Goal: Information Seeking & Learning: Learn about a topic

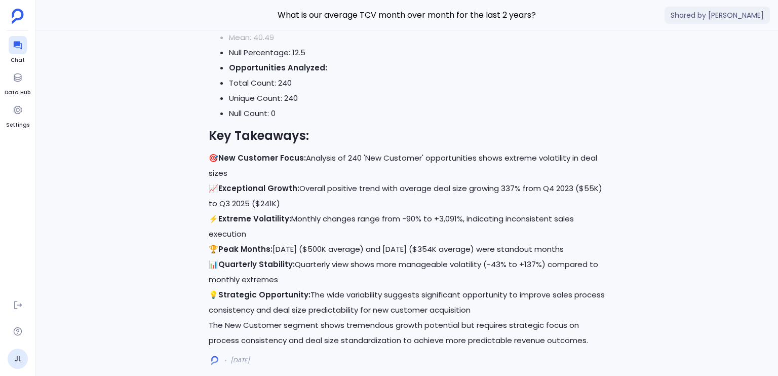
scroll to position [-12, 0]
click at [22, 50] on icon at bounding box center [18, 45] width 10 height 10
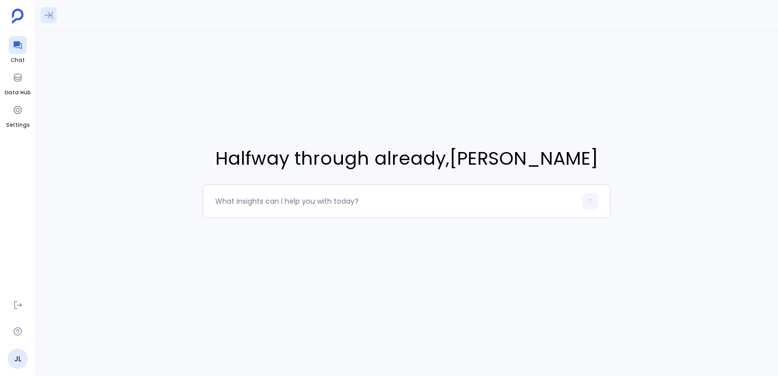
click at [50, 20] on icon at bounding box center [49, 15] width 10 height 10
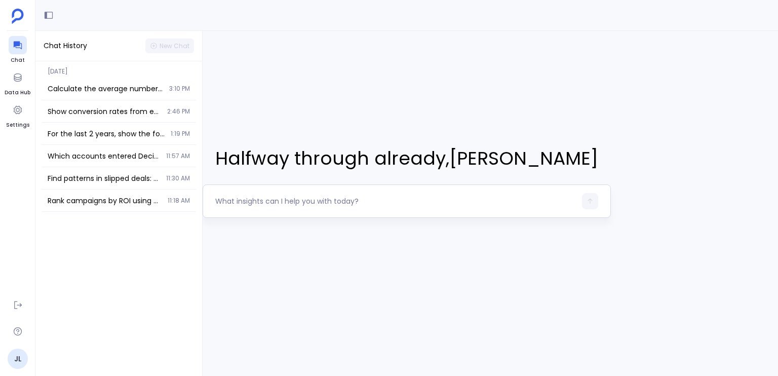
click at [366, 197] on textarea at bounding box center [395, 201] width 361 height 10
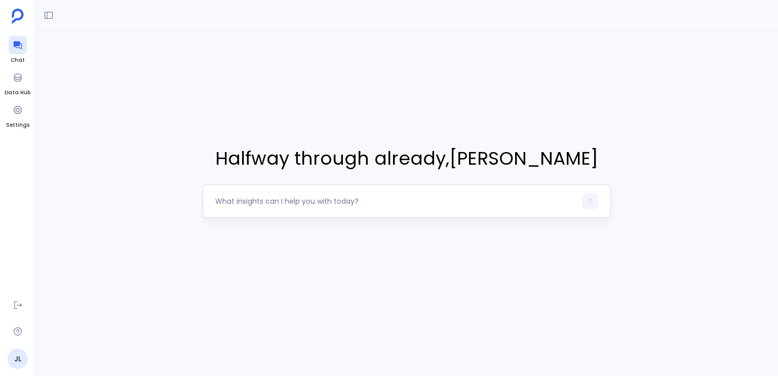
type textarea "Show all early-stage (Stage 0–2) opportunities marked Closed Lost this year. Br…"
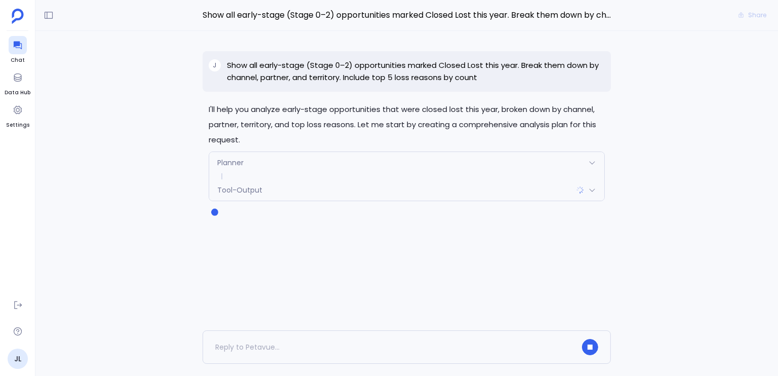
click at [269, 67] on p "Show all early-stage (Stage 0–2) opportunities marked Closed Lost this year. Br…" at bounding box center [416, 71] width 378 height 24
drag, startPoint x: 269, startPoint y: 67, endPoint x: 372, endPoint y: 66, distance: 103.3
click at [372, 66] on p "Show all early-stage (Stage 0–2) opportunities marked Closed Lost this year. Br…" at bounding box center [416, 71] width 378 height 24
drag, startPoint x: 372, startPoint y: 66, endPoint x: 500, endPoint y: 64, distance: 128.1
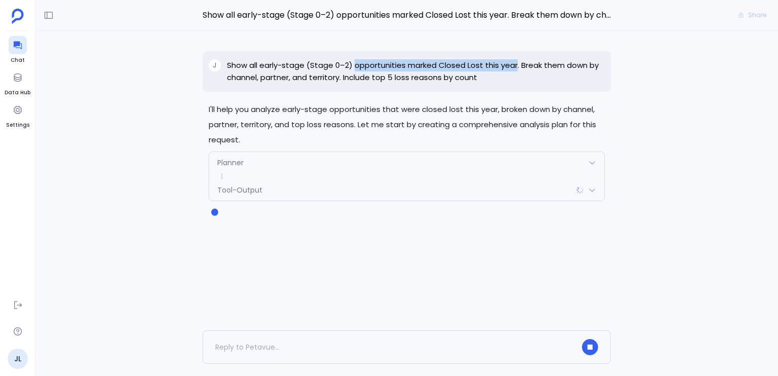
click at [500, 64] on p "Show all early-stage (Stage 0–2) opportunities marked Closed Lost this year. Br…" at bounding box center [416, 71] width 378 height 24
drag, startPoint x: 500, startPoint y: 64, endPoint x: 380, endPoint y: 60, distance: 120.1
click at [380, 60] on p "Show all early-stage (Stage 0–2) opportunities marked Closed Lost this year. Br…" at bounding box center [416, 71] width 378 height 24
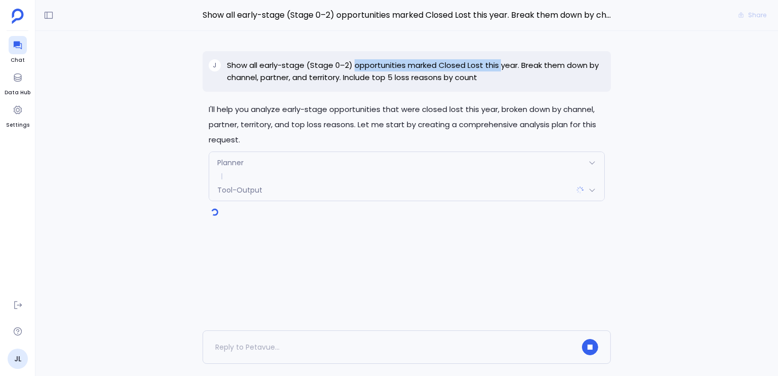
drag, startPoint x: 380, startPoint y: 60, endPoint x: 496, endPoint y: 66, distance: 116.1
click at [496, 66] on p "Show all early-stage (Stage 0–2) opportunities marked Closed Lost this year. Br…" at bounding box center [416, 71] width 378 height 24
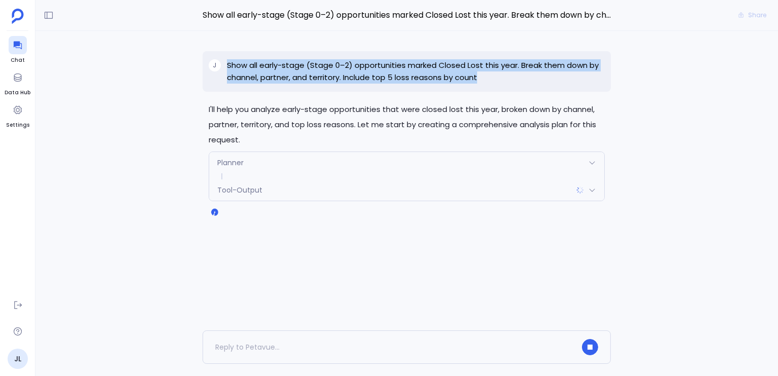
click at [496, 66] on p "Show all early-stage (Stage 0–2) opportunities marked Closed Lost this year. Br…" at bounding box center [416, 71] width 378 height 24
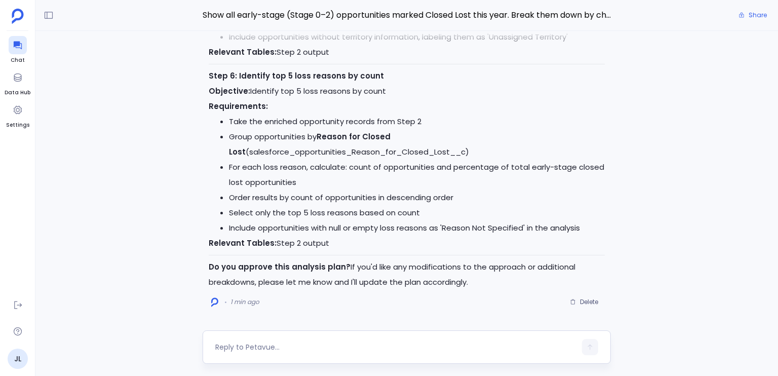
click at [365, 343] on textarea at bounding box center [395, 347] width 361 height 10
type textarea "yes"
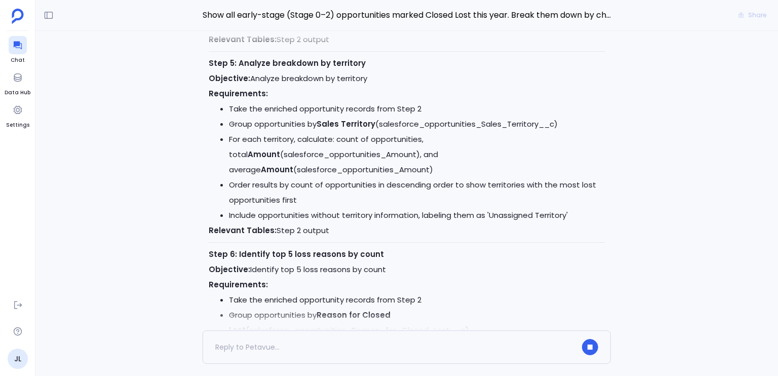
scroll to position [-447, 0]
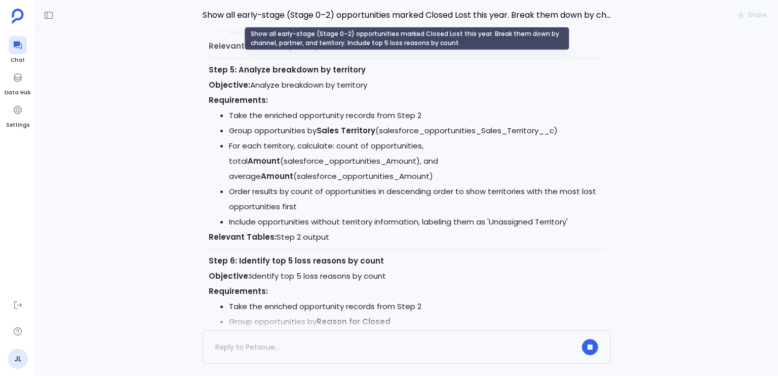
click at [389, 16] on span "Show all early-stage (Stage 0–2) opportunities marked Closed Lost this year. Br…" at bounding box center [407, 15] width 408 height 13
click at [401, 36] on div "Show all early-stage (Stage 0–2) opportunities marked Closed Lost this year. Br…" at bounding box center [406, 38] width 325 height 23
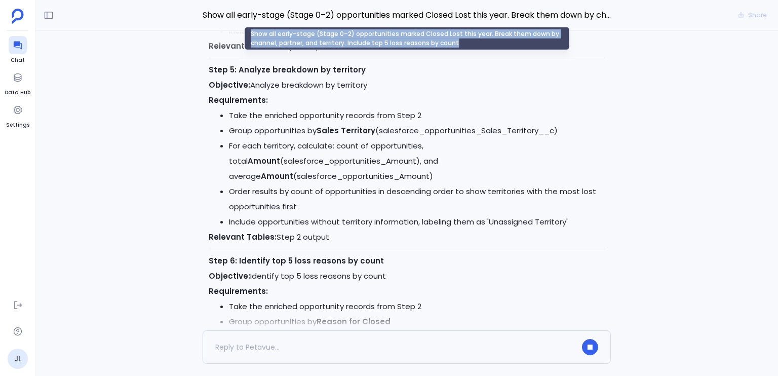
click at [401, 36] on div "Show all early-stage (Stage 0–2) opportunities marked Closed Lost this year. Br…" at bounding box center [406, 38] width 325 height 23
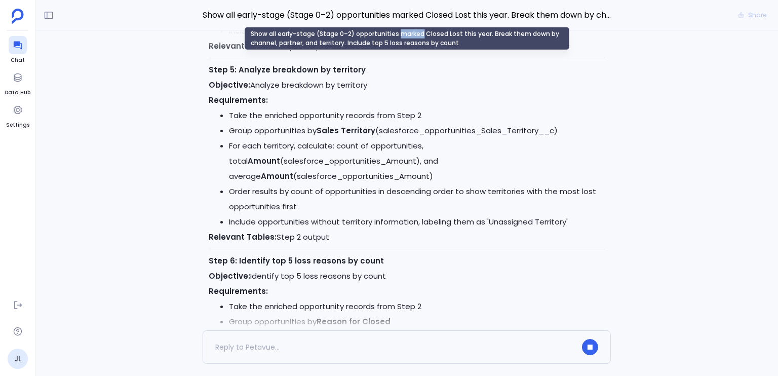
click at [401, 36] on div "Show all early-stage (Stage 0–2) opportunities marked Closed Lost this year. Br…" at bounding box center [406, 38] width 325 height 23
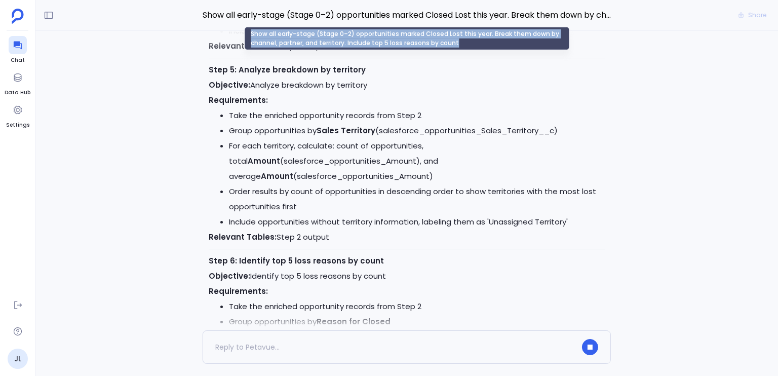
click at [401, 36] on div "Show all early-stage (Stage 0–2) opportunities marked Closed Lost this year. Br…" at bounding box center [406, 38] width 325 height 23
click at [323, 38] on div "Show all early-stage (Stage 0–2) opportunities marked Closed Lost this year. Br…" at bounding box center [406, 38] width 325 height 23
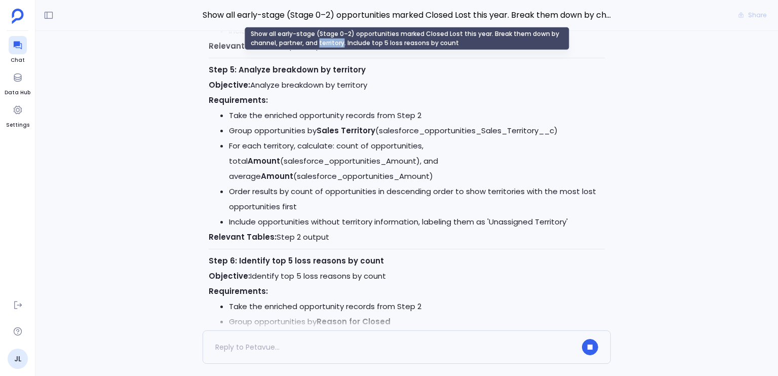
click at [323, 38] on div "Show all early-stage (Stage 0–2) opportunities marked Closed Lost this year. Br…" at bounding box center [406, 38] width 325 height 23
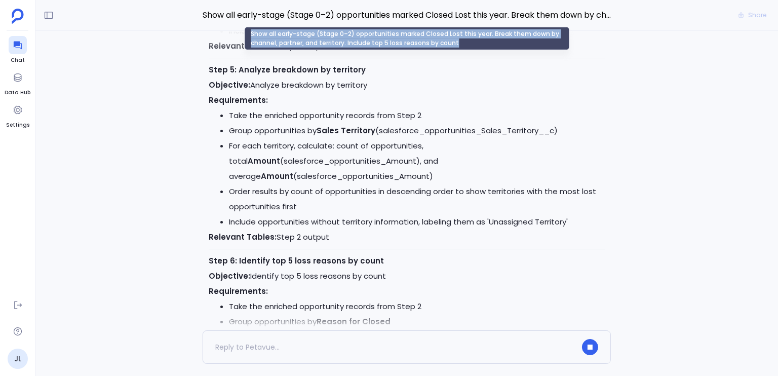
drag, startPoint x: 323, startPoint y: 38, endPoint x: 373, endPoint y: 40, distance: 50.7
click at [373, 40] on div "Show all early-stage (Stage 0–2) opportunities marked Closed Lost this year. Br…" at bounding box center [406, 38] width 325 height 23
click at [364, 42] on div "Show all early-stage (Stage 0–2) opportunities marked Closed Lost this year. Br…" at bounding box center [406, 38] width 325 height 23
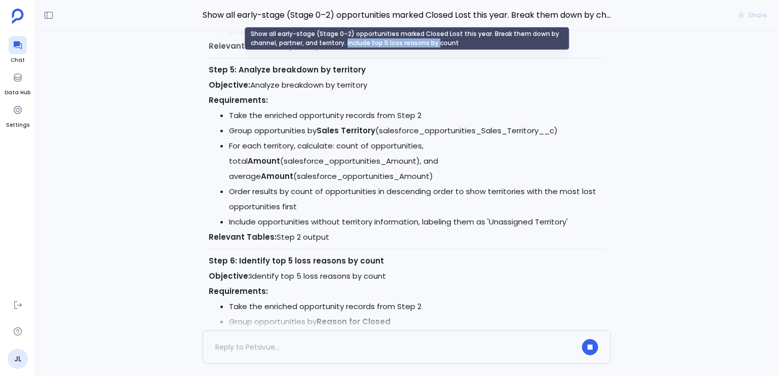
drag, startPoint x: 364, startPoint y: 42, endPoint x: 433, endPoint y: 41, distance: 69.4
click at [433, 41] on div "Show all early-stage (Stage 0–2) opportunities marked Closed Lost this year. Br…" at bounding box center [406, 38] width 325 height 23
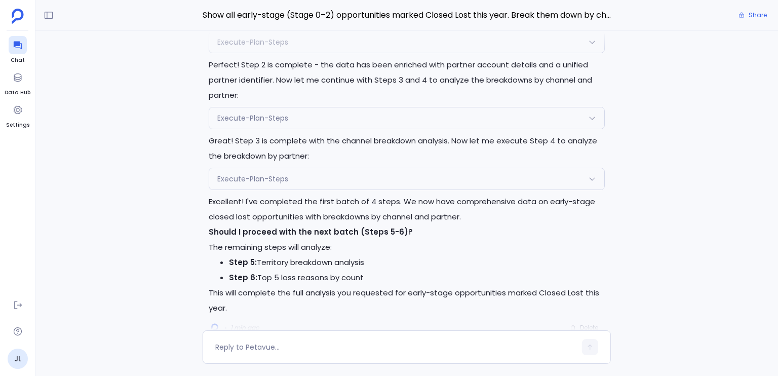
scroll to position [-26, 0]
click at [332, 264] on li "Step 5: Territory breakdown analysis" at bounding box center [417, 262] width 376 height 15
click at [335, 215] on p "Excellent! I've completed the first batch of 4 steps. We now have comprehensive…" at bounding box center [407, 209] width 396 height 30
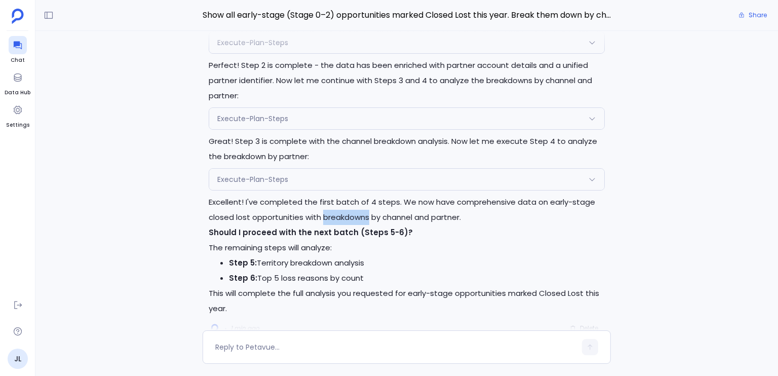
click at [335, 215] on p "Excellent! I've completed the first batch of 4 steps. We now have comprehensive…" at bounding box center [407, 209] width 396 height 30
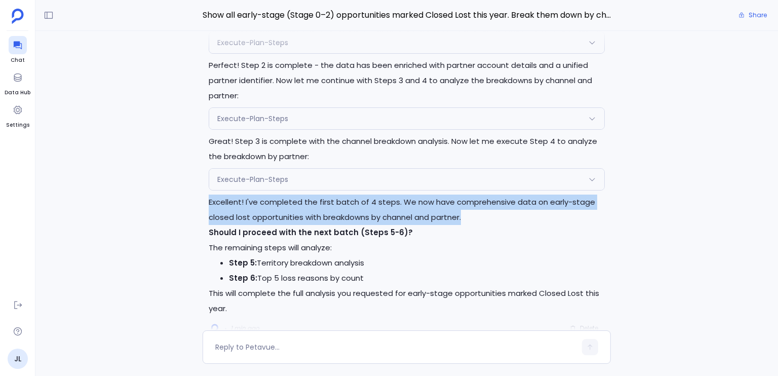
drag, startPoint x: 335, startPoint y: 215, endPoint x: 284, endPoint y: 219, distance: 50.8
click at [284, 219] on p "Excellent! I've completed the first batch of 4 steps. We now have comprehensive…" at bounding box center [407, 209] width 396 height 30
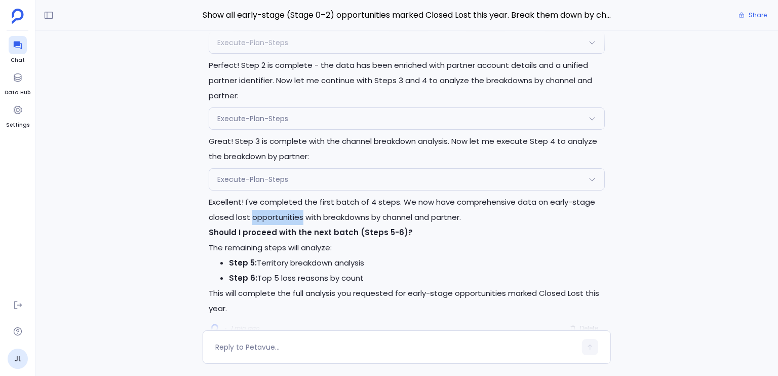
click at [284, 219] on p "Excellent! I've completed the first batch of 4 steps. We now have comprehensive…" at bounding box center [407, 209] width 396 height 30
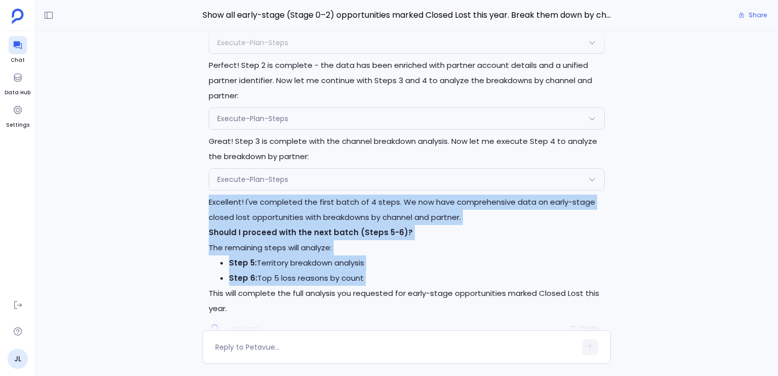
drag, startPoint x: 284, startPoint y: 219, endPoint x: 339, endPoint y: 278, distance: 80.6
click at [339, 278] on div "Excellent! I've completed the first batch of 4 steps. We now have comprehensive…" at bounding box center [407, 255] width 396 height 122
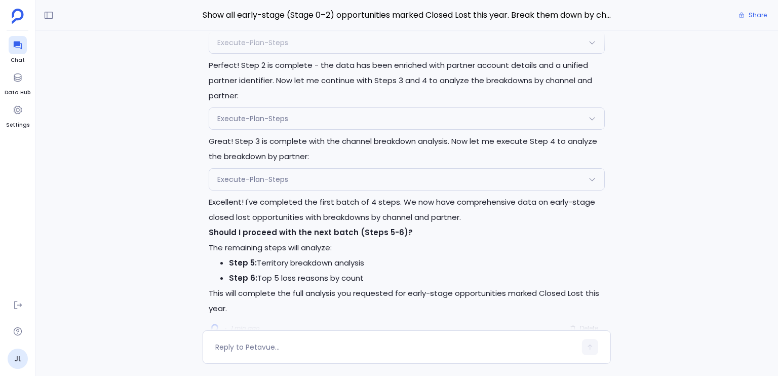
click at [391, 309] on p "This will complete the full analysis you requested for early-stage opportunitie…" at bounding box center [407, 301] width 396 height 30
click at [332, 341] on div at bounding box center [395, 347] width 361 height 16
click at [295, 350] on textarea at bounding box center [395, 347] width 361 height 10
type textarea "yes"
click at [588, 346] on icon "button" at bounding box center [590, 347] width 5 height 6
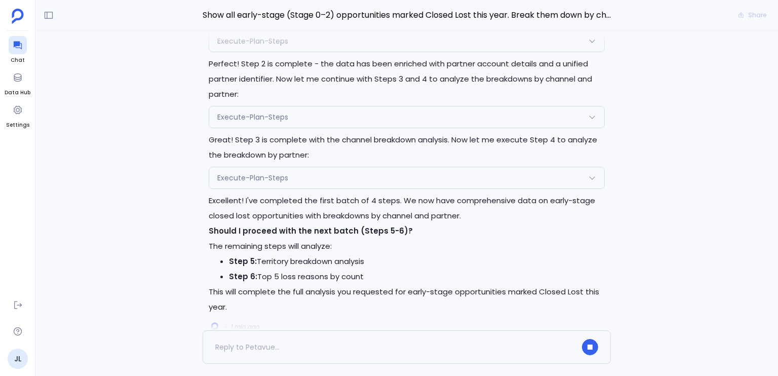
scroll to position [0, 0]
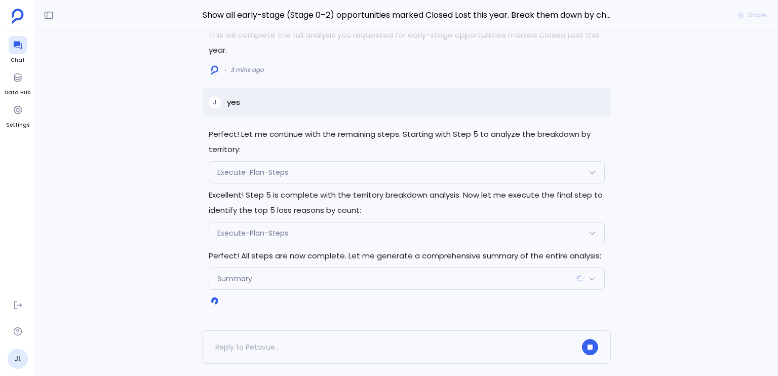
click at [349, 253] on p "Perfect! All steps are now complete. Let me generate a comprehensive summary of…" at bounding box center [407, 255] width 396 height 15
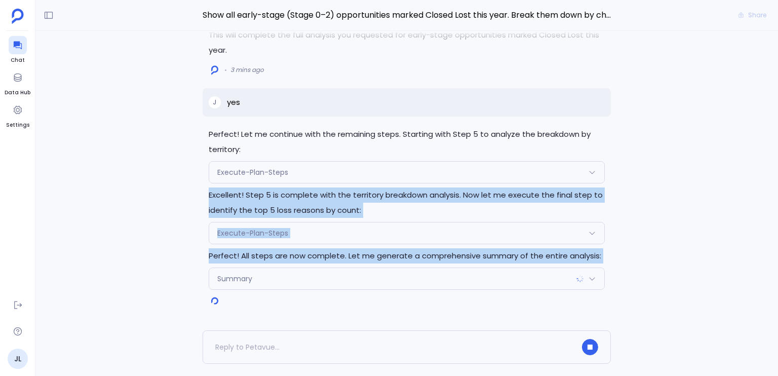
drag, startPoint x: 349, startPoint y: 253, endPoint x: 353, endPoint y: 200, distance: 53.3
click at [353, 200] on div "Perfect! Let me continue with the remaining steps. Starting with Step 5 to anal…" at bounding box center [407, 208] width 408 height 163
click at [353, 200] on p "Excellent! Step 5 is complete with the territory breakdown analysis. Now let me…" at bounding box center [407, 202] width 396 height 30
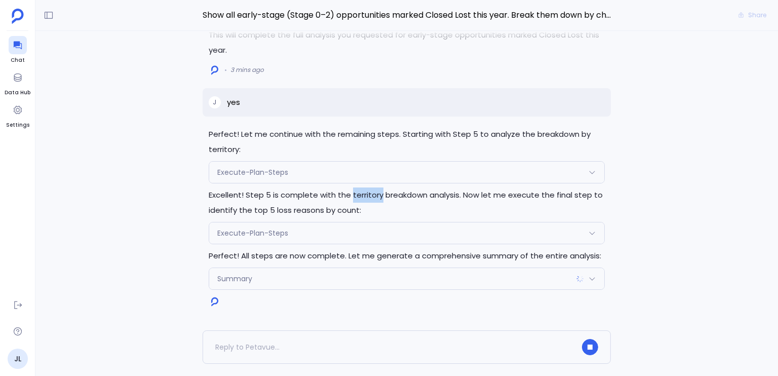
click at [353, 200] on p "Excellent! Step 5 is complete with the territory breakdown analysis. Now let me…" at bounding box center [407, 202] width 396 height 30
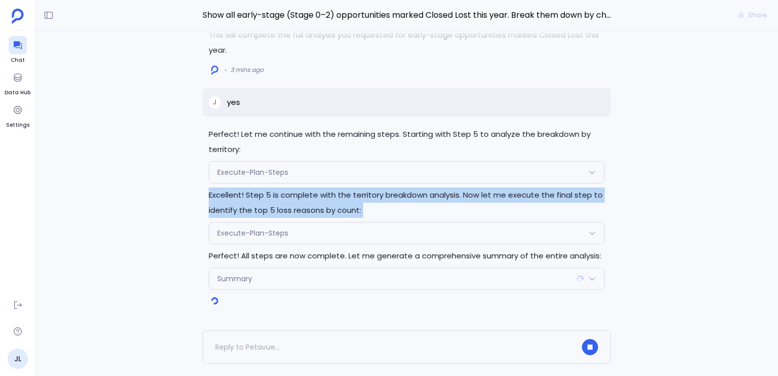
click at [353, 200] on p "Excellent! Step 5 is complete with the territory breakdown analysis. Now let me…" at bounding box center [407, 202] width 396 height 30
click at [353, 197] on p "Excellent! Step 5 is complete with the territory breakdown analysis. Now let me…" at bounding box center [407, 202] width 396 height 30
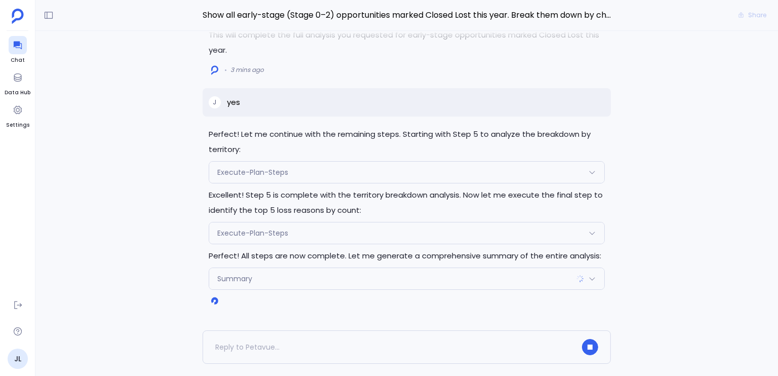
click at [353, 197] on p "Excellent! Step 5 is complete with the territory breakdown analysis. Now let me…" at bounding box center [407, 202] width 396 height 30
click at [344, 210] on p "Excellent! Step 5 is complete with the territory breakdown analysis. Now let me…" at bounding box center [407, 202] width 396 height 30
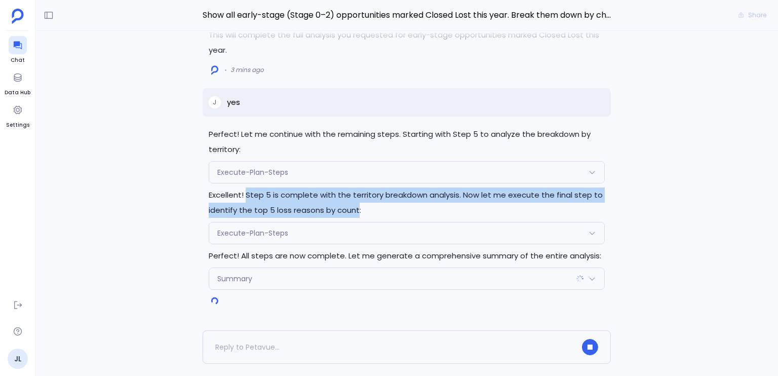
drag, startPoint x: 344, startPoint y: 210, endPoint x: 256, endPoint y: 194, distance: 90.0
click at [256, 194] on p "Excellent! Step 5 is complete with the territory breakdown analysis. Now let me…" at bounding box center [407, 202] width 396 height 30
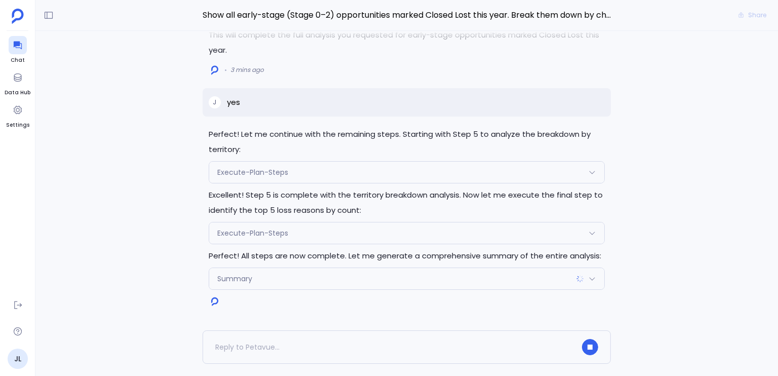
click at [256, 194] on p "Excellent! Step 5 is complete with the territory breakdown analysis. Now let me…" at bounding box center [407, 202] width 396 height 30
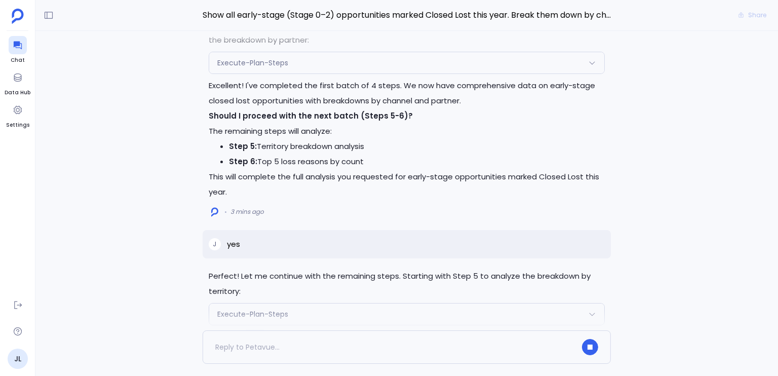
scroll to position [-2, 0]
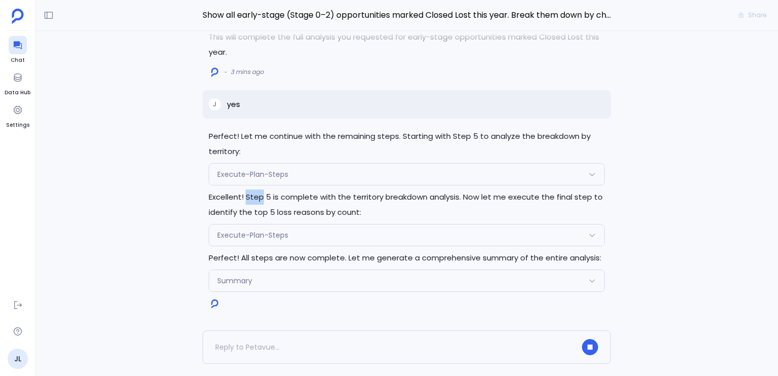
click at [259, 194] on p "Excellent! Step 5 is complete with the territory breakdown analysis. Now let me…" at bounding box center [407, 204] width 396 height 30
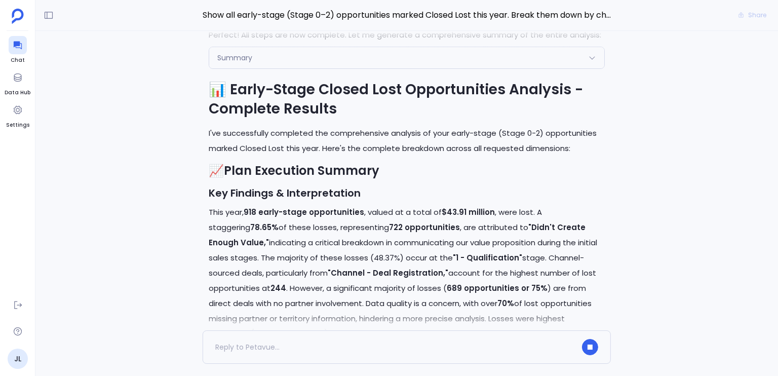
click at [225, 156] on p "I've successfully completed the comprehensive analysis of your early-stage (Sta…" at bounding box center [407, 141] width 396 height 30
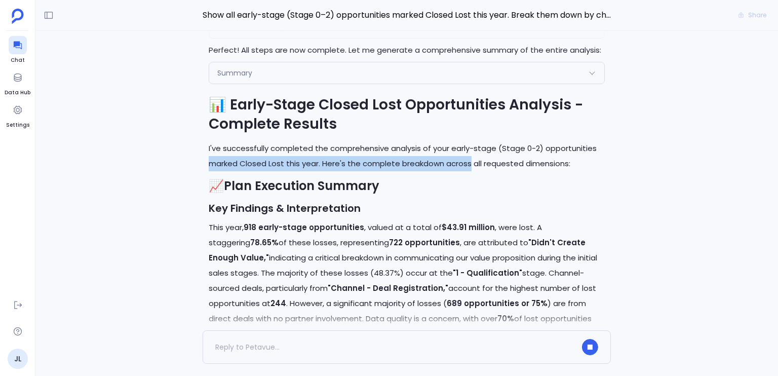
drag, startPoint x: 225, startPoint y: 164, endPoint x: 455, endPoint y: 168, distance: 229.4
click at [459, 167] on p "I've successfully completed the comprehensive analysis of your early-stage (Sta…" at bounding box center [407, 156] width 396 height 30
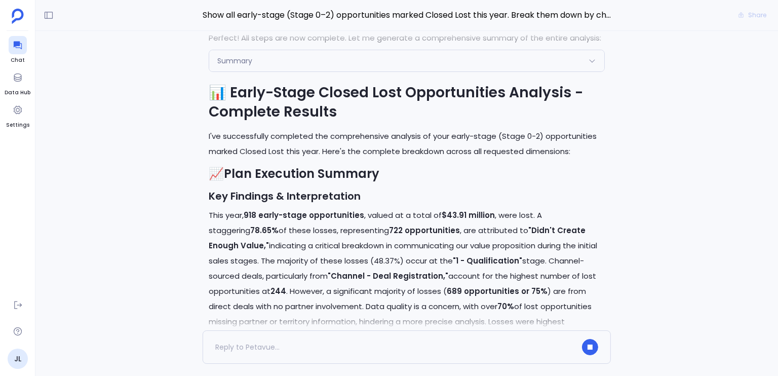
click at [215, 215] on p "This year, 918 early-stage opportunities , valued at a total of $43.91 million …" at bounding box center [407, 276] width 396 height 137
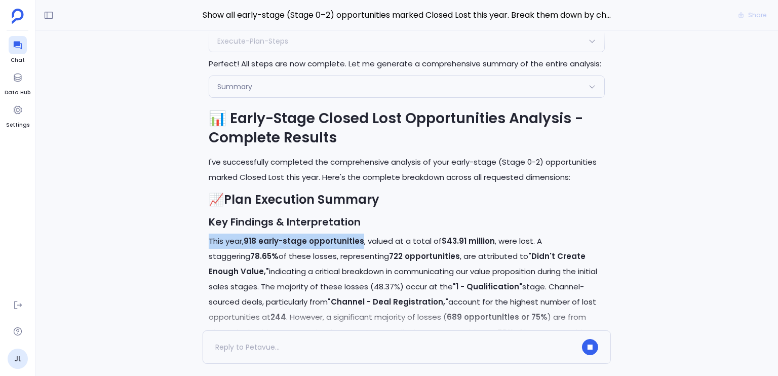
drag, startPoint x: 215, startPoint y: 215, endPoint x: 317, endPoint y: 212, distance: 102.3
click at [317, 233] on p "This year, 918 early-stage opportunities , valued at a total of $43.91 million …" at bounding box center [407, 301] width 396 height 137
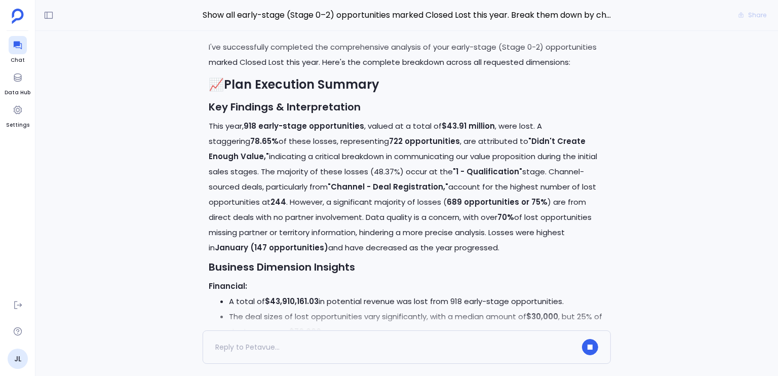
click at [317, 212] on p "This year, 918 early-stage opportunities , valued at a total of $43.91 million …" at bounding box center [407, 186] width 396 height 137
click at [255, 128] on strong "918 early-stage opportunities" at bounding box center [304, 125] width 121 height 11
click at [254, 126] on strong "918 early-stage opportunities" at bounding box center [304, 125] width 121 height 11
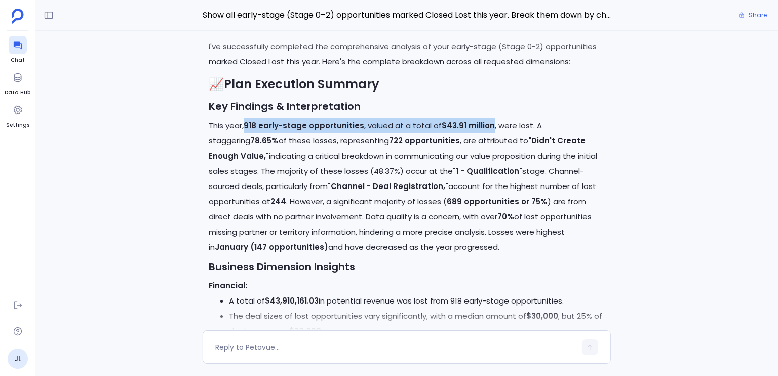
drag, startPoint x: 254, startPoint y: 126, endPoint x: 478, endPoint y: 124, distance: 224.3
click at [478, 124] on p "This year, 918 early-stage opportunities , valued at a total of $43.91 million …" at bounding box center [407, 186] width 396 height 137
click at [478, 124] on strong "$43.91 million" at bounding box center [468, 125] width 53 height 11
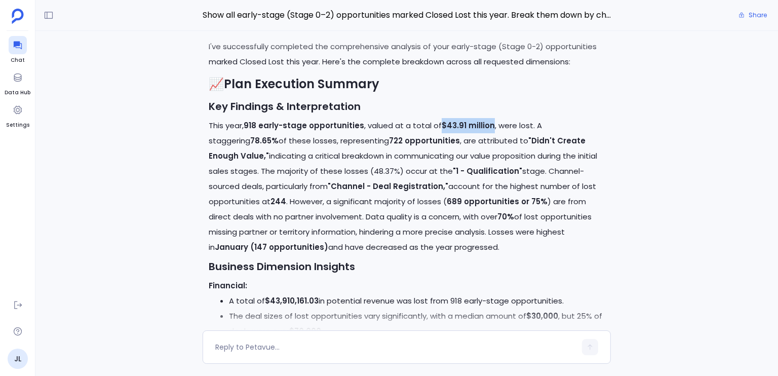
drag, startPoint x: 478, startPoint y: 124, endPoint x: 438, endPoint y: 125, distance: 40.0
click at [442, 125] on strong "$43.91 million" at bounding box center [468, 125] width 53 height 11
drag, startPoint x: 439, startPoint y: 125, endPoint x: 468, endPoint y: 125, distance: 29.4
click at [468, 125] on strong "$43.91 million" at bounding box center [468, 125] width 53 height 11
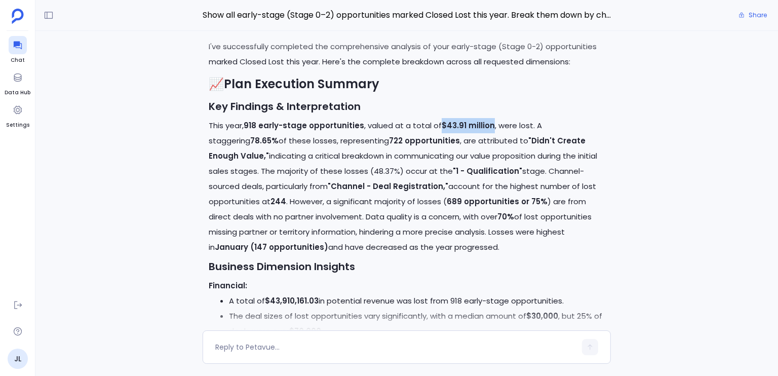
click at [468, 125] on strong "$43.91 million" at bounding box center [468, 125] width 53 height 11
drag, startPoint x: 468, startPoint y: 125, endPoint x: 438, endPoint y: 124, distance: 30.4
click at [442, 124] on strong "$43.91 million" at bounding box center [468, 125] width 53 height 11
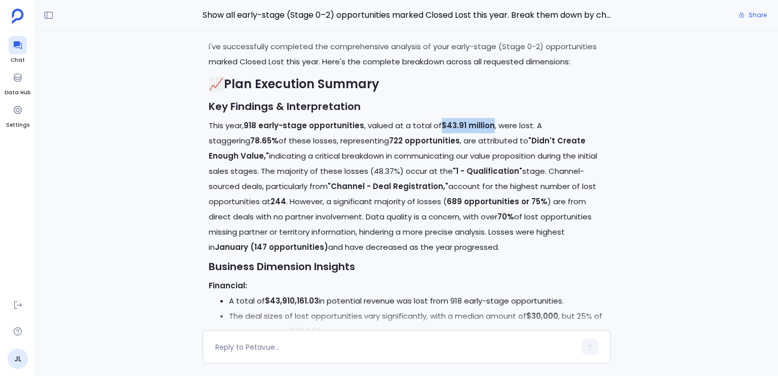
click at [444, 124] on strong "$43.91 million" at bounding box center [468, 125] width 53 height 11
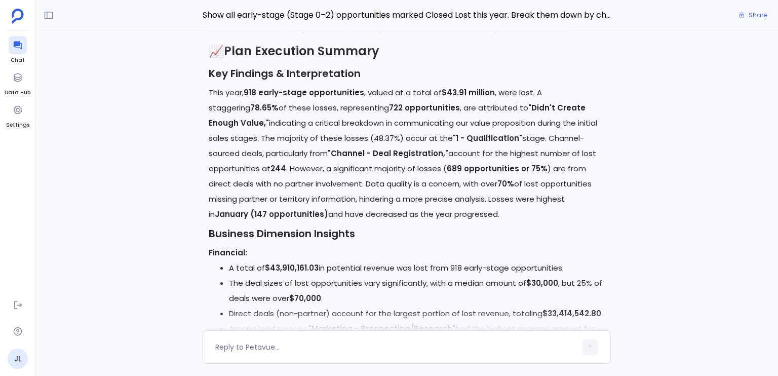
scroll to position [-1252, 0]
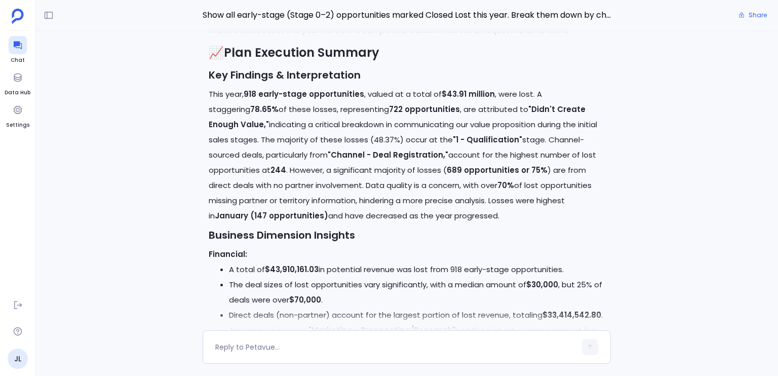
click at [445, 93] on strong "$43.91 million" at bounding box center [468, 94] width 53 height 11
drag, startPoint x: 445, startPoint y: 93, endPoint x: 473, endPoint y: 93, distance: 28.4
click at [473, 93] on strong "$43.91 million" at bounding box center [468, 94] width 53 height 11
click at [470, 92] on strong "$43.91 million" at bounding box center [468, 94] width 53 height 11
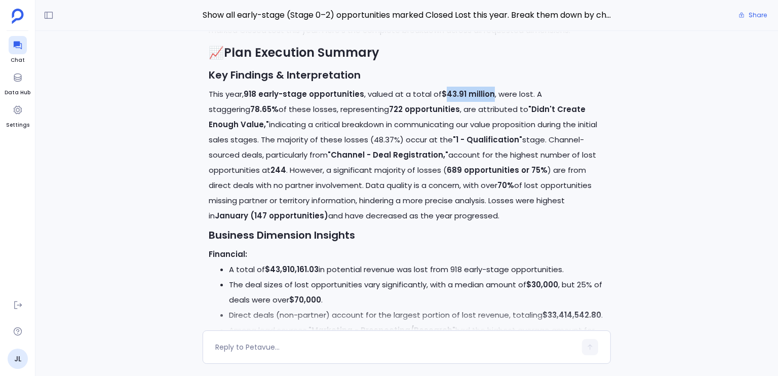
drag, startPoint x: 470, startPoint y: 92, endPoint x: 457, endPoint y: 92, distance: 13.7
click at [457, 92] on strong "$43.91 million" at bounding box center [468, 94] width 53 height 11
drag, startPoint x: 457, startPoint y: 92, endPoint x: 466, endPoint y: 92, distance: 9.6
click at [466, 92] on strong "$43.91 million" at bounding box center [468, 94] width 53 height 11
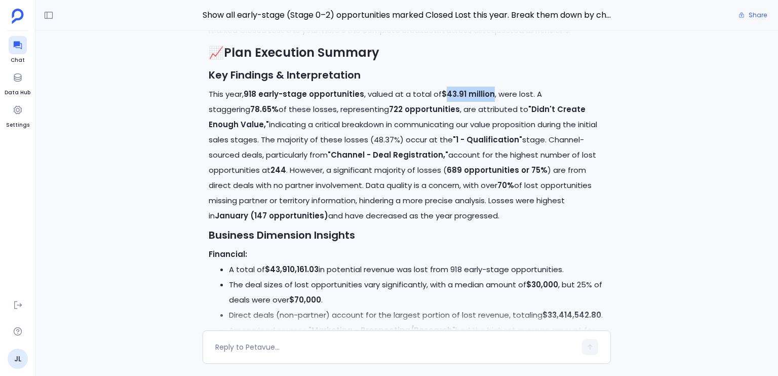
click at [466, 92] on strong "$43.91 million" at bounding box center [468, 94] width 53 height 11
drag, startPoint x: 466, startPoint y: 92, endPoint x: 459, endPoint y: 93, distance: 7.7
click at [459, 93] on strong "$43.91 million" at bounding box center [468, 94] width 53 height 11
drag, startPoint x: 459, startPoint y: 93, endPoint x: 478, endPoint y: 91, distance: 19.3
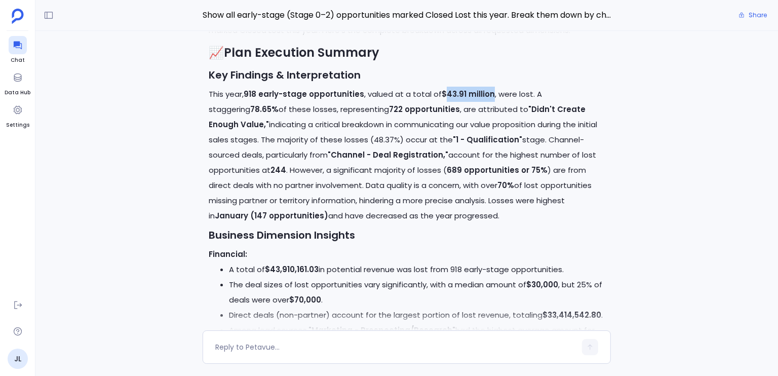
click at [478, 91] on strong "$43.91 million" at bounding box center [468, 94] width 53 height 11
drag, startPoint x: 478, startPoint y: 91, endPoint x: 455, endPoint y: 94, distance: 23.4
click at [455, 94] on strong "$43.91 million" at bounding box center [468, 94] width 53 height 11
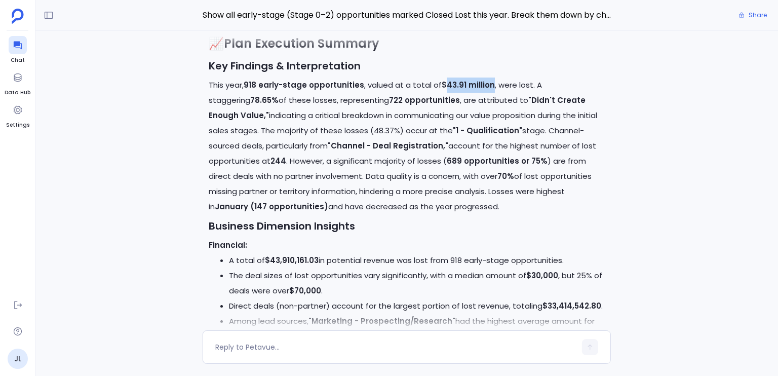
scroll to position [-1242, 0]
click at [502, 86] on p "This year, 918 early-stage opportunities , valued at a total of $43.91 million …" at bounding box center [407, 144] width 396 height 137
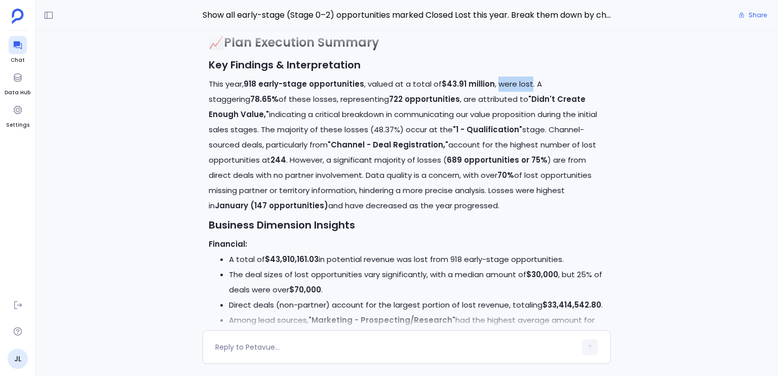
drag, startPoint x: 502, startPoint y: 86, endPoint x: 516, endPoint y: 85, distance: 14.2
click at [516, 85] on p "This year, 918 early-stage opportunities , valued at a total of $43.91 million …" at bounding box center [407, 144] width 396 height 137
drag, startPoint x: 516, startPoint y: 85, endPoint x: 493, endPoint y: 86, distance: 22.8
click at [493, 86] on p "This year, 918 early-stage opportunities , valued at a total of $43.91 million …" at bounding box center [407, 144] width 396 height 137
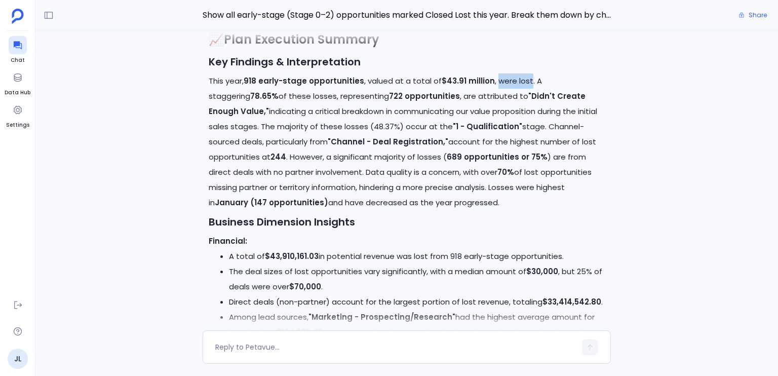
scroll to position [-1238, 0]
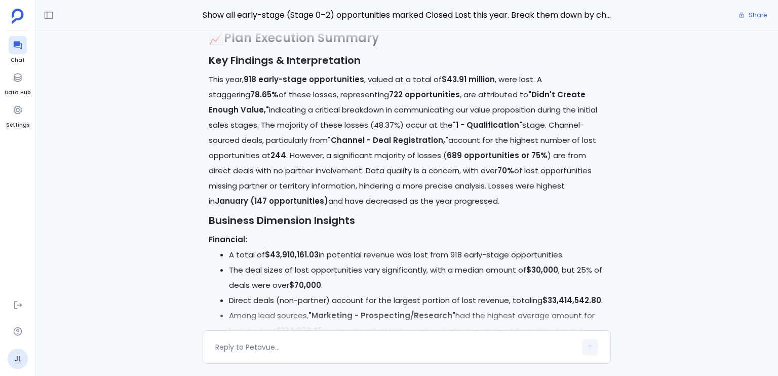
click at [328, 96] on p "This year, 918 early-stage opportunities , valued at a total of $43.91 million …" at bounding box center [407, 140] width 396 height 137
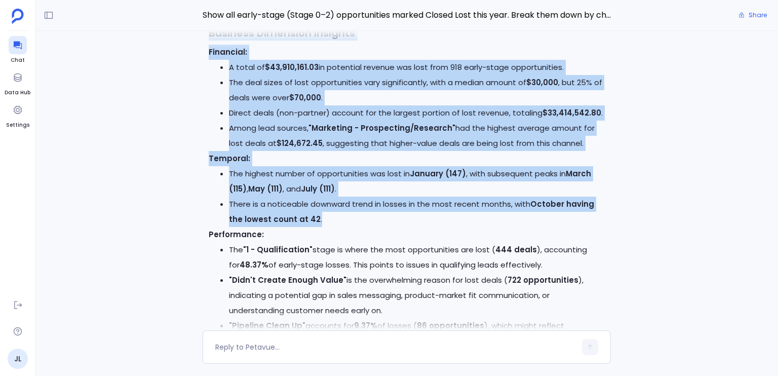
scroll to position [-1050, 0]
drag, startPoint x: 328, startPoint y: 96, endPoint x: 614, endPoint y: 213, distance: 308.8
click at [614, 213] on div "Perfect! Let me continue with the remaining steps. Starting with Step 5 to anal…" at bounding box center [406, 180] width 742 height 299
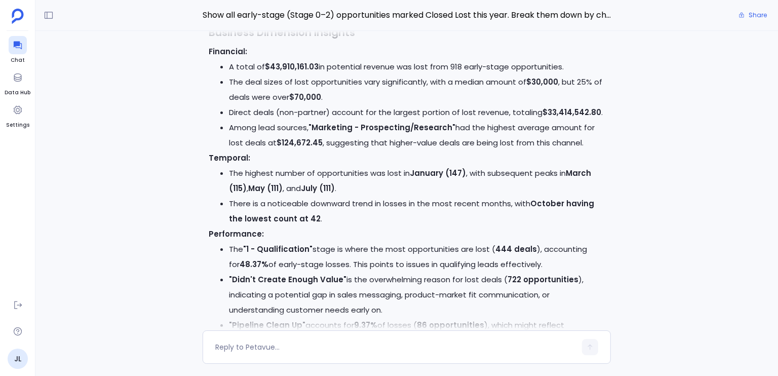
click at [613, 213] on div "Perfect! Let me continue with the remaining steps. Starting with Step 5 to anal…" at bounding box center [406, 180] width 742 height 299
click at [610, 211] on div "Perfect! Let me continue with the remaining steps. Starting with Step 5 to anal…" at bounding box center [406, 180] width 742 height 299
click at [573, 218] on li "There is a noticeable downward trend in losses in the most recent months, with …" at bounding box center [417, 211] width 376 height 30
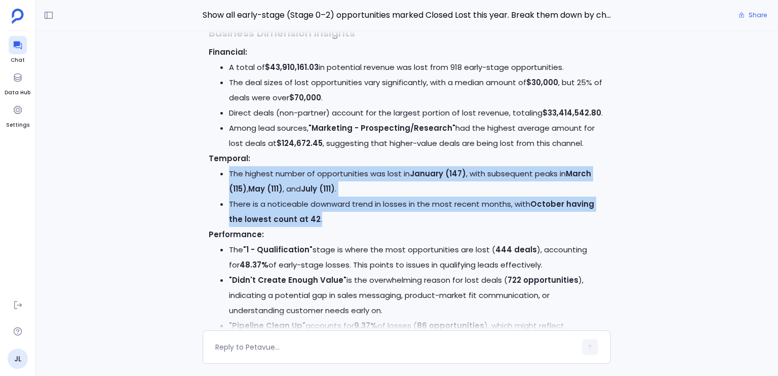
drag, startPoint x: 573, startPoint y: 218, endPoint x: 534, endPoint y: 191, distance: 47.5
click at [534, 191] on ul "The highest number of opportunities was lost in January (147) , with subsequent…" at bounding box center [407, 196] width 396 height 61
click at [534, 191] on li "The highest number of opportunities was lost in January (147) , with subsequent…" at bounding box center [417, 181] width 376 height 30
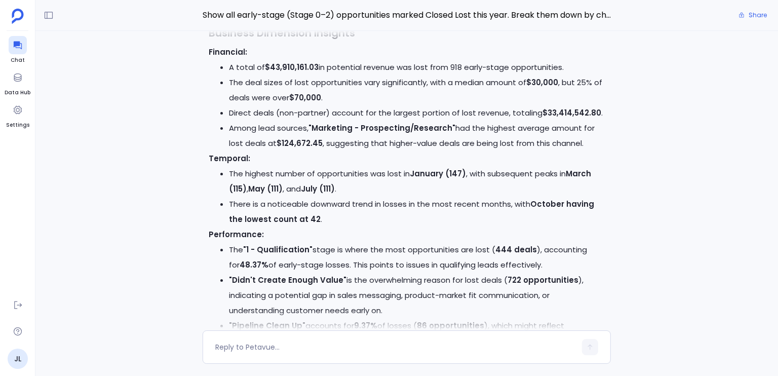
click at [534, 191] on li "The highest number of opportunities was lost in January (147) , with subsequent…" at bounding box center [417, 181] width 376 height 30
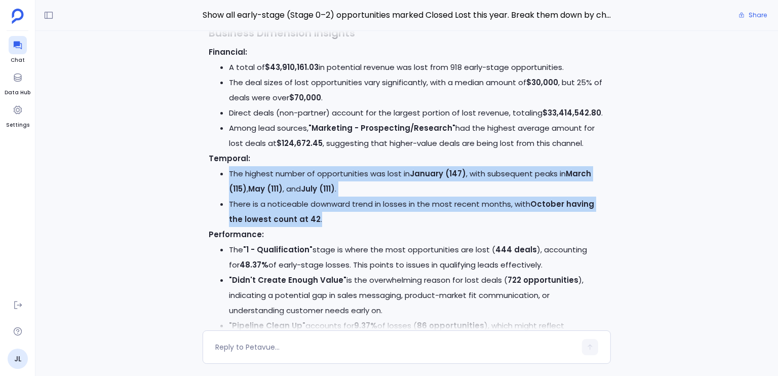
drag, startPoint x: 534, startPoint y: 191, endPoint x: 532, endPoint y: 205, distance: 13.3
click at [532, 205] on ul "The highest number of opportunities was lost in January (147) , with subsequent…" at bounding box center [407, 196] width 396 height 61
click at [532, 205] on strong "October having the lowest count at 42" at bounding box center [411, 211] width 365 height 26
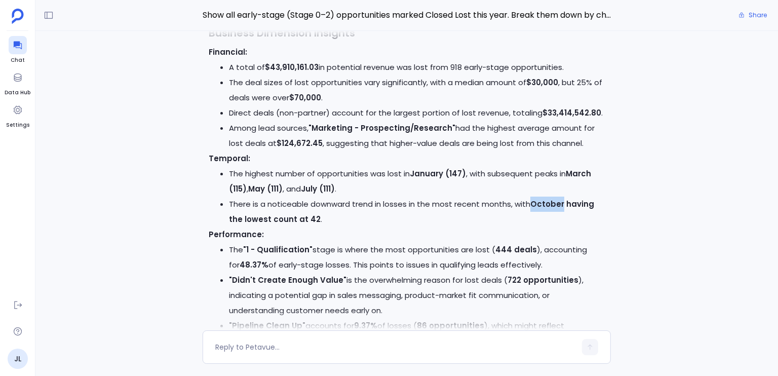
click at [532, 205] on strong "October having the lowest count at 42" at bounding box center [411, 211] width 365 height 26
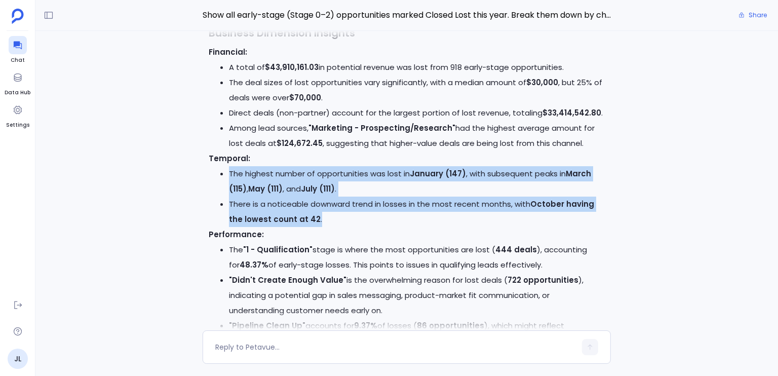
drag, startPoint x: 532, startPoint y: 205, endPoint x: 525, endPoint y: 191, distance: 15.4
click at [525, 191] on ul "The highest number of opportunities was lost in January (147) , with subsequent…" at bounding box center [407, 196] width 396 height 61
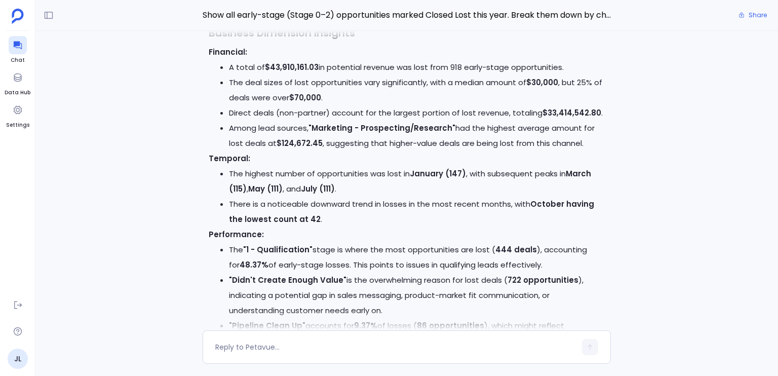
click at [258, 112] on li "Direct deals (non-partner) account for the largest portion of lost revenue, tot…" at bounding box center [417, 112] width 376 height 15
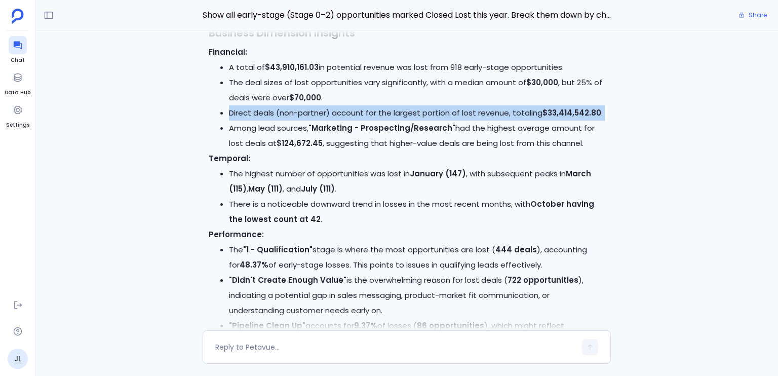
drag, startPoint x: 258, startPoint y: 112, endPoint x: 339, endPoint y: 110, distance: 81.0
click at [337, 110] on li "Direct deals (non-partner) account for the largest portion of lost revenue, tot…" at bounding box center [417, 112] width 376 height 15
click at [339, 110] on li "Direct deals (non-partner) account for the largest portion of lost revenue, tot…" at bounding box center [417, 112] width 376 height 15
drag, startPoint x: 339, startPoint y: 110, endPoint x: 529, endPoint y: 113, distance: 190.4
click at [529, 113] on li "Direct deals (non-partner) account for the largest portion of lost revenue, tot…" at bounding box center [417, 112] width 376 height 15
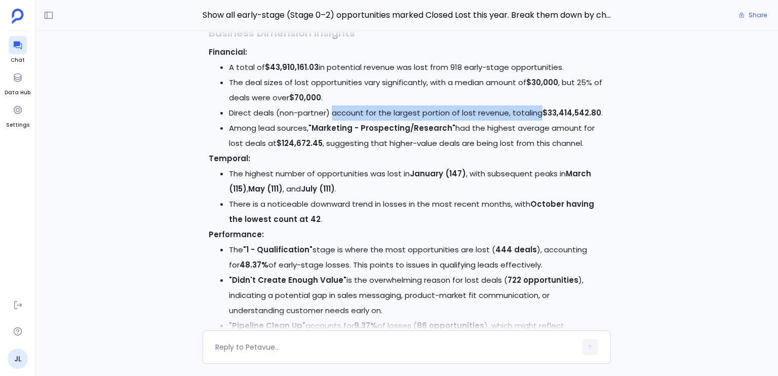
click at [529, 113] on li "Direct deals (non-partner) account for the largest portion of lost revenue, tot…" at bounding box center [417, 112] width 376 height 15
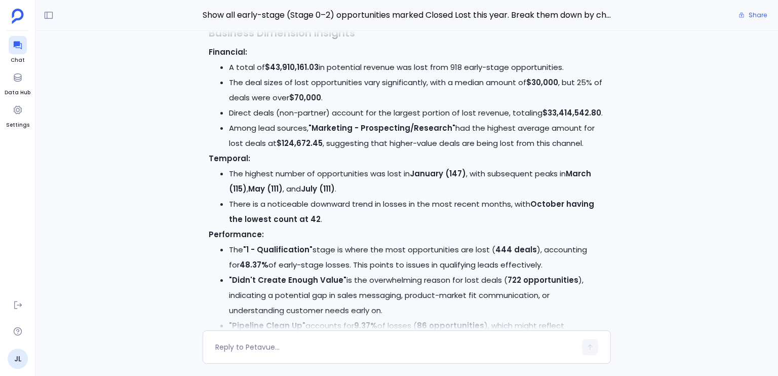
click at [301, 95] on strong "$70,000" at bounding box center [305, 97] width 32 height 11
click at [305, 98] on strong "$70,000" at bounding box center [305, 97] width 32 height 11
click at [305, 99] on strong "$70,000" at bounding box center [305, 97] width 32 height 11
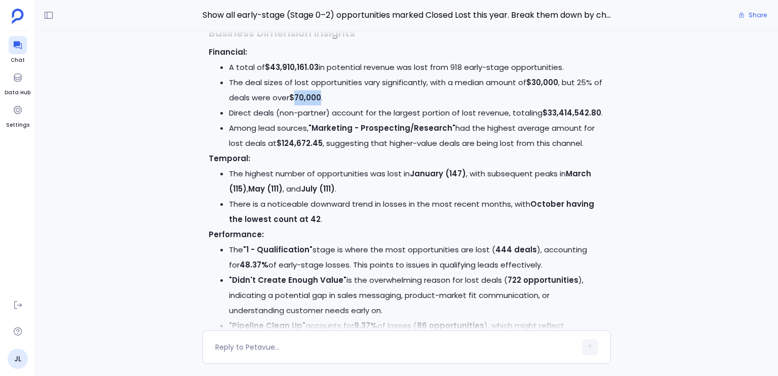
click at [305, 99] on strong "$70,000" at bounding box center [305, 97] width 32 height 11
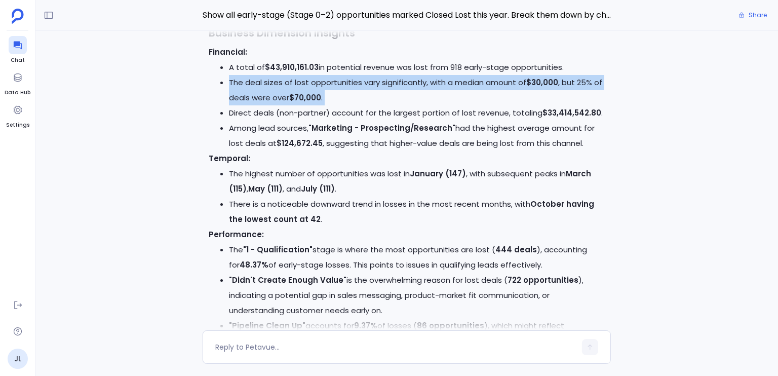
click at [305, 99] on strong "$70,000" at bounding box center [305, 97] width 32 height 11
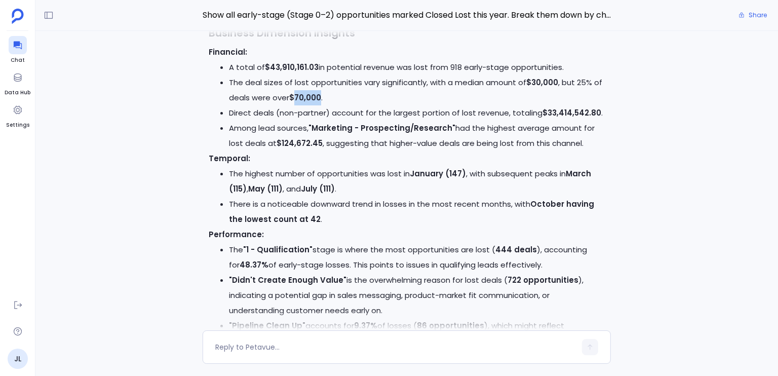
click at [305, 99] on strong "$70,000" at bounding box center [305, 97] width 32 height 11
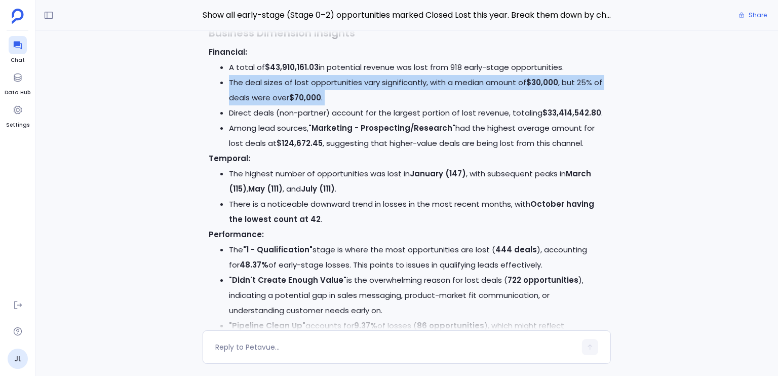
click at [305, 99] on strong "$70,000" at bounding box center [305, 97] width 32 height 11
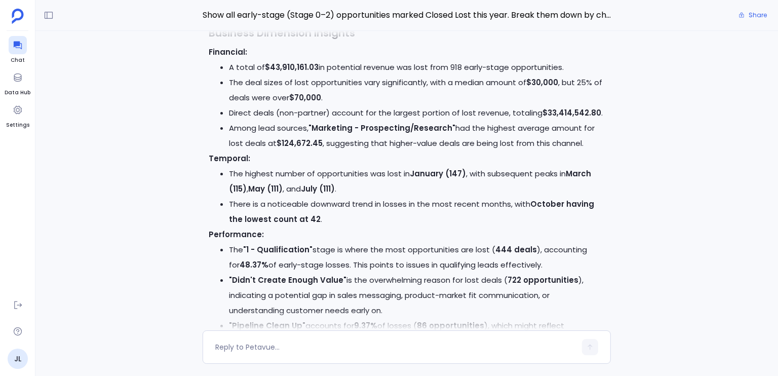
click at [305, 99] on strong "$70,000" at bounding box center [305, 97] width 32 height 11
click at [343, 112] on li "Direct deals (non-partner) account for the largest portion of lost revenue, tot…" at bounding box center [417, 112] width 376 height 15
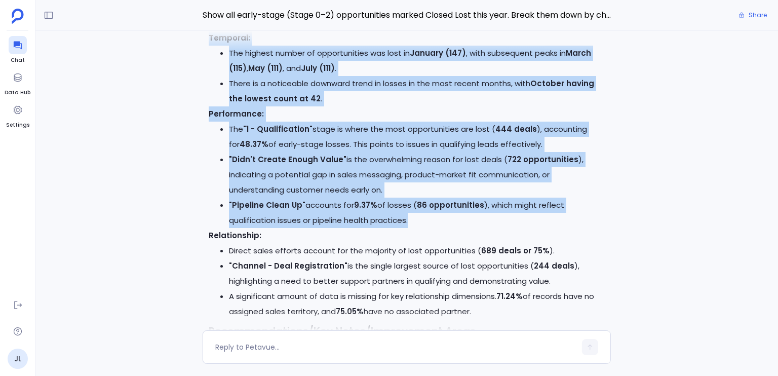
drag, startPoint x: 343, startPoint y: 112, endPoint x: 461, endPoint y: 215, distance: 156.5
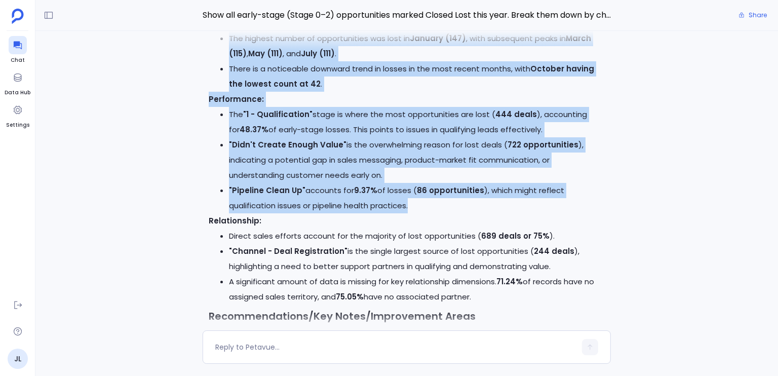
scroll to position [-917, 0]
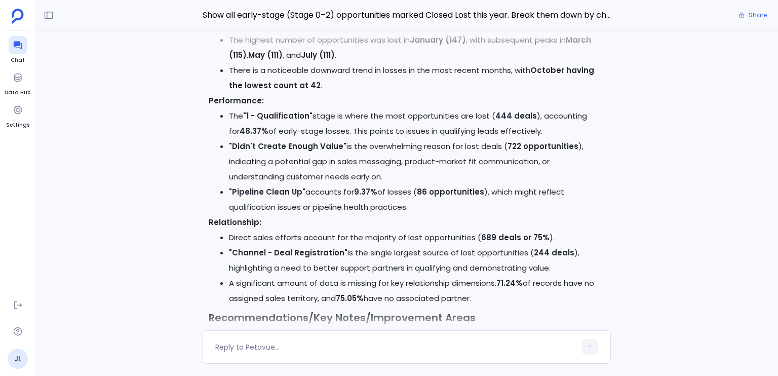
click at [449, 224] on p "Relationship:" at bounding box center [407, 222] width 396 height 15
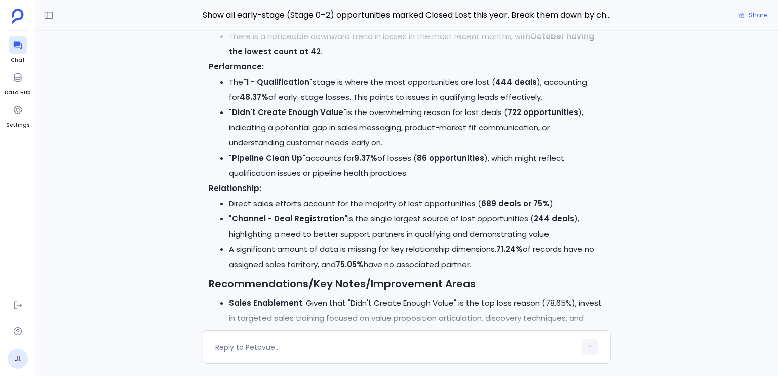
scroll to position [-882, 0]
drag, startPoint x: 449, startPoint y: 224, endPoint x: 585, endPoint y: 265, distance: 141.6
click at [585, 265] on div "📊 Early-Stage Closed Lost Opportunities Analysis - Complete Results I've succes…" at bounding box center [407, 381] width 396 height 1580
click at [584, 265] on li "A significant amount of data is missing for key relationship dimensions. 71.24%…" at bounding box center [417, 256] width 376 height 30
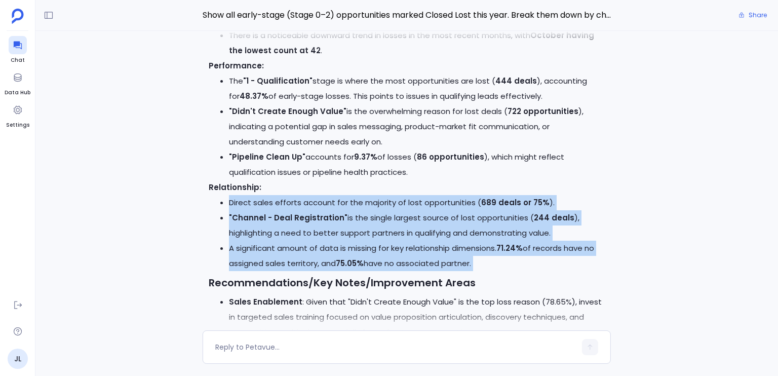
drag, startPoint x: 584, startPoint y: 264, endPoint x: 599, endPoint y: 195, distance: 70.9
click at [599, 195] on ul "Direct sales efforts account for the majority of lost opportunities ( 689 deals…" at bounding box center [407, 233] width 396 height 76
click at [599, 195] on li "Direct sales efforts account for the majority of lost opportunities ( 689 deals…" at bounding box center [417, 202] width 376 height 15
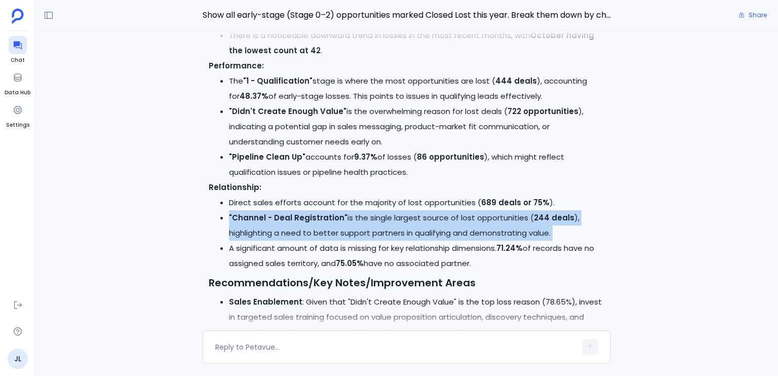
drag, startPoint x: 598, startPoint y: 195, endPoint x: 592, endPoint y: 238, distance: 43.4
click at [592, 238] on ul "Direct sales efforts account for the majority of lost opportunities ( 689 deals…" at bounding box center [407, 233] width 396 height 76
click at [251, 222] on strong ""Channel - Deal Registration"" at bounding box center [288, 217] width 118 height 11
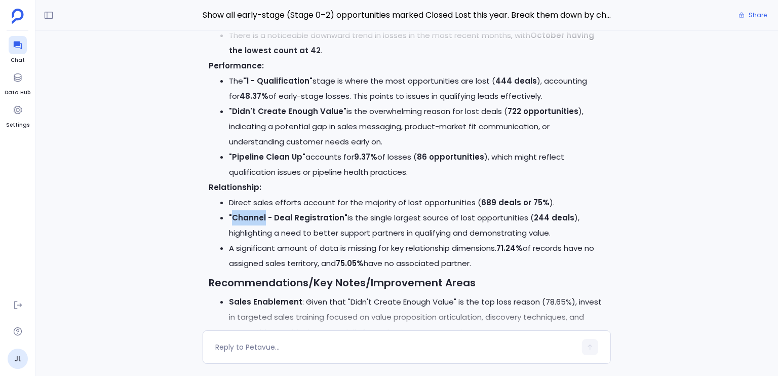
click at [251, 222] on strong ""Channel - Deal Registration"" at bounding box center [288, 217] width 118 height 11
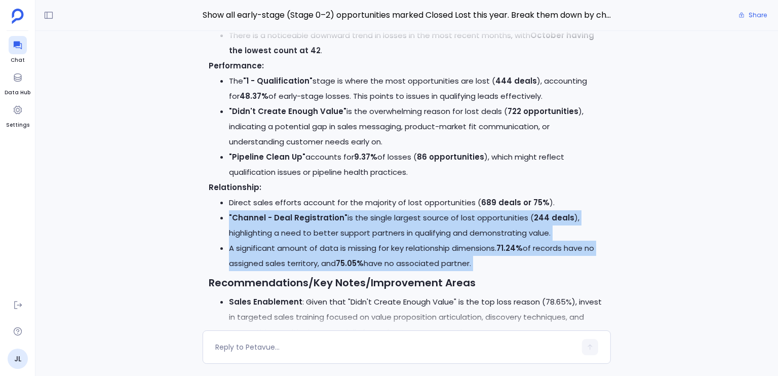
drag, startPoint x: 251, startPoint y: 222, endPoint x: 385, endPoint y: 257, distance: 138.2
click at [385, 257] on ul "Direct sales efforts account for the majority of lost opportunities ( 689 deals…" at bounding box center [407, 233] width 396 height 76
click at [385, 257] on li "A significant amount of data is missing for key relationship dimensions. 71.24%…" at bounding box center [417, 256] width 376 height 30
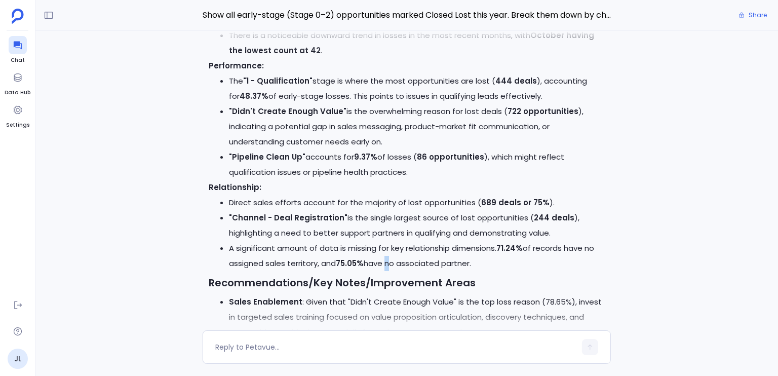
click at [385, 257] on li "A significant amount of data is missing for key relationship dimensions. 71.24%…" at bounding box center [417, 256] width 376 height 30
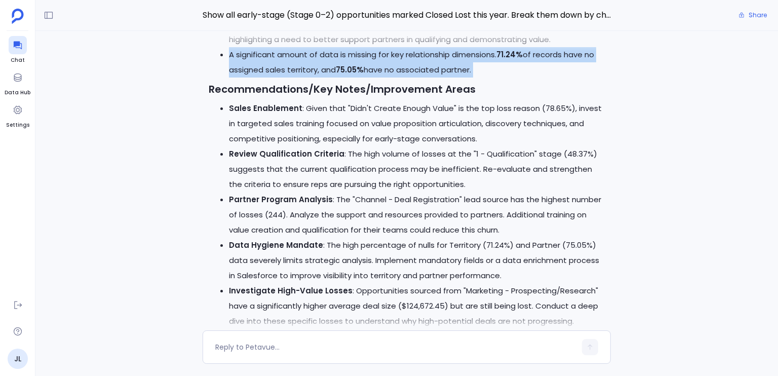
scroll to position [-691, 0]
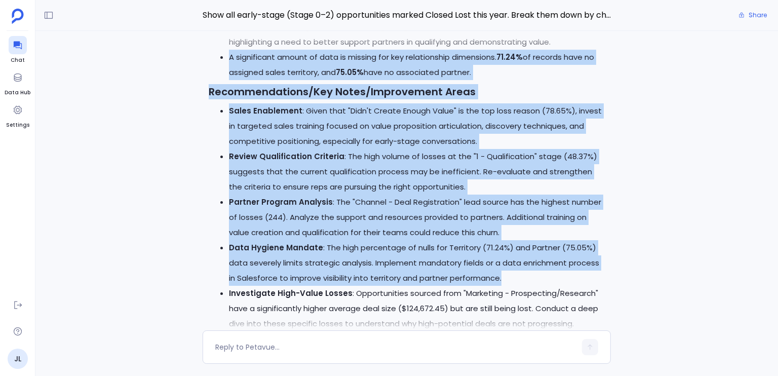
drag, startPoint x: 385, startPoint y: 257, endPoint x: 379, endPoint y: 268, distance: 13.1
click at [379, 268] on div "📊 Early-Stage Closed Lost Opportunities Analysis - Complete Results I've succes…" at bounding box center [407, 190] width 396 height 1580
click at [379, 268] on li "Data Hygiene Mandate : The high percentage of nulls for Territory (71.24%) and …" at bounding box center [417, 263] width 376 height 46
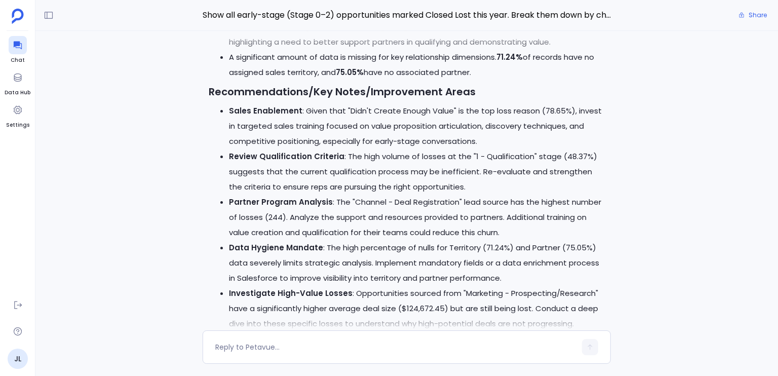
click at [379, 268] on li "Data Hygiene Mandate : The high percentage of nulls for Territory (71.24%) and …" at bounding box center [417, 263] width 376 height 46
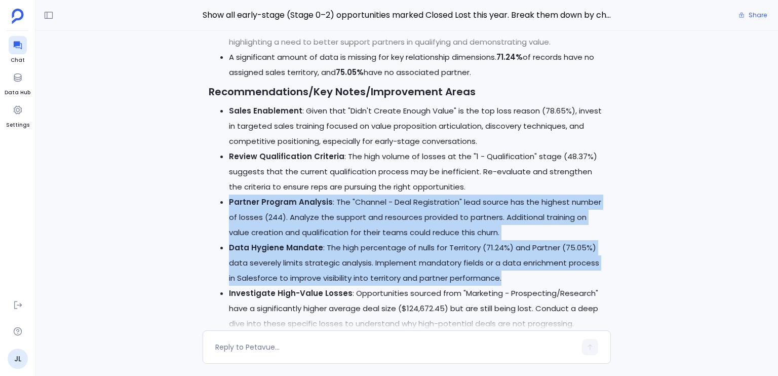
drag, startPoint x: 379, startPoint y: 268, endPoint x: 371, endPoint y: 224, distance: 45.3
click at [371, 224] on ul "Sales Enablement : Given that "Didn't Create Enough Value" is the top loss reas…" at bounding box center [407, 217] width 396 height 228
click at [371, 224] on li "Partner Program Analysis : The "Channel - Deal Registration" lead source has th…" at bounding box center [417, 217] width 376 height 46
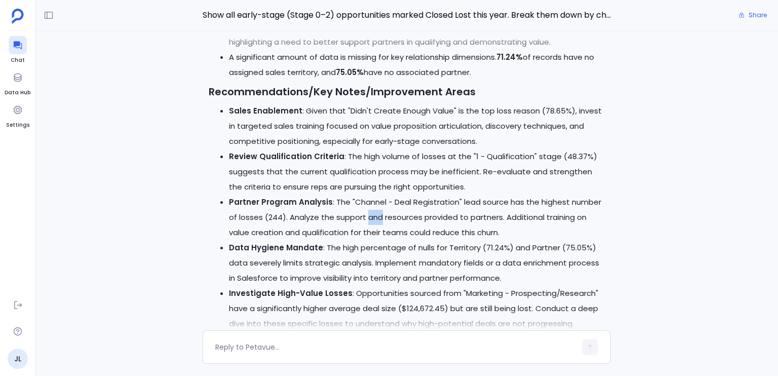
click at [371, 224] on li "Partner Program Analysis : The "Channel - Deal Registration" lead source has th…" at bounding box center [417, 217] width 376 height 46
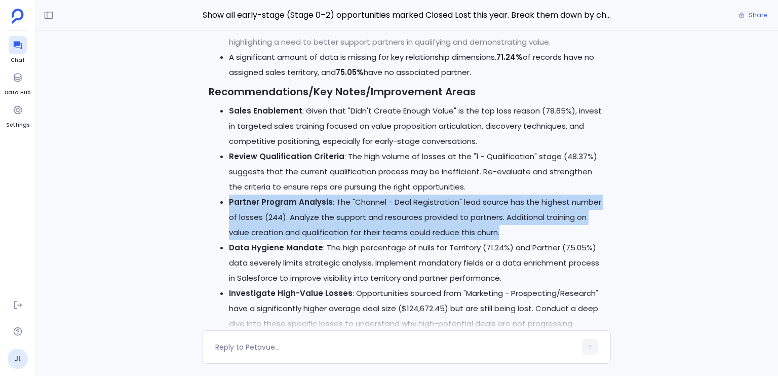
click at [371, 224] on li "Partner Program Analysis : The "Channel - Deal Registration" lead source has th…" at bounding box center [417, 217] width 376 height 46
click at [373, 216] on li "Partner Program Analysis : The "Channel - Deal Registration" lead source has th…" at bounding box center [417, 217] width 376 height 46
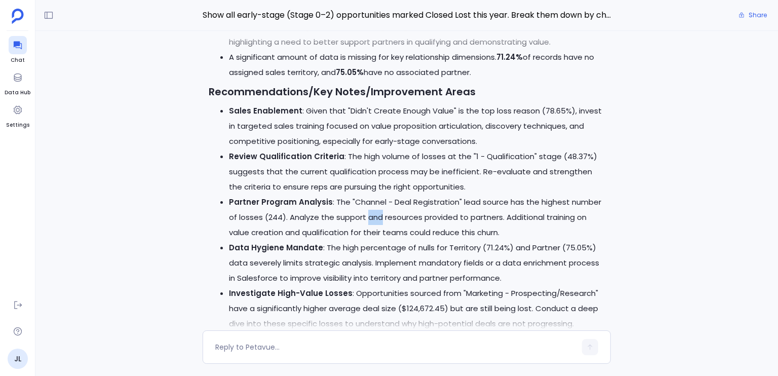
click at [373, 216] on li "Partner Program Analysis : The "Channel - Deal Registration" lead source has th…" at bounding box center [417, 217] width 376 height 46
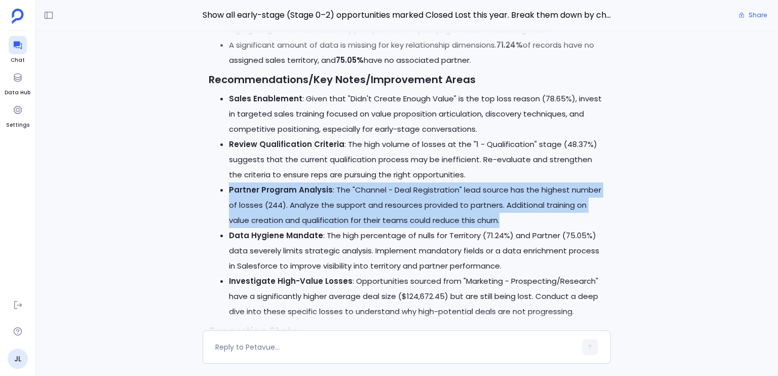
click at [373, 216] on li "Partner Program Analysis : The "Channel - Deal Registration" lead source has th…" at bounding box center [417, 205] width 376 height 46
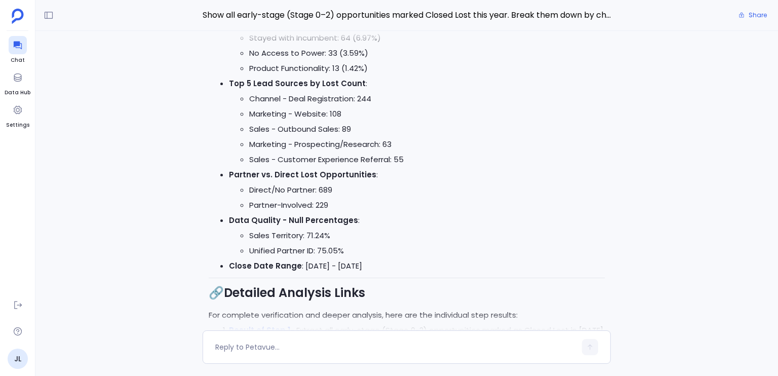
scroll to position [-132, 0]
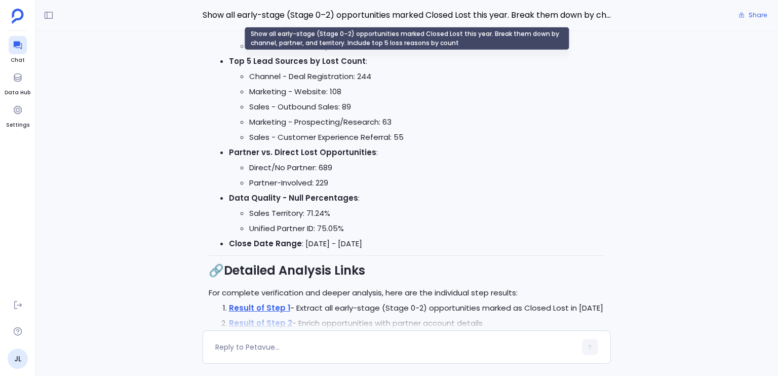
click at [330, 17] on span "Show all early-stage (Stage 0–2) opportunities marked Closed Lost this year. Br…" at bounding box center [407, 15] width 408 height 13
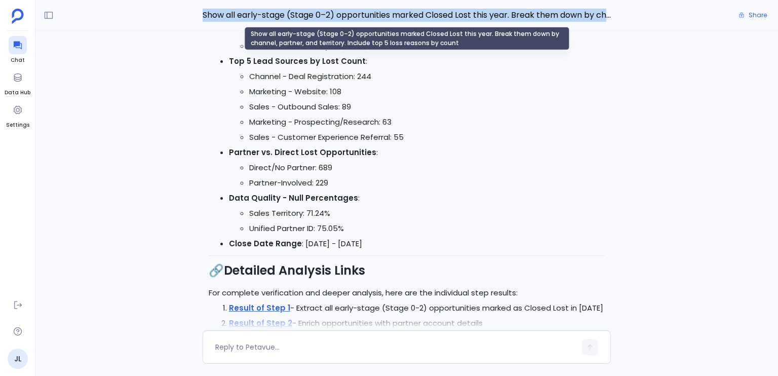
click at [330, 17] on span "Show all early-stage (Stage 0–2) opportunities marked Closed Lost this year. Br…" at bounding box center [407, 15] width 408 height 13
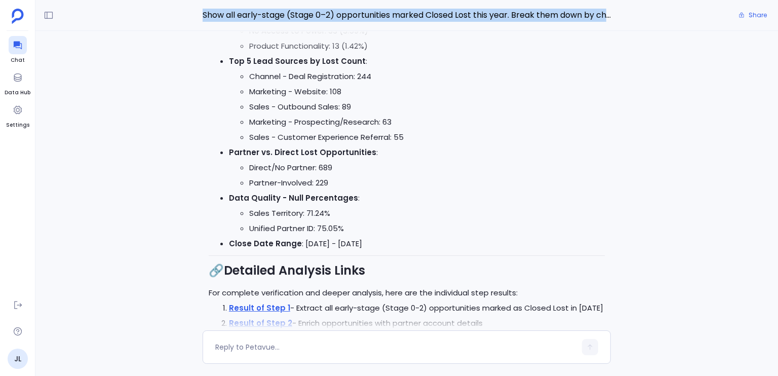
click at [379, 35] on div at bounding box center [406, 41] width 668 height 20
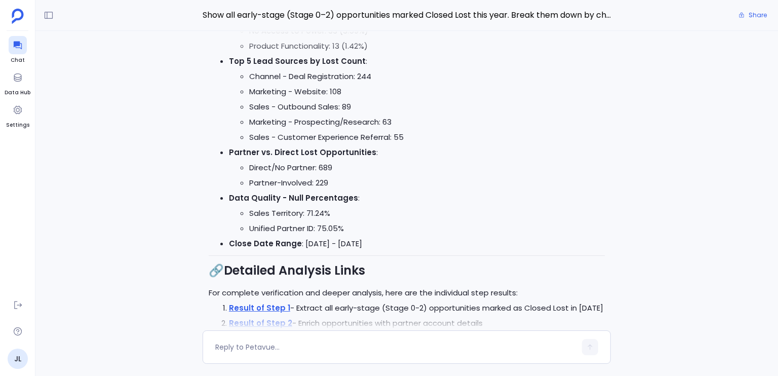
click at [379, 35] on div at bounding box center [406, 41] width 668 height 20
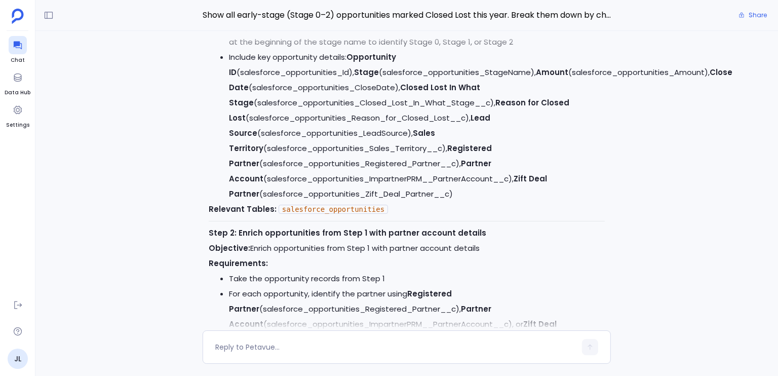
scroll to position [-3646, 0]
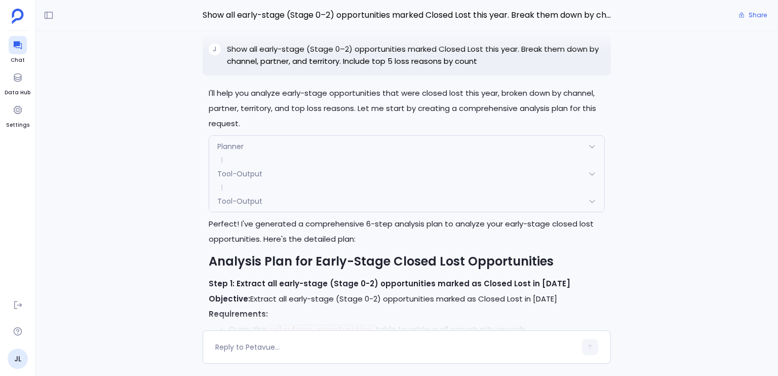
click at [382, 61] on p "Show all early-stage (Stage 0–2) opportunities marked Closed Lost this year. Br…" at bounding box center [416, 55] width 378 height 24
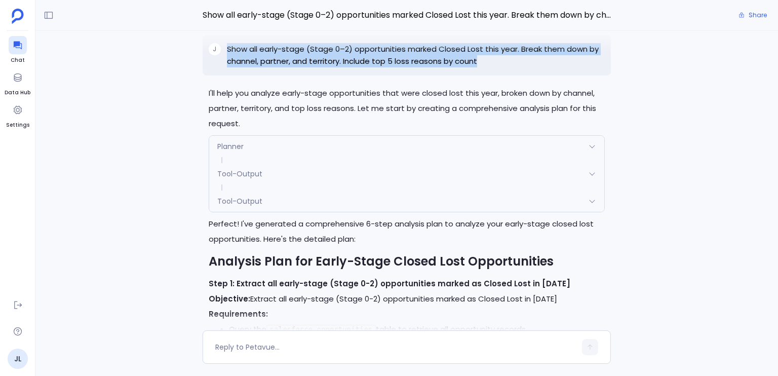
click at [382, 61] on p "Show all early-stage (Stage 0–2) opportunities marked Closed Lost this year. Br…" at bounding box center [416, 55] width 378 height 24
copy p "Show all early-stage (Stage 0–2) opportunities marked Closed Lost this year. Br…"
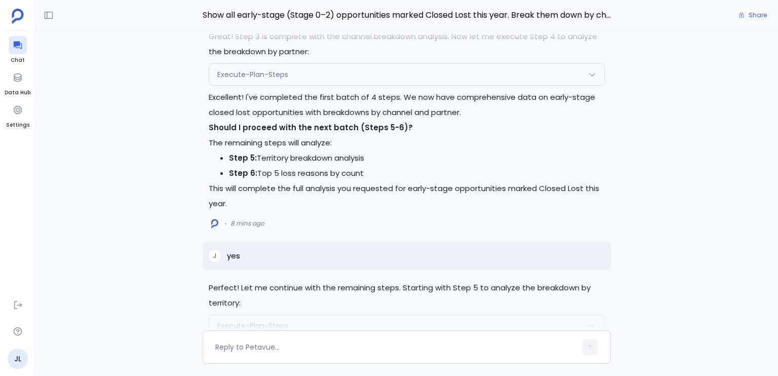
scroll to position [-1448, 0]
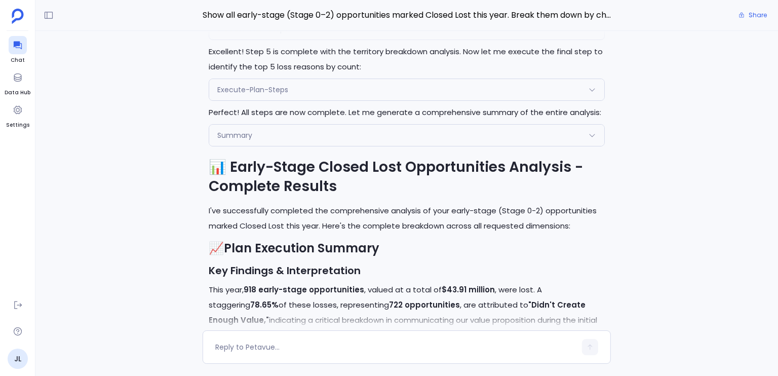
click at [252, 170] on h1 "📊 Early-Stage Closed Lost Opportunities Analysis - Complete Results" at bounding box center [407, 176] width 396 height 38
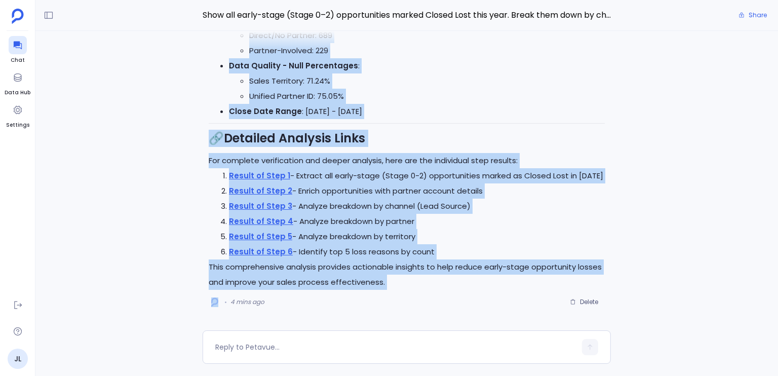
scroll to position [0, 0]
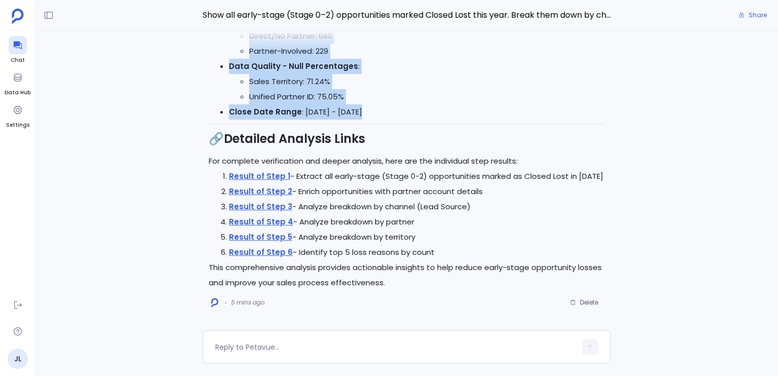
drag, startPoint x: 252, startPoint y: 170, endPoint x: 347, endPoint y: 117, distance: 108.3
copy div "📊 Early-Stage Closed Lost Opportunities Analysis - Complete Results I've succes…"
click at [534, 83] on li "Sales Territory: 71.24%" at bounding box center [426, 81] width 355 height 15
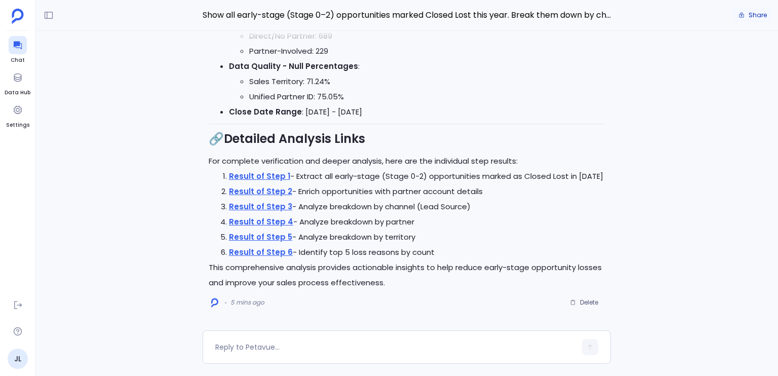
click at [764, 11] on button "Share" at bounding box center [752, 15] width 41 height 14
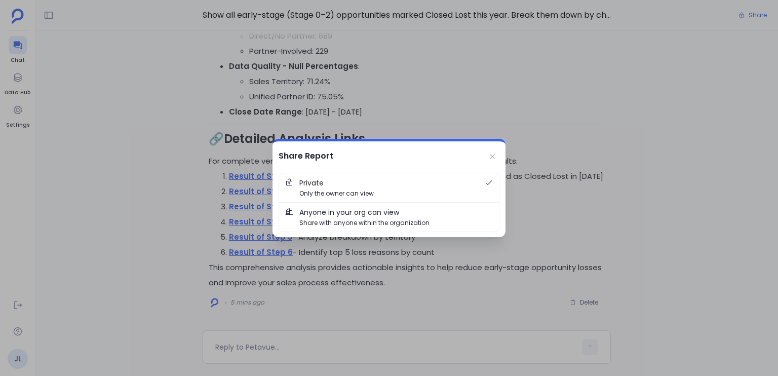
click at [329, 218] on span "Share with anyone within the organization" at bounding box center [364, 223] width 130 height 10
click at [400, 215] on span "Anyone in your org can view Share with anyone within the organization" at bounding box center [388, 217] width 179 height 21
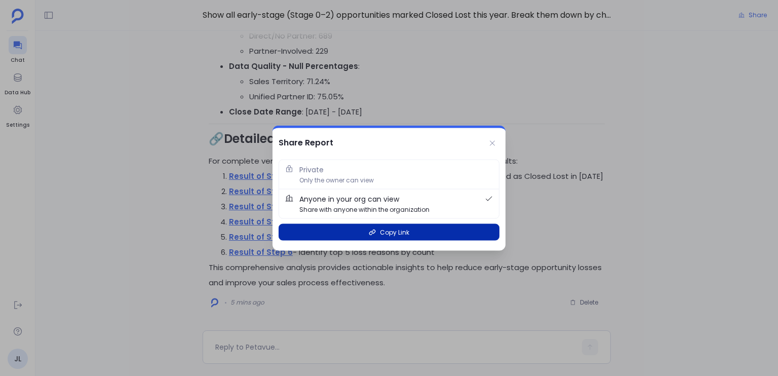
click at [421, 231] on button "Copy Link" at bounding box center [389, 232] width 221 height 17
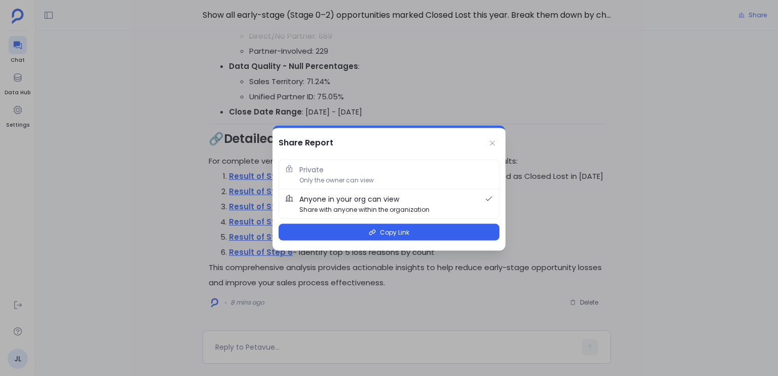
click at [486, 148] on button at bounding box center [492, 143] width 14 height 14
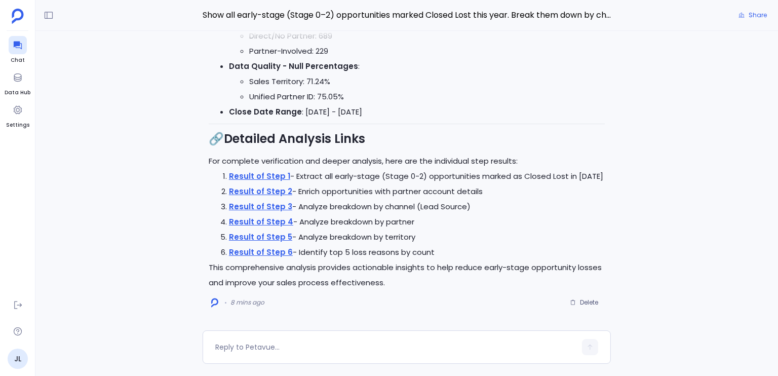
click at [489, 146] on h2 "🔗 Detailed Analysis Links" at bounding box center [407, 138] width 396 height 17
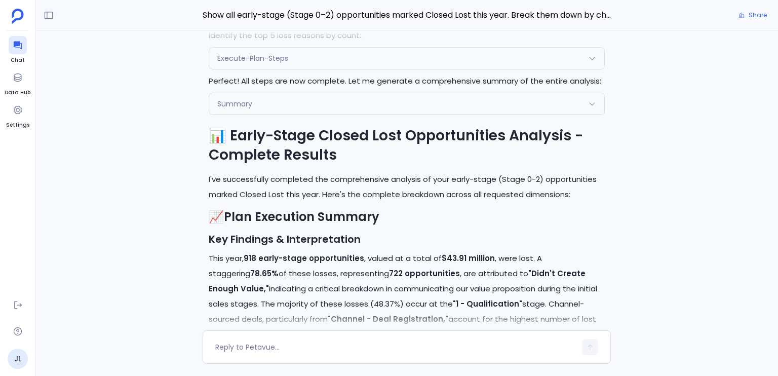
scroll to position [-1450, 0]
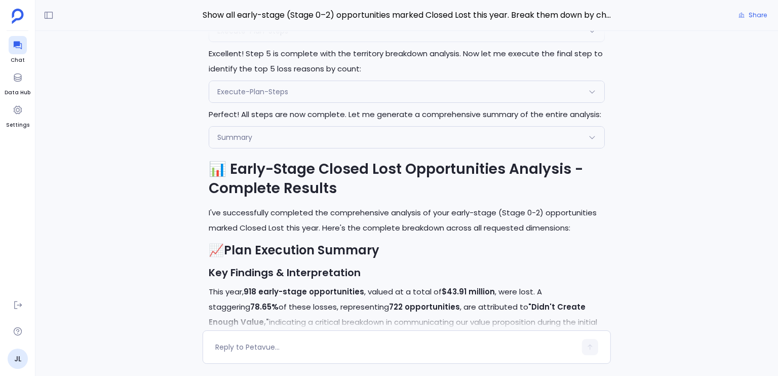
click at [354, 213] on p "I've successfully completed the comprehensive analysis of your early-stage (Sta…" at bounding box center [407, 220] width 396 height 30
drag, startPoint x: 354, startPoint y: 213, endPoint x: 464, endPoint y: 211, distance: 109.9
click at [472, 210] on p "I've successfully completed the comprehensive analysis of your early-stage (Sta…" at bounding box center [407, 220] width 396 height 30
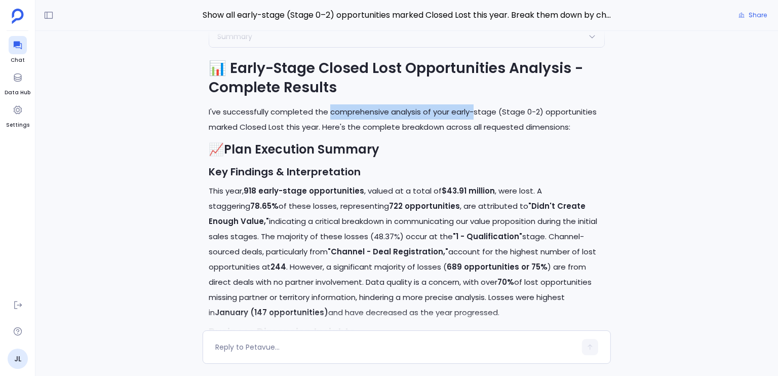
scroll to position [-1349, 0]
click at [17, 47] on icon at bounding box center [18, 45] width 10 height 10
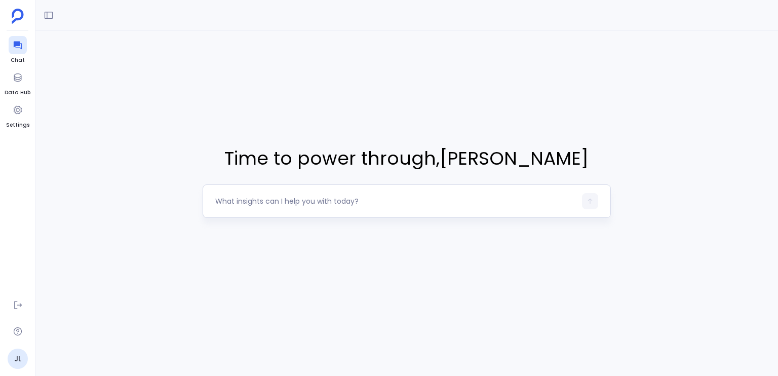
click at [331, 206] on textarea at bounding box center [395, 201] width 361 height 10
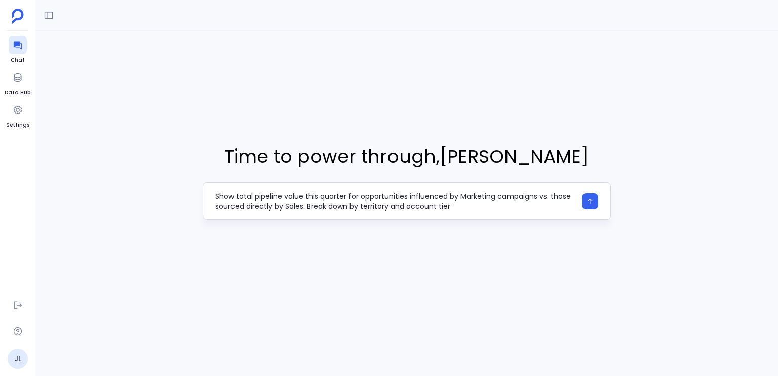
click at [335, 206] on textarea "Show total pipeline value this quarter for opportunities influenced by Marketin…" at bounding box center [395, 201] width 361 height 20
drag, startPoint x: 335, startPoint y: 206, endPoint x: 388, endPoint y: 206, distance: 53.2
click at [388, 206] on textarea "Show total pipeline value this quarter for opportunities influenced by Marketin…" at bounding box center [395, 201] width 361 height 20
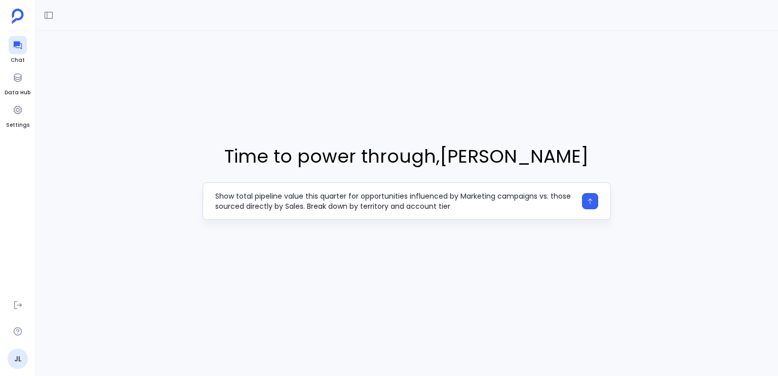
click at [388, 206] on textarea "Show total pipeline value this quarter for opportunities influenced by Marketin…" at bounding box center [395, 201] width 361 height 20
click at [407, 206] on textarea "Show total pipeline value this quarter for opportunities influenced by Marketin…" at bounding box center [395, 201] width 361 height 20
click at [453, 206] on textarea "Show total pipeline value this quarter for opportunities influenced by Marketin…" at bounding box center [395, 201] width 361 height 20
drag, startPoint x: 464, startPoint y: 207, endPoint x: 303, endPoint y: 205, distance: 160.5
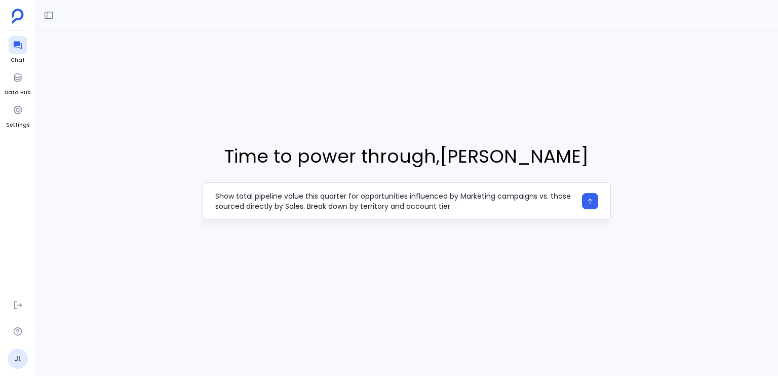
click at [303, 205] on textarea "Show total pipeline value this quarter for opportunities influenced by Marketin…" at bounding box center [395, 201] width 361 height 20
click at [311, 198] on textarea "Show total pipeline value this quarter for opportunities influenced by Marketin…" at bounding box center [395, 201] width 361 height 20
drag, startPoint x: 311, startPoint y: 198, endPoint x: 328, endPoint y: 200, distance: 16.8
click at [328, 200] on textarea "Show total pipeline value this quarter for opportunities influenced by Marketin…" at bounding box center [395, 201] width 361 height 20
click at [317, 197] on textarea "Show total pipeline value this quarter for opportunities influenced by Marketin…" at bounding box center [395, 201] width 361 height 20
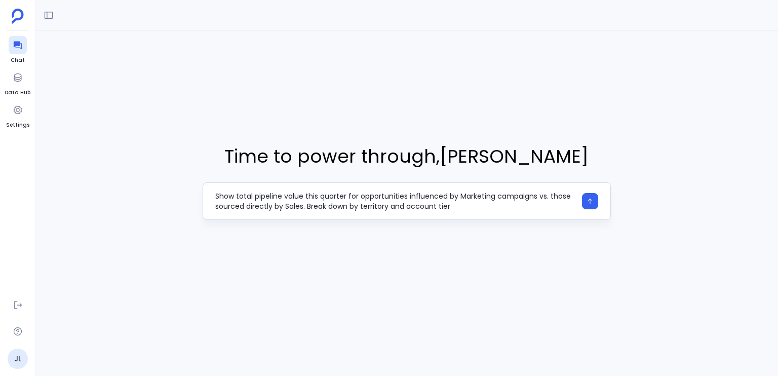
click at [317, 197] on textarea "Show total pipeline value this quarter for opportunities influenced by Marketin…" at bounding box center [395, 201] width 361 height 20
click at [310, 195] on textarea "Show total pipeline value this quarter for opportunities influenced by Marketin…" at bounding box center [395, 201] width 361 height 20
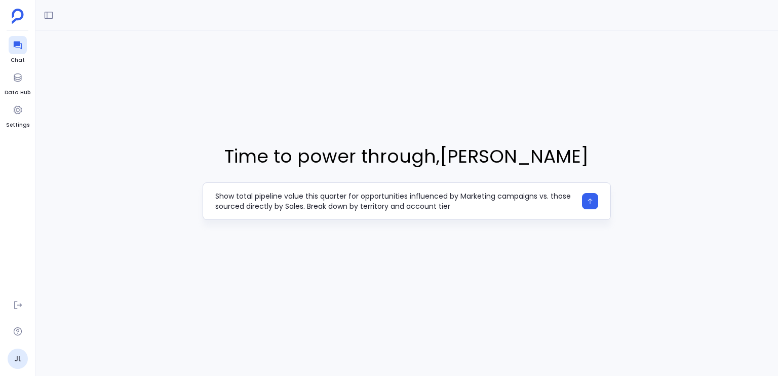
click at [310, 195] on textarea "Show total pipeline value this quarter for opportunities influenced by Marketin…" at bounding box center [395, 201] width 361 height 20
click at [225, 196] on textarea "Show total pipeline value this quarter for opportunities influenced by Marketin…" at bounding box center [395, 201] width 361 height 20
drag, startPoint x: 225, startPoint y: 196, endPoint x: 289, endPoint y: 195, distance: 63.3
click at [289, 195] on textarea "Show total pipeline value this quarter for opportunities influenced by Marketin…" at bounding box center [395, 201] width 361 height 20
click at [312, 196] on textarea "Show total pipeline value this quarter for opportunities influenced by Marketin…" at bounding box center [395, 201] width 361 height 20
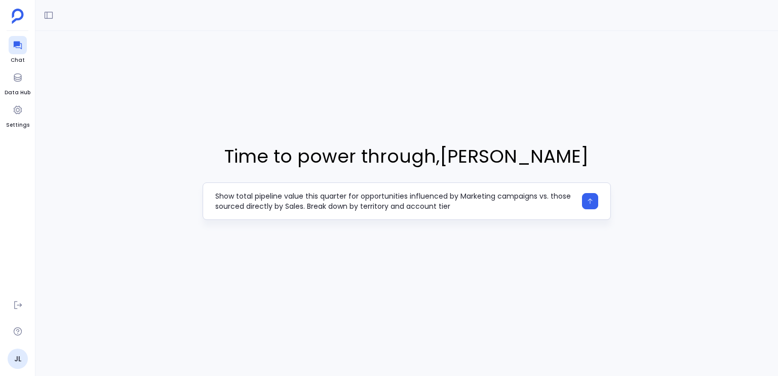
drag, startPoint x: 312, startPoint y: 196, endPoint x: 329, endPoint y: 197, distance: 16.7
click at [329, 197] on textarea "Show total pipeline value this quarter for opportunities influenced by Marketin…" at bounding box center [395, 201] width 361 height 20
type textarea "Show total pipeline value this quarter for opportunities influenced by Marketin…"
click at [382, 194] on textarea "Show total pipeline value this quarter for opportunities influenced by Marketin…" at bounding box center [395, 201] width 361 height 20
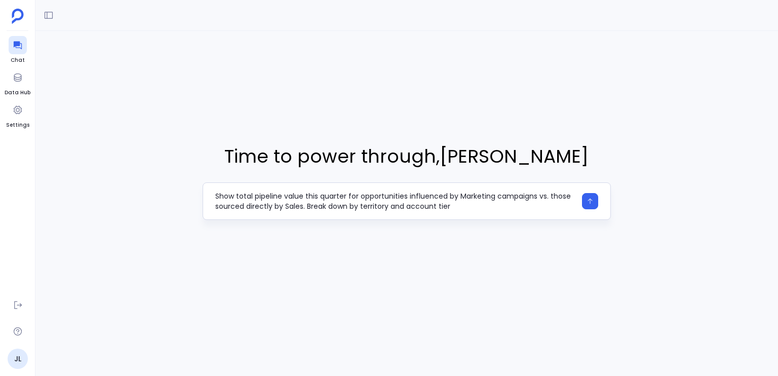
drag, startPoint x: 382, startPoint y: 194, endPoint x: 473, endPoint y: 197, distance: 91.2
click at [468, 195] on textarea "Show total pipeline value this quarter for opportunities influenced by Marketin…" at bounding box center [395, 201] width 361 height 20
click at [508, 209] on textarea "Show total pipeline value this quarter for opportunities influenced by Marketin…" at bounding box center [395, 201] width 361 height 20
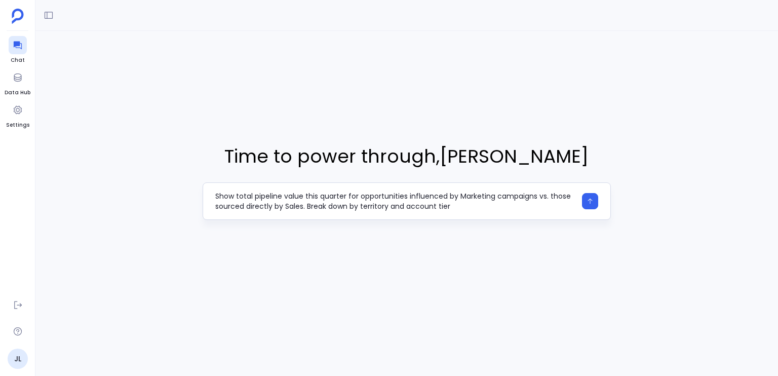
click at [512, 209] on textarea "Show total pipeline value this quarter for opportunities influenced by Marketin…" at bounding box center [395, 201] width 361 height 20
click at [595, 202] on button "button" at bounding box center [590, 201] width 16 height 16
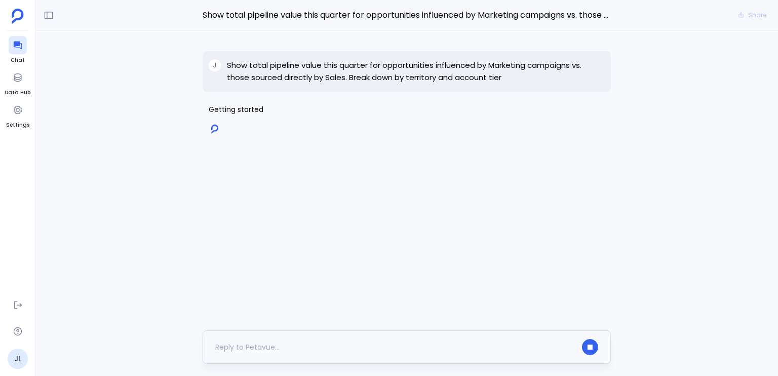
click at [388, 338] on div at bounding box center [407, 346] width 408 height 33
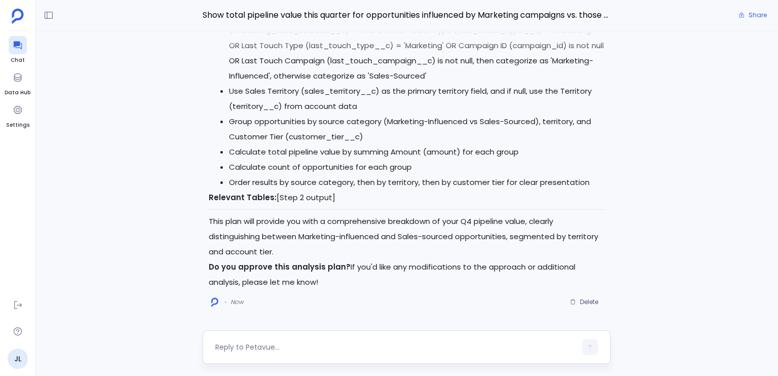
click at [363, 343] on textarea at bounding box center [395, 347] width 361 height 10
type textarea "yes"
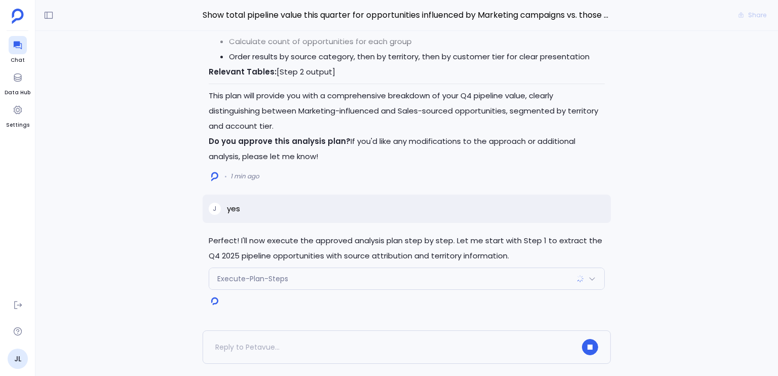
click at [242, 256] on p "Perfect! I'll now execute the approved analysis plan step by step. Let me start…" at bounding box center [407, 248] width 396 height 30
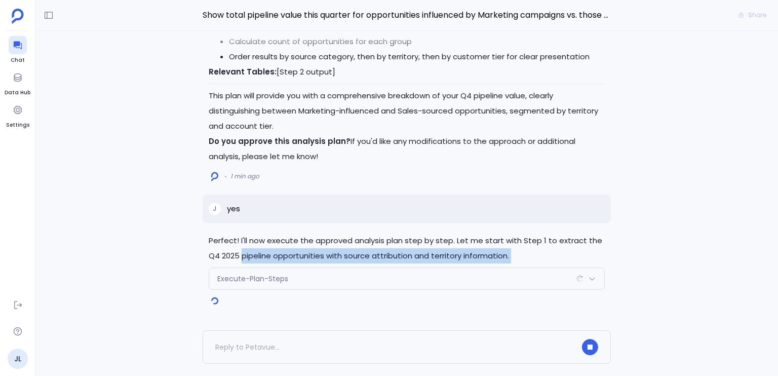
drag, startPoint x: 242, startPoint y: 256, endPoint x: 519, endPoint y: 261, distance: 277.5
click at [519, 261] on p "Perfect! I'll now execute the approved analysis plan step by step. Let me start…" at bounding box center [407, 248] width 396 height 30
click at [522, 258] on p "Perfect! I'll now execute the approved analysis plan step by step. Let me start…" at bounding box center [407, 248] width 396 height 30
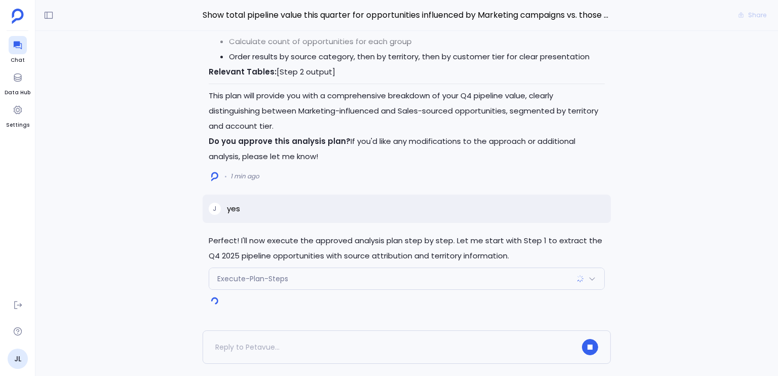
click at [483, 254] on p "Perfect! I'll now execute the approved analysis plan step by step. Let me start…" at bounding box center [407, 248] width 396 height 30
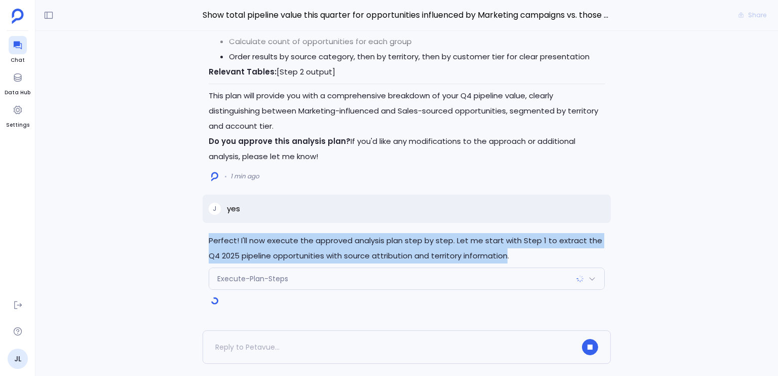
drag, startPoint x: 483, startPoint y: 254, endPoint x: 217, endPoint y: 236, distance: 266.0
click at [217, 236] on p "Perfect! I'll now execute the approved analysis plan step by step. Let me start…" at bounding box center [407, 248] width 396 height 30
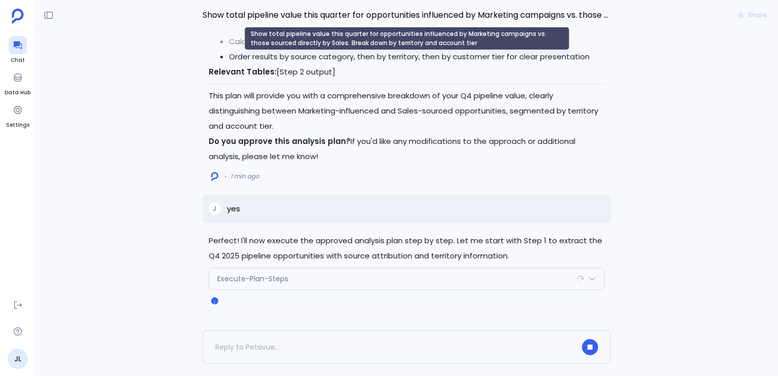
click at [406, 16] on span "Show total pipeline value this quarter for opportunities influenced by Marketin…" at bounding box center [407, 15] width 408 height 13
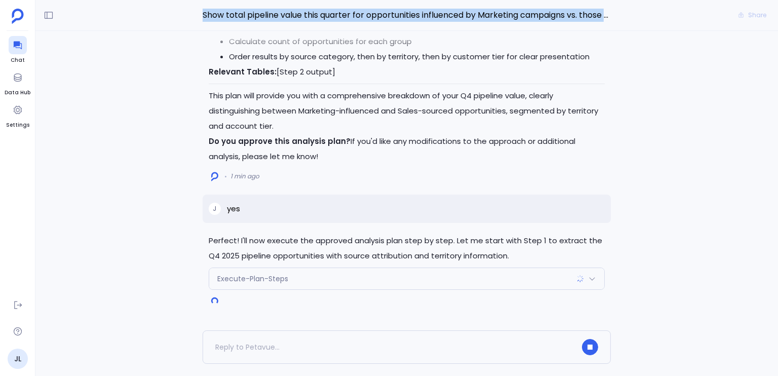
drag, startPoint x: 406, startPoint y: 16, endPoint x: 405, endPoint y: 37, distance: 21.8
click at [405, 37] on div "Show total pipeline value this quarter for opportunities influenced by Marketin…" at bounding box center [406, 188] width 742 height 376
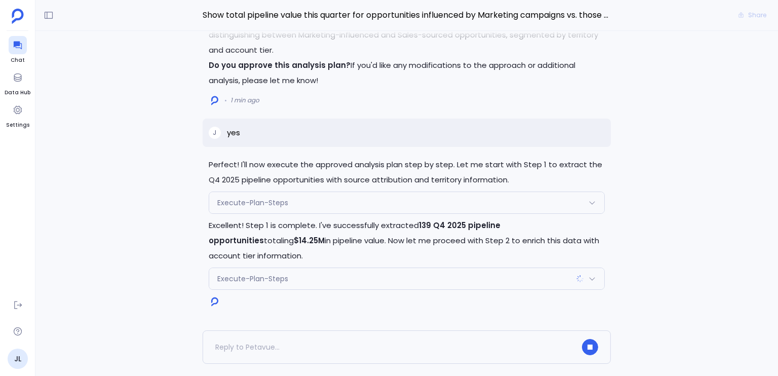
click at [323, 226] on p "Excellent! Step 1 is complete. I've successfully extracted 139 Q4 2025 pipeline…" at bounding box center [407, 241] width 396 height 46
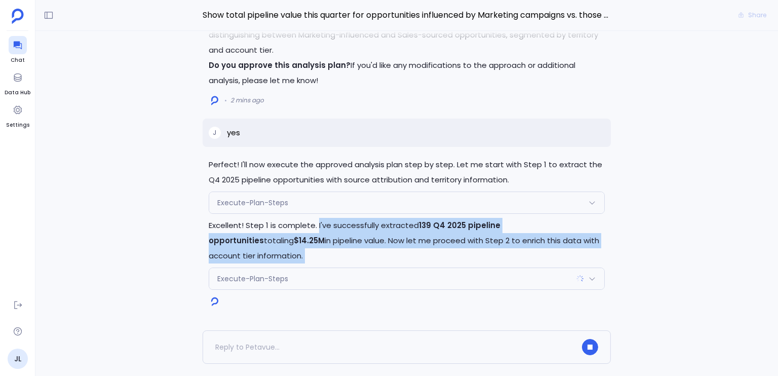
drag, startPoint x: 323, startPoint y: 226, endPoint x: 298, endPoint y: 250, distance: 34.7
click at [298, 250] on p "Excellent! Step 1 is complete. I've successfully extracted 139 Q4 2025 pipeline…" at bounding box center [407, 241] width 396 height 46
drag, startPoint x: 298, startPoint y: 250, endPoint x: 321, endPoint y: 219, distance: 38.4
click at [321, 219] on p "Excellent! Step 1 is complete. I've successfully extracted 139 Q4 2025 pipeline…" at bounding box center [407, 241] width 396 height 46
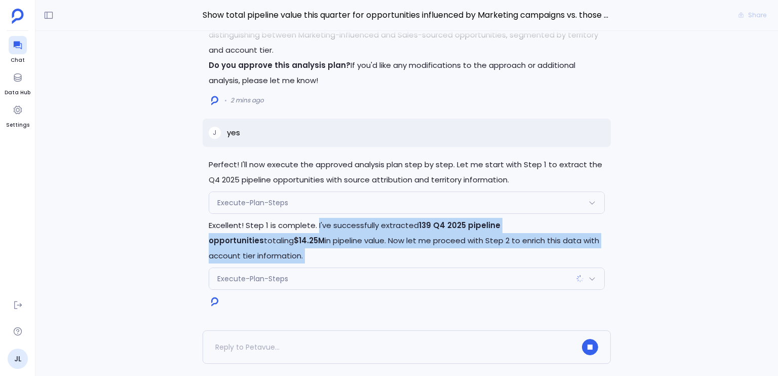
click at [324, 224] on p "Excellent! Step 1 is complete. I've successfully extracted 139 Q4 2025 pipeline…" at bounding box center [407, 241] width 396 height 46
drag, startPoint x: 324, startPoint y: 224, endPoint x: 324, endPoint y: 253, distance: 28.9
click at [324, 253] on p "Excellent! Step 1 is complete. I've successfully extracted 139 Q4 2025 pipeline…" at bounding box center [407, 241] width 396 height 46
drag, startPoint x: 324, startPoint y: 253, endPoint x: 330, endPoint y: 228, distance: 25.7
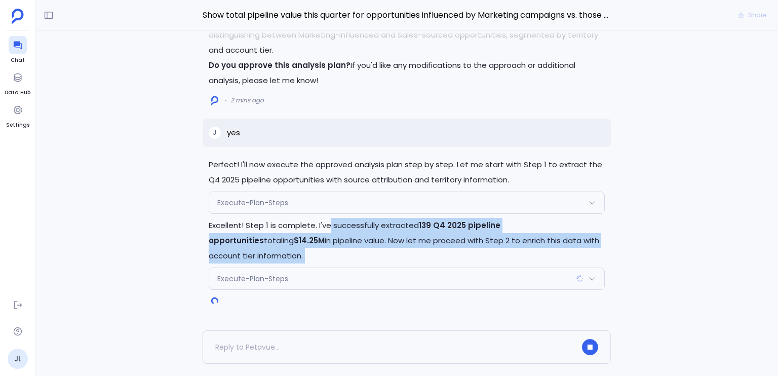
click at [330, 228] on p "Excellent! Step 1 is complete. I've successfully extracted 139 Q4 2025 pipeline…" at bounding box center [407, 241] width 396 height 46
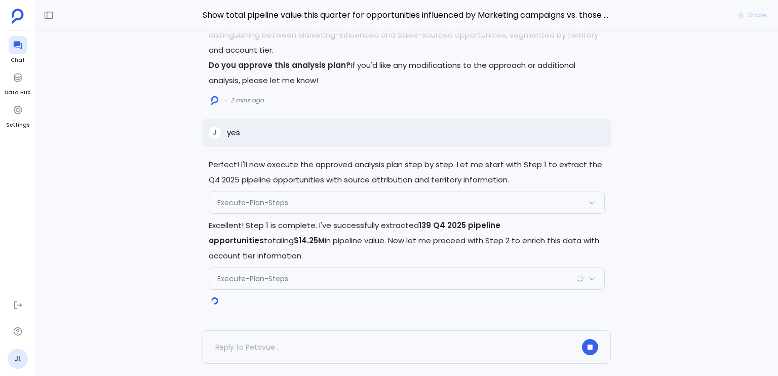
click at [326, 228] on p "Excellent! Step 1 is complete. I've successfully extracted 139 Q4 2025 pipeline…" at bounding box center [407, 241] width 396 height 46
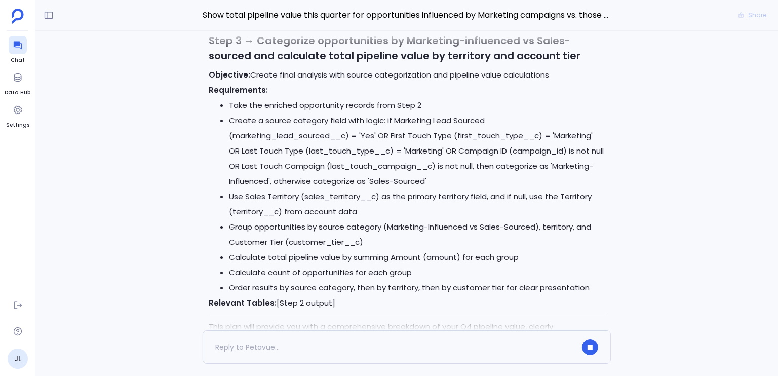
scroll to position [-389, 0]
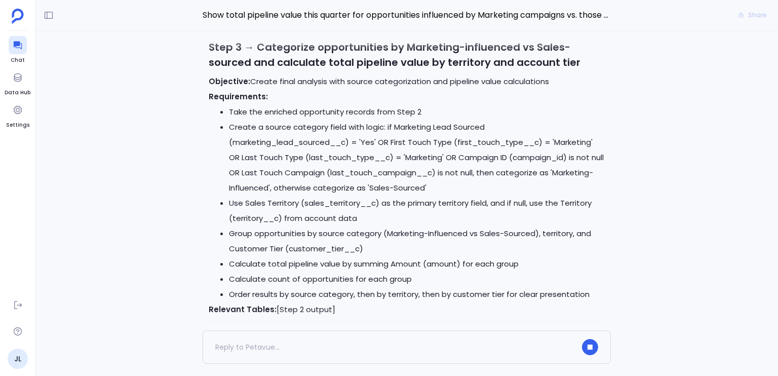
click at [335, 61] on h3 "Step 3 → Categorize opportunities by Marketing-influenced vs Sales-sourced and …" at bounding box center [407, 54] width 396 height 30
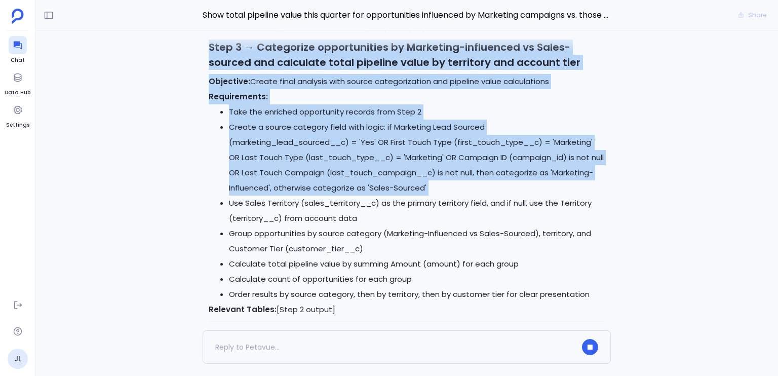
drag, startPoint x: 335, startPoint y: 61, endPoint x: 312, endPoint y: 177, distance: 118.2
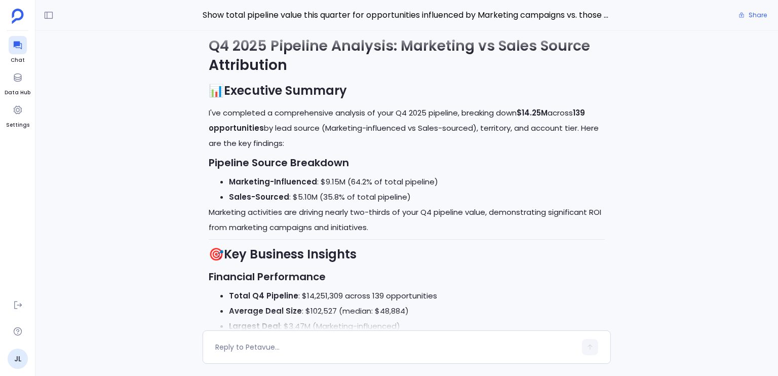
scroll to position [-685, 0]
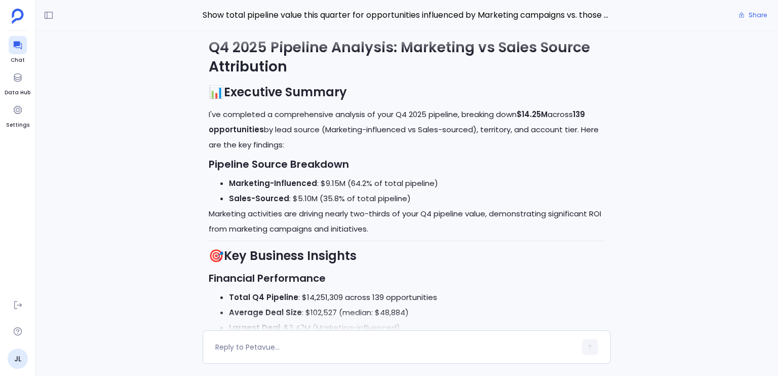
click at [377, 113] on p "I've completed a comprehensive analysis of your Q4 2025 pipeline, breaking down…" at bounding box center [407, 130] width 396 height 46
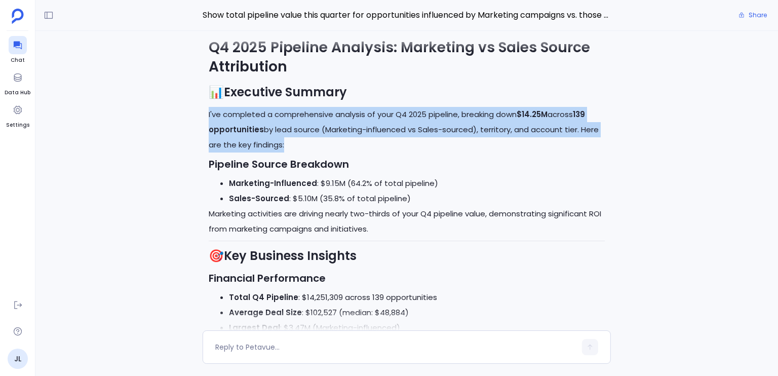
drag, startPoint x: 377, startPoint y: 113, endPoint x: 344, endPoint y: 125, distance: 34.4
click at [347, 125] on p "I've completed a comprehensive analysis of your Q4 2025 pipeline, breaking down…" at bounding box center [407, 130] width 396 height 46
click at [336, 131] on p "I've completed a comprehensive analysis of your Q4 2025 pipeline, breaking down…" at bounding box center [407, 130] width 396 height 46
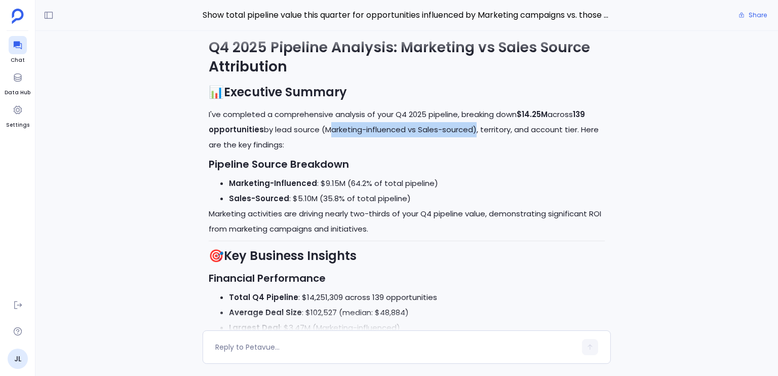
drag, startPoint x: 336, startPoint y: 131, endPoint x: 457, endPoint y: 125, distance: 121.2
click at [457, 125] on p "I've completed a comprehensive analysis of your Q4 2025 pipeline, breaking down…" at bounding box center [407, 130] width 396 height 46
click at [485, 129] on p "I've completed a comprehensive analysis of your Q4 2025 pipeline, breaking down…" at bounding box center [407, 130] width 396 height 46
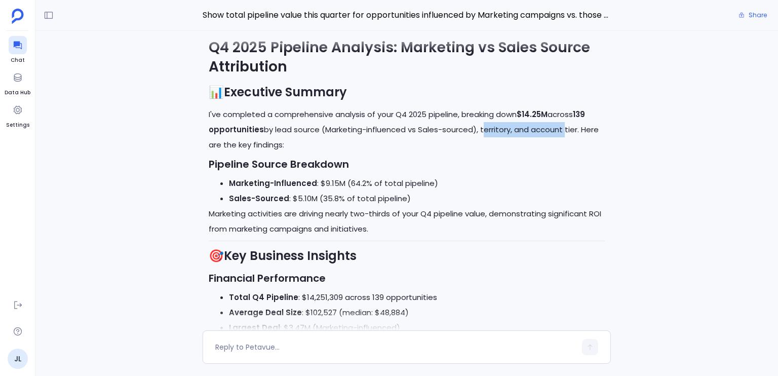
drag, startPoint x: 485, startPoint y: 129, endPoint x: 560, endPoint y: 128, distance: 74.9
click at [560, 128] on p "I've completed a comprehensive analysis of your Q4 2025 pipeline, breaking down…" at bounding box center [407, 130] width 396 height 46
click at [297, 31] on div at bounding box center [406, 41] width 668 height 20
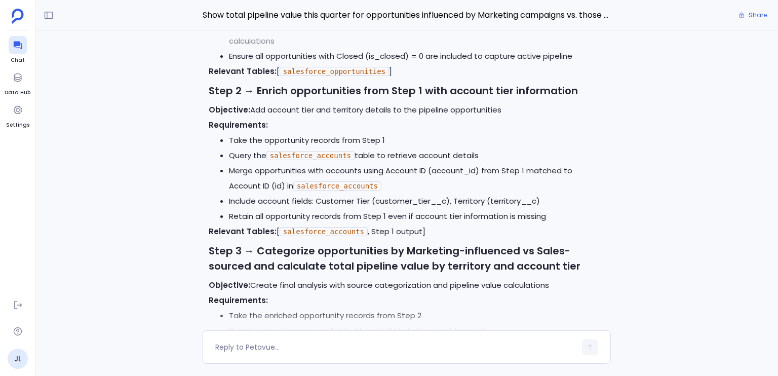
scroll to position [-2102, 0]
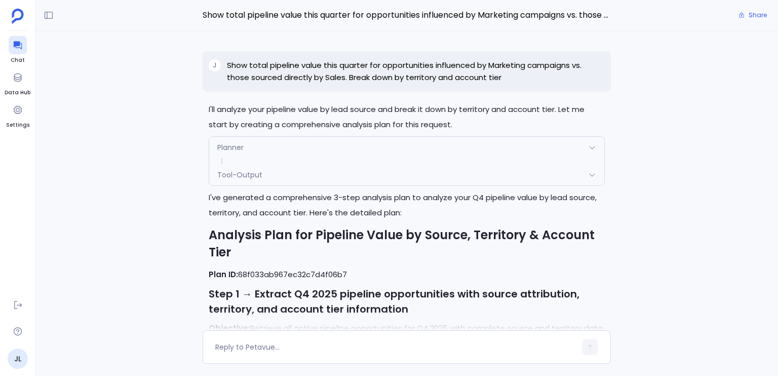
click at [311, 79] on p "Show total pipeline value this quarter for opportunities influenced by Marketin…" at bounding box center [416, 71] width 378 height 24
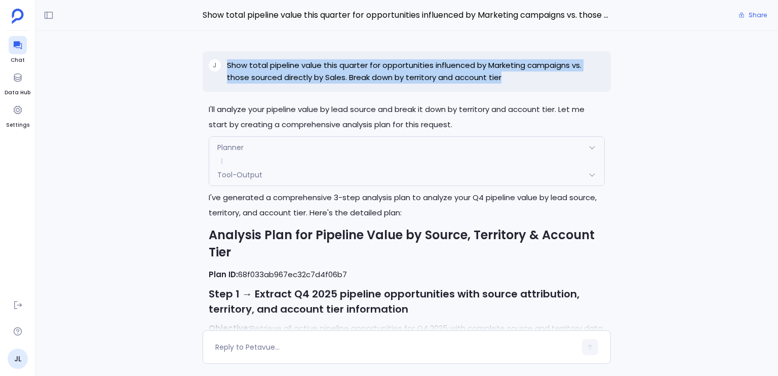
click at [311, 79] on p "Show total pipeline value this quarter for opportunities influenced by Marketin…" at bounding box center [416, 71] width 378 height 24
copy p "Show total pipeline value this quarter for opportunities influenced by Marketin…"
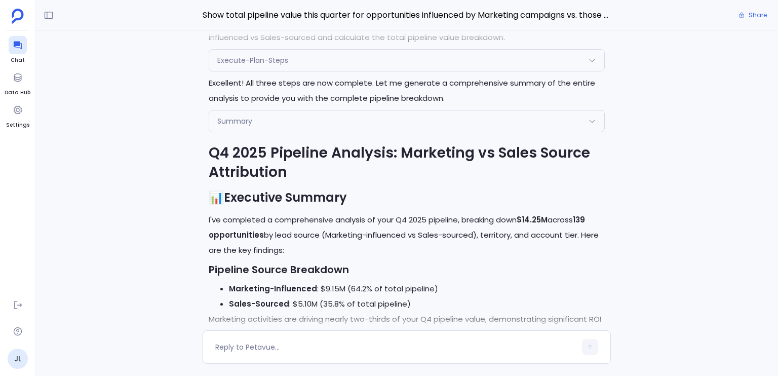
scroll to position [-791, 0]
click at [238, 176] on h1 "Q4 2025 Pipeline Analysis: Marketing vs Sales Source Attribution" at bounding box center [407, 163] width 396 height 38
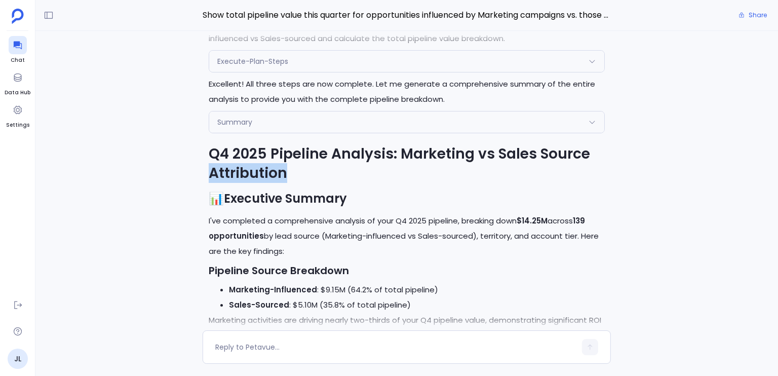
click at [238, 176] on h1 "Q4 2025 Pipeline Analysis: Marketing vs Sales Source Attribution" at bounding box center [407, 163] width 396 height 38
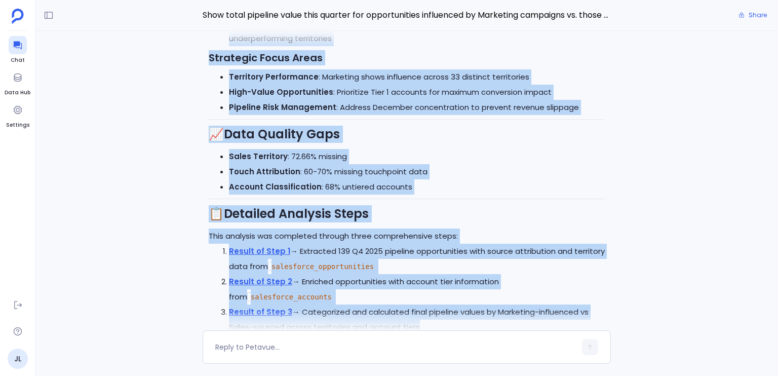
scroll to position [0, 0]
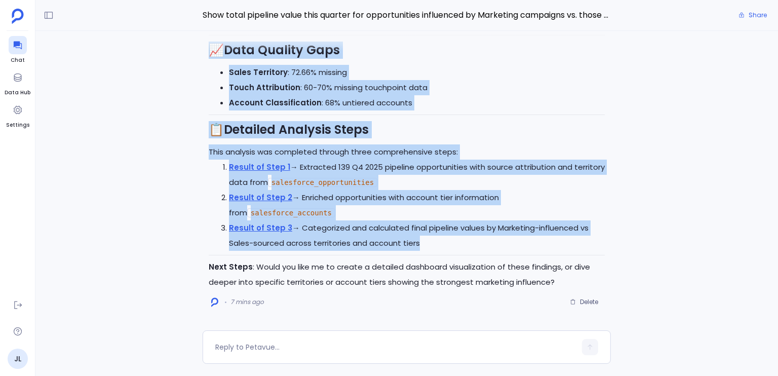
drag, startPoint x: 238, startPoint y: 176, endPoint x: 318, endPoint y: 253, distance: 110.7
copy div "Q4 2025 Pipeline Analysis: Marketing vs Sales Source Attribution 📊 Executive Su…"
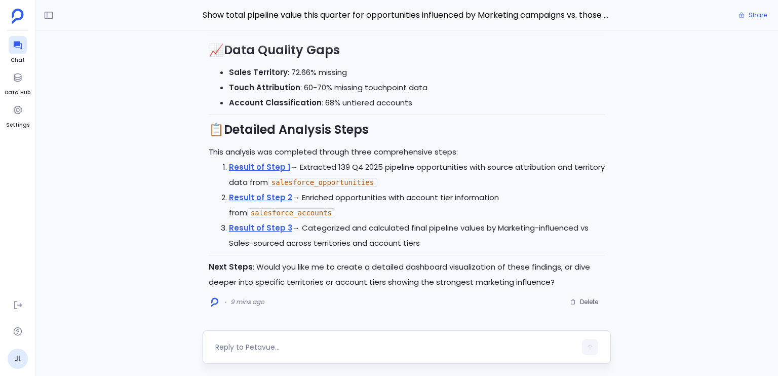
click at [288, 347] on textarea at bounding box center [395, 347] width 361 height 10
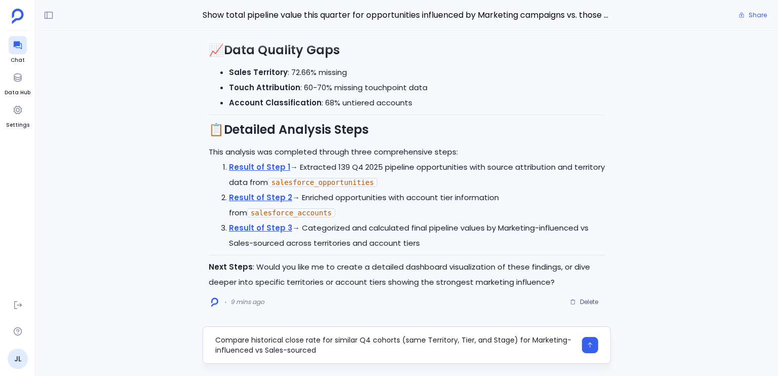
type textarea "Compare historical close rate for similar Q4 cohorts (same Territory, Tier, and…"
click at [599, 345] on div "Compare historical close rate for similar Q4 cohorts (same Territory, Tier, and…" at bounding box center [407, 344] width 408 height 37
click at [596, 345] on button "button" at bounding box center [590, 345] width 16 height 16
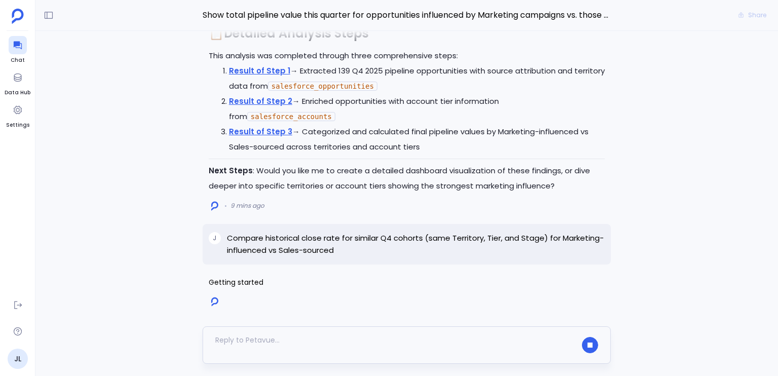
click at [591, 344] on icon "button" at bounding box center [590, 345] width 4 height 4
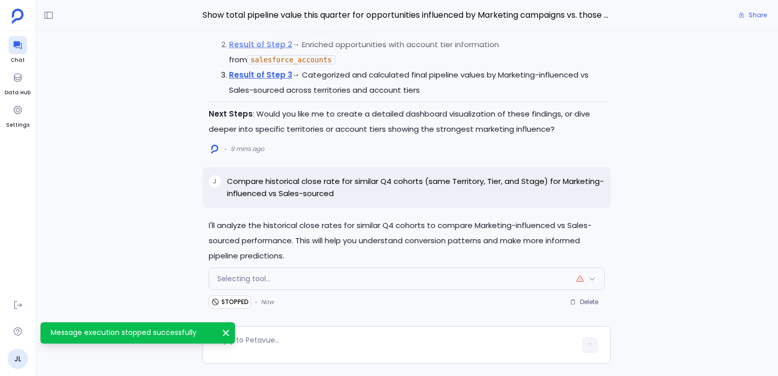
click at [369, 195] on p "Compare historical close rate for similar Q4 cohorts (same Territory, Tier, and…" at bounding box center [416, 187] width 378 height 24
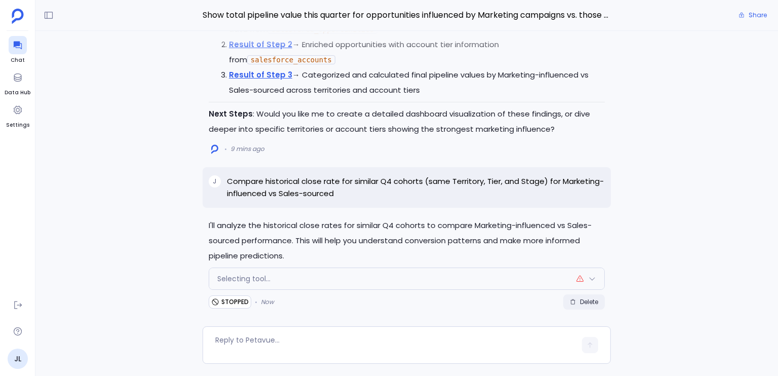
click at [572, 302] on icon "button" at bounding box center [573, 302] width 6 height 6
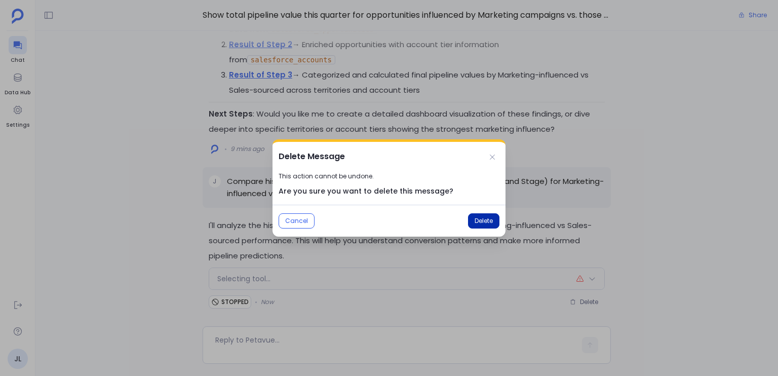
click at [478, 223] on span "Delete" at bounding box center [483, 221] width 18 height 8
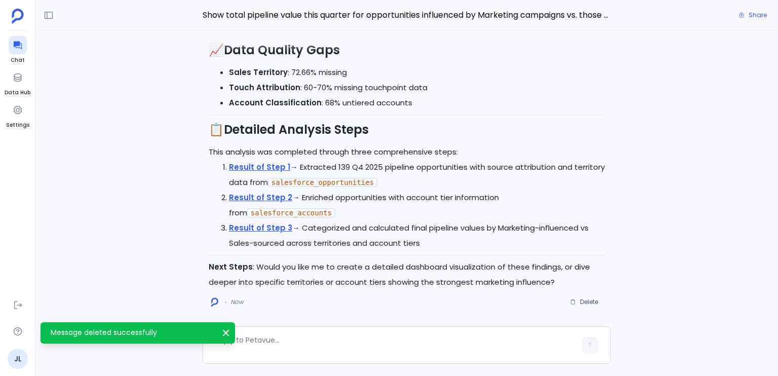
click at [363, 278] on p "Next Steps : Would you like me to create a detailed dashboard visualization of …" at bounding box center [407, 274] width 396 height 30
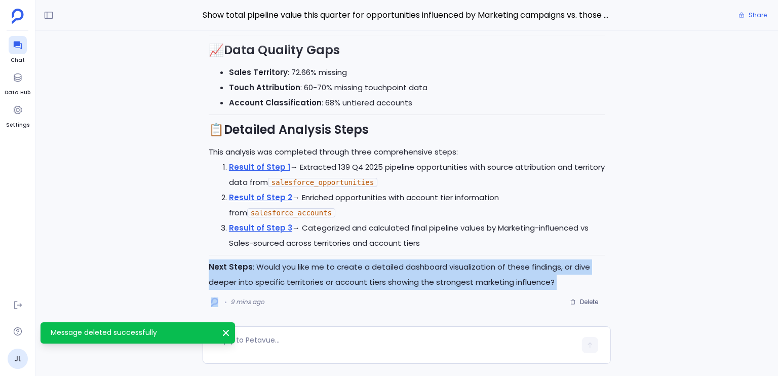
click at [363, 278] on p "Next Steps : Would you like me to create a detailed dashboard visualization of …" at bounding box center [407, 274] width 396 height 30
click at [364, 277] on p "Next Steps : Would you like me to create a detailed dashboard visualization of …" at bounding box center [407, 274] width 396 height 30
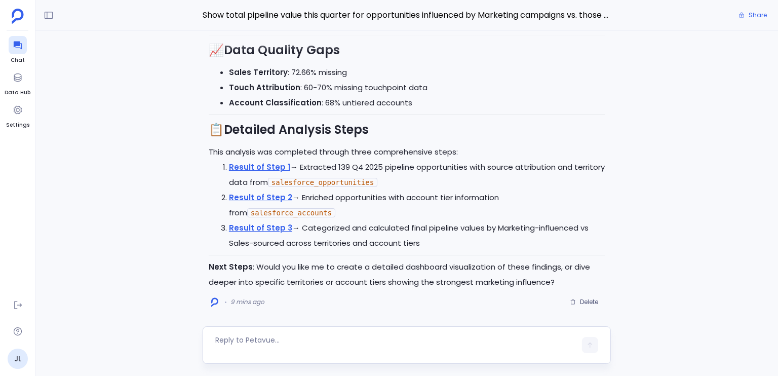
click at [373, 341] on textarea at bounding box center [395, 345] width 361 height 20
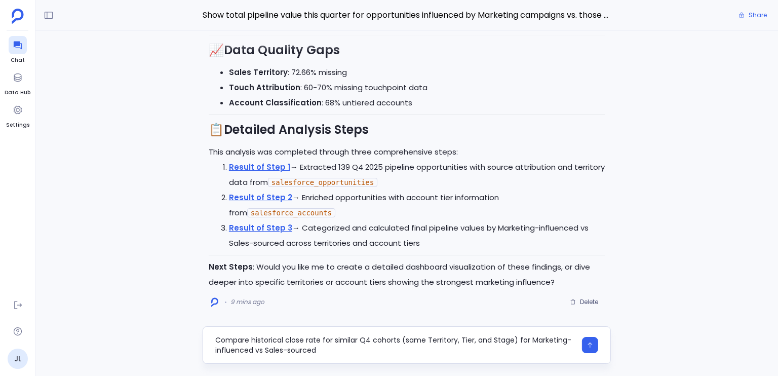
click at [383, 339] on textarea "Compare historical close rate for similar Q4 cohorts (same Territory, Tier, and…" at bounding box center [395, 345] width 361 height 20
click at [520, 347] on textarea "Compare historical close rate for similar Q4 filter (same Territory, Tier, and …" at bounding box center [395, 345] width 361 height 20
click at [374, 340] on textarea "Compare historical close rate for similar Q4 filter (same Territory, Tier, and …" at bounding box center [395, 345] width 361 height 20
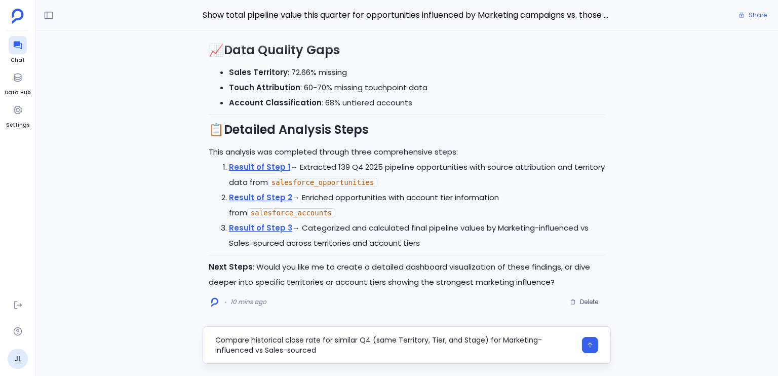
click at [335, 340] on textarea "Compare historical close rate for similar Q4 (same Territory, Tier, and Stage) …" at bounding box center [395, 345] width 361 height 20
click at [370, 340] on textarea "Compare historical close rate for similar Q4 (same Territory, Tier, and Stage) …" at bounding box center [395, 345] width 361 height 20
type textarea "Compare historical close rate for similar Q4's (same Territory, Tier, and Stage…"
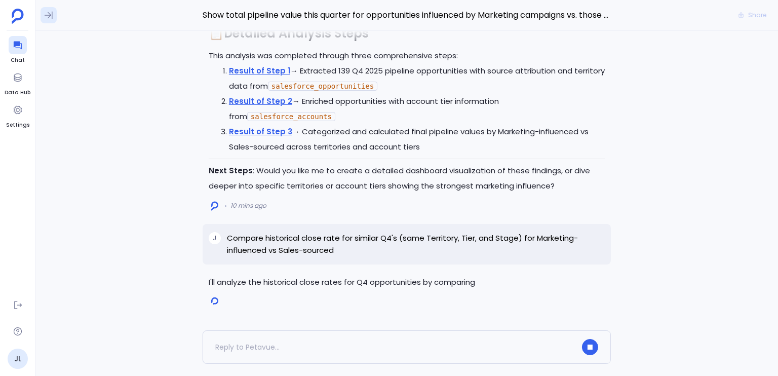
click at [52, 14] on icon at bounding box center [49, 16] width 8 height 8
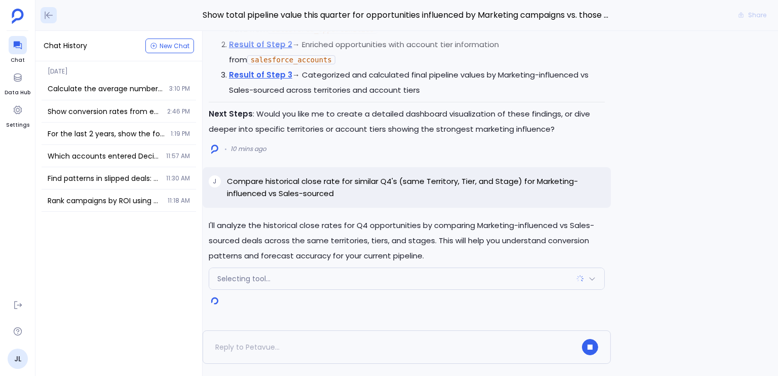
click at [44, 11] on icon at bounding box center [49, 15] width 10 height 10
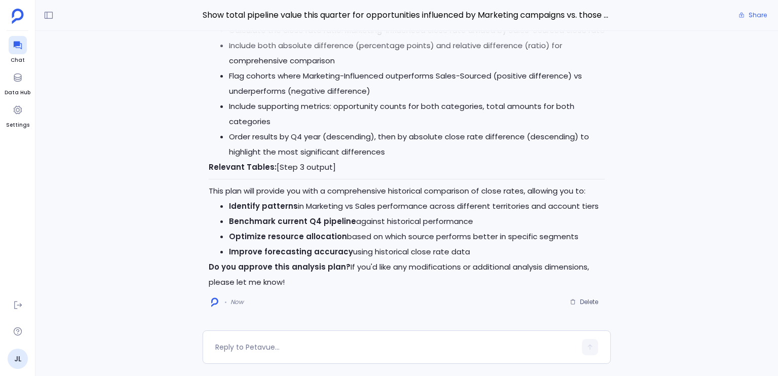
click at [328, 145] on li "Order results by Q4 year (descending), then by absolute close rate difference (…" at bounding box center [417, 144] width 376 height 30
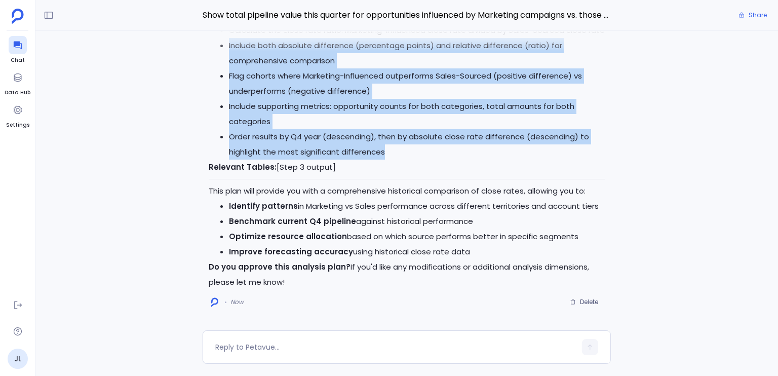
drag, startPoint x: 328, startPoint y: 145, endPoint x: 304, endPoint y: 66, distance: 82.5
click at [304, 66] on ul "Take the calculated close rates from Step 3 Identify matching cohorts where the…" at bounding box center [407, 53] width 396 height 213
click at [304, 66] on li "Include both absolute difference (percentage points) and relative difference (r…" at bounding box center [417, 53] width 376 height 30
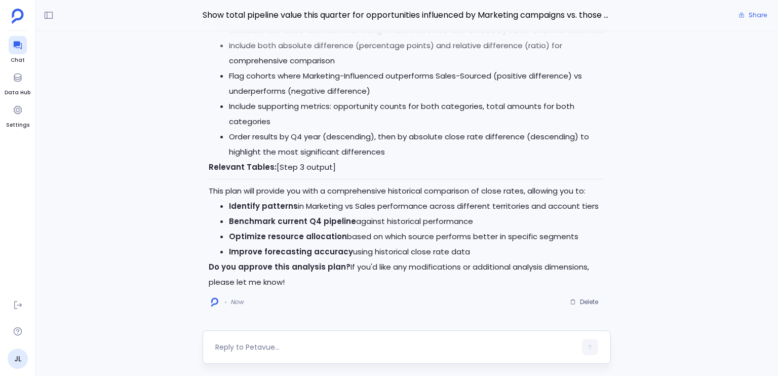
click at [272, 343] on textarea at bounding box center [395, 347] width 361 height 10
type textarea "yes"
click at [596, 351] on button "button" at bounding box center [590, 347] width 16 height 16
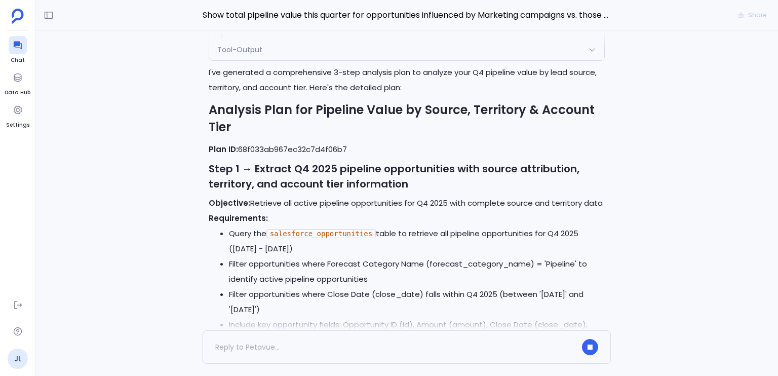
scroll to position [-3864, 0]
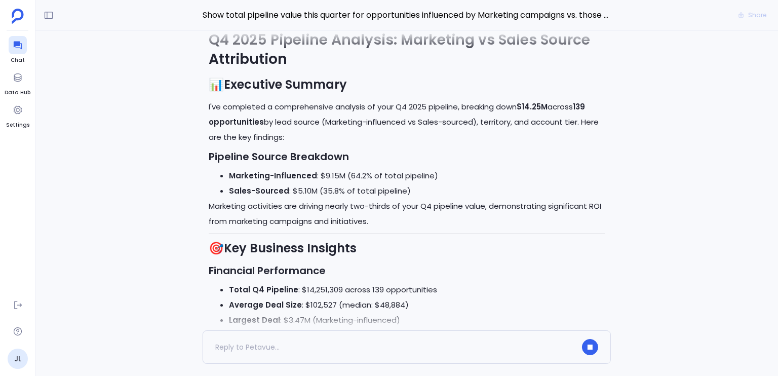
click at [281, 58] on h1 "Q4 2025 Pipeline Analysis: Marketing vs Sales Source Attribution" at bounding box center [407, 49] width 396 height 38
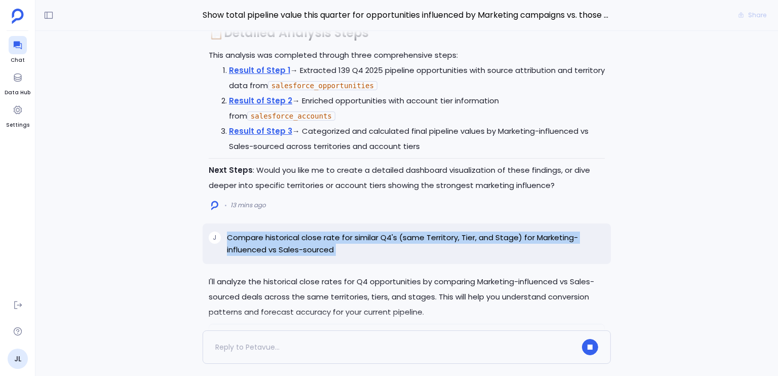
scroll to position [-1623, 0]
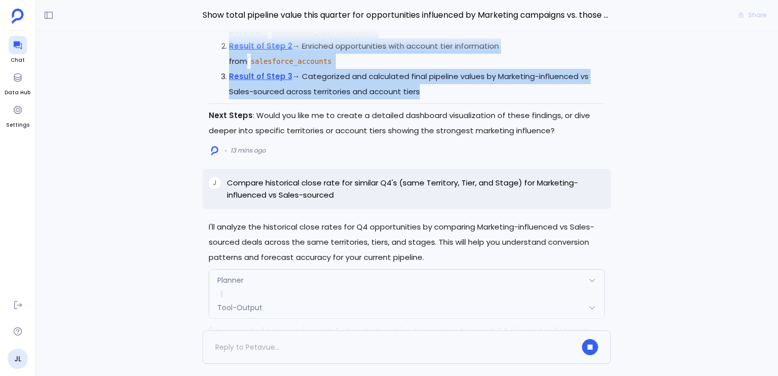
drag, startPoint x: 281, startPoint y: 58, endPoint x: 323, endPoint y: 113, distance: 69.4
copy div "Q4 2025 Pipeline Analysis: Marketing vs Sales Source Attribution 📊 Executive Su…"
click at [462, 69] on p "Result of Step 2 → Enriched opportunities with account tier information from sa…" at bounding box center [417, 53] width 376 height 30
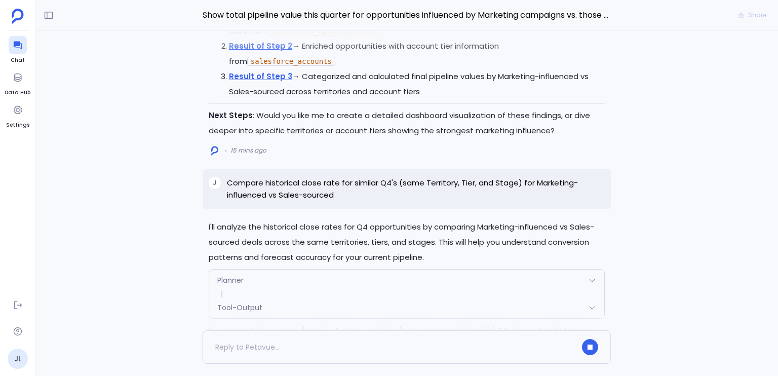
click at [754, 16] on div "Share" at bounding box center [752, 15] width 42 height 15
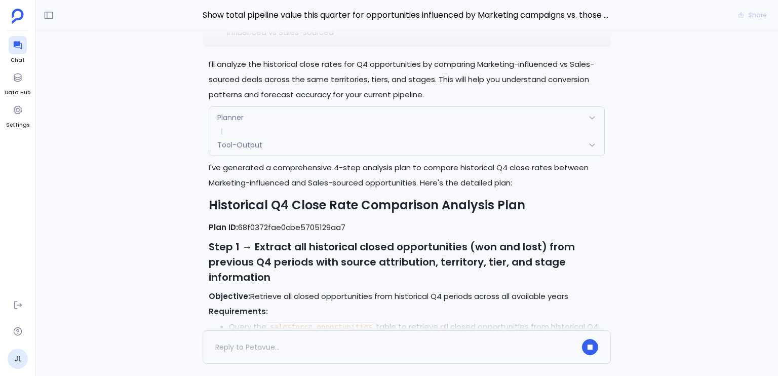
scroll to position [-1733, 0]
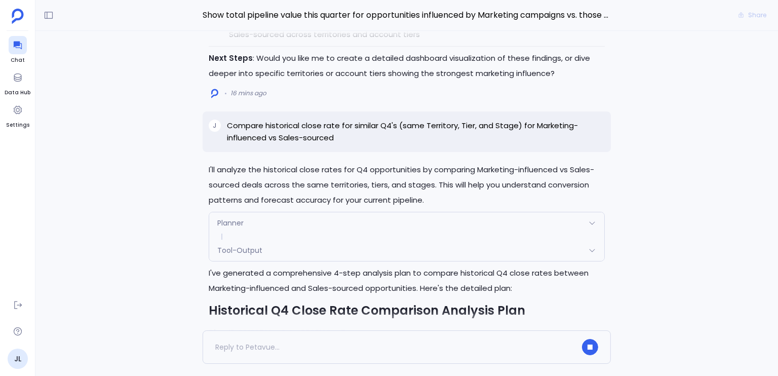
click at [324, 138] on p "Compare historical close rate for similar Q4's (same Territory, Tier, and Stage…" at bounding box center [416, 132] width 378 height 24
drag, startPoint x: 324, startPoint y: 138, endPoint x: 269, endPoint y: 138, distance: 54.7
click at [269, 138] on p "Compare historical close rate for similar Q4's (same Territory, Tier, and Stage…" at bounding box center [416, 132] width 378 height 24
drag, startPoint x: 269, startPoint y: 138, endPoint x: 331, endPoint y: 138, distance: 62.3
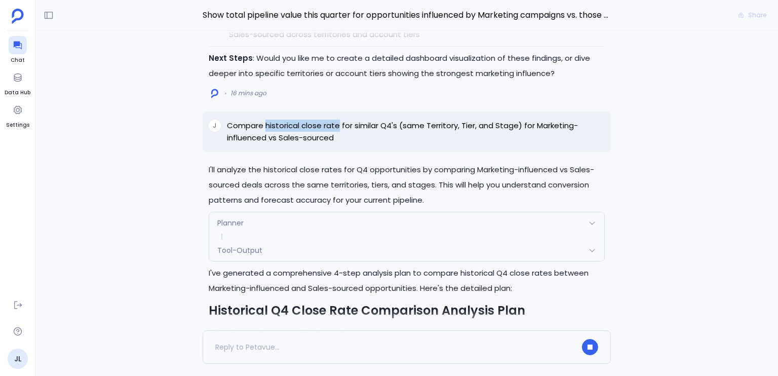
click at [331, 138] on p "Compare historical close rate for similar Q4's (same Territory, Tier, and Stage…" at bounding box center [416, 132] width 378 height 24
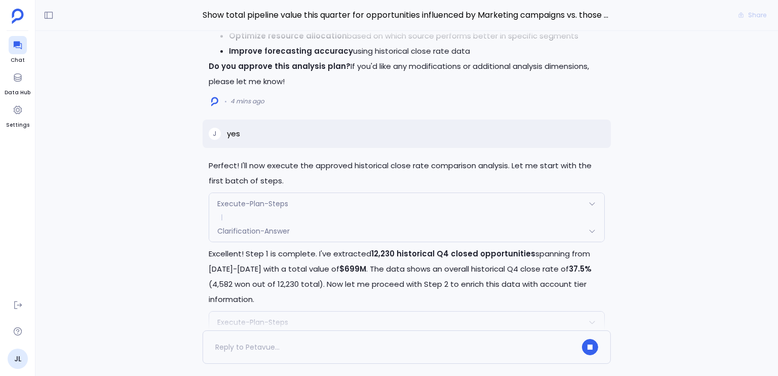
scroll to position [0, 0]
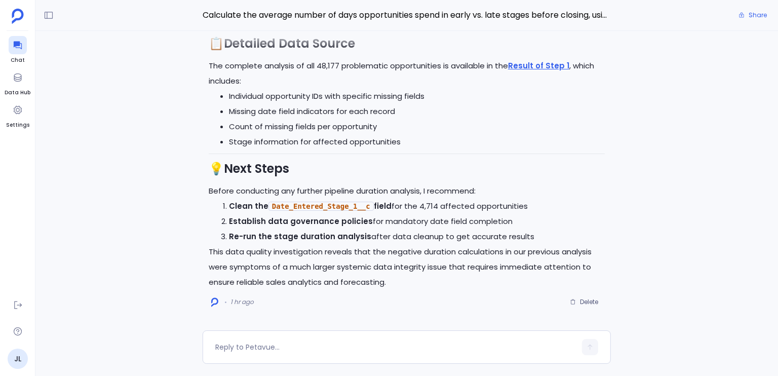
click at [348, 245] on p "This data quality investigation reveals that the negative duration calculations…" at bounding box center [407, 267] width 396 height 46
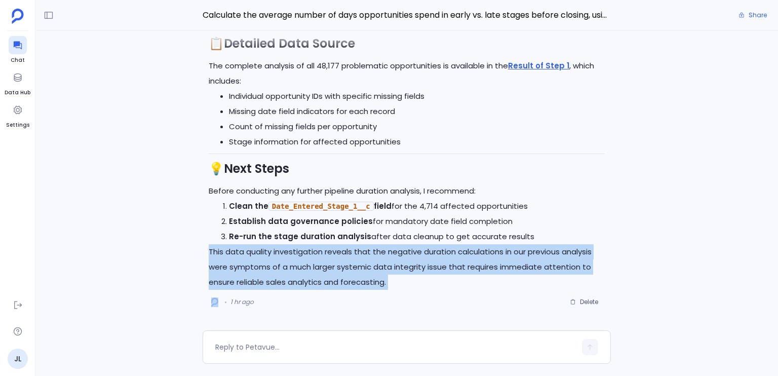
click at [348, 245] on p "This data quality investigation reveals that the negative duration calculations…" at bounding box center [407, 267] width 396 height 46
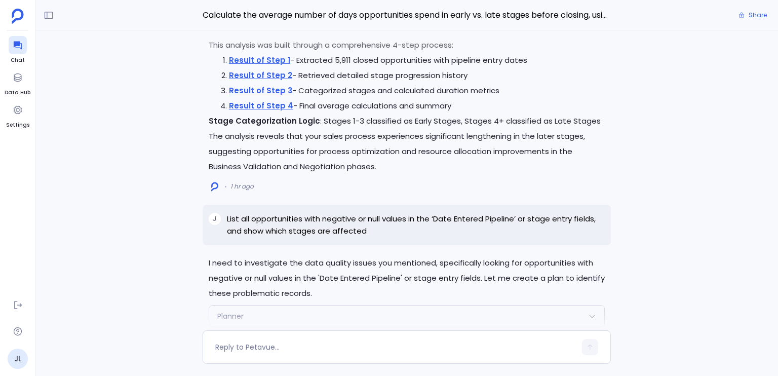
scroll to position [-1847, 0]
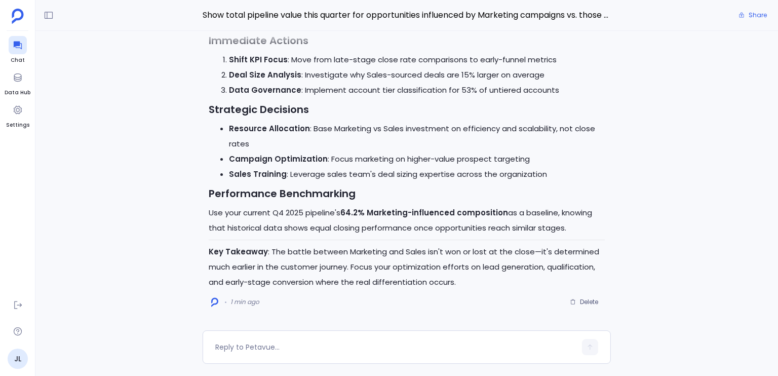
scroll to position [-820, 0]
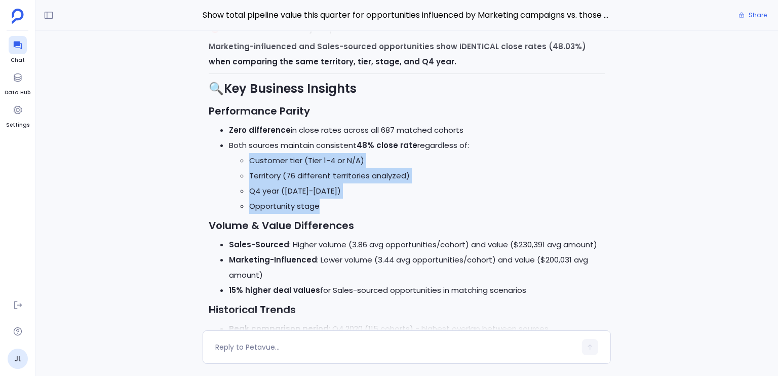
click at [330, 212] on ul "Customer tier (Tier 1-4 or N/A) Territory (76 different territories analyzed) Q…" at bounding box center [417, 183] width 376 height 61
click at [330, 212] on li "Opportunity stage" at bounding box center [426, 205] width 355 height 15
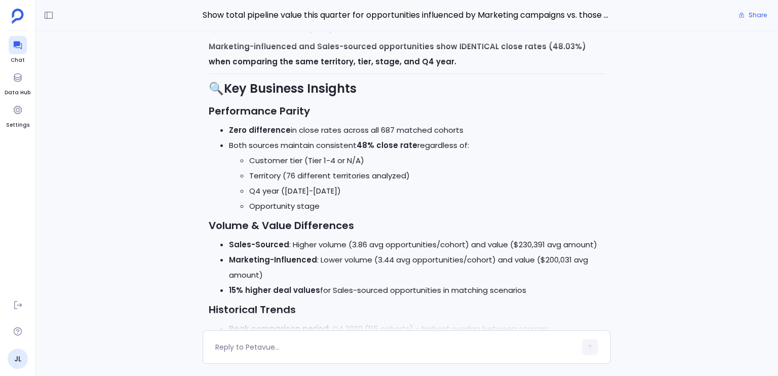
click at [330, 212] on li "Opportunity stage" at bounding box center [426, 205] width 355 height 15
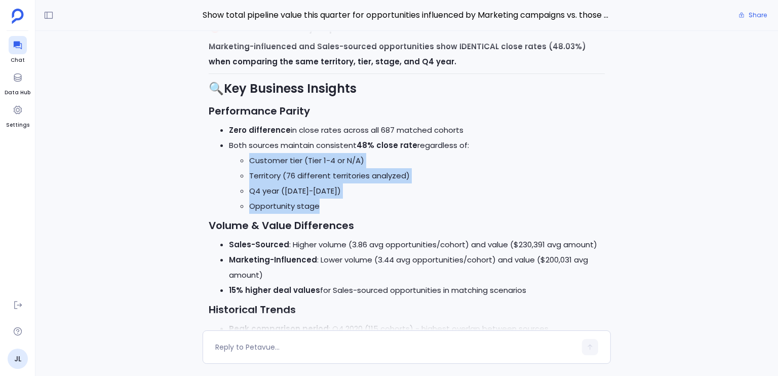
drag, startPoint x: 330, startPoint y: 212, endPoint x: 335, endPoint y: 160, distance: 51.9
click at [335, 160] on ul "Customer tier (Tier 1-4 or N/A) Territory (76 different territories analyzed) Q…" at bounding box center [417, 183] width 376 height 61
click at [335, 160] on li "Customer tier (Tier 1-4 or N/A)" at bounding box center [426, 160] width 355 height 15
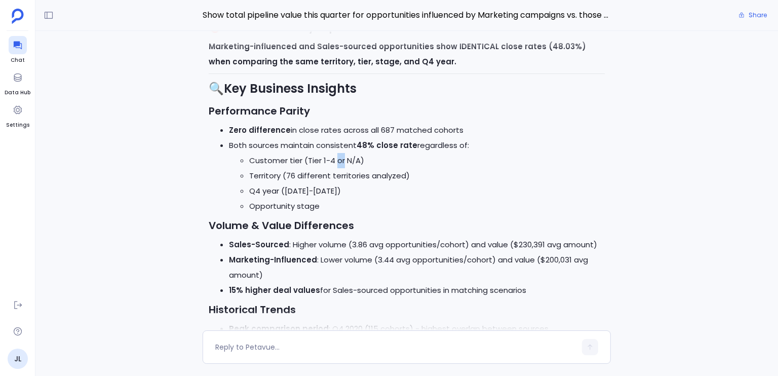
click at [335, 160] on li "Customer tier (Tier 1-4 or N/A)" at bounding box center [426, 160] width 355 height 15
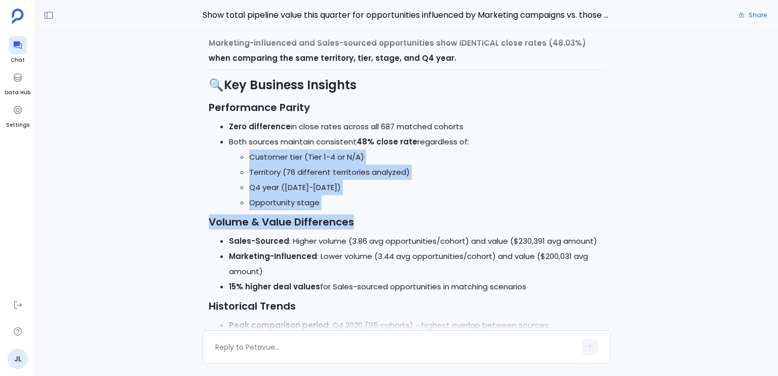
scroll to position [-818, 0]
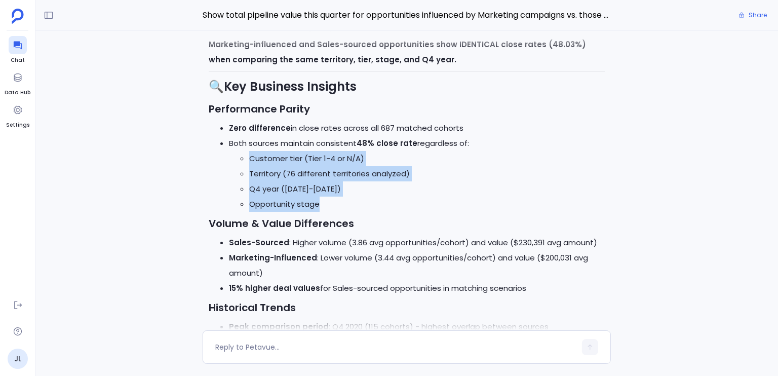
drag, startPoint x: 335, startPoint y: 160, endPoint x: 335, endPoint y: 198, distance: 38.0
click at [335, 198] on ul "Customer tier (Tier 1-4 or N/A) Territory (76 different territories analyzed) Q…" at bounding box center [417, 181] width 376 height 61
click at [335, 198] on li "Opportunity stage" at bounding box center [426, 203] width 355 height 15
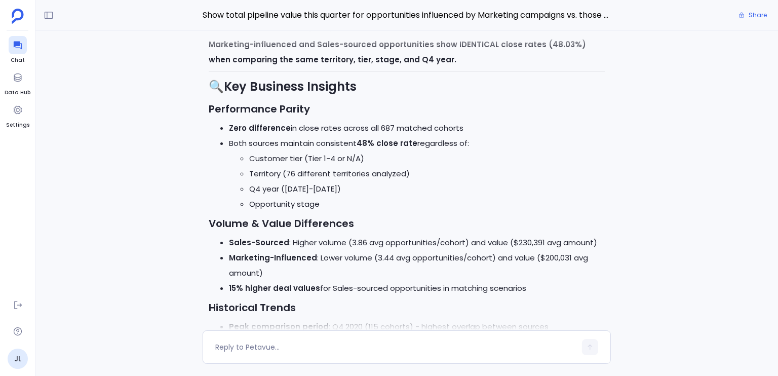
click at [335, 198] on li "Opportunity stage" at bounding box center [426, 203] width 355 height 15
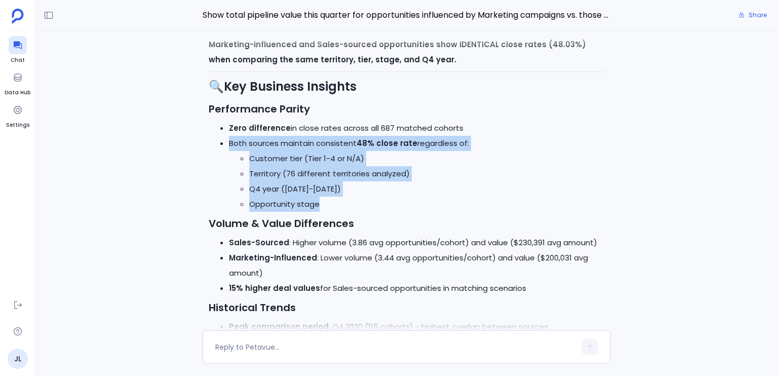
drag, startPoint x: 335, startPoint y: 198, endPoint x: 334, endPoint y: 150, distance: 47.6
click at [334, 150] on li "Both sources maintain consistent 48% close rate regardless of: Customer tier (T…" at bounding box center [417, 174] width 376 height 76
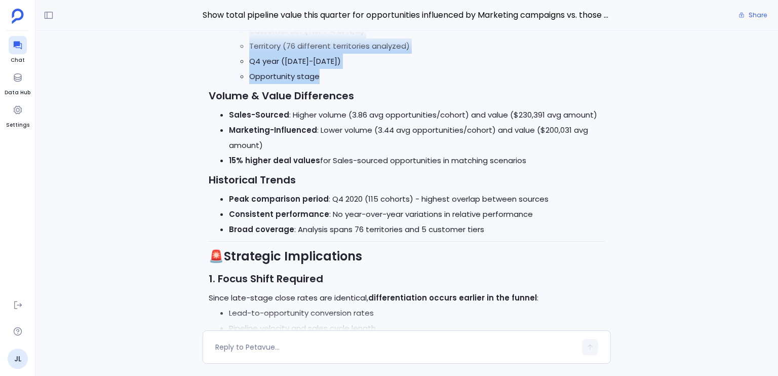
scroll to position [-691, 0]
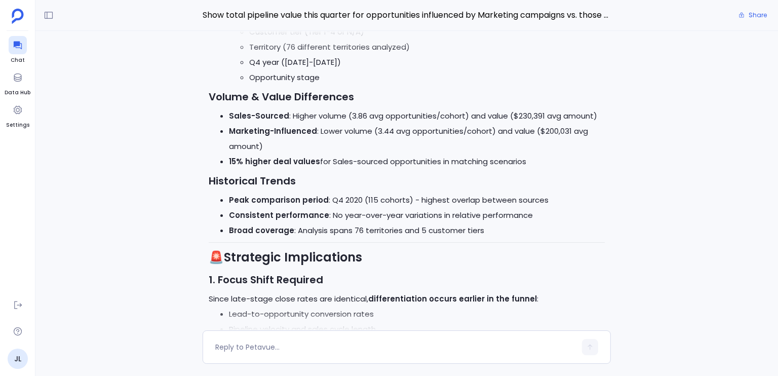
click at [311, 115] on li "Sales-Sourced : Higher volume (3.86 avg opportunities/cohort) and value ($230,3…" at bounding box center [417, 115] width 376 height 15
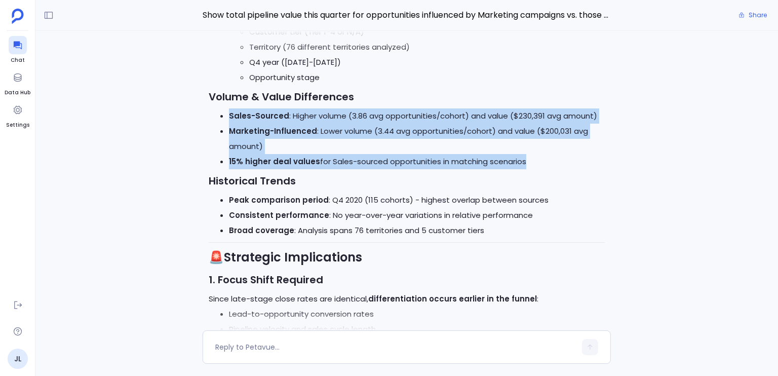
drag, startPoint x: 311, startPoint y: 115, endPoint x: 316, endPoint y: 165, distance: 49.3
click at [316, 165] on ul "Sales-Sourced : Higher volume (3.86 avg opportunities/cohort) and value ($230,3…" at bounding box center [407, 138] width 396 height 61
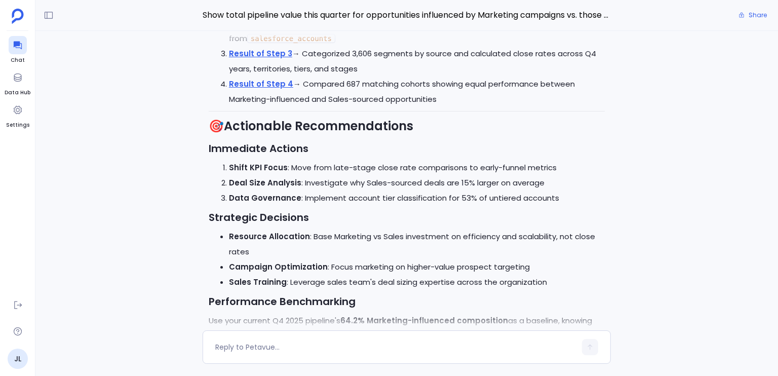
scroll to position [0, 0]
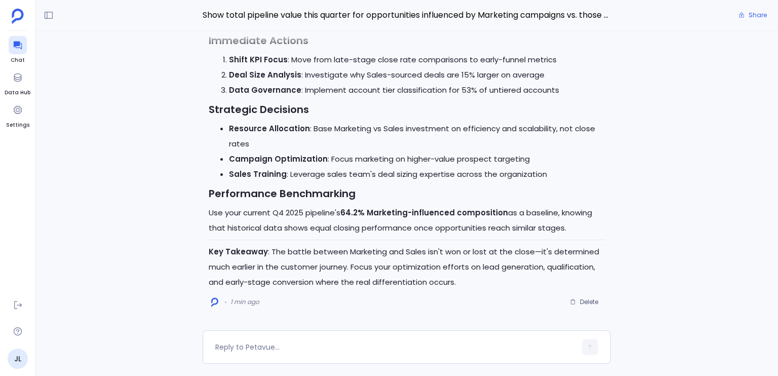
click at [285, 252] on p "Key Takeaway : The battle between Marketing and Sales isn't won or lost at the …" at bounding box center [407, 267] width 396 height 46
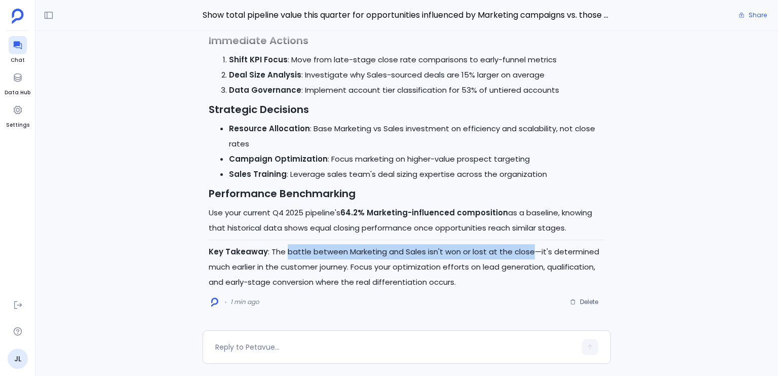
drag, startPoint x: 285, startPoint y: 252, endPoint x: 518, endPoint y: 254, distance: 232.4
click at [518, 254] on p "Key Takeaway : The battle between Marketing and Sales isn't won or lost at the …" at bounding box center [407, 267] width 396 height 46
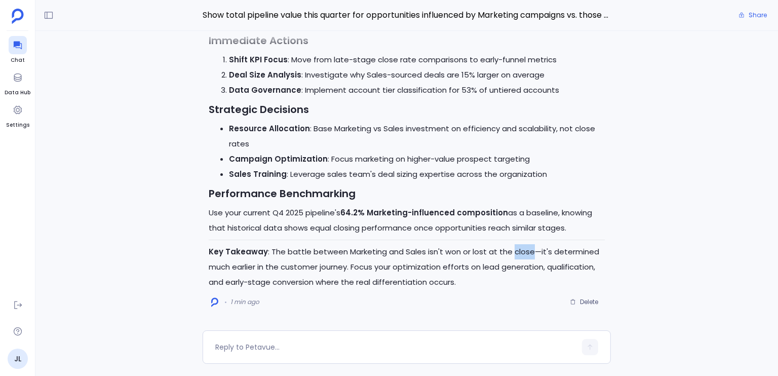
click at [518, 254] on p "Key Takeaway : The battle between Marketing and Sales isn't won or lost at the …" at bounding box center [407, 267] width 396 height 46
click at [445, 285] on p "Key Takeaway : The battle between Marketing and Sales isn't won or lost at the …" at bounding box center [407, 267] width 396 height 46
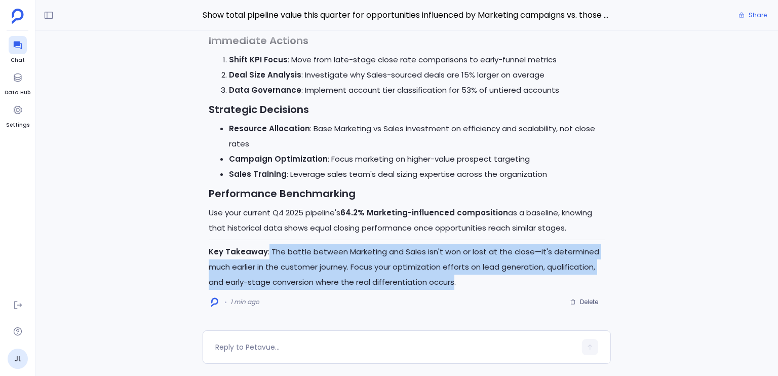
drag, startPoint x: 445, startPoint y: 285, endPoint x: 267, endPoint y: 254, distance: 180.8
click at [267, 254] on p "Key Takeaway : The battle between Marketing and Sales isn't won or lost at the …" at bounding box center [407, 267] width 396 height 46
click at [269, 254] on p "Key Takeaway : The battle between Marketing and Sales isn't won or lost at the …" at bounding box center [407, 267] width 396 height 46
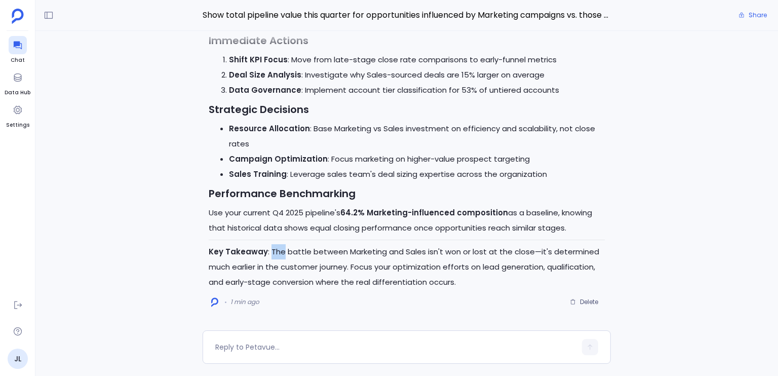
click at [269, 254] on p "Key Takeaway : The battle between Marketing and Sales isn't won or lost at the …" at bounding box center [407, 267] width 396 height 46
drag, startPoint x: 204, startPoint y: 57, endPoint x: 132, endPoint y: 47, distance: 72.6
click at [3, 56] on aside "Chat Data Hub Settings JL" at bounding box center [17, 188] width 35 height 376
click at [13, 51] on div at bounding box center [18, 45] width 18 height 18
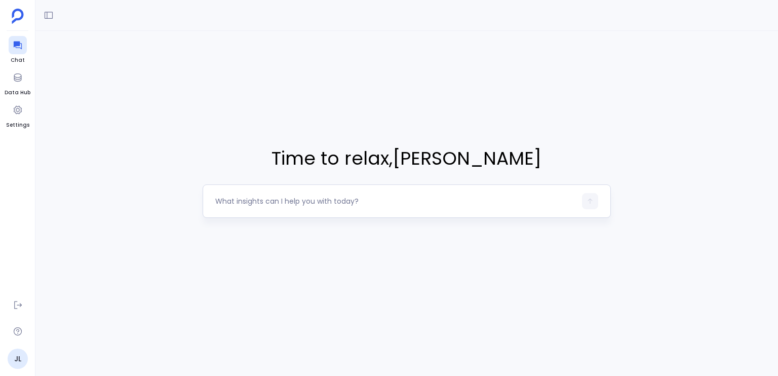
click at [263, 193] on div at bounding box center [395, 201] width 361 height 16
click at [267, 197] on textarea at bounding box center [395, 201] width 361 height 10
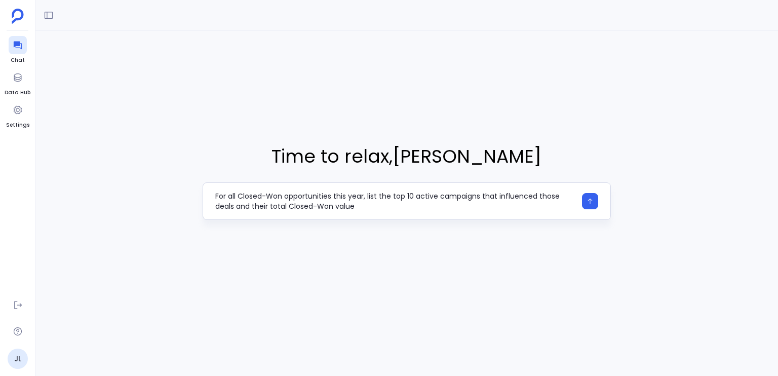
click at [387, 209] on textarea "For all Closed-Won opportunities this year, list the top 10 active campaigns th…" at bounding box center [395, 201] width 361 height 20
type textarea "For all Closed-Won opportunities this year, list the top 10 active campaigns th…"
click at [396, 211] on div "For all Closed-Won opportunities this year, list the top 10 active campaigns th…" at bounding box center [407, 200] width 408 height 37
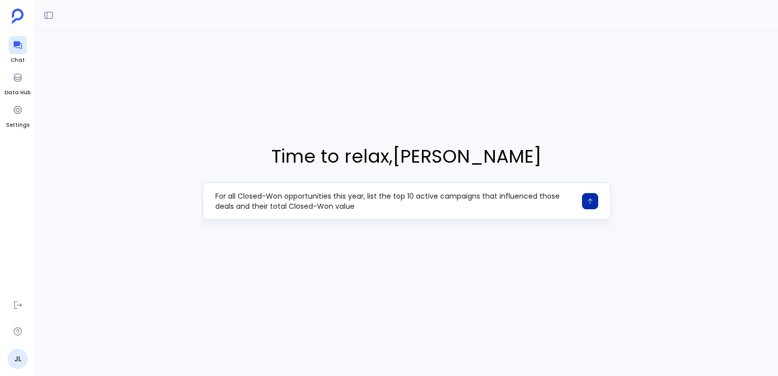
click at [592, 202] on icon "button" at bounding box center [589, 200] width 7 height 7
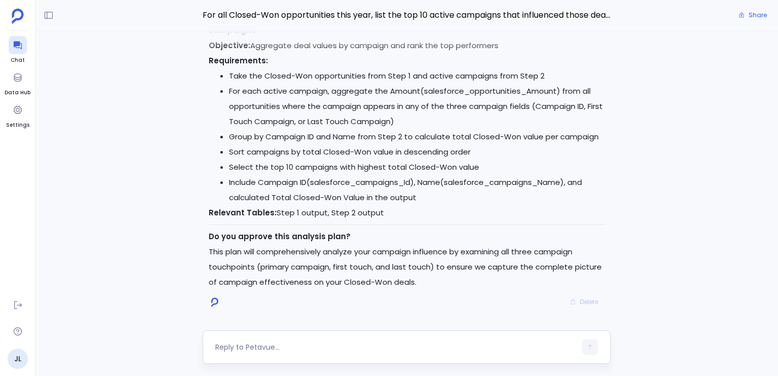
click at [287, 348] on textarea at bounding box center [395, 347] width 361 height 10
type textarea "yes"
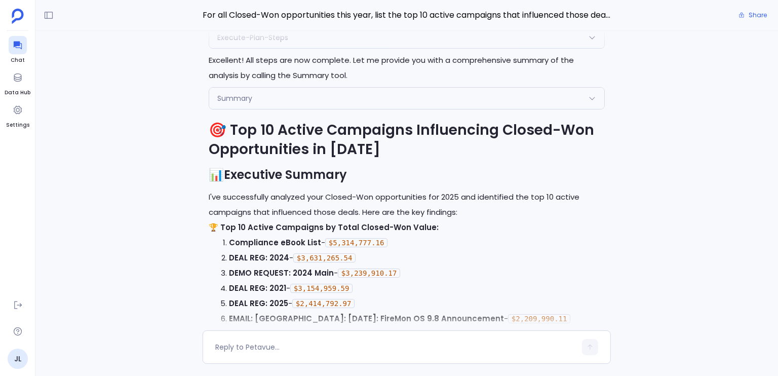
scroll to position [-830, 0]
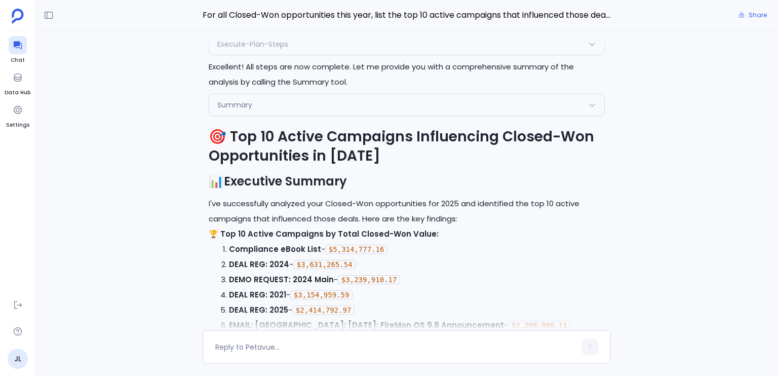
click at [271, 128] on h1 "🎯 Top 10 Active Campaigns Influencing Closed-Won Opportunities in [DATE]" at bounding box center [407, 146] width 396 height 38
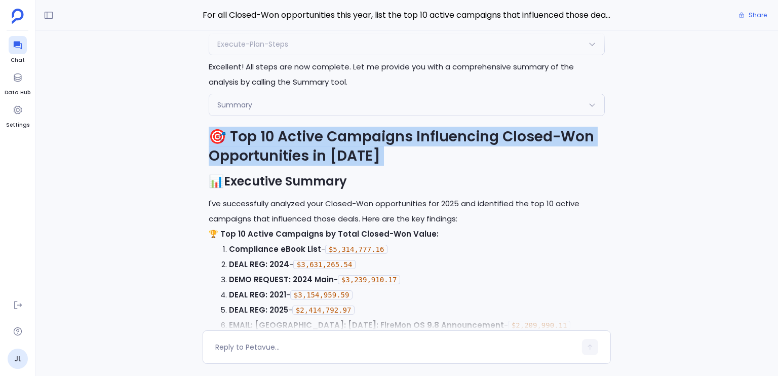
click at [271, 128] on h1 "🎯 Top 10 Active Campaigns Influencing Closed-Won Opportunities in [DATE]" at bounding box center [407, 146] width 396 height 38
click at [257, 132] on h1 "🎯 Top 10 Active Campaigns Influencing Closed-Won Opportunities in [DATE]" at bounding box center [407, 146] width 396 height 38
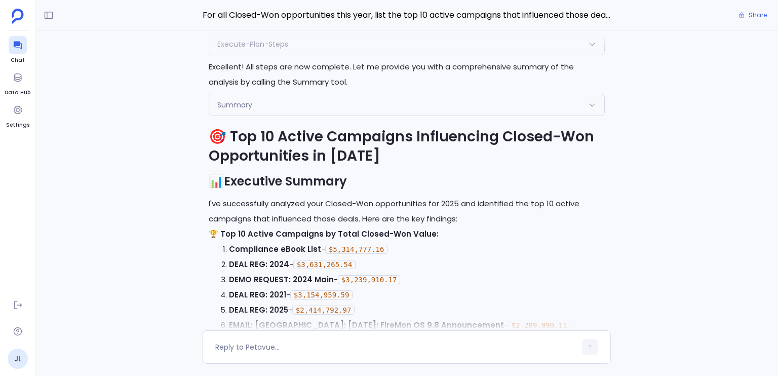
click at [257, 132] on h1 "🎯 Top 10 Active Campaigns Influencing Closed-Won Opportunities in [DATE]" at bounding box center [407, 146] width 396 height 38
click at [251, 132] on h1 "🎯 Top 10 Active Campaigns Influencing Closed-Won Opportunities in [DATE]" at bounding box center [407, 146] width 396 height 38
drag, startPoint x: 251, startPoint y: 132, endPoint x: 308, endPoint y: 130, distance: 57.8
click at [308, 130] on h1 "🎯 Top 10 Active Campaigns Influencing Closed-Won Opportunities in [DATE]" at bounding box center [407, 146] width 396 height 38
click at [231, 134] on h1 "🎯 Top 10 Active Campaigns Influencing Closed-Won Opportunities in [DATE]" at bounding box center [407, 146] width 396 height 38
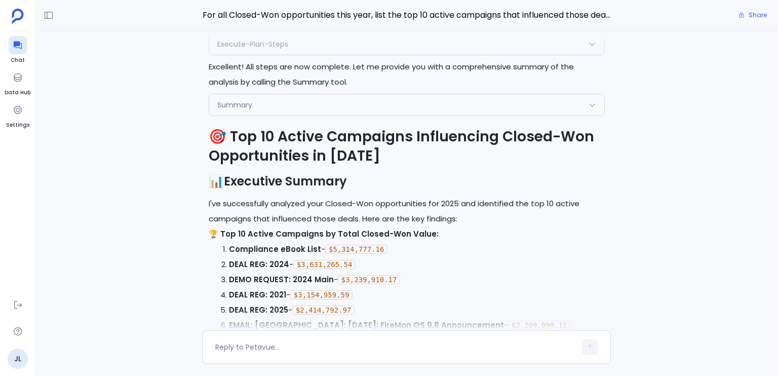
click at [231, 134] on h1 "🎯 Top 10 Active Campaigns Influencing Closed-Won Opportunities in [DATE]" at bounding box center [407, 146] width 396 height 38
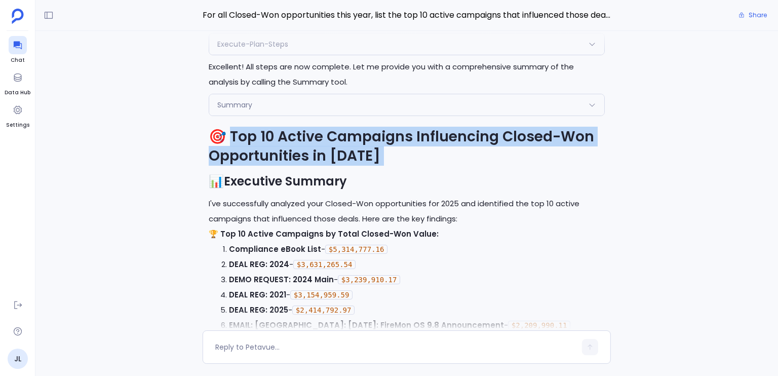
drag, startPoint x: 231, startPoint y: 134, endPoint x: 366, endPoint y: 144, distance: 135.1
click at [366, 144] on h1 "🎯 Top 10 Active Campaigns Influencing Closed-Won Opportunities in [DATE]" at bounding box center [407, 146] width 396 height 38
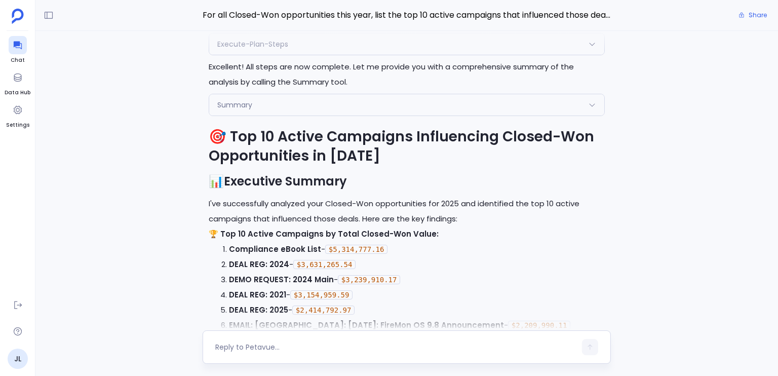
click at [358, 338] on div at bounding box center [407, 346] width 408 height 33
click at [355, 342] on textarea at bounding box center [395, 347] width 361 height 10
type textarea "go deeper and provide more interactive elements"
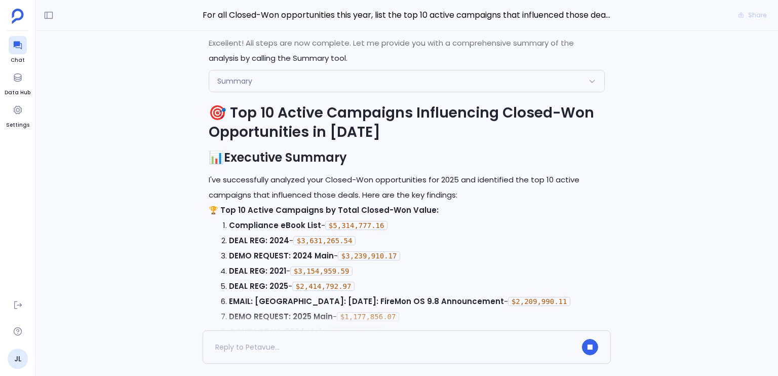
scroll to position [-851, 0]
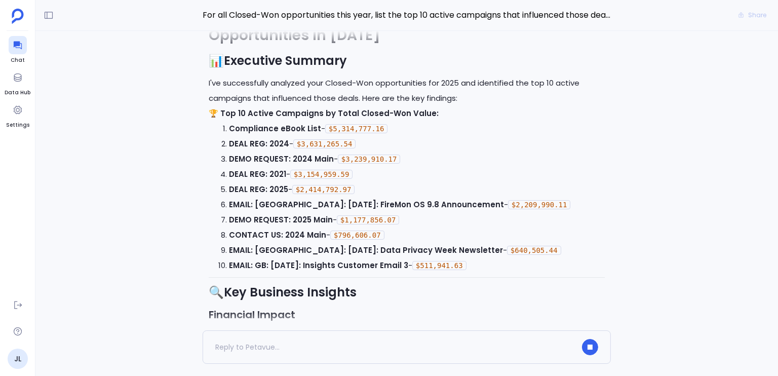
click at [281, 83] on p "I've successfully analyzed your Closed-Won opportunities for 2025 and identifie…" at bounding box center [407, 90] width 396 height 30
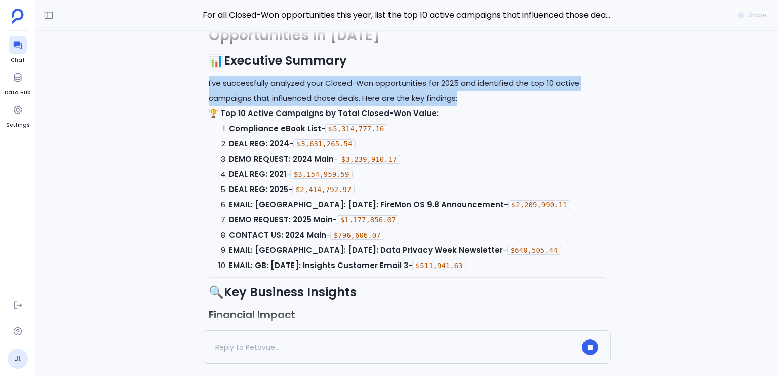
click at [281, 83] on p "I've successfully analyzed your Closed-Won opportunities for 2025 and identifie…" at bounding box center [407, 90] width 396 height 30
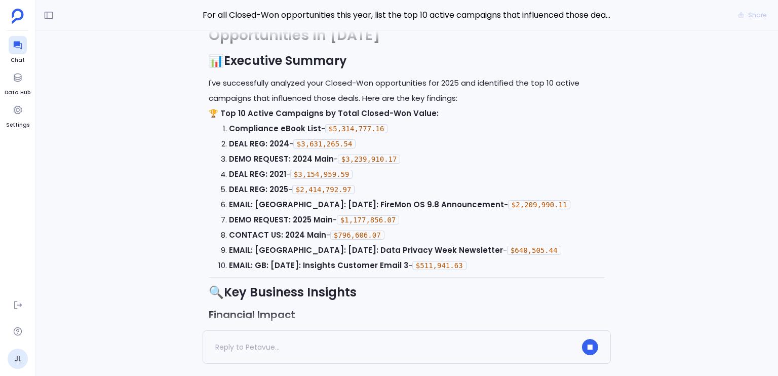
click at [256, 123] on strong "Compliance eBook List" at bounding box center [275, 128] width 92 height 11
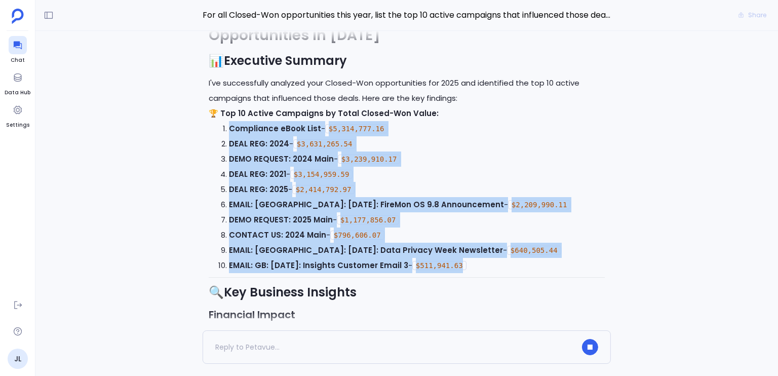
drag, startPoint x: 256, startPoint y: 120, endPoint x: 281, endPoint y: 263, distance: 145.0
click at [281, 263] on ol "Compliance eBook List - $5,314,777.16 DEAL REG: 2024 - $3,631,265.54 DEMO REQUE…" at bounding box center [407, 197] width 396 height 152
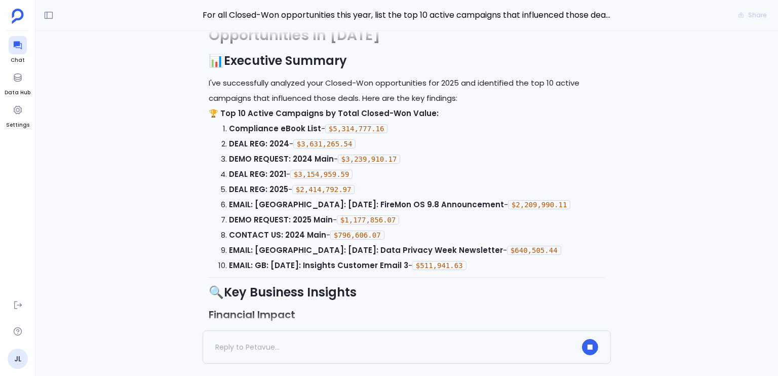
click at [282, 263] on strong "EMAIL: GB: [DATE]: Insights Customer Email 3" at bounding box center [318, 265] width 179 height 11
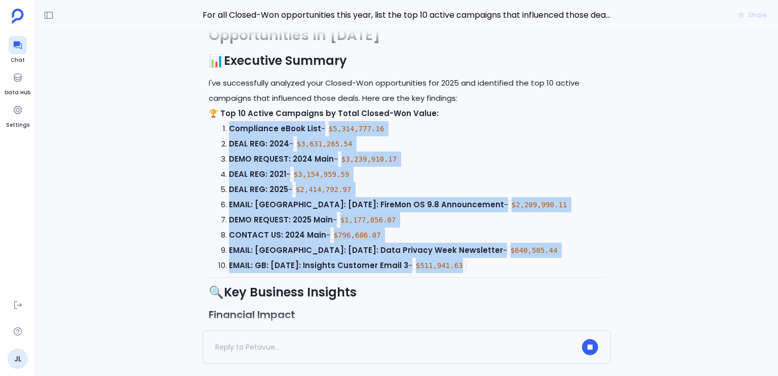
click at [282, 261] on strong "EMAIL: GB: [DATE]: Insights Customer Email 3" at bounding box center [318, 265] width 179 height 11
click at [283, 254] on strong "EMAIL: [GEOGRAPHIC_DATA]: [DATE]: Data Privacy Week Newsletter" at bounding box center [366, 250] width 274 height 11
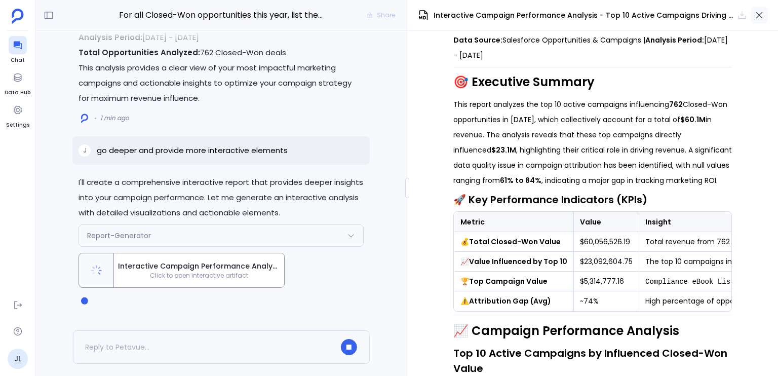
scroll to position [126, 0]
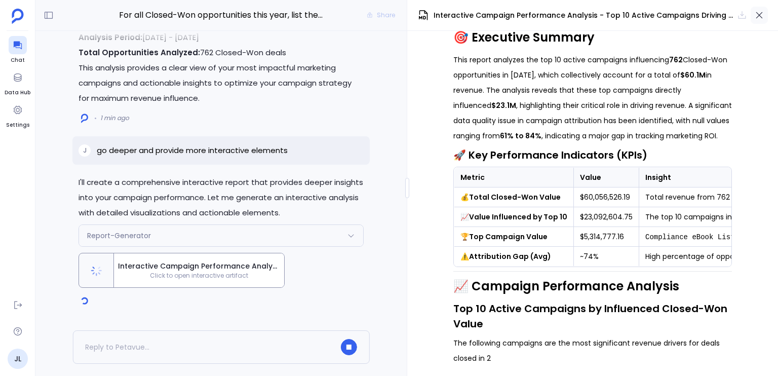
click at [752, 18] on button "button" at bounding box center [758, 15] width 17 height 17
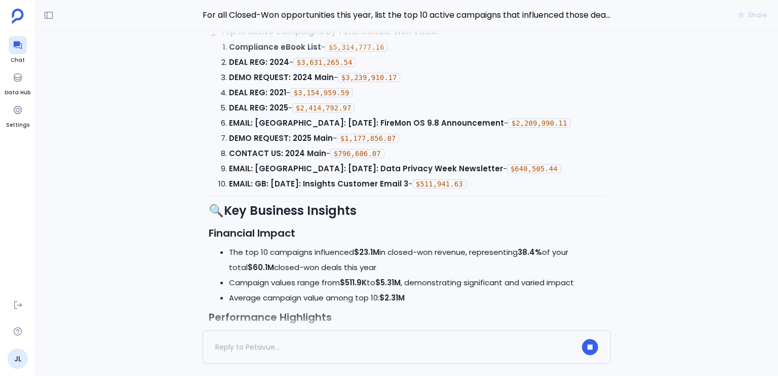
scroll to position [-844, 0]
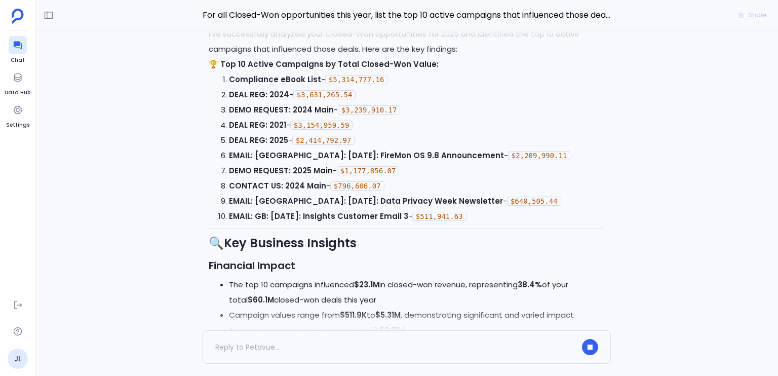
click at [264, 76] on strong "Compliance eBook List" at bounding box center [275, 79] width 92 height 11
drag, startPoint x: 264, startPoint y: 76, endPoint x: 312, endPoint y: 76, distance: 48.1
click at [312, 76] on strong "Compliance eBook List" at bounding box center [275, 79] width 92 height 11
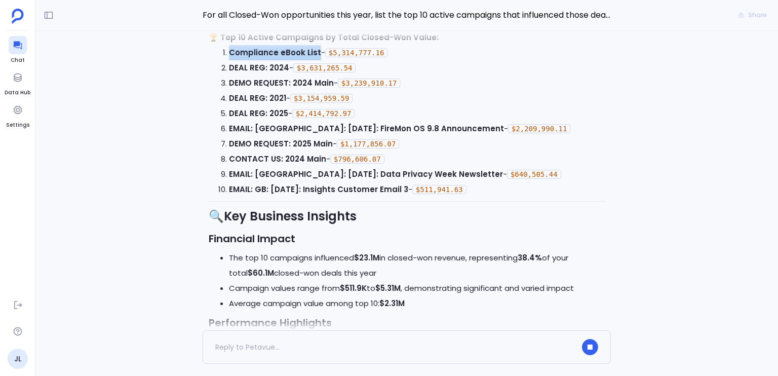
scroll to position [-816, 0]
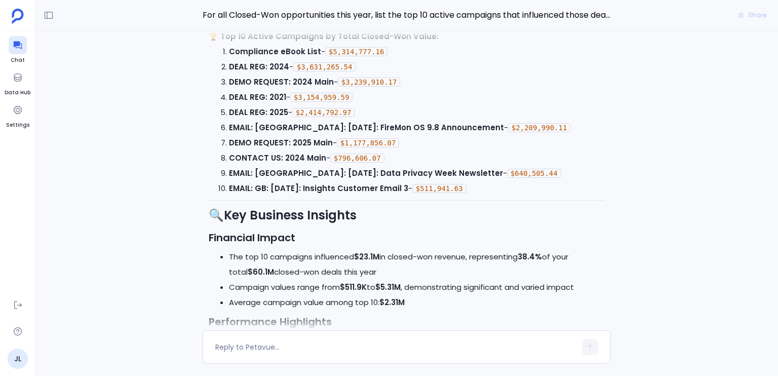
click at [390, 258] on li "The top 10 campaigns influenced $23.1M in closed-won revenue, representing 38.4…" at bounding box center [417, 264] width 376 height 30
drag, startPoint x: 390, startPoint y: 258, endPoint x: 591, endPoint y: 256, distance: 201.5
click at [591, 256] on li "The top 10 campaigns influenced $23.1M in closed-won revenue, representing 38.4…" at bounding box center [417, 264] width 376 height 30
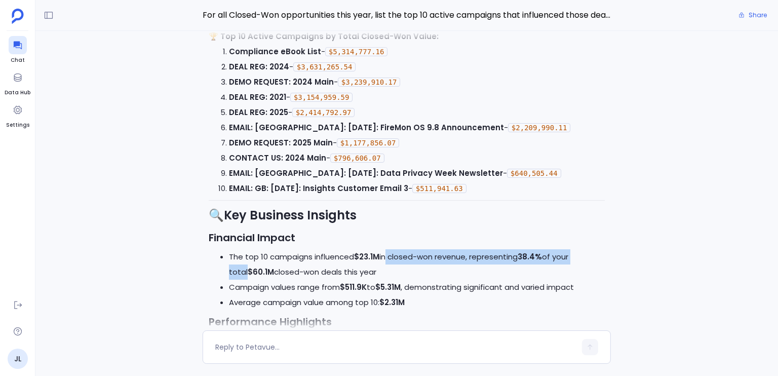
drag, startPoint x: 591, startPoint y: 256, endPoint x: 386, endPoint y: 257, distance: 205.6
click at [385, 258] on li "The top 10 campaigns influenced $23.1M in closed-won revenue, representing 38.4…" at bounding box center [417, 264] width 376 height 30
click at [386, 257] on li "The top 10 campaigns influenced $23.1M in closed-won revenue, representing 38.4…" at bounding box center [417, 264] width 376 height 30
drag, startPoint x: 386, startPoint y: 257, endPoint x: 588, endPoint y: 254, distance: 202.1
click at [588, 254] on li "The top 10 campaigns influenced $23.1M in closed-won revenue, representing 38.4…" at bounding box center [417, 264] width 376 height 30
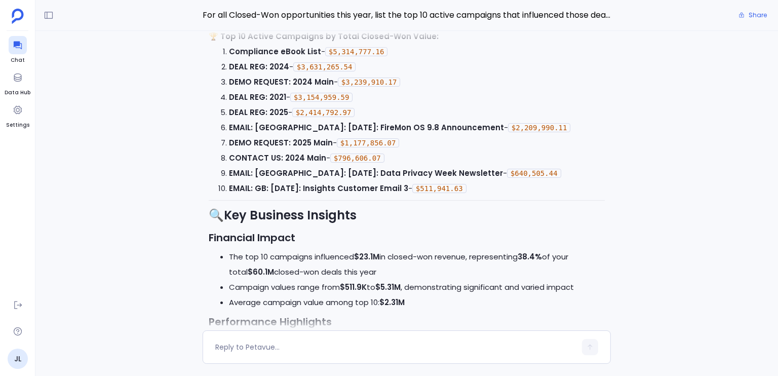
click at [588, 254] on li "The top 10 campaigns influenced $23.1M in closed-won revenue, representing 38.4…" at bounding box center [417, 264] width 376 height 30
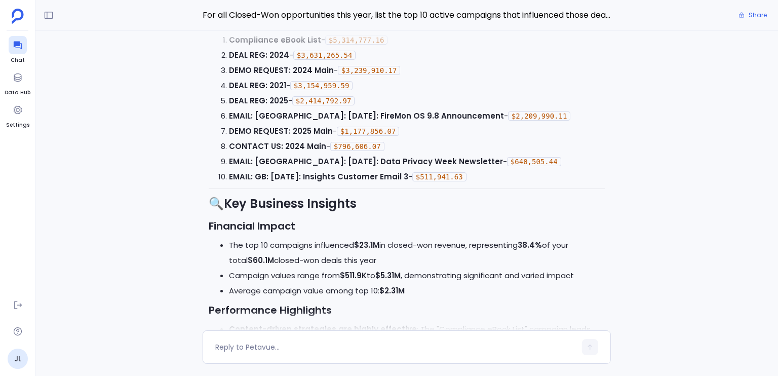
scroll to position [-804, 0]
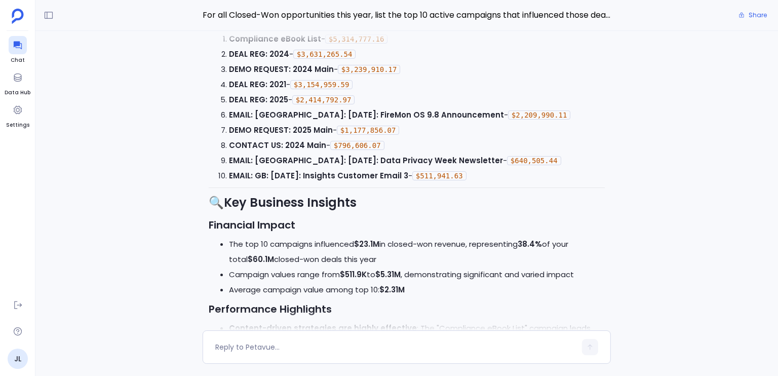
click at [256, 275] on li "Campaign values range from $511.9K to $5.31M , demonstrating significant and va…" at bounding box center [417, 274] width 376 height 15
drag, startPoint x: 256, startPoint y: 275, endPoint x: 336, endPoint y: 271, distance: 80.1
click at [336, 271] on li "Campaign values range from $511.9K to $5.31M , demonstrating significant and va…" at bounding box center [417, 274] width 376 height 15
click at [367, 271] on strong "$511.9K" at bounding box center [353, 274] width 27 height 11
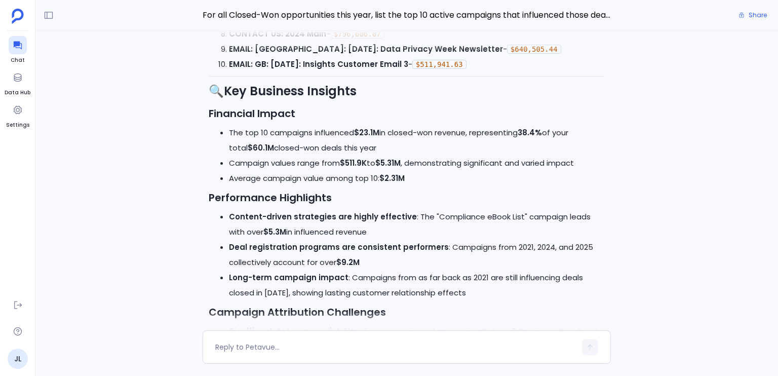
scroll to position [-691, 0]
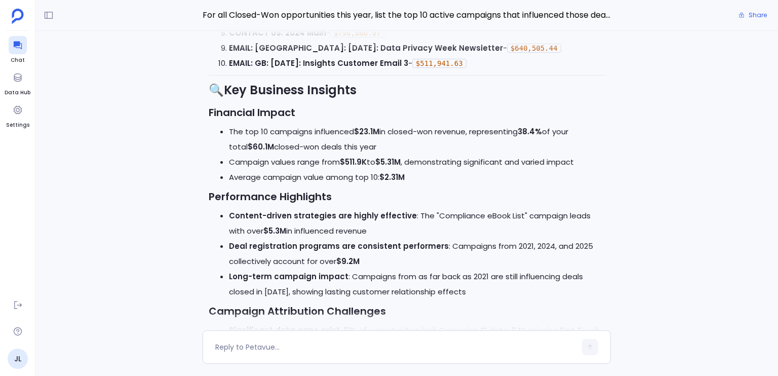
click at [303, 180] on li "Average campaign value among top 10: $2.31M" at bounding box center [417, 177] width 376 height 15
drag, startPoint x: 303, startPoint y: 180, endPoint x: 361, endPoint y: 183, distance: 57.8
click at [361, 183] on li "Average campaign value among top 10: $2.31M" at bounding box center [417, 177] width 376 height 15
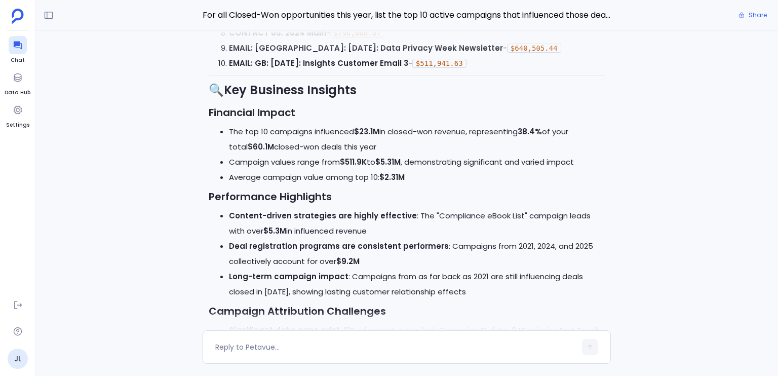
click at [256, 218] on strong "Content-driven strategies are highly effective" at bounding box center [323, 215] width 188 height 11
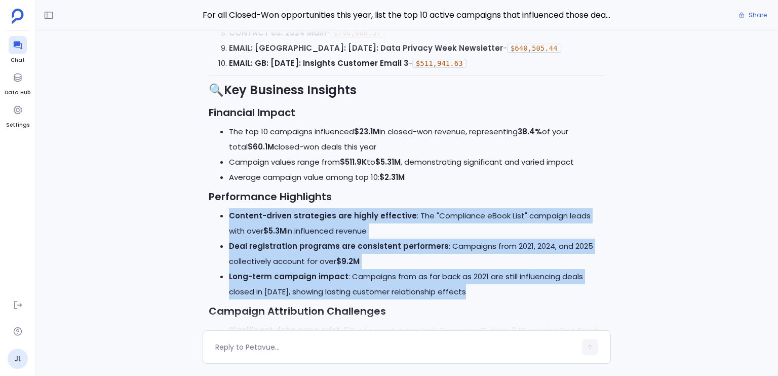
drag, startPoint x: 256, startPoint y: 218, endPoint x: 531, endPoint y: 288, distance: 283.8
click at [531, 289] on ul "Content-driven strategies are highly effective : The "Compliance eBook List" ca…" at bounding box center [407, 253] width 396 height 91
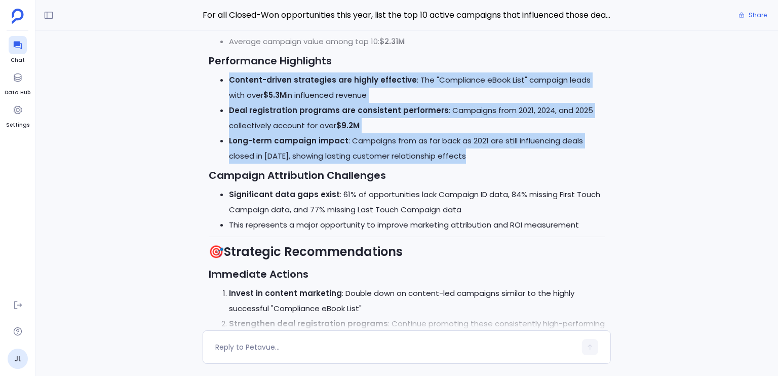
scroll to position [-543, 0]
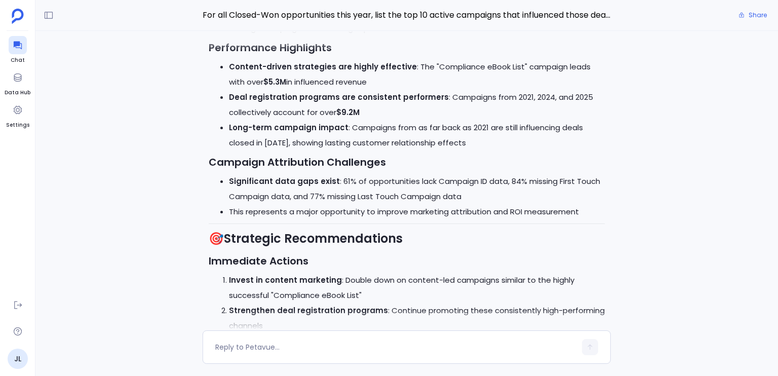
click at [390, 219] on div "🎯 Top 10 Active Campaigns Influencing Closed-Won Opportunities in 2025 📊 Execut…" at bounding box center [407, 152] width 396 height 993
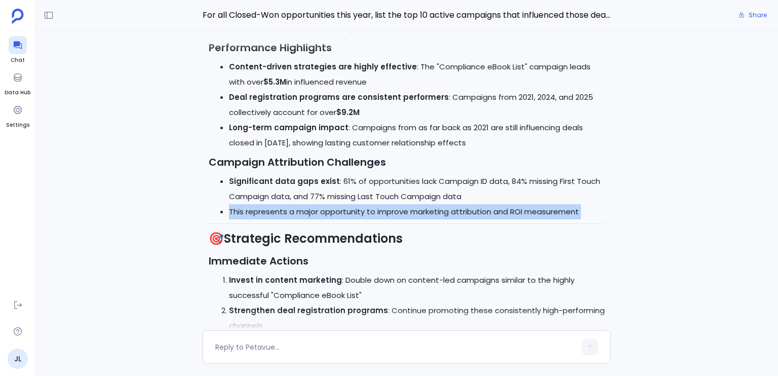
drag, startPoint x: 390, startPoint y: 219, endPoint x: 386, endPoint y: 215, distance: 6.1
click at [390, 219] on div "🎯 Top 10 Active Campaigns Influencing Closed-Won Opportunities in 2025 📊 Execut…" at bounding box center [407, 152] width 396 height 993
click at [386, 215] on li "This represents a major opportunity to improve marketing attribution and ROI me…" at bounding box center [417, 211] width 376 height 15
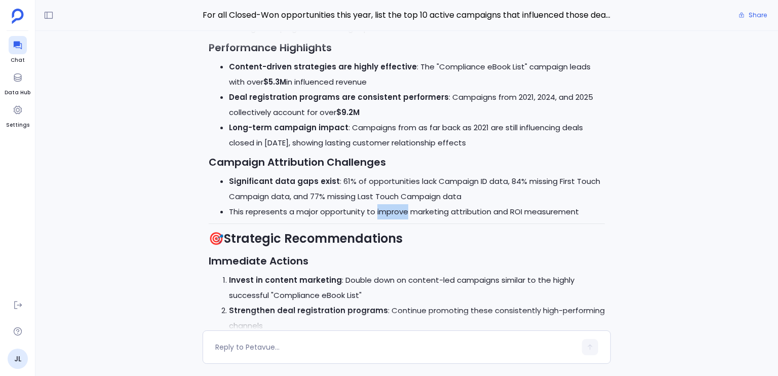
click at [386, 215] on li "This represents a major opportunity to improve marketing attribution and ROI me…" at bounding box center [417, 211] width 376 height 15
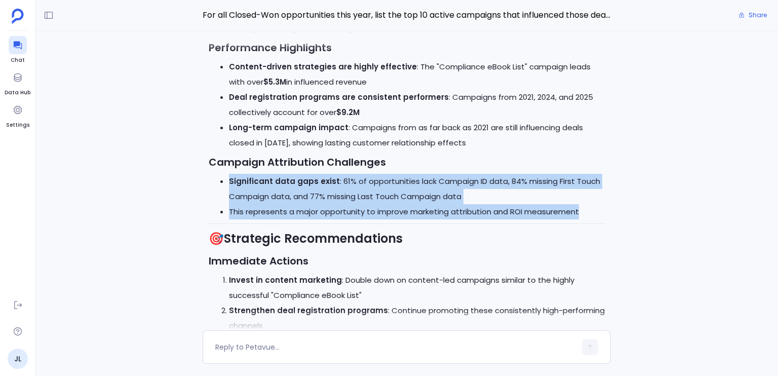
drag, startPoint x: 386, startPoint y: 215, endPoint x: 364, endPoint y: 175, distance: 45.8
click at [364, 175] on ul "Significant data gaps exist : 61% of opportunities lack Campaign ID data, 84% m…" at bounding box center [407, 197] width 396 height 46
click at [366, 179] on li "Significant data gaps exist : 61% of opportunities lack Campaign ID data, 84% m…" at bounding box center [417, 189] width 376 height 30
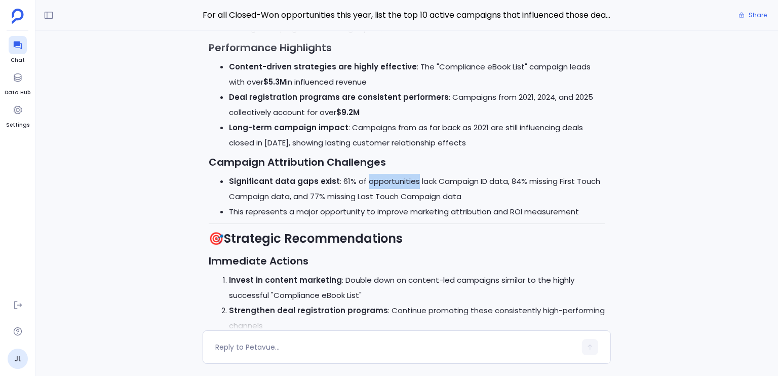
click at [366, 179] on li "Significant data gaps exist : 61% of opportunities lack Campaign ID data, 84% m…" at bounding box center [417, 189] width 376 height 30
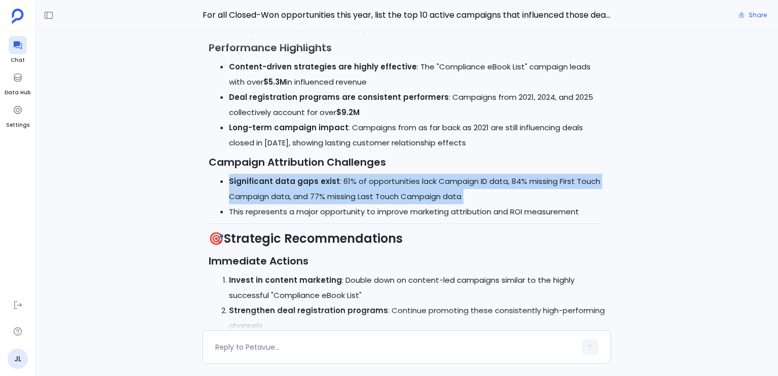
click at [366, 179] on li "Significant data gaps exist : 61% of opportunities lack Campaign ID data, 84% m…" at bounding box center [417, 189] width 376 height 30
click at [339, 190] on li "Significant data gaps exist : 61% of opportunities lack Campaign ID data, 84% m…" at bounding box center [417, 189] width 376 height 30
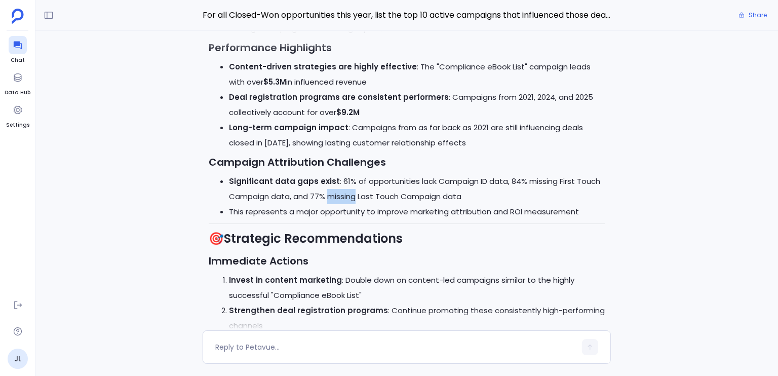
click at [339, 190] on li "Significant data gaps exist : 61% of opportunities lack Campaign ID data, 84% m…" at bounding box center [417, 189] width 376 height 30
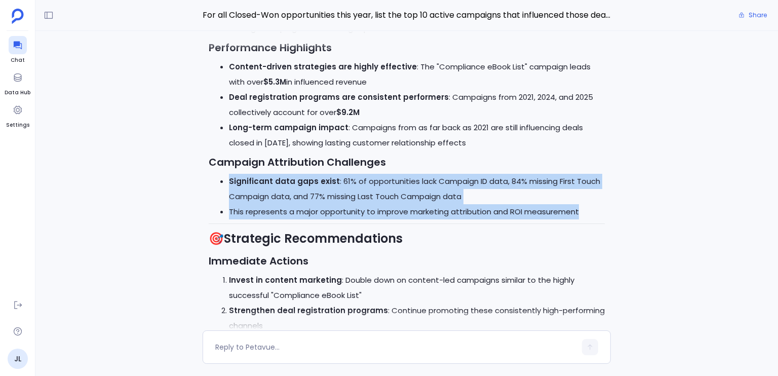
drag, startPoint x: 339, startPoint y: 190, endPoint x: 347, endPoint y: 213, distance: 24.4
click at [347, 213] on ul "Significant data gaps exist : 61% of opportunities lack Campaign ID data, 84% m…" at bounding box center [407, 197] width 396 height 46
click at [347, 213] on li "This represents a major opportunity to improve marketing attribution and ROI me…" at bounding box center [417, 211] width 376 height 15
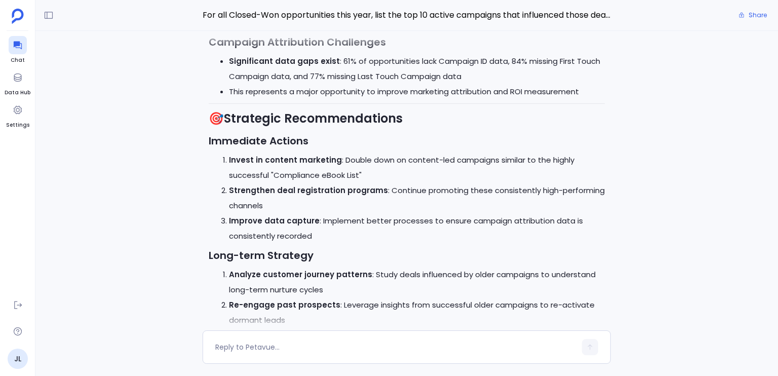
scroll to position [-421, 0]
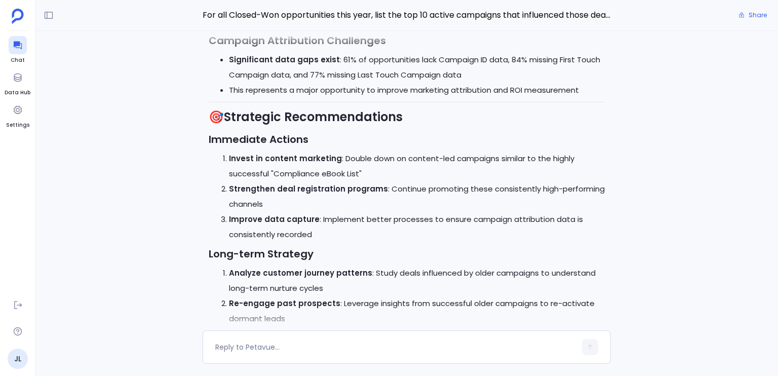
click at [344, 158] on li "Invest in content marketing : Double down on content-led campaigns similar to t…" at bounding box center [417, 166] width 376 height 30
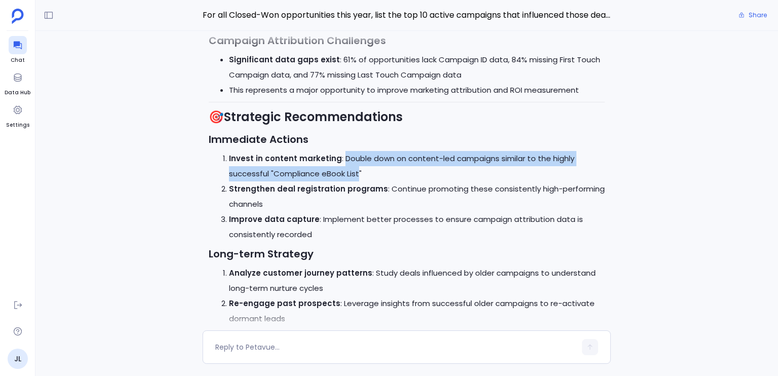
drag, startPoint x: 344, startPoint y: 158, endPoint x: 353, endPoint y: 173, distance: 17.0
click at [353, 173] on li "Invest in content marketing : Double down on content-led campaigns similar to t…" at bounding box center [417, 166] width 376 height 30
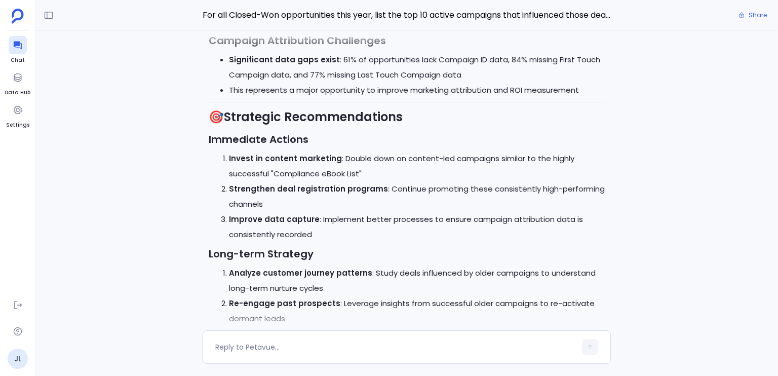
click at [353, 173] on li "Invest in content marketing : Double down on content-led campaigns similar to t…" at bounding box center [417, 166] width 376 height 30
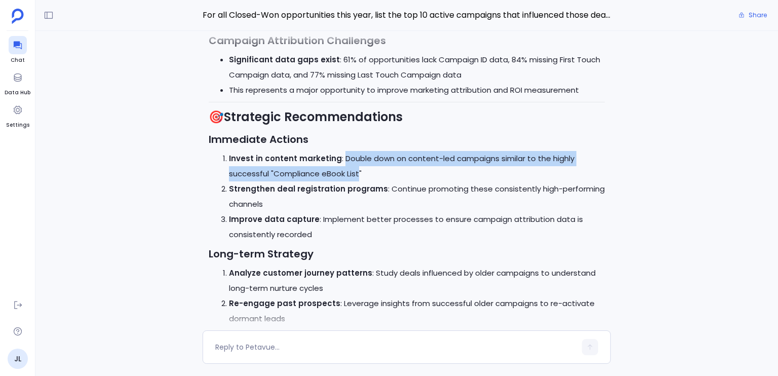
drag, startPoint x: 353, startPoint y: 173, endPoint x: 345, endPoint y: 157, distance: 17.9
click at [345, 157] on li "Invest in content marketing : Double down on content-led campaigns similar to t…" at bounding box center [417, 166] width 376 height 30
drag, startPoint x: 345, startPoint y: 157, endPoint x: 356, endPoint y: 173, distance: 19.2
click at [356, 173] on li "Invest in content marketing : Double down on content-led campaigns similar to t…" at bounding box center [417, 166] width 376 height 30
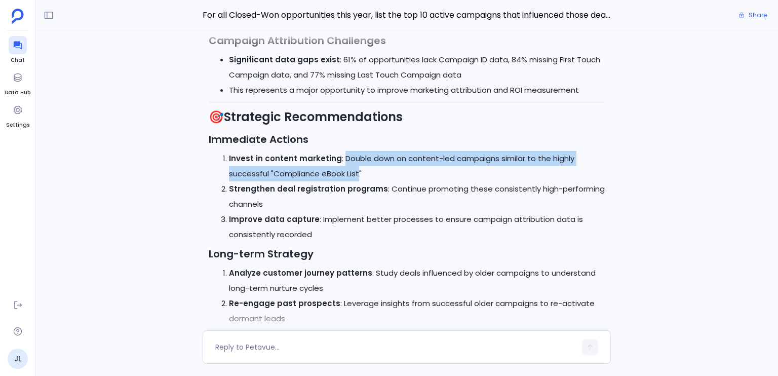
click at [356, 173] on li "Invest in content marketing : Double down on content-led campaigns similar to t…" at bounding box center [417, 166] width 376 height 30
drag, startPoint x: 356, startPoint y: 172, endPoint x: 346, endPoint y: 149, distance: 24.9
click at [346, 149] on div "🎯 Top 10 Active Campaigns Influencing Closed-Won Opportunities in 2025 📊 Execut…" at bounding box center [407, 30] width 396 height 993
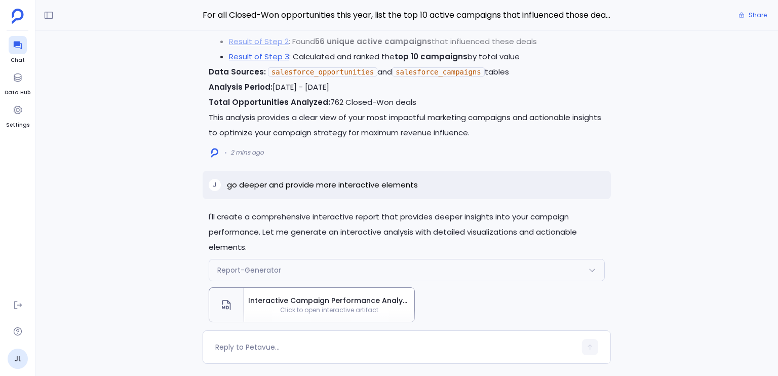
scroll to position [0, 0]
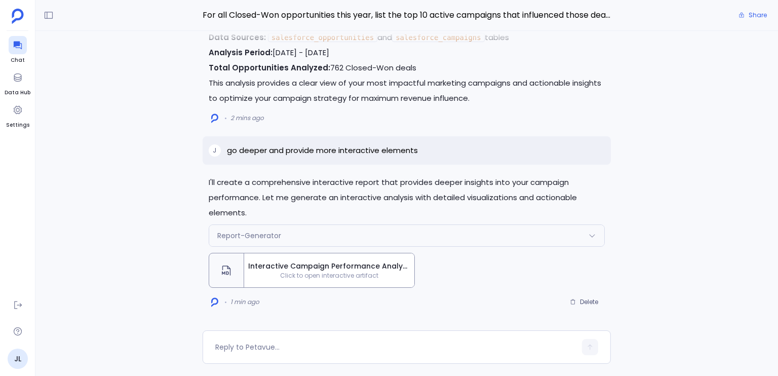
click at [340, 281] on div "Interactive Campaign Performance Analysis - Top 10 Active Campaigns Driving Clo…" at bounding box center [329, 270] width 170 height 34
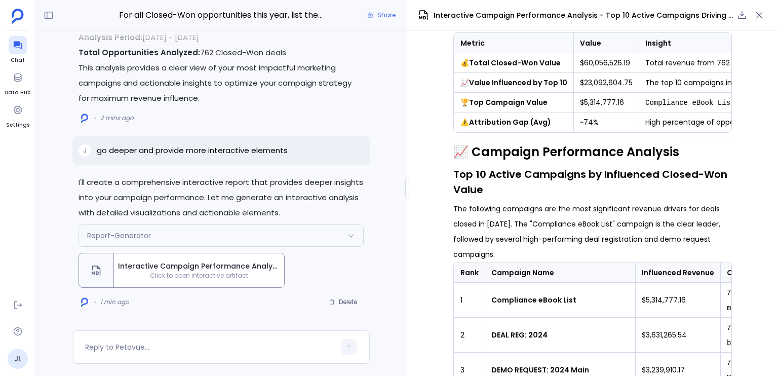
click at [532, 237] on p "The following campaigns are the most significant revenue drivers for deals clos…" at bounding box center [592, 231] width 279 height 61
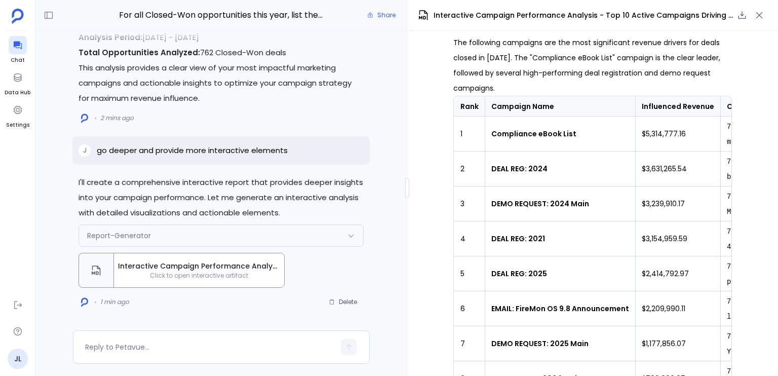
scroll to position [423, 0]
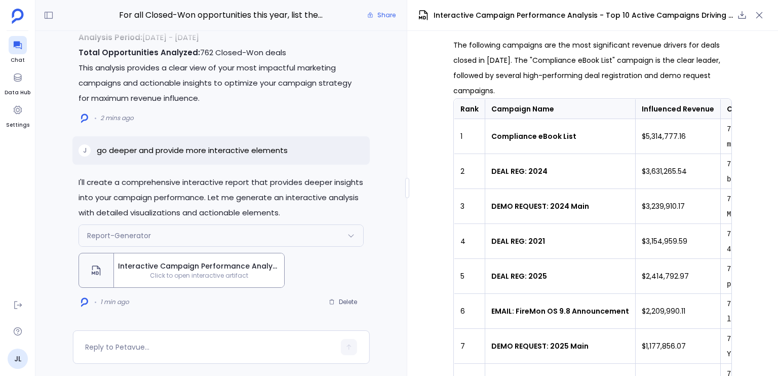
click at [608, 251] on td "DEAL REG: 2021" at bounding box center [560, 241] width 150 height 35
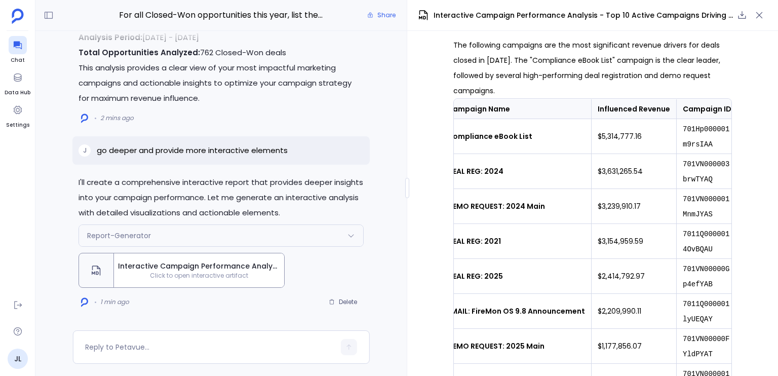
click at [715, 205] on td "701VN000001MnmJYAS" at bounding box center [707, 206] width 61 height 35
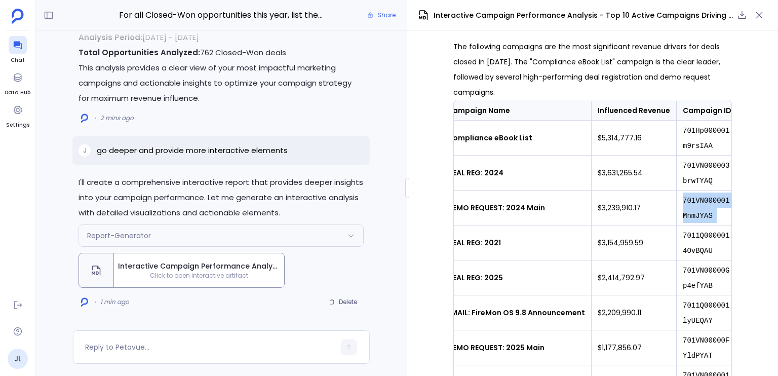
click at [715, 205] on td "701VN000001MnmJYAS" at bounding box center [707, 207] width 61 height 35
click at [712, 206] on td "701VN000001MnmJYAS" at bounding box center [707, 207] width 61 height 35
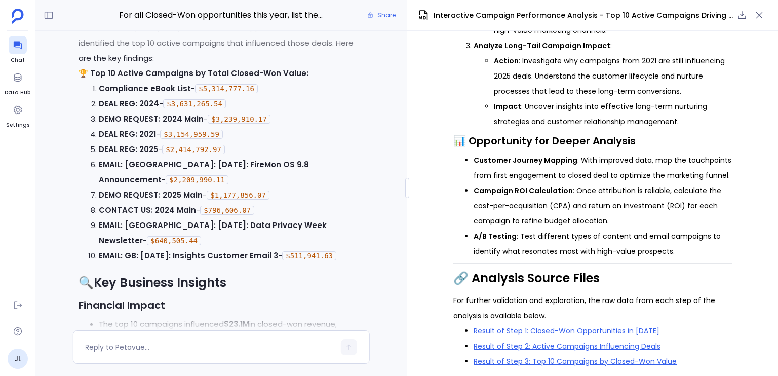
scroll to position [1385, 0]
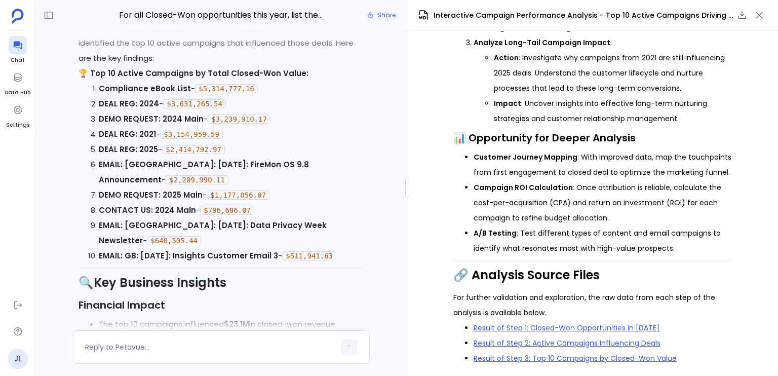
click at [542, 175] on li "Customer Journey Mapping : With improved data, map the touchpoints from first e…" at bounding box center [602, 164] width 258 height 30
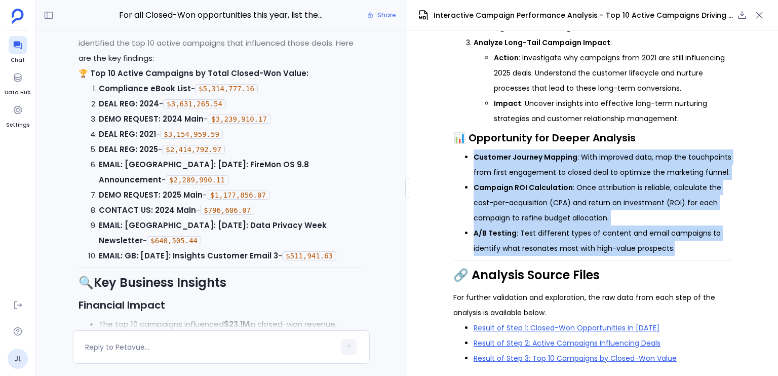
drag, startPoint x: 542, startPoint y: 175, endPoint x: 552, endPoint y: 238, distance: 64.6
click at [552, 238] on ul "Customer Journey Mapping : With improved data, map the touchpoints from first e…" at bounding box center [592, 202] width 279 height 106
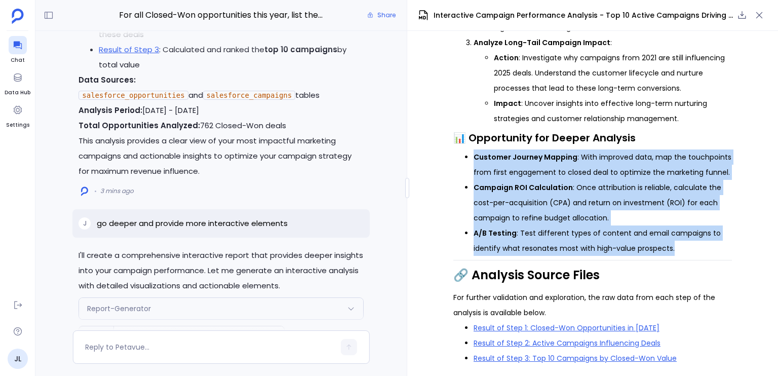
scroll to position [-79, 0]
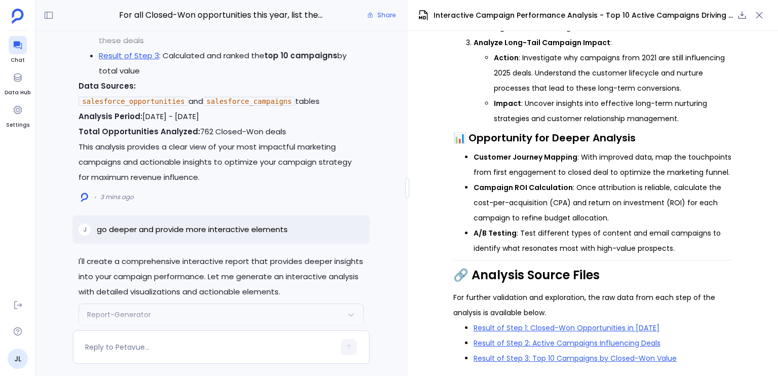
click at [254, 254] on p "I'll create a comprehensive interactive report that provides deeper insights in…" at bounding box center [220, 277] width 285 height 46
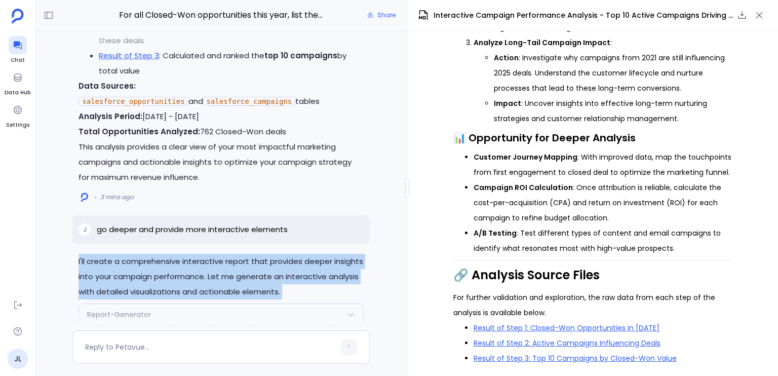
click at [254, 254] on p "I'll create a comprehensive interactive report that provides deeper insights in…" at bounding box center [220, 277] width 285 height 46
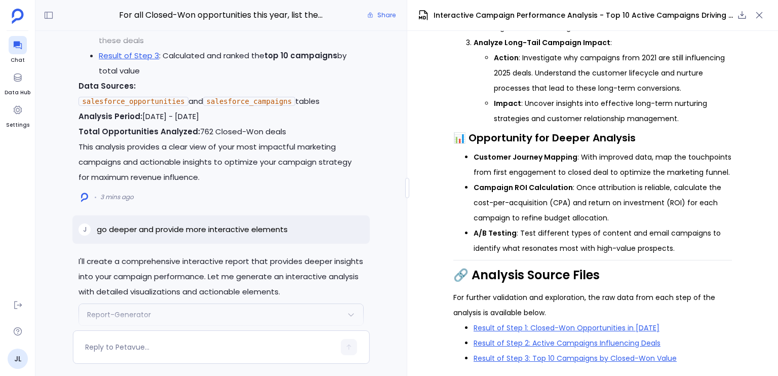
click at [507, 294] on p "For further validation and exploration, the raw data from each step of the anal…" at bounding box center [592, 305] width 279 height 30
click at [524, 315] on p "For further validation and exploration, the raw data from each step of the anal…" at bounding box center [592, 305] width 279 height 30
click at [754, 5] on div "Interactive Campaign Performance Analysis - Top 10 Active Campaigns Driving Clo…" at bounding box center [592, 15] width 371 height 31
click at [757, 4] on div "Interactive Campaign Performance Analysis - Top 10 Active Campaigns Driving Clo…" at bounding box center [592, 15] width 371 height 31
click at [760, 3] on div "Interactive Campaign Performance Analysis - Top 10 Active Campaigns Driving Clo…" at bounding box center [592, 15] width 371 height 31
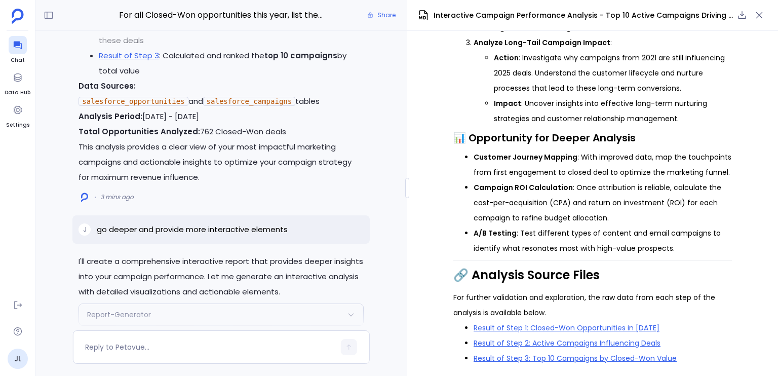
click at [607, 230] on li "A/B Testing : Test different types of content and email campaigns to identify w…" at bounding box center [602, 240] width 258 height 30
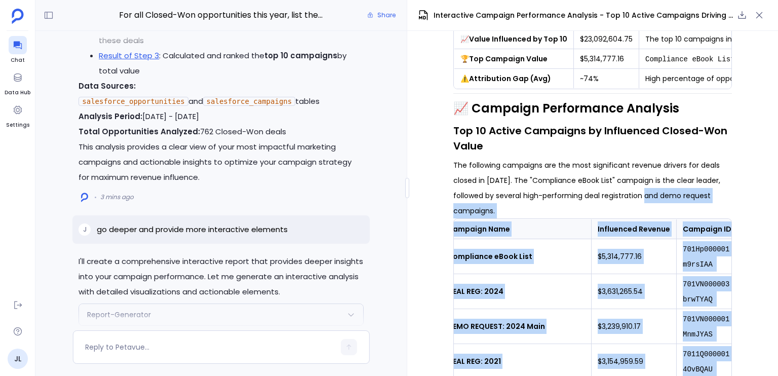
scroll to position [0, 0]
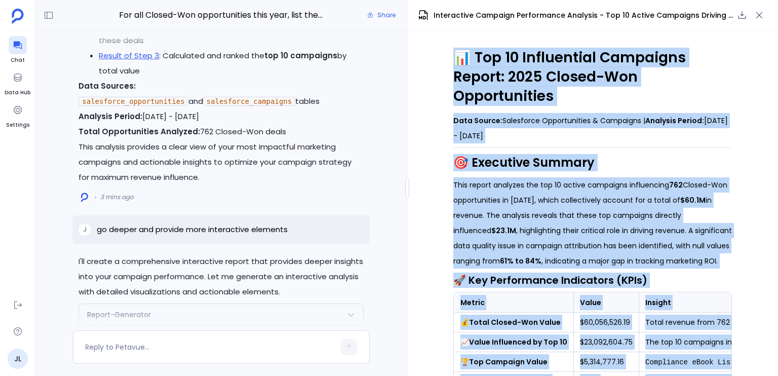
drag, startPoint x: 691, startPoint y: 347, endPoint x: 587, endPoint y: 42, distance: 322.0
click at [594, 36] on div "📊 Top 10 Influential Campaigns Report: 2025 Closed-Won Opportunities Data Sourc…" at bounding box center [592, 203] width 371 height 345
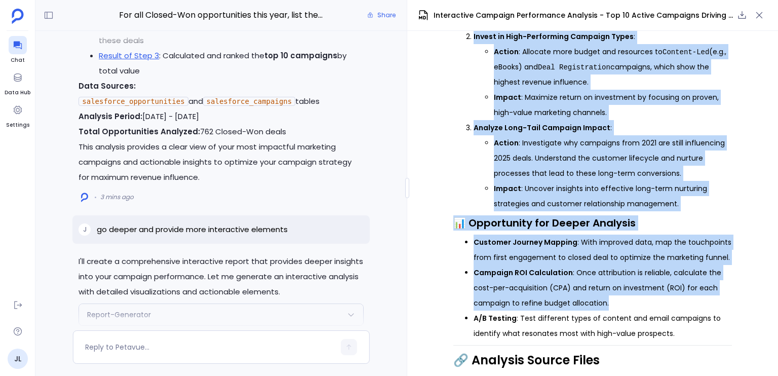
scroll to position [1385, 0]
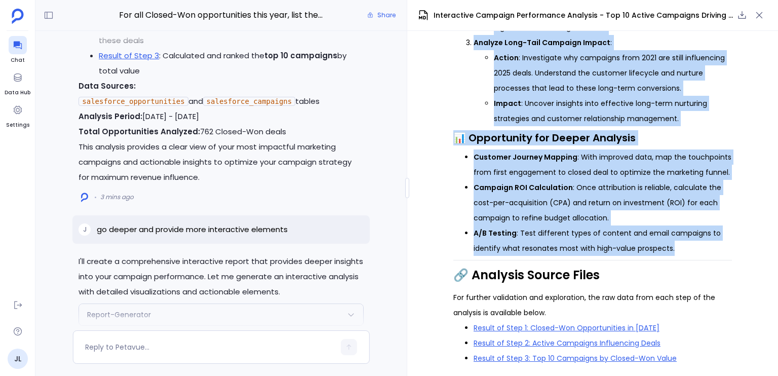
drag, startPoint x: 585, startPoint y: 43, endPoint x: 680, endPoint y: 233, distance: 212.0
copy div "📊 Top 10 Influential Campaigns Report: 2025 Closed-Won Opportunities Data Sourc…"
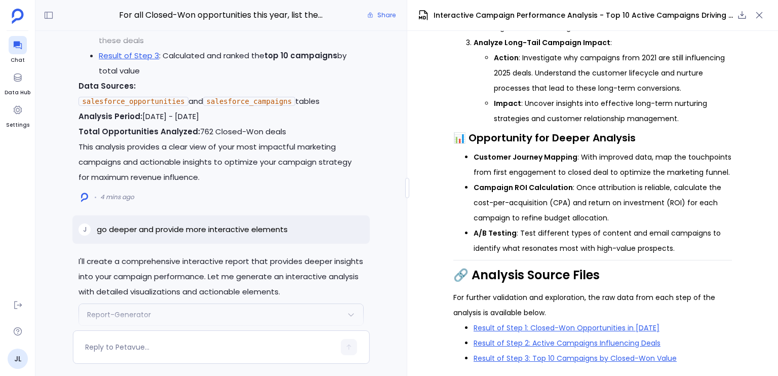
click at [289, 76] on li "Result of Step 3 : Calculated and ranked the top 10 campaigns by total value" at bounding box center [231, 63] width 264 height 30
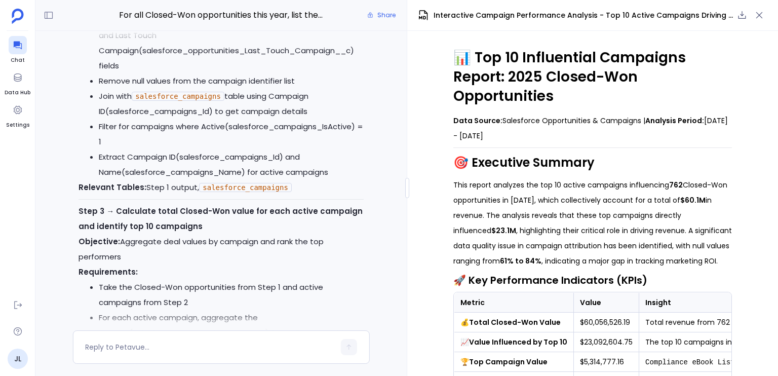
scroll to position [-2254, 0]
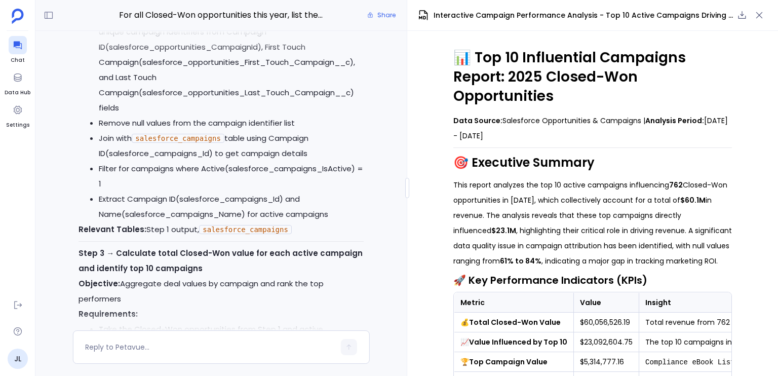
click at [382, 52] on div "I'll create a comprehensive interactive report that provides deeper insights in…" at bounding box center [220, 180] width 371 height 299
click at [384, 50] on div at bounding box center [221, 41] width 334 height 20
click at [384, 52] on div "I'll create a comprehensive interactive report that provides deeper insights in…" at bounding box center [220, 180] width 371 height 299
click at [387, 51] on div "I'll create a comprehensive interactive report that provides deeper insights in…" at bounding box center [220, 180] width 371 height 299
click at [388, 50] on div at bounding box center [221, 41] width 334 height 20
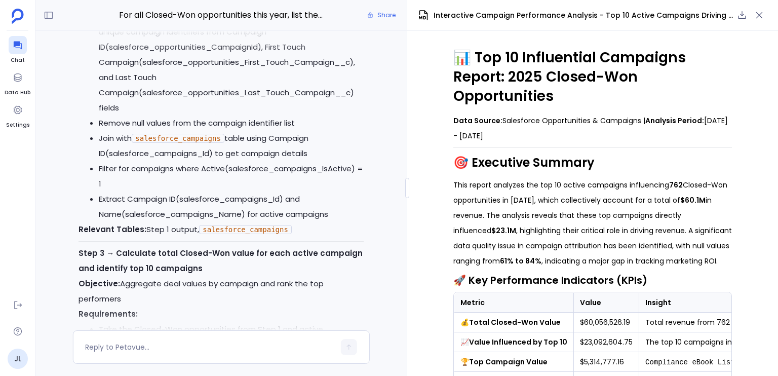
click at [388, 48] on div at bounding box center [220, 41] width 371 height 20
click at [372, 93] on div "I'll create a comprehensive interactive report that provides deeper insights in…" at bounding box center [220, 180] width 371 height 299
click at [763, 50] on div "📊 Top 10 Influential Campaigns Report: 2025 Closed-Won Opportunities Data Sourc…" at bounding box center [592, 203] width 371 height 345
click at [757, 48] on div "📊 Top 10 Influential Campaigns Report: 2025 Closed-Won Opportunities Data Sourc…" at bounding box center [592, 203] width 371 height 345
click at [357, 115] on li "Take the Closed-Won opportunities from Step 1 and extract all unique campaign i…" at bounding box center [231, 62] width 264 height 106
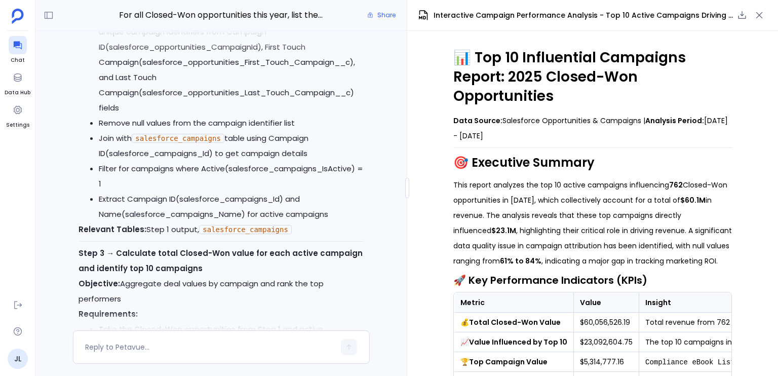
click at [243, 115] on li "Take the Closed-Won opportunities from Step 1 and extract all unique campaign i…" at bounding box center [231, 62] width 264 height 106
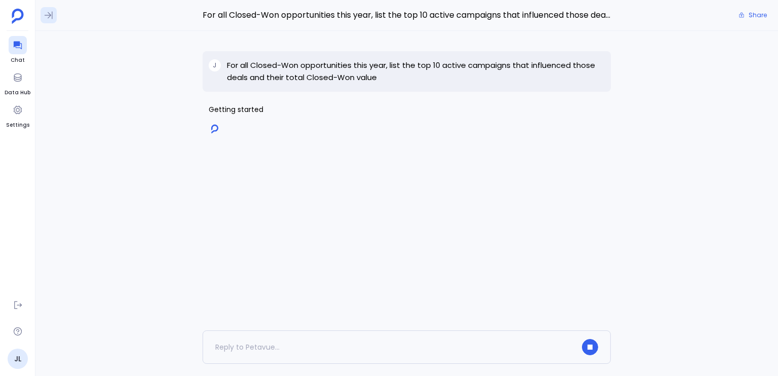
click at [48, 21] on button at bounding box center [49, 15] width 16 height 16
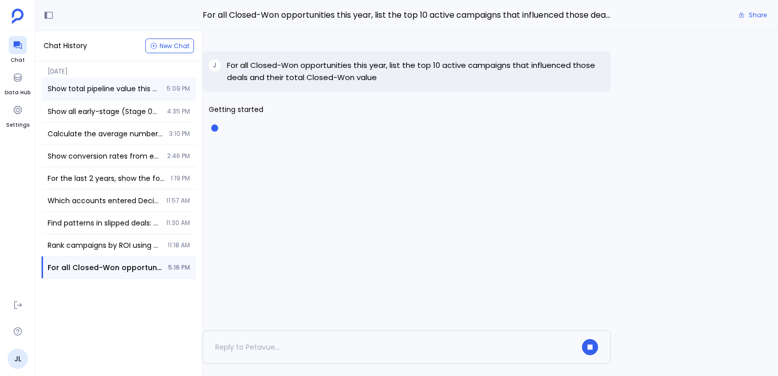
click at [104, 95] on div "Show total pipeline value this quarter for opportunities influenced by Marketin…" at bounding box center [119, 88] width 154 height 22
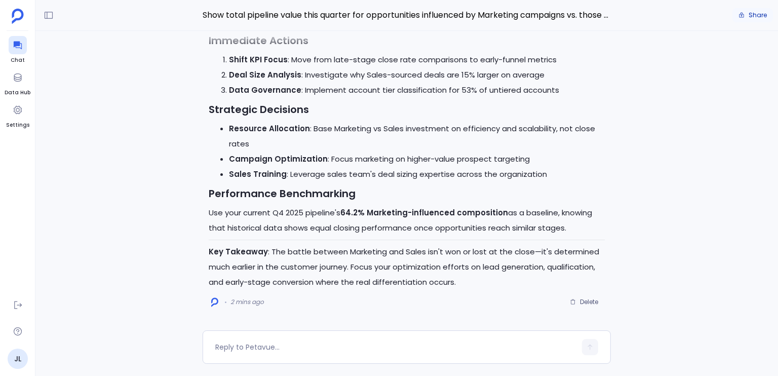
click at [762, 17] on span "Share" at bounding box center [757, 15] width 18 height 8
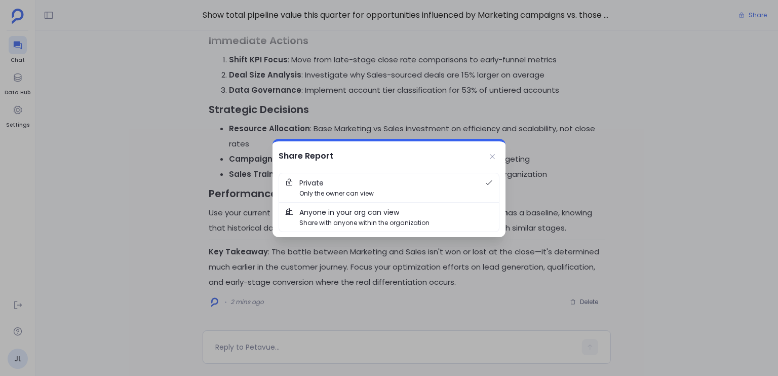
click at [392, 213] on span "Anyone in your org can view" at bounding box center [349, 212] width 100 height 11
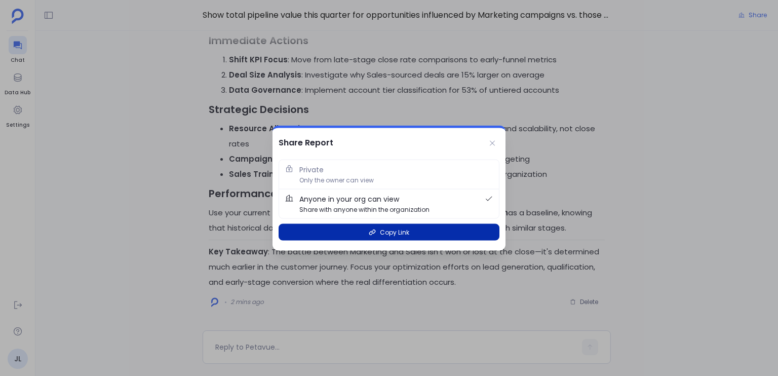
click at [435, 228] on button "Copy Link" at bounding box center [389, 232] width 221 height 17
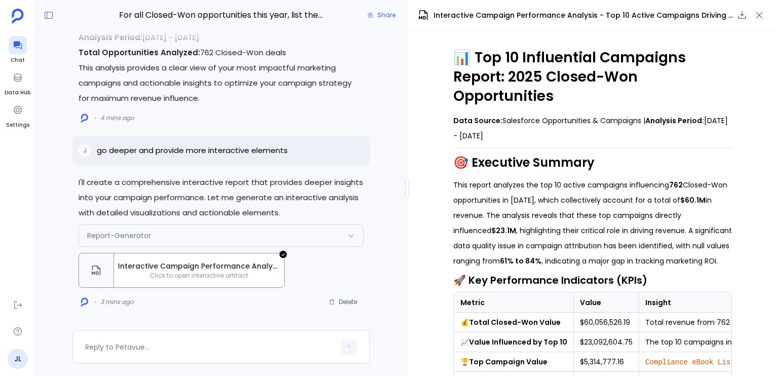
click at [382, 44] on div at bounding box center [221, 41] width 334 height 20
click at [383, 48] on div at bounding box center [221, 41] width 334 height 20
click at [401, 53] on div "I'll create a comprehensive interactive report that provides deeper insights in…" at bounding box center [220, 180] width 371 height 299
click at [759, 51] on div "📊 Top 10 Influential Campaigns Report: 2025 Closed-Won Opportunities Data Sourc…" at bounding box center [592, 203] width 371 height 345
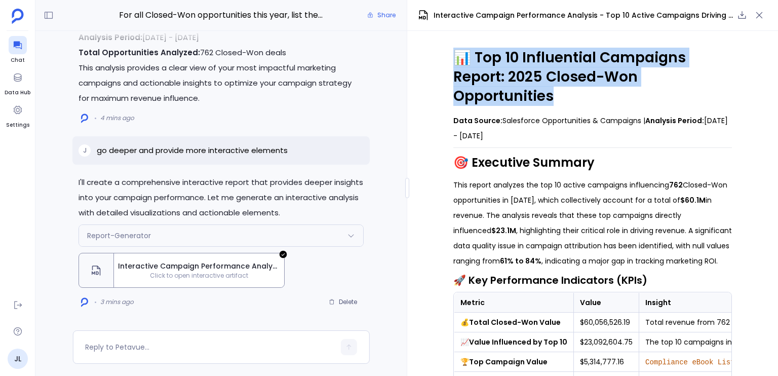
click at [759, 51] on div "📊 Top 10 Influential Campaigns Report: 2025 Closed-Won Opportunities Data Sourc…" at bounding box center [592, 203] width 371 height 345
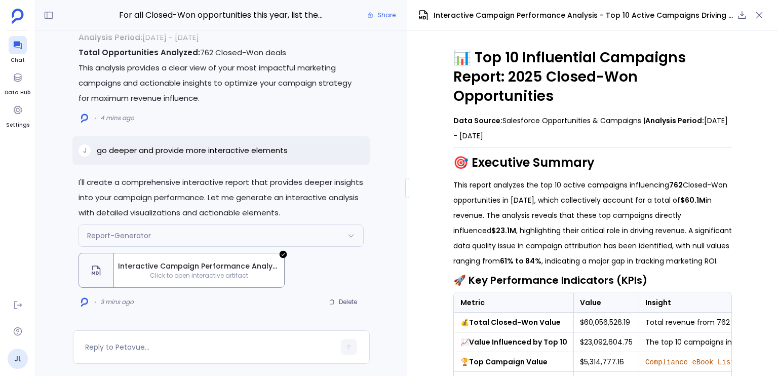
click at [670, 120] on strong "Analysis Period:" at bounding box center [674, 120] width 59 height 10
click at [177, 367] on div "For all Closed-Won opportunities this year, list the top 10 active campaigns th…" at bounding box center [220, 188] width 371 height 376
click at [144, 374] on div "For all Closed-Won opportunities this year, list the top 10 active campaigns th…" at bounding box center [220, 188] width 371 height 376
drag, startPoint x: 143, startPoint y: 374, endPoint x: 131, endPoint y: 329, distance: 46.8
click at [143, 373] on div "For all Closed-Won opportunities this year, list the top 10 active campaigns th…" at bounding box center [220, 188] width 371 height 376
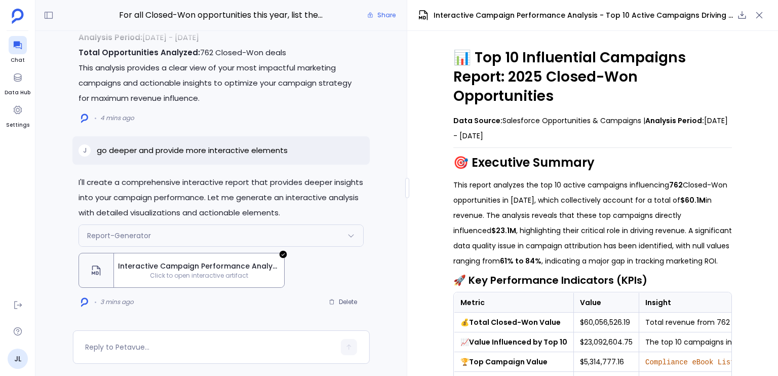
click at [47, 44] on div at bounding box center [220, 41] width 371 height 20
click at [48, 43] on div at bounding box center [220, 41] width 371 height 20
click at [381, 106] on div "I'll create a comprehensive interactive report that provides deeper insights in…" at bounding box center [220, 180] width 371 height 299
click at [382, 38] on div at bounding box center [221, 41] width 334 height 20
click at [381, 42] on div at bounding box center [221, 41] width 334 height 20
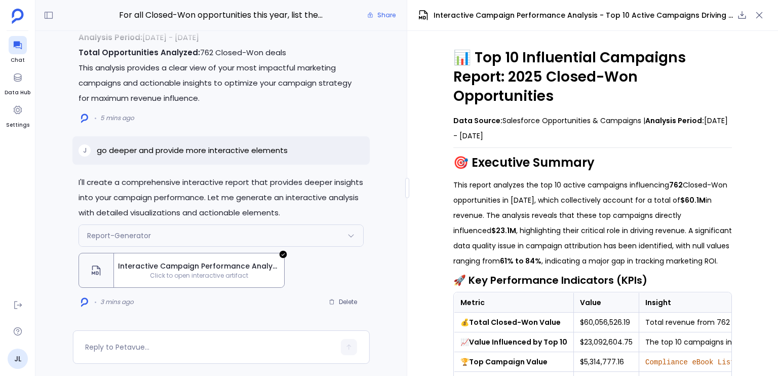
click at [381, 43] on div at bounding box center [221, 41] width 334 height 20
click at [765, 43] on div "📊 Top 10 Influential Campaigns Report: 2025 Closed-Won Opportunities Data Sourc…" at bounding box center [592, 203] width 371 height 345
click at [758, 32] on div "📊 Top 10 Influential Campaigns Report: 2025 Closed-Won Opportunities Data Sourc…" at bounding box center [592, 203] width 371 height 345
click at [760, 42] on div "📊 Top 10 Influential Campaigns Report: 2025 Closed-Won Opportunities Data Sourc…" at bounding box center [592, 203] width 371 height 345
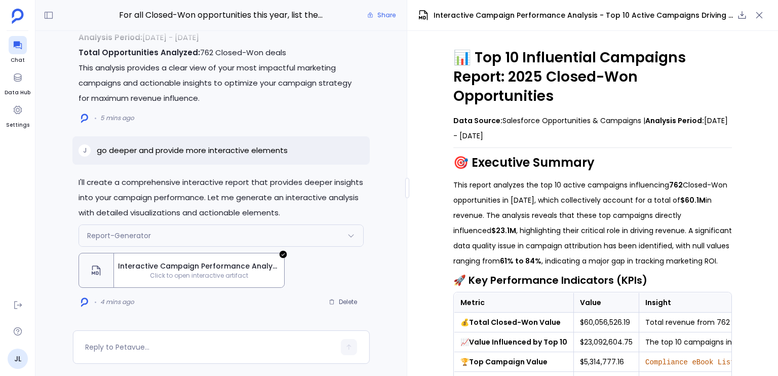
click at [374, 32] on div at bounding box center [221, 41] width 334 height 20
click at [379, 41] on div at bounding box center [221, 41] width 334 height 20
click at [379, 40] on div at bounding box center [221, 41] width 334 height 20
click at [379, 39] on div at bounding box center [221, 41] width 334 height 20
click at [24, 44] on div at bounding box center [18, 45] width 18 height 18
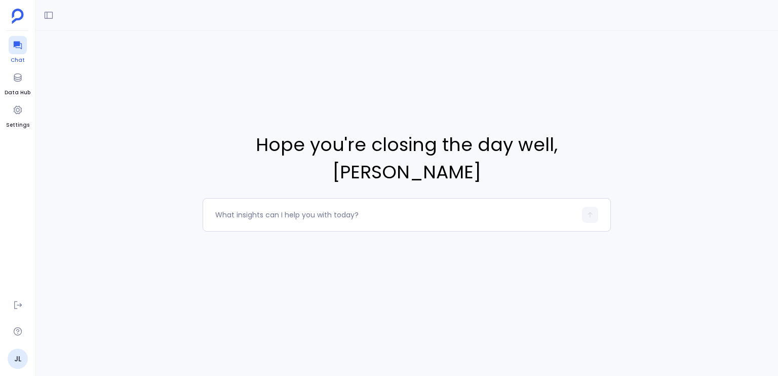
click at [19, 44] on icon at bounding box center [17, 46] width 8 height 8
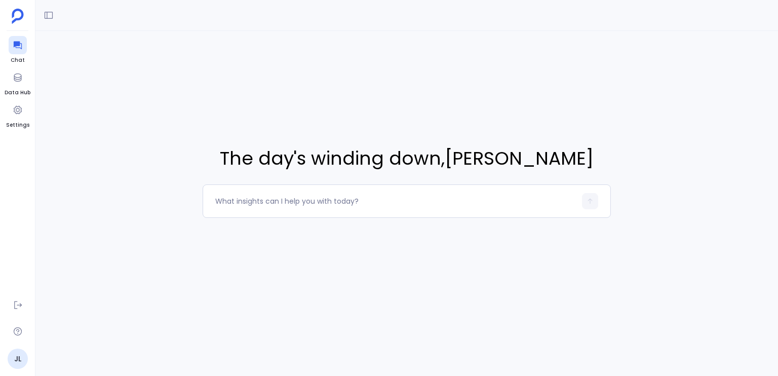
click at [265, 219] on div "The day's winding down , [PERSON_NAME]" at bounding box center [406, 181] width 742 height 301
click at [265, 237] on div "The day's winding down , [PERSON_NAME]" at bounding box center [406, 181] width 742 height 301
click at [272, 231] on div "The day's winding down , [PERSON_NAME]" at bounding box center [406, 181] width 742 height 301
click at [274, 230] on div "The day's winding down , [PERSON_NAME]" at bounding box center [406, 181] width 742 height 301
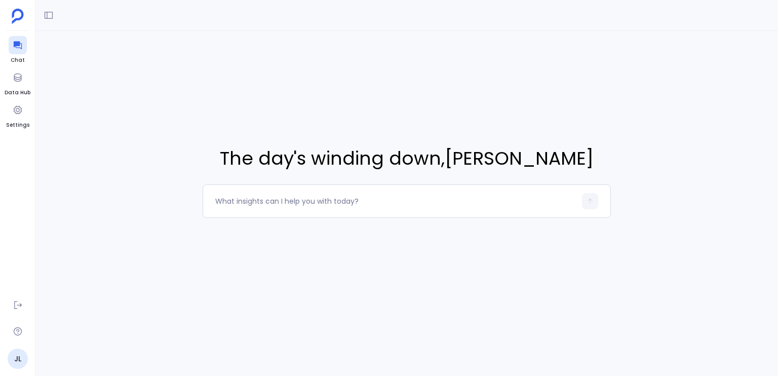
click at [274, 230] on div "The day's winding down , [PERSON_NAME]" at bounding box center [406, 181] width 742 height 301
click at [274, 229] on div "The day's winding down , [PERSON_NAME]" at bounding box center [406, 181] width 742 height 301
click at [323, 126] on div "The day's winding down , [PERSON_NAME]" at bounding box center [406, 181] width 742 height 301
click at [49, 47] on div "The day's winding down , [PERSON_NAME]" at bounding box center [406, 181] width 742 height 301
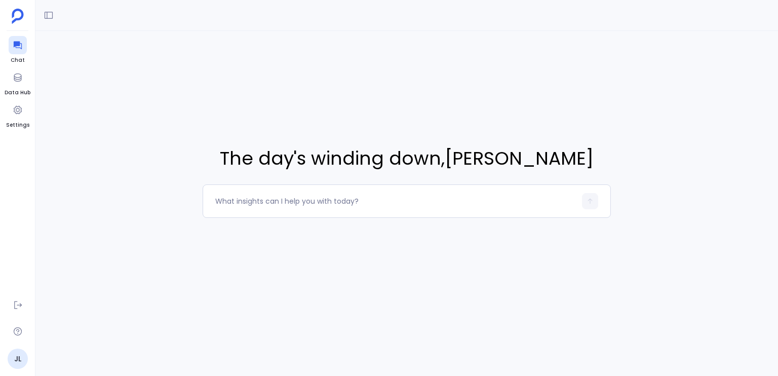
click at [50, 41] on div "The day's winding down , [PERSON_NAME]" at bounding box center [406, 181] width 742 height 301
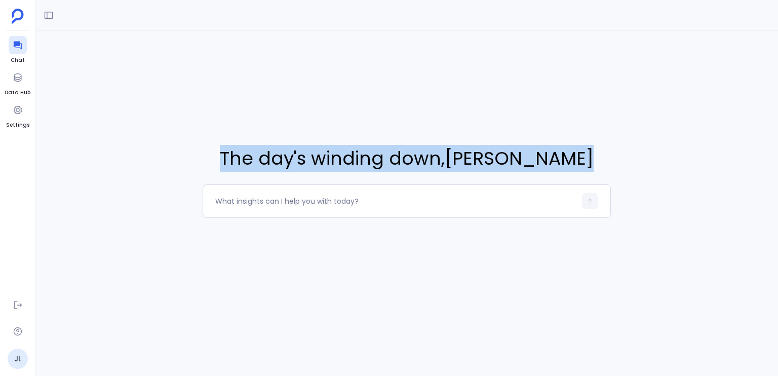
click at [50, 41] on div "The day's winding down , [PERSON_NAME]" at bounding box center [406, 181] width 742 height 301
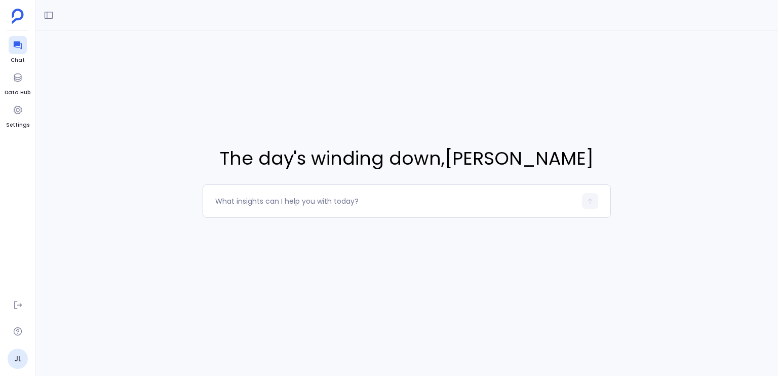
click at [251, 231] on div "The day's winding down , [PERSON_NAME]" at bounding box center [406, 181] width 742 height 301
click at [334, 235] on div "The day's winding down , [PERSON_NAME]" at bounding box center [406, 181] width 742 height 301
click at [334, 232] on div "The day's winding down , [PERSON_NAME]" at bounding box center [406, 181] width 742 height 301
click at [335, 231] on div "The day's winding down , [PERSON_NAME]" at bounding box center [406, 181] width 742 height 301
click at [324, 225] on div "The day's winding down , [PERSON_NAME]" at bounding box center [406, 181] width 742 height 301
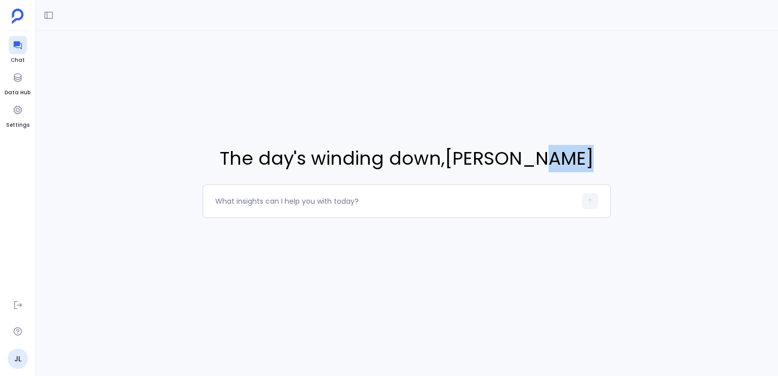
click at [324, 225] on div "The day's winding down , [PERSON_NAME]" at bounding box center [406, 181] width 742 height 301
click at [321, 225] on div "The day's winding down , [PERSON_NAME]" at bounding box center [406, 181] width 742 height 301
click at [278, 233] on div "The day's winding down , [PERSON_NAME]" at bounding box center [406, 181] width 742 height 301
click at [260, 230] on div "The day's winding down , [PERSON_NAME]" at bounding box center [406, 181] width 742 height 301
click at [272, 224] on div "The day's winding down , [PERSON_NAME]" at bounding box center [406, 181] width 742 height 301
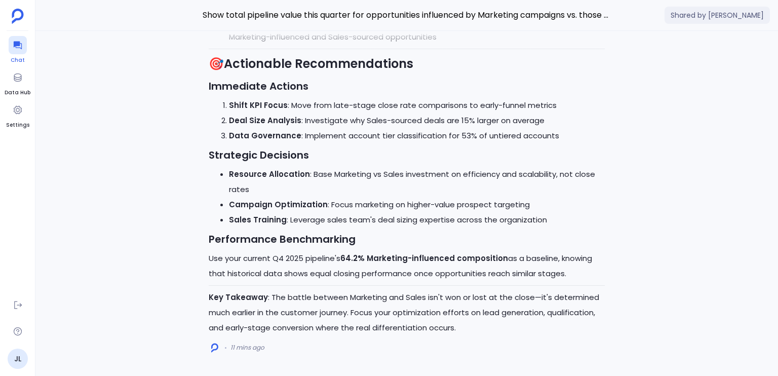
click at [16, 46] on icon at bounding box center [18, 45] width 10 height 10
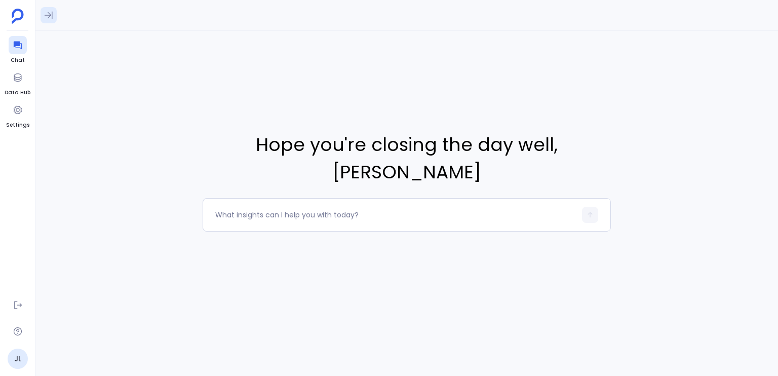
click at [46, 18] on icon at bounding box center [49, 15] width 10 height 10
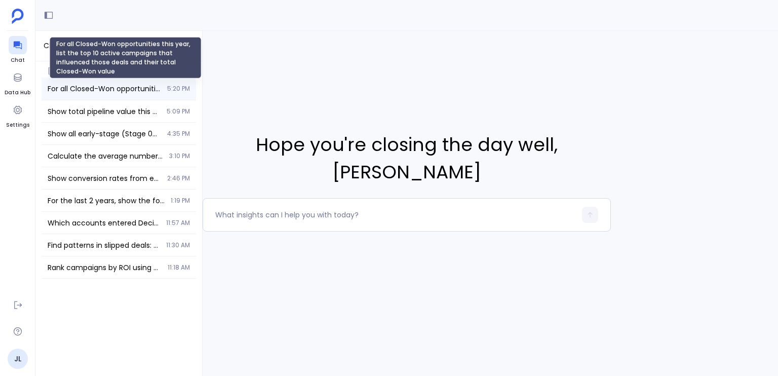
click at [99, 90] on span "For all Closed-Won opportunities this year, list the top 10 active campaigns th…" at bounding box center [104, 89] width 113 height 10
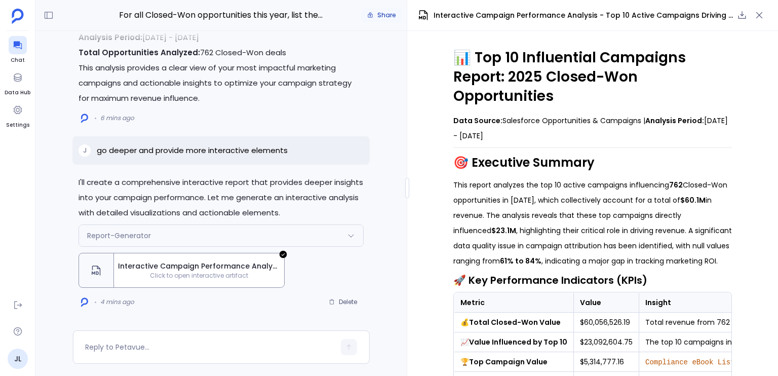
click at [379, 17] on span "Share" at bounding box center [386, 15] width 18 height 8
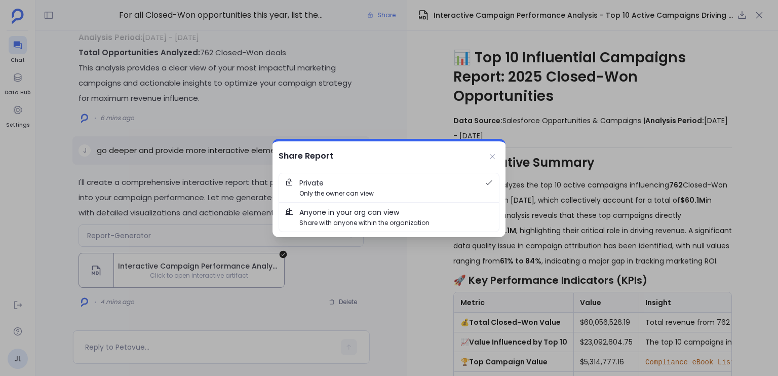
click at [362, 207] on span "Anyone in your org can view" at bounding box center [349, 212] width 100 height 11
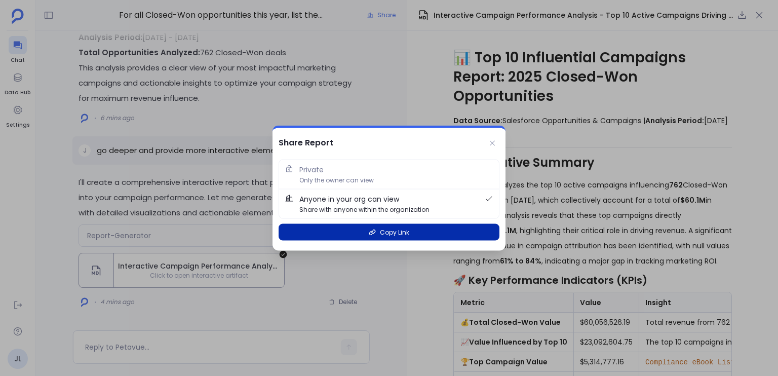
click at [408, 235] on span "Copy Link" at bounding box center [394, 232] width 29 height 10
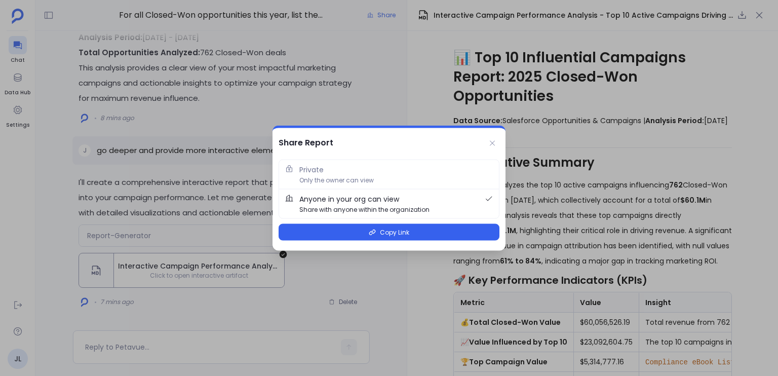
click at [367, 95] on div at bounding box center [389, 188] width 778 height 376
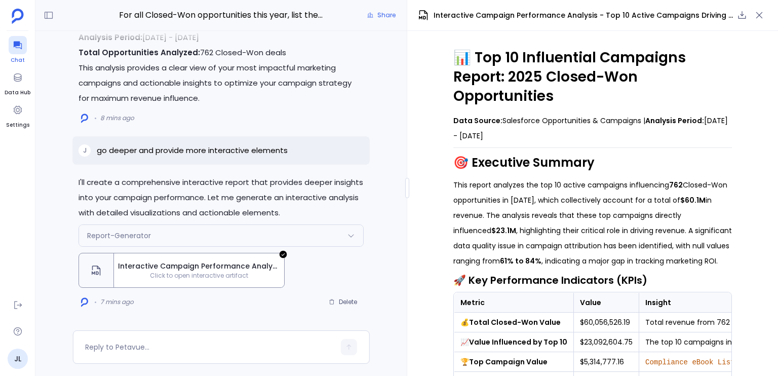
click at [16, 45] on icon at bounding box center [17, 46] width 8 height 8
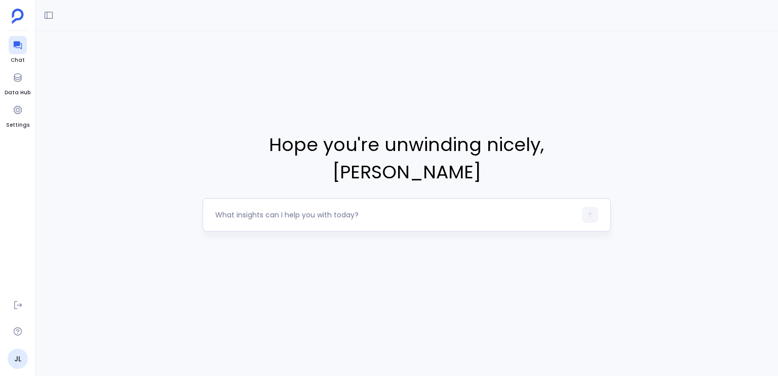
click at [283, 210] on textarea at bounding box center [395, 215] width 361 height 10
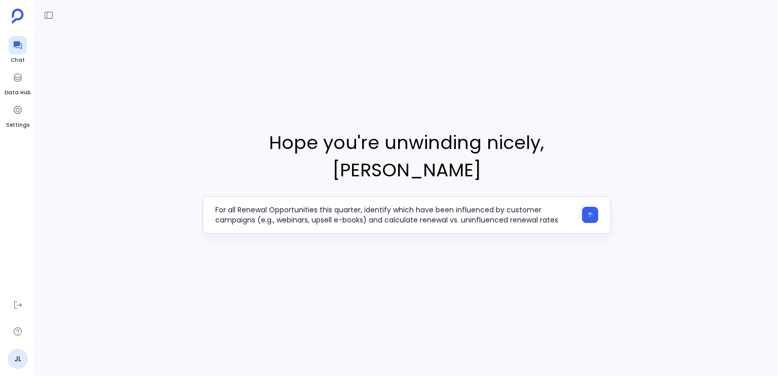
click at [389, 205] on textarea "For all Renewal Opportunities this quarter, identify which have been influenced…" at bounding box center [395, 215] width 361 height 20
drag, startPoint x: 389, startPoint y: 200, endPoint x: 402, endPoint y: 200, distance: 12.7
click at [389, 205] on textarea "For all Renewal Opportunities this quarter, identify which have been influenced…" at bounding box center [395, 215] width 361 height 20
click at [403, 205] on textarea "For all Renewal Opportunities this quarter, identify which have been influenced…" at bounding box center [395, 215] width 361 height 20
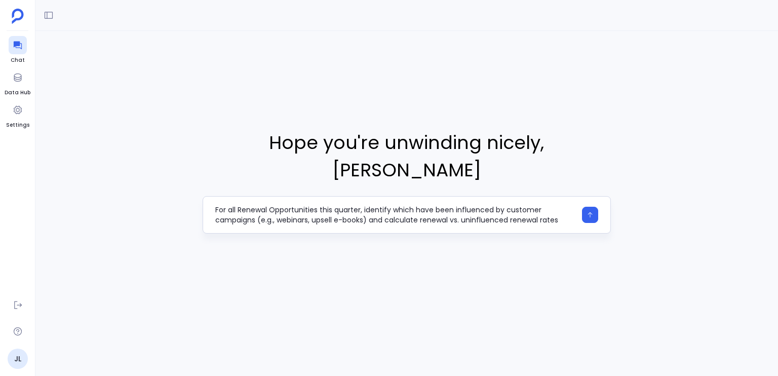
drag, startPoint x: 403, startPoint y: 199, endPoint x: 536, endPoint y: 195, distance: 133.2
click at [536, 205] on textarea "For all Renewal Opportunities this quarter, identify which have been influenced…" at bounding box center [395, 215] width 361 height 20
click at [532, 205] on textarea "For all Renewal Opportunities this quarter, identify which have been influenced…" at bounding box center [395, 215] width 361 height 20
drag, startPoint x: 532, startPoint y: 196, endPoint x: 390, endPoint y: 198, distance: 141.8
click at [390, 205] on textarea "For all Renewal Opportunities this quarter, identify which have been influenced…" at bounding box center [395, 215] width 361 height 20
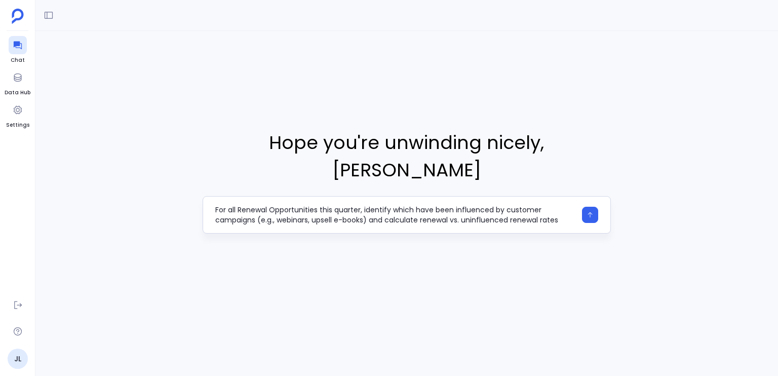
drag, startPoint x: 370, startPoint y: 205, endPoint x: 258, endPoint y: 206, distance: 111.9
click at [258, 206] on textarea "For all Renewal Opportunities this quarter, identify which have been influenced…" at bounding box center [395, 215] width 361 height 20
type textarea "For all Renewal Opportunities this quarter, identify which have been influenced…"
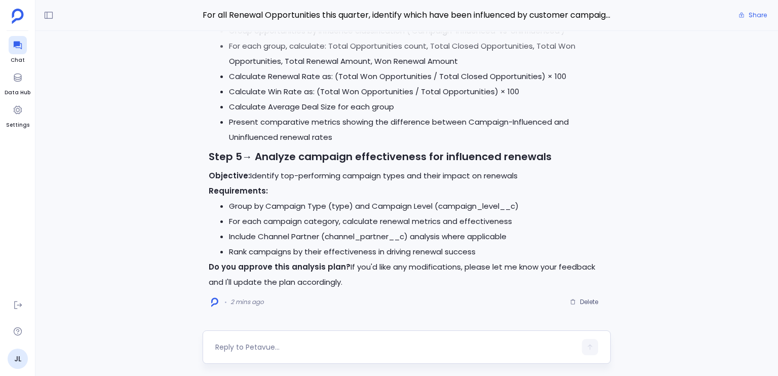
click at [266, 342] on textarea at bounding box center [395, 347] width 361 height 10
type textarea "yes"
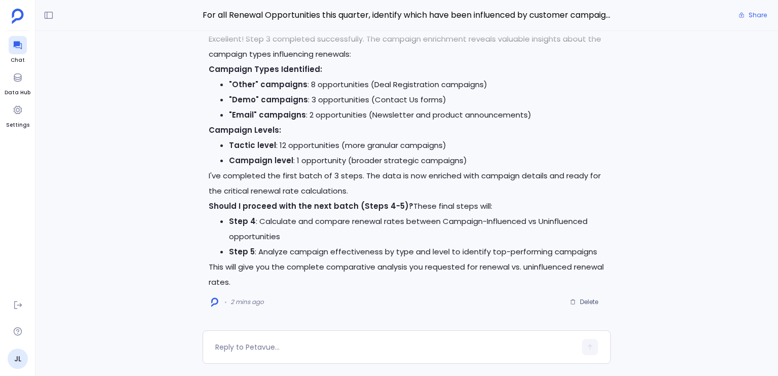
click at [313, 260] on p "This will give you the complete comparative analysis you requested for renewal …" at bounding box center [407, 274] width 396 height 30
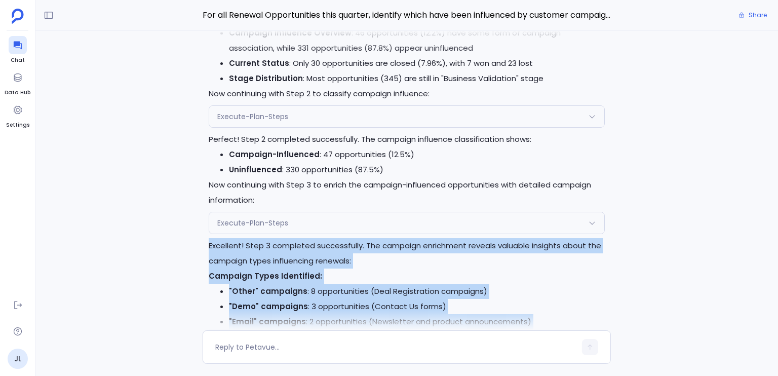
click at [314, 255] on div "Excellent! Step 3 completed successfully. The campaign enrichment reveals valua…" at bounding box center [407, 367] width 396 height 258
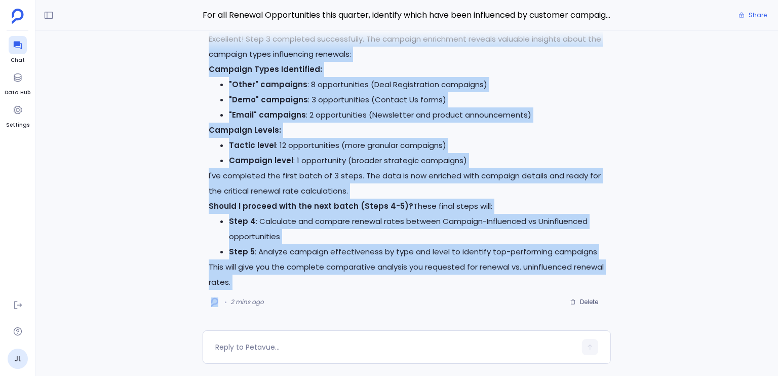
click at [314, 255] on li "Step 5 : Analyze campaign effectiveness by type and level to identify top-perfo…" at bounding box center [417, 251] width 376 height 15
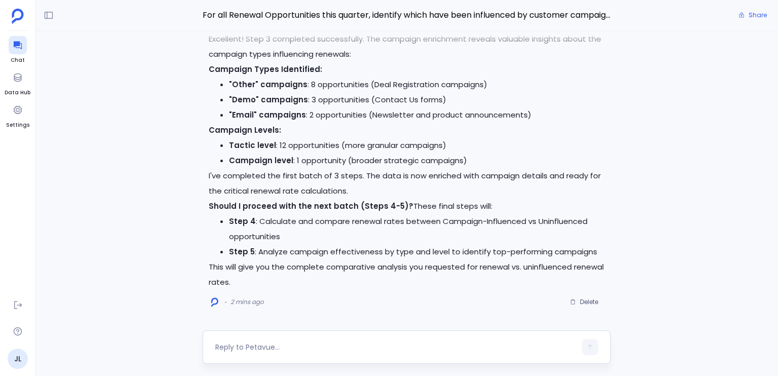
click at [289, 335] on div at bounding box center [407, 346] width 408 height 33
click at [293, 344] on textarea at bounding box center [395, 347] width 361 height 10
type textarea "w"
click at [335, 191] on p "I've completed the first batch of 3 steps. The data is now enriched with campai…" at bounding box center [407, 183] width 396 height 30
click at [336, 191] on p "I've completed the first batch of 3 steps. The data is now enriched with campai…" at bounding box center [407, 183] width 396 height 30
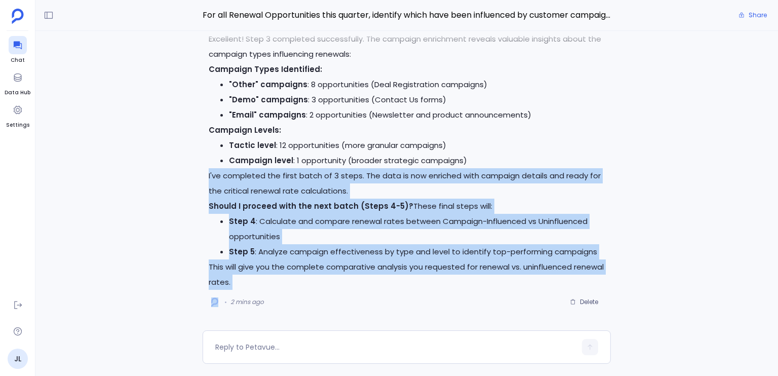
drag, startPoint x: 336, startPoint y: 191, endPoint x: 336, endPoint y: 274, distance: 83.0
click at [336, 274] on div "Excellent! Step 3 completed successfully. The campaign enrichment reveals valua…" at bounding box center [407, 160] width 396 height 258
click at [336, 274] on p "This will give you the complete comparative analysis you requested for renewal …" at bounding box center [407, 274] width 396 height 30
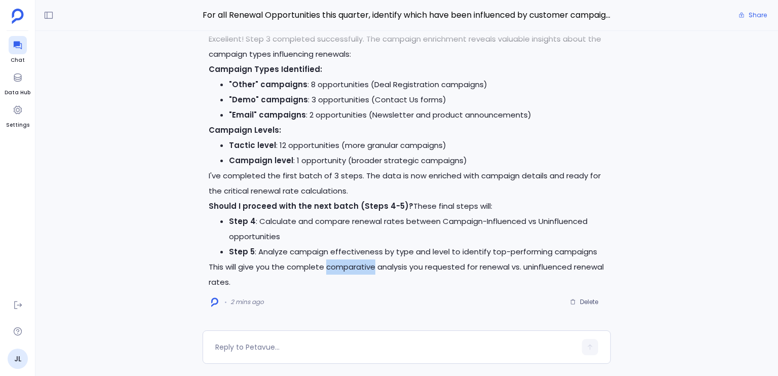
click at [336, 274] on p "This will give you the complete comparative analysis you requested for renewal …" at bounding box center [407, 274] width 396 height 30
click at [335, 276] on p "This will give you the complete comparative analysis you requested for renewal …" at bounding box center [407, 274] width 396 height 30
click at [325, 339] on div at bounding box center [395, 347] width 361 height 16
click at [317, 343] on textarea at bounding box center [395, 347] width 361 height 10
type textarea "yes"
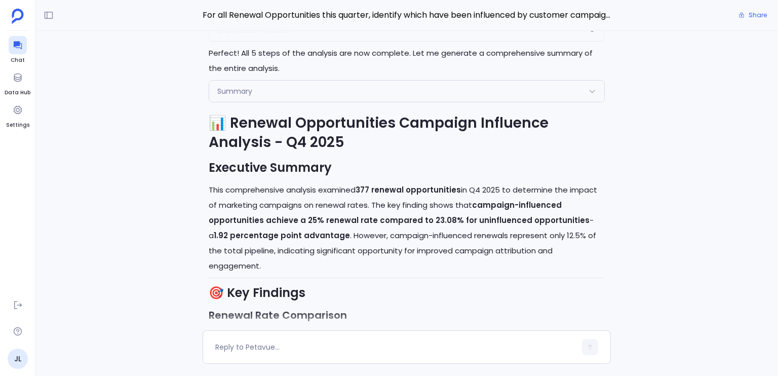
scroll to position [-1264, 0]
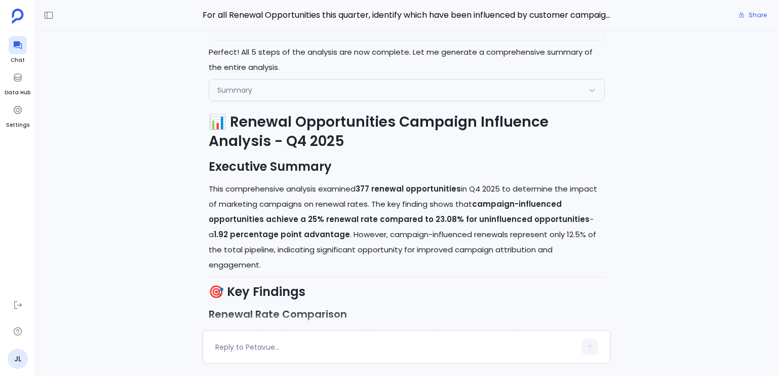
click at [289, 206] on p "This comprehensive analysis examined 377 renewal opportunities in Q4 2025 to de…" at bounding box center [407, 226] width 396 height 91
drag, startPoint x: 289, startPoint y: 206, endPoint x: 409, endPoint y: 204, distance: 120.0
click at [409, 204] on p "This comprehensive analysis examined 377 renewal opportunities in Q4 2025 to de…" at bounding box center [407, 226] width 396 height 91
click at [473, 203] on p "This comprehensive analysis examined 377 renewal opportunities in Q4 2025 to de…" at bounding box center [407, 226] width 396 height 91
drag, startPoint x: 473, startPoint y: 203, endPoint x: 505, endPoint y: 203, distance: 31.4
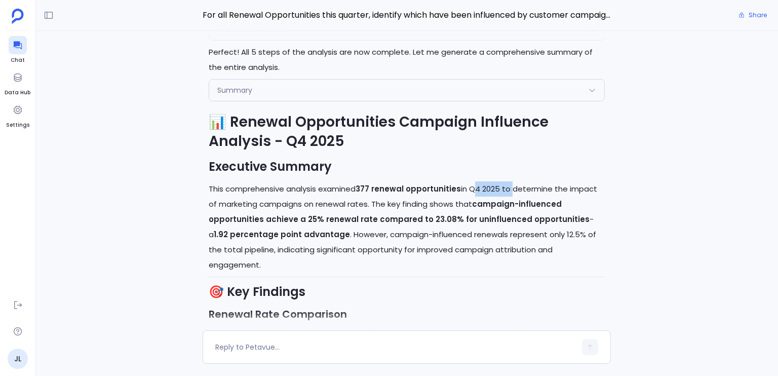
click at [505, 203] on p "This comprehensive analysis examined 377 renewal opportunities in Q4 2025 to de…" at bounding box center [407, 226] width 396 height 91
click at [524, 202] on p "This comprehensive analysis examined 377 renewal opportunities in Q4 2025 to de…" at bounding box center [407, 226] width 396 height 91
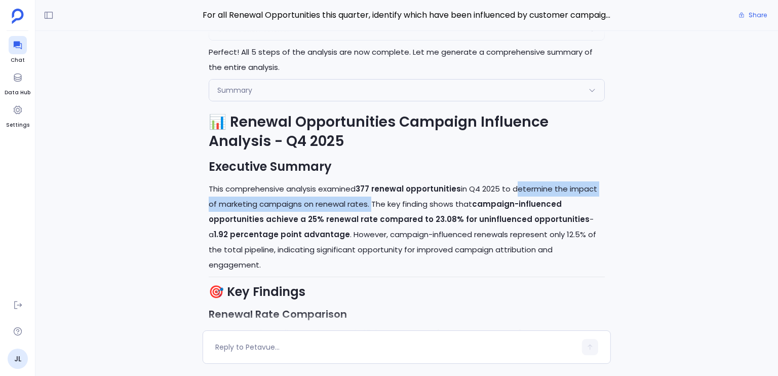
drag, startPoint x: 524, startPoint y: 202, endPoint x: 367, endPoint y: 215, distance: 157.0
click at [367, 215] on p "This comprehensive analysis examined 377 renewal opportunities in Q4 2025 to de…" at bounding box center [407, 226] width 396 height 91
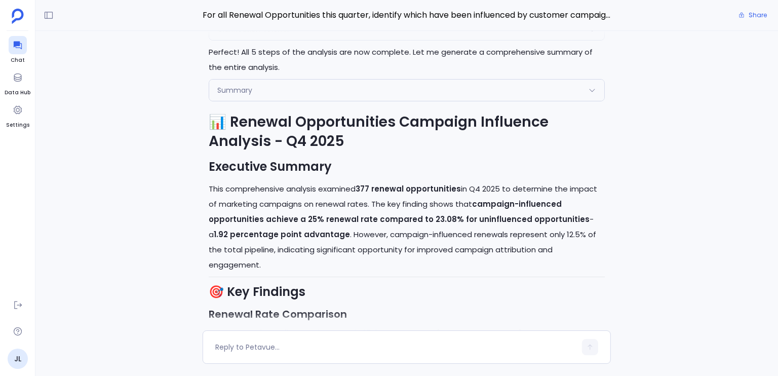
click at [373, 214] on p "This comprehensive analysis examined 377 renewal opportunities in Q4 2025 to de…" at bounding box center [407, 226] width 396 height 91
drag, startPoint x: 373, startPoint y: 214, endPoint x: 555, endPoint y: 219, distance: 181.9
click at [555, 219] on p "This comprehensive analysis examined 377 renewal opportunities in Q4 2025 to de…" at bounding box center [407, 226] width 396 height 91
click at [555, 219] on strong "campaign-influenced opportunities achieve a 25% renewal rate compared to 23.08%…" at bounding box center [399, 211] width 381 height 26
drag, startPoint x: 555, startPoint y: 219, endPoint x: 504, endPoint y: 224, distance: 51.4
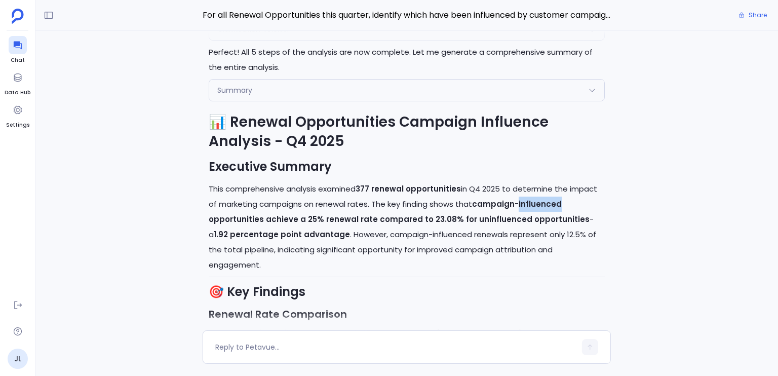
click at [505, 224] on strong "campaign-influenced opportunities achieve a 25% renewal rate compared to 23.08%…" at bounding box center [399, 211] width 381 height 26
click at [319, 224] on strong "campaign-influenced opportunities achieve a 25% renewal rate compared to 23.08%…" at bounding box center [399, 211] width 381 height 26
click at [212, 224] on strong "campaign-influenced opportunities achieve a 25% renewal rate compared to 23.08%…" at bounding box center [399, 211] width 381 height 26
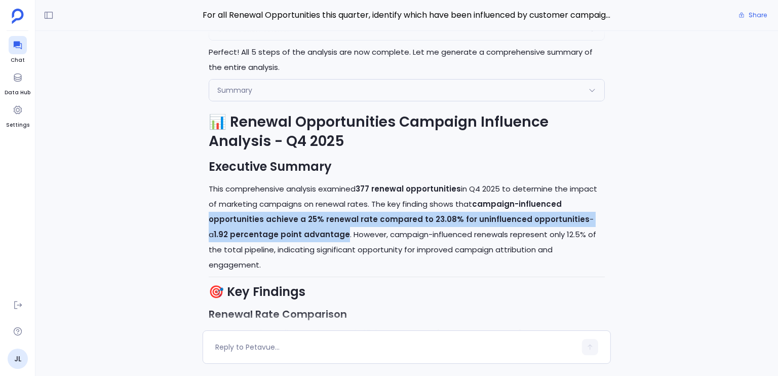
drag, startPoint x: 212, startPoint y: 235, endPoint x: 311, endPoint y: 249, distance: 100.7
click at [311, 249] on p "This comprehensive analysis examined 377 renewal opportunities in Q4 2025 to de…" at bounding box center [407, 226] width 396 height 91
click at [311, 240] on strong "1.92 percentage point advantage" at bounding box center [282, 234] width 136 height 11
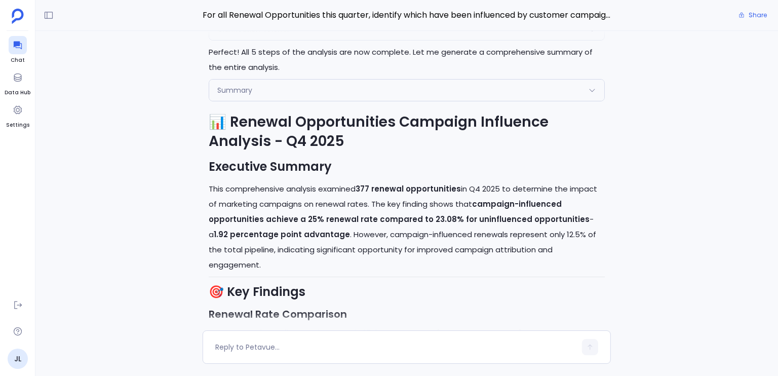
click at [329, 249] on p "This comprehensive analysis examined 377 renewal opportunities in Q4 2025 to de…" at bounding box center [407, 226] width 396 height 91
click at [333, 249] on p "This comprehensive analysis examined 377 renewal opportunities in Q4 2025 to de…" at bounding box center [407, 226] width 396 height 91
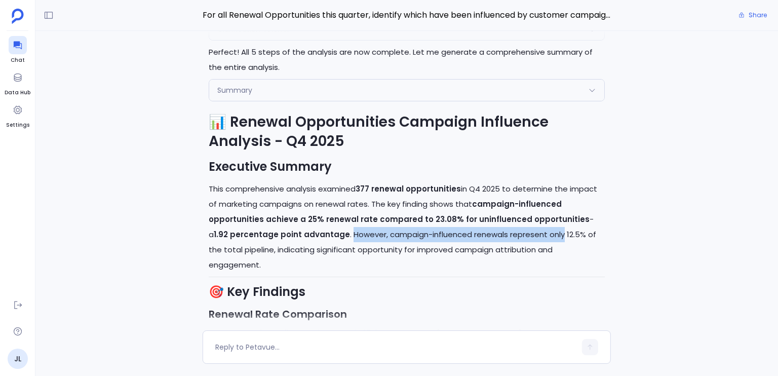
drag, startPoint x: 333, startPoint y: 249, endPoint x: 528, endPoint y: 257, distance: 195.1
click at [528, 257] on p "This comprehensive analysis examined 377 renewal opportunities in Q4 2025 to de…" at bounding box center [407, 226] width 396 height 91
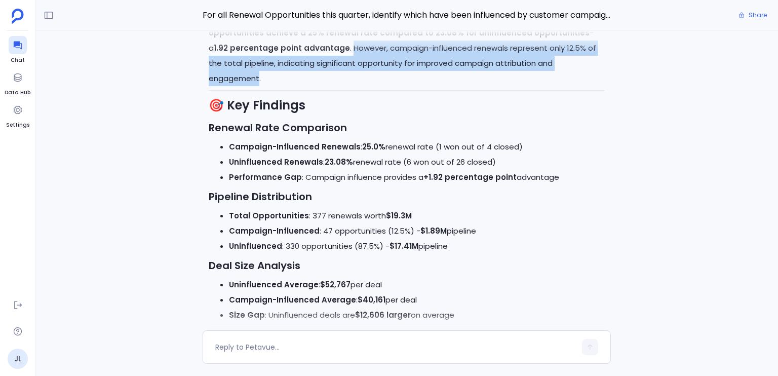
scroll to position [-1071, 0]
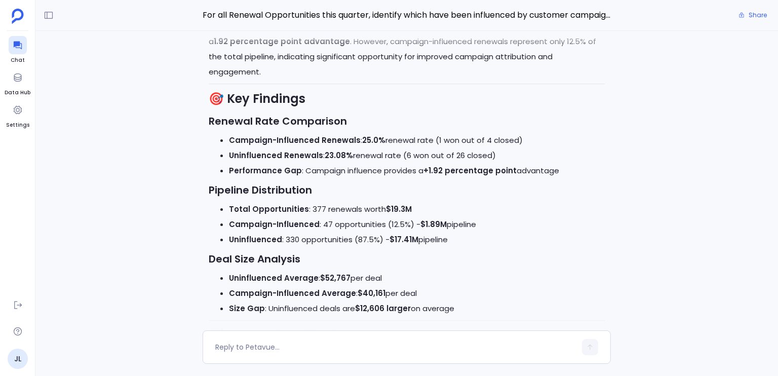
click at [246, 141] on strong "Campaign-Influenced Renewals" at bounding box center [295, 140] width 132 height 11
drag, startPoint x: 246, startPoint y: 141, endPoint x: 374, endPoint y: 144, distance: 128.1
click at [374, 144] on li "Campaign-Influenced Renewals : 25.0% renewal rate (1 won out of 4 closed)" at bounding box center [417, 140] width 376 height 15
click at [254, 153] on strong "Uninfluenced Renewals" at bounding box center [276, 155] width 94 height 11
drag, startPoint x: 254, startPoint y: 153, endPoint x: 322, endPoint y: 158, distance: 68.0
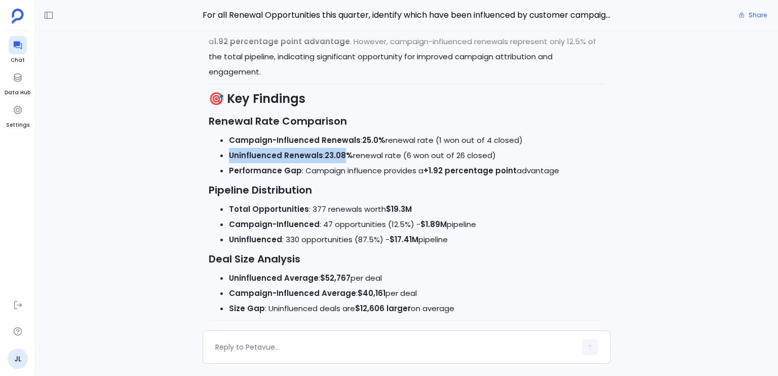
click at [322, 158] on li "Uninfluenced Renewals : 23.08% renewal rate (6 won out of 26 closed)" at bounding box center [417, 155] width 376 height 15
click at [249, 167] on strong "Performance Gap" at bounding box center [265, 170] width 73 height 11
click at [245, 170] on strong "Performance Gap" at bounding box center [265, 170] width 73 height 11
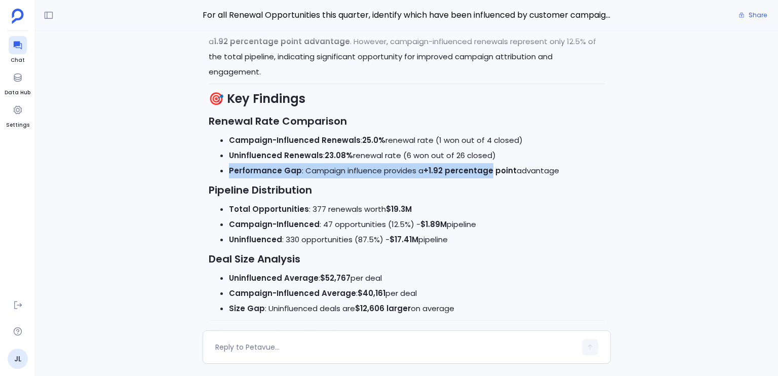
drag, startPoint x: 245, startPoint y: 170, endPoint x: 432, endPoint y: 177, distance: 187.5
click at [457, 170] on li "Performance Gap : Campaign influence provides a +1.92 percentage point advantage" at bounding box center [417, 170] width 376 height 15
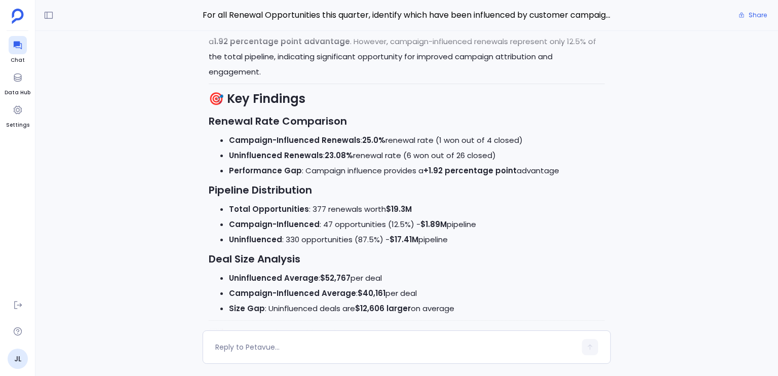
click at [232, 193] on strong "Pipeline Distribution" at bounding box center [260, 190] width 103 height 14
drag, startPoint x: 232, startPoint y: 193, endPoint x: 297, endPoint y: 202, distance: 64.9
click at [237, 212] on strong "Total Opportunities" at bounding box center [269, 209] width 80 height 11
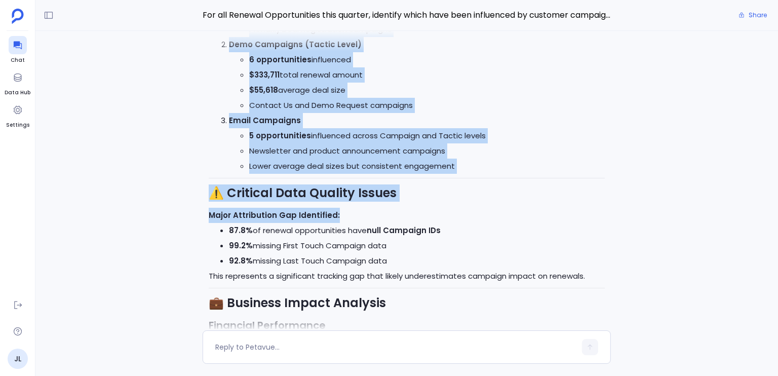
drag, startPoint x: 237, startPoint y: 212, endPoint x: 420, endPoint y: 220, distance: 183.0
click at [420, 220] on div "📊 Renewal Opportunities Campaign Influence Analysis - Q4 2025 Executive Summary…" at bounding box center [407, 232] width 396 height 1442
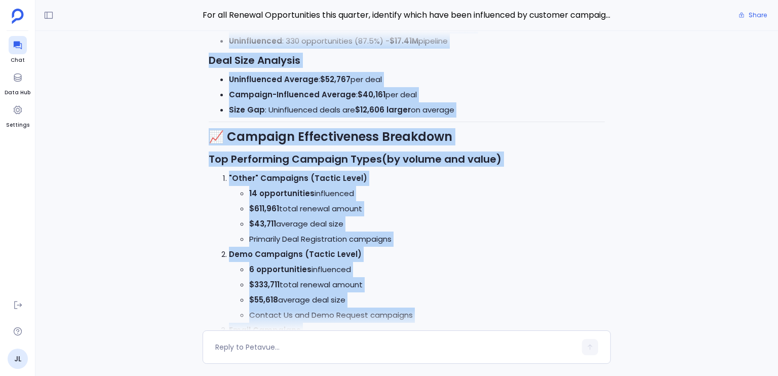
click at [421, 220] on li "$43,711 average deal size" at bounding box center [426, 223] width 355 height 15
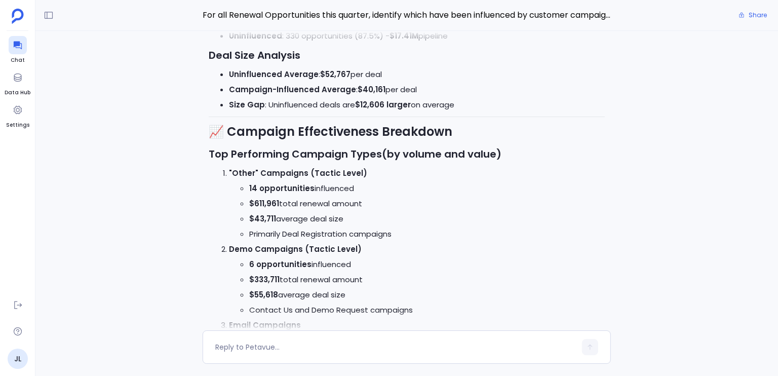
scroll to position [-862, 0]
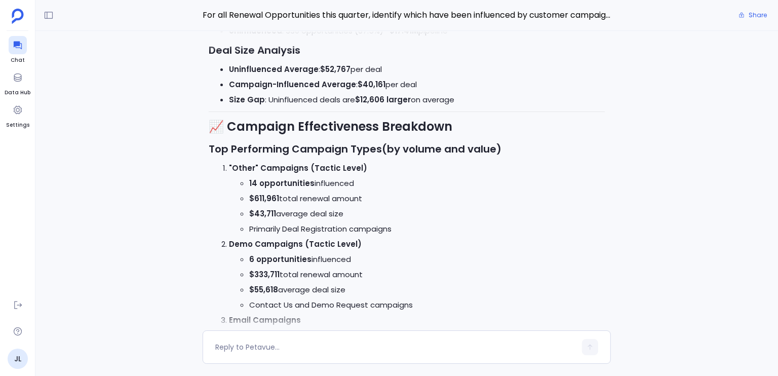
click at [381, 174] on p ""Other" Campaigns (Tactic Level)" at bounding box center [417, 168] width 376 height 15
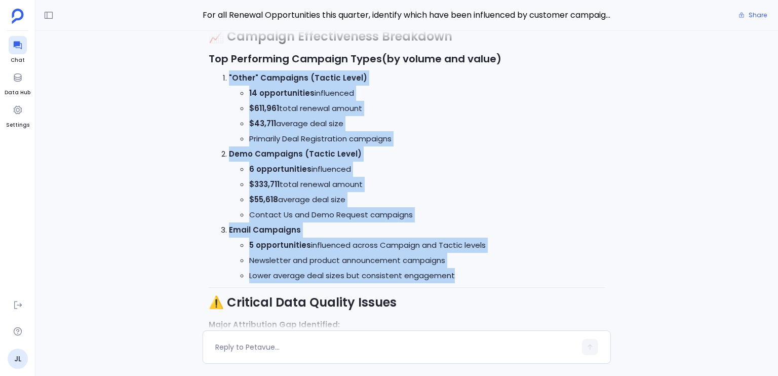
drag, startPoint x: 381, startPoint y: 174, endPoint x: 487, endPoint y: 275, distance: 146.1
click at [487, 275] on ol ""Other" Campaigns (Tactic Level) 14 opportunities influenced $611,961 total ren…" at bounding box center [407, 176] width 396 height 213
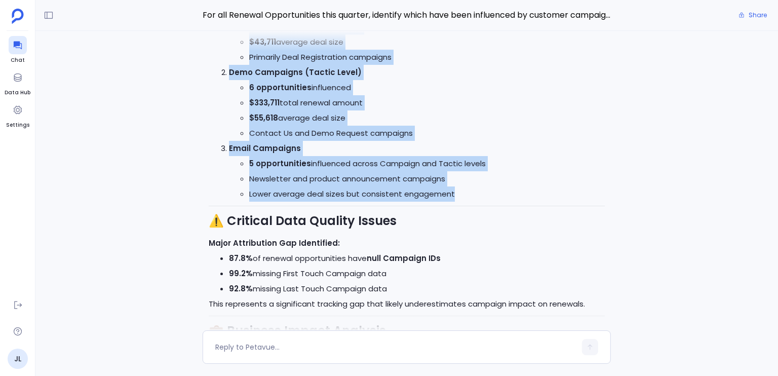
scroll to position [-690, 0]
drag, startPoint x: 469, startPoint y: 287, endPoint x: 484, endPoint y: 246, distance: 43.6
click at [484, 246] on div "📊 Renewal Opportunities Campaign Influence Analysis - Q4 2025 Executive Summary…" at bounding box center [407, 260] width 396 height 1442
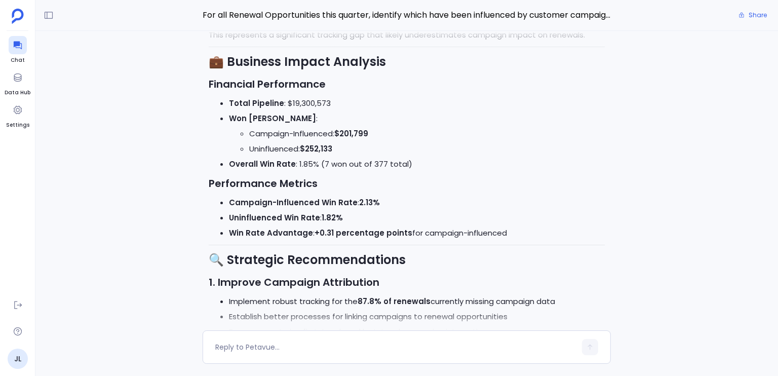
scroll to position [-415, 0]
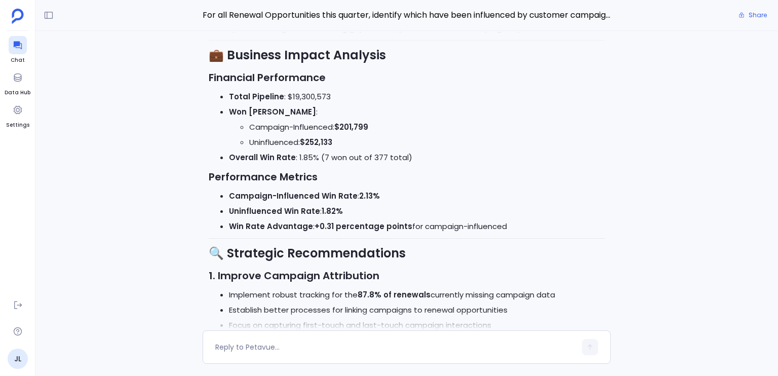
drag, startPoint x: 556, startPoint y: 224, endPoint x: 532, endPoint y: 120, distance: 107.2
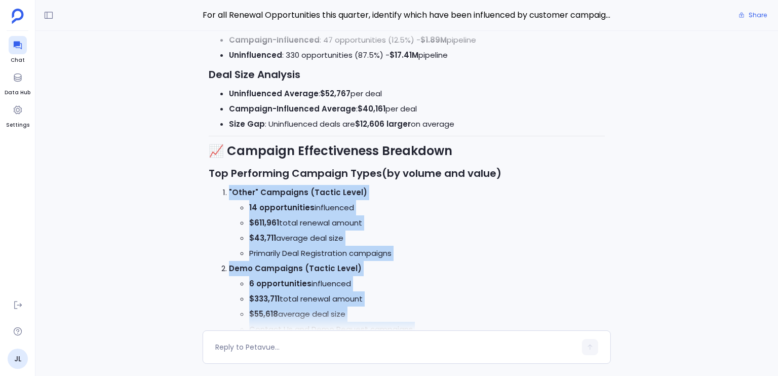
scroll to position [-887, 0]
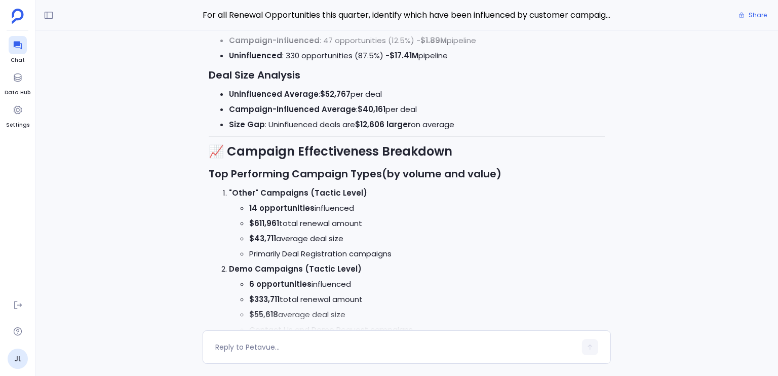
click at [356, 156] on h2 "📈 Campaign Effectiveness Breakdown" at bounding box center [407, 151] width 396 height 17
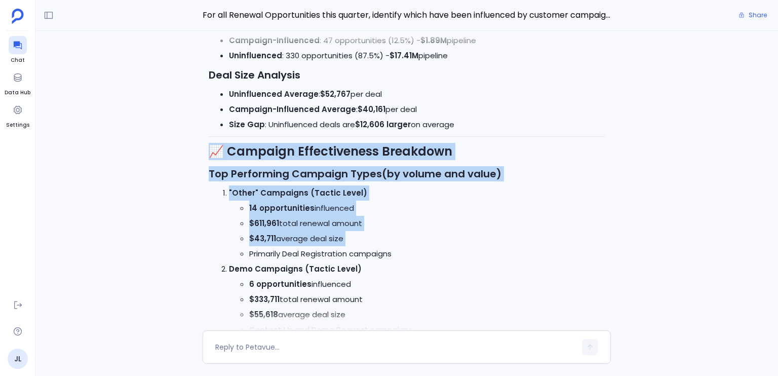
drag, startPoint x: 356, startPoint y: 156, endPoint x: 323, endPoint y: 236, distance: 86.7
click at [323, 236] on li "$43,711 average deal size" at bounding box center [426, 238] width 355 height 15
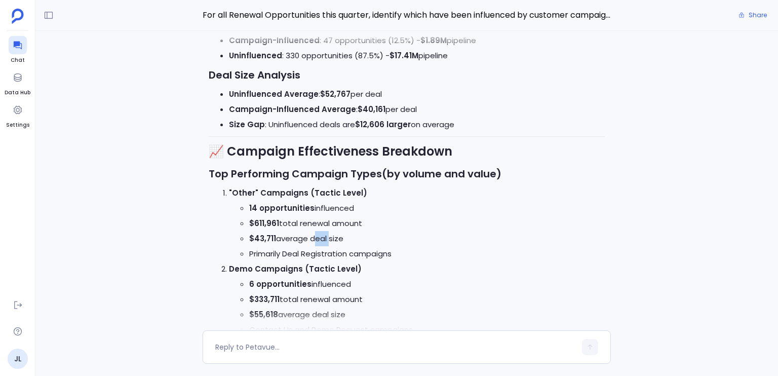
click at [323, 236] on li "$43,711 average deal size" at bounding box center [426, 238] width 355 height 15
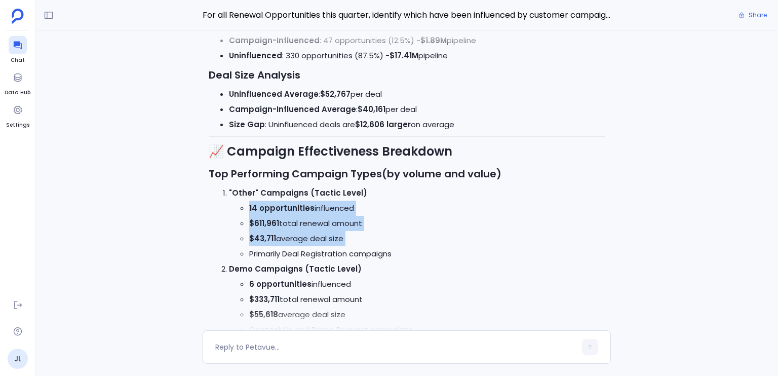
drag, startPoint x: 323, startPoint y: 236, endPoint x: 329, endPoint y: 212, distance: 25.1
click at [329, 212] on ul "14 opportunities influenced $611,961 total renewal amount $43,711 average deal …" at bounding box center [417, 231] width 376 height 61
click at [329, 212] on li "14 opportunities influenced" at bounding box center [426, 208] width 355 height 15
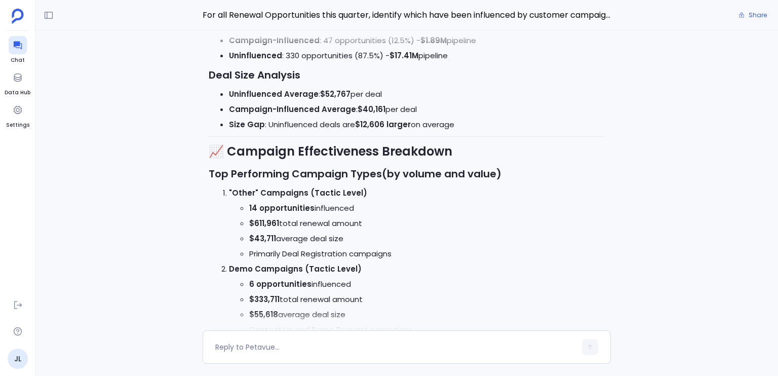
click at [329, 212] on li "14 opportunities influenced" at bounding box center [426, 208] width 355 height 15
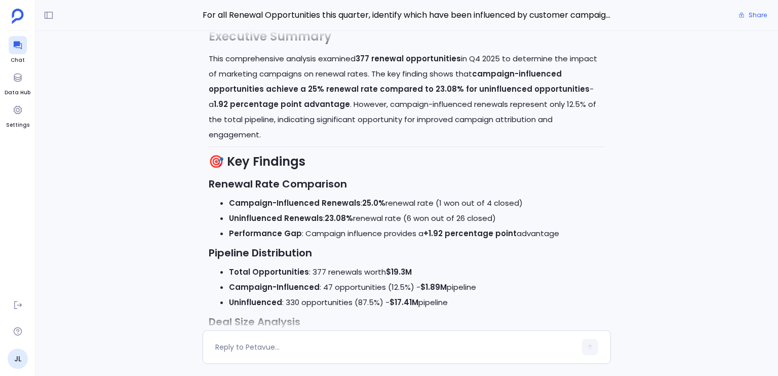
scroll to position [-1133, 0]
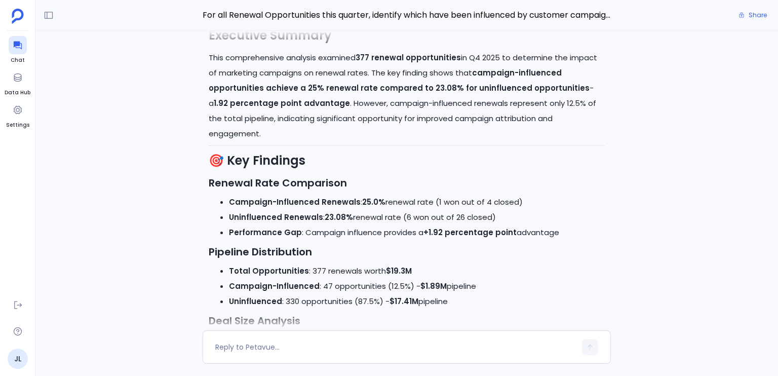
click at [345, 289] on li "Campaign-Influenced : 47 opportunities (12.5%) - $1.89M pipeline" at bounding box center [417, 286] width 376 height 15
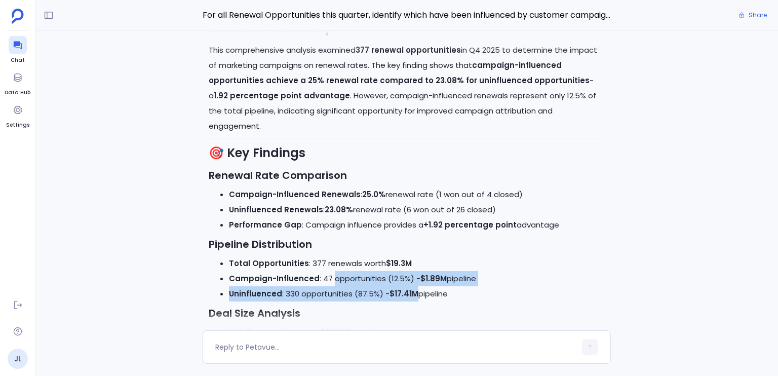
scroll to position [-1124, 0]
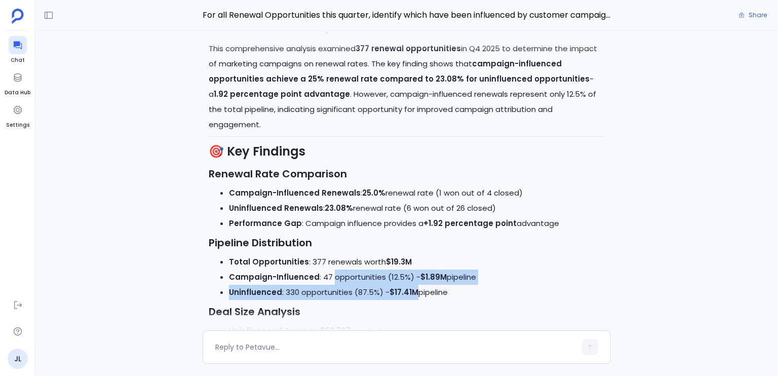
drag, startPoint x: 345, startPoint y: 289, endPoint x: 409, endPoint y: 288, distance: 64.3
click at [409, 288] on ul "Total Opportunities : 377 renewals worth $19.3M Campaign-Influenced : 47 opport…" at bounding box center [407, 277] width 396 height 46
click at [369, 300] on li "Uninfluenced : 330 opportunities (87.5%) - $17.41M pipeline" at bounding box center [417, 292] width 376 height 15
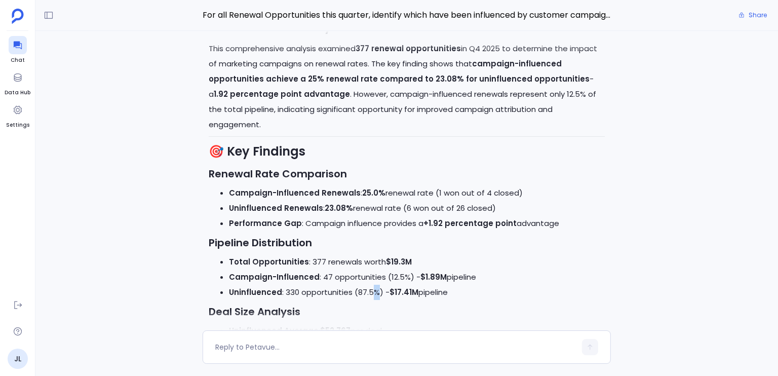
click at [369, 300] on li "Uninfluenced : 330 opportunities (87.5%) - $17.41M pipeline" at bounding box center [417, 292] width 376 height 15
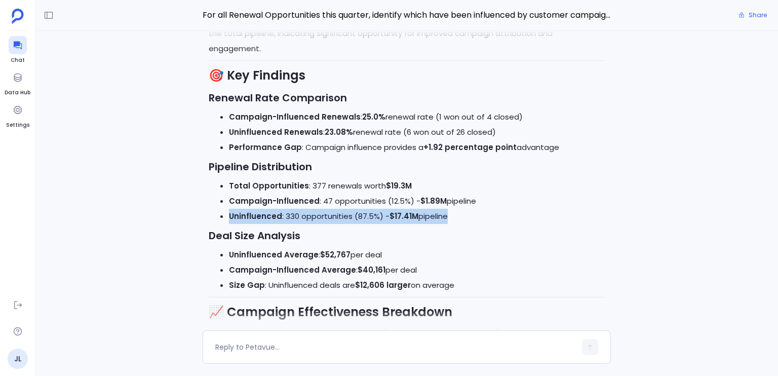
scroll to position [-1047, 0]
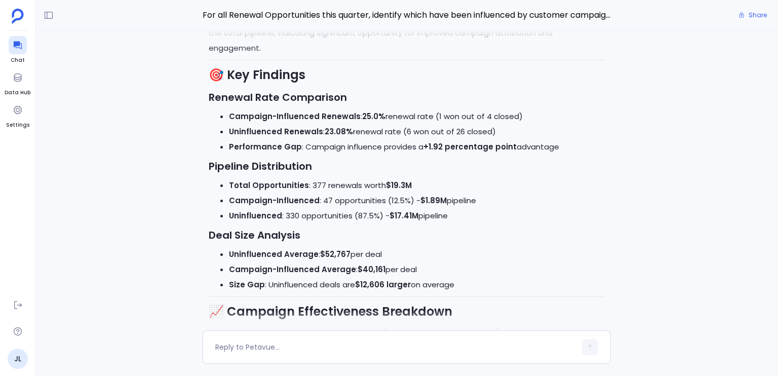
click at [298, 261] on li "Uninfluenced Average : $52,767 per deal" at bounding box center [417, 254] width 376 height 15
click at [255, 263] on li "Campaign-Influenced Average : $40,161 per deal" at bounding box center [417, 269] width 376 height 15
click at [254, 259] on strong "Uninfluenced Average" at bounding box center [274, 254] width 90 height 11
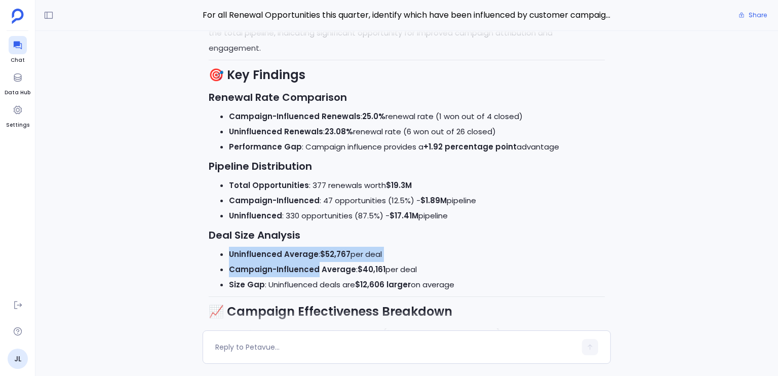
drag, startPoint x: 254, startPoint y: 259, endPoint x: 304, endPoint y: 266, distance: 50.2
click at [304, 266] on ul "Uninfluenced Average : $52,767 per deal Campaign-Influenced Average : $40,161 p…" at bounding box center [407, 270] width 396 height 46
click at [273, 268] on strong "Campaign-Influenced Average" at bounding box center [292, 269] width 127 height 11
drag, startPoint x: 273, startPoint y: 268, endPoint x: 251, endPoint y: 268, distance: 22.8
click at [251, 268] on strong "Campaign-Influenced Average" at bounding box center [292, 269] width 127 height 11
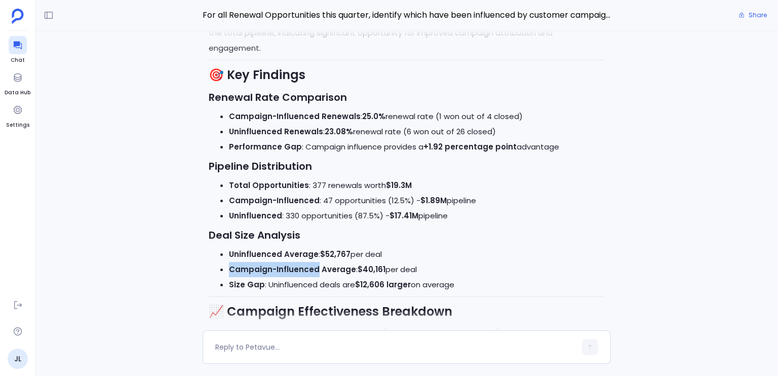
click at [251, 268] on strong "Campaign-Influenced Average" at bounding box center [292, 269] width 127 height 11
drag, startPoint x: 251, startPoint y: 268, endPoint x: 371, endPoint y: 277, distance: 120.8
click at [365, 277] on li "Campaign-Influenced Average : $40,161 per deal" at bounding box center [417, 269] width 376 height 15
click at [361, 254] on li "Uninfluenced Average : $52,767 per deal" at bounding box center [417, 254] width 376 height 15
drag, startPoint x: 361, startPoint y: 254, endPoint x: 344, endPoint y: 254, distance: 16.2
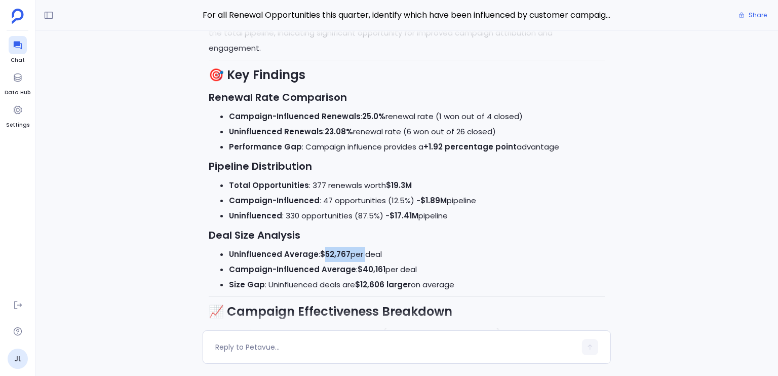
click at [344, 254] on li "Uninfluenced Average : $52,767 per deal" at bounding box center [417, 254] width 376 height 15
click at [344, 254] on strong "$52,767" at bounding box center [335, 254] width 30 height 11
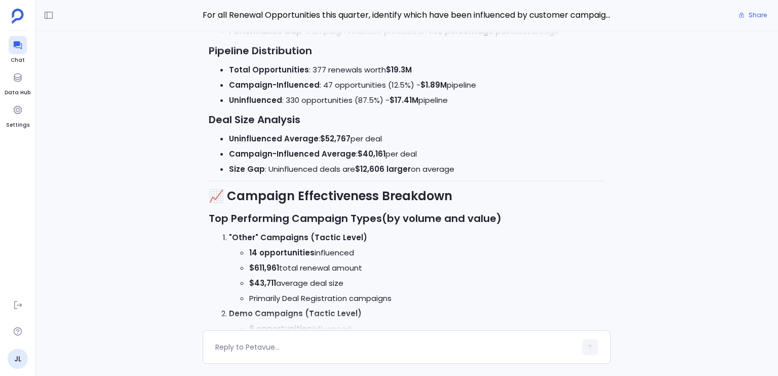
scroll to position [-920, 0]
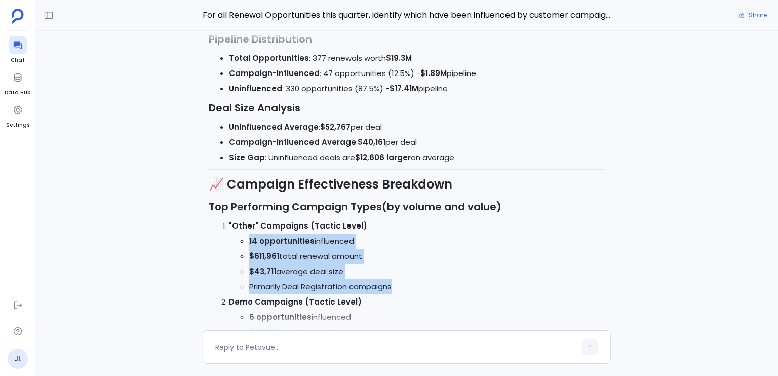
drag, startPoint x: 413, startPoint y: 290, endPoint x: 410, endPoint y: 233, distance: 56.3
click at [410, 233] on ul "14 opportunities influenced $611,961 total renewal amount $43,711 average deal …" at bounding box center [417, 263] width 376 height 61
click at [410, 233] on li "14 opportunities influenced" at bounding box center [426, 240] width 355 height 15
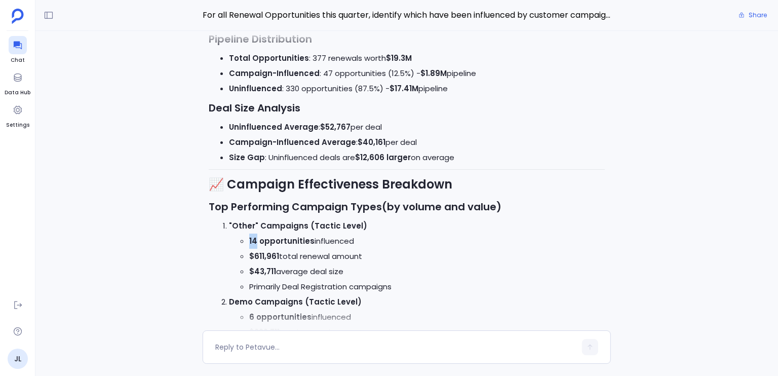
click at [410, 233] on li "14 opportunities influenced" at bounding box center [426, 240] width 355 height 15
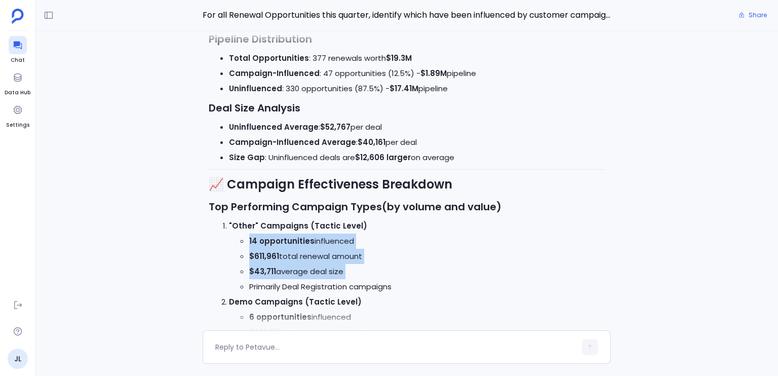
drag, startPoint x: 410, startPoint y: 233, endPoint x: 410, endPoint y: 268, distance: 34.9
click at [410, 268] on ul "14 opportunities influenced $611,961 total renewal amount $43,711 average deal …" at bounding box center [417, 263] width 376 height 61
click at [410, 268] on li "$43,711 average deal size" at bounding box center [426, 271] width 355 height 15
drag, startPoint x: 410, startPoint y: 268, endPoint x: 412, endPoint y: 236, distance: 32.0
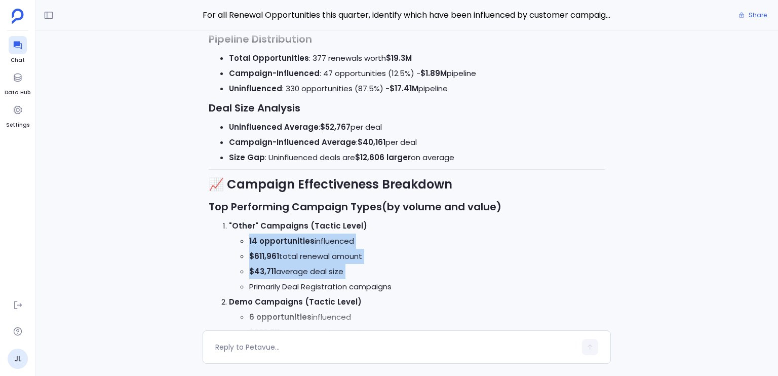
click at [412, 236] on ul "14 opportunities influenced $611,961 total renewal amount $43,711 average deal …" at bounding box center [417, 263] width 376 height 61
click at [412, 236] on li "14 opportunities influenced" at bounding box center [426, 240] width 355 height 15
drag, startPoint x: 412, startPoint y: 236, endPoint x: 418, endPoint y: 273, distance: 37.5
click at [418, 273] on ul "14 opportunities influenced $611,961 total renewal amount $43,711 average deal …" at bounding box center [417, 263] width 376 height 61
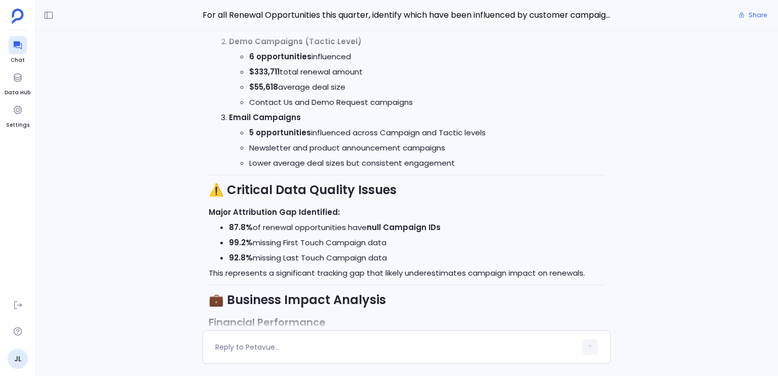
scroll to position [-641, 0]
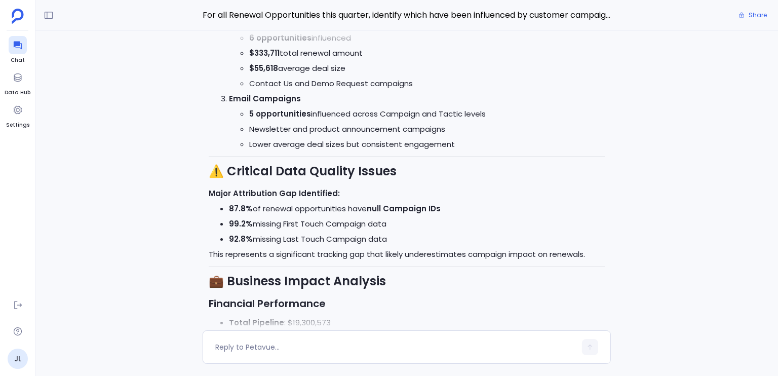
click at [229, 110] on ul "5 opportunities influenced across Campaign and Tactic levels Newsletter and pro…" at bounding box center [417, 129] width 376 height 46
click at [15, 49] on icon at bounding box center [18, 45] width 10 height 10
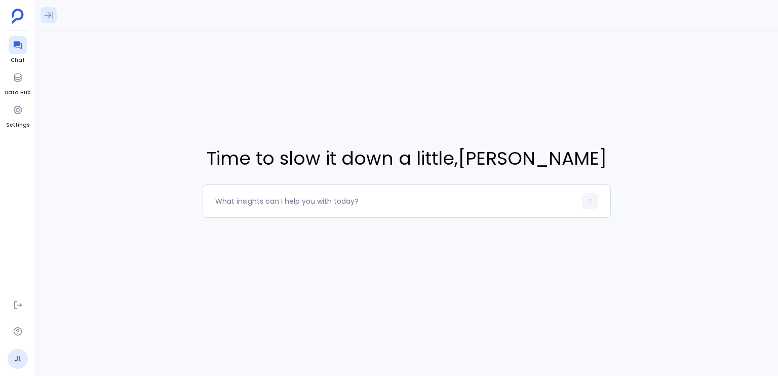
click at [51, 15] on icon at bounding box center [49, 15] width 10 height 10
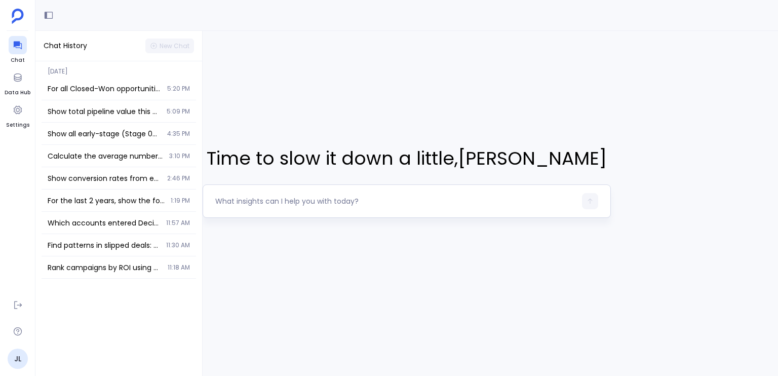
click at [296, 197] on textarea at bounding box center [395, 201] width 361 height 10
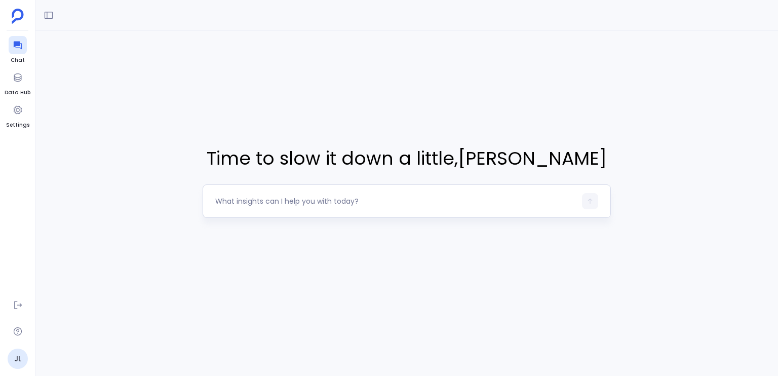
type textarea "For all Closed-Won opportunities this year, show the number of unique campaigns…"
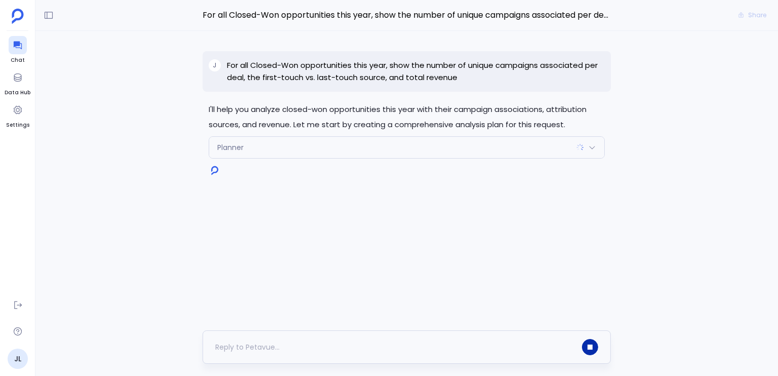
click at [588, 343] on button "button" at bounding box center [590, 347] width 16 height 16
click at [272, 74] on p "For all Closed-Won opportunities this year, show the number of unique campaigns…" at bounding box center [416, 71] width 378 height 24
click at [585, 174] on button "Delete" at bounding box center [584, 170] width 42 height 15
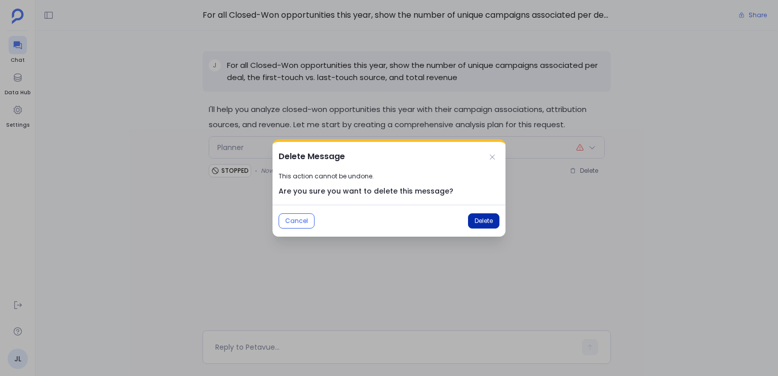
click at [481, 222] on span "Delete" at bounding box center [483, 221] width 18 height 8
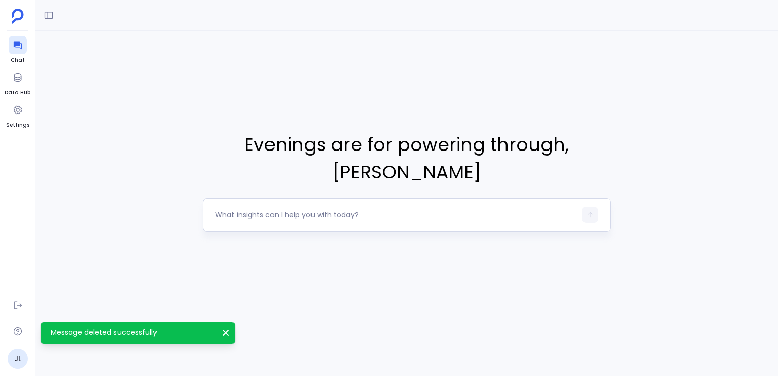
click at [289, 220] on div at bounding box center [395, 215] width 361 height 16
click at [291, 216] on textarea at bounding box center [395, 215] width 361 height 10
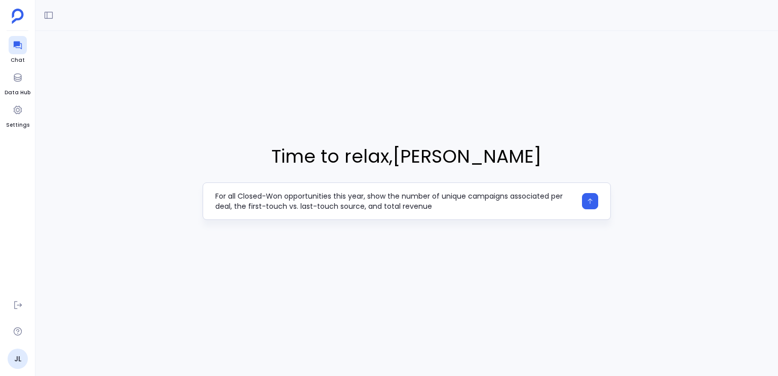
type textarea "For all Closed-Won opportunities this year, show the number of unique campaigns…"
click at [599, 204] on div "For all Closed-Won opportunities this year, show the number of unique campaigns…" at bounding box center [407, 200] width 408 height 37
click at [593, 202] on icon "button" at bounding box center [589, 200] width 7 height 7
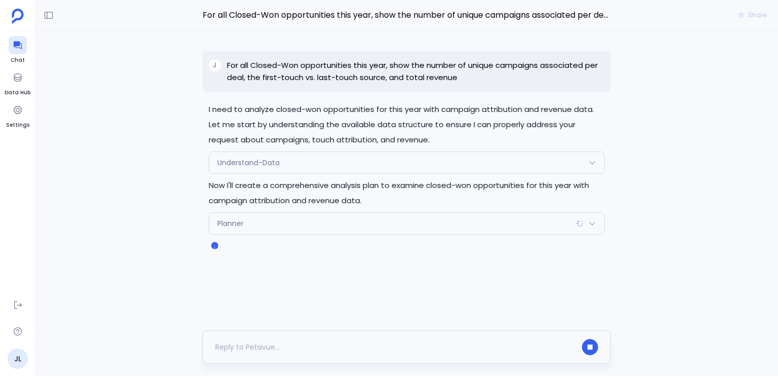
click at [347, 350] on div at bounding box center [395, 347] width 361 height 16
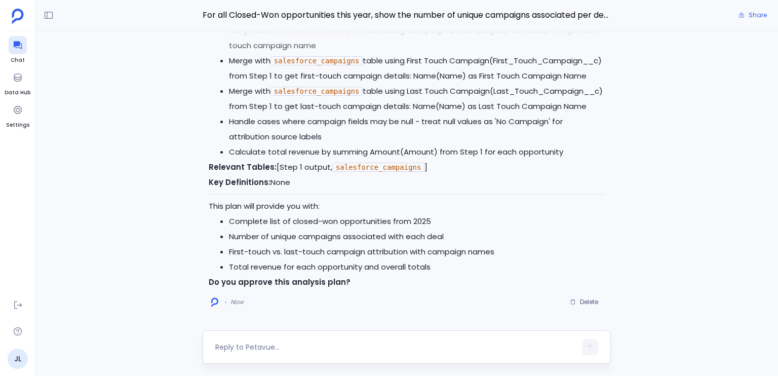
click at [347, 350] on textarea at bounding box center [395, 347] width 361 height 10
type textarea "yes"
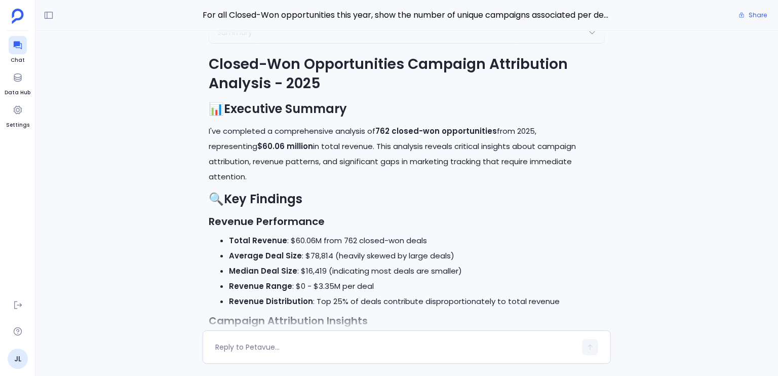
scroll to position [-979, 0]
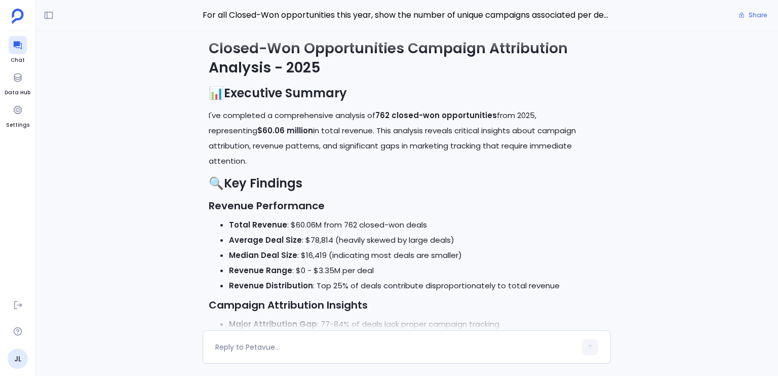
click at [294, 147] on p "I've completed a comprehensive analysis of 762 closed-won opportunities from 20…" at bounding box center [407, 138] width 396 height 61
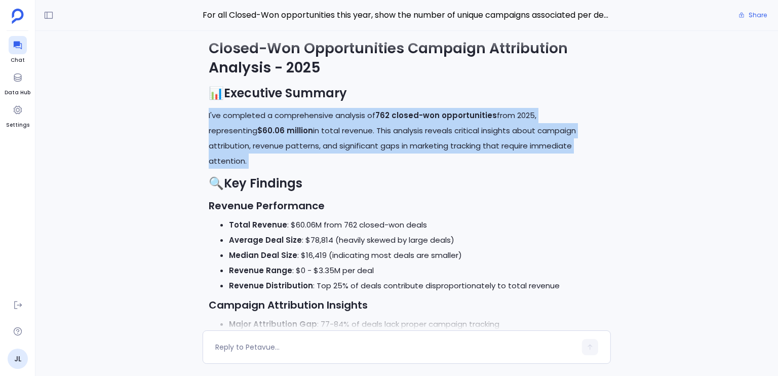
click at [294, 147] on p "I've completed a comprehensive analysis of 762 closed-won opportunities from 20…" at bounding box center [407, 138] width 396 height 61
click at [293, 147] on p "I've completed a comprehensive analysis of 762 closed-won opportunities from 20…" at bounding box center [407, 138] width 396 height 61
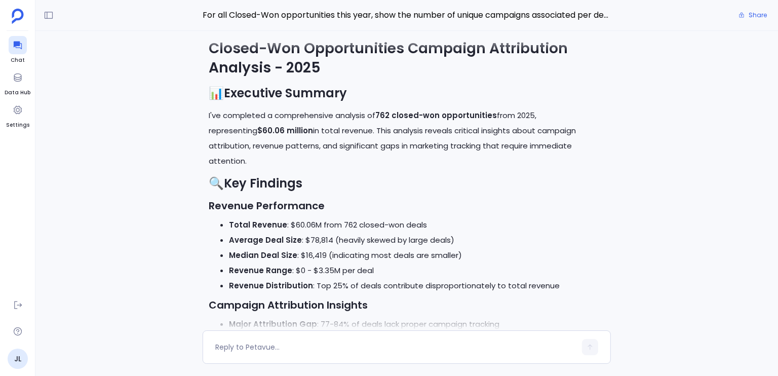
drag, startPoint x: 293, startPoint y: 146, endPoint x: 562, endPoint y: 151, distance: 268.4
click at [562, 151] on p "I've completed a comprehensive analysis of 762 closed-won opportunities from 20…" at bounding box center [407, 138] width 396 height 61
click at [331, 169] on p "I've completed a comprehensive analysis of 762 closed-won opportunities from 20…" at bounding box center [407, 138] width 396 height 61
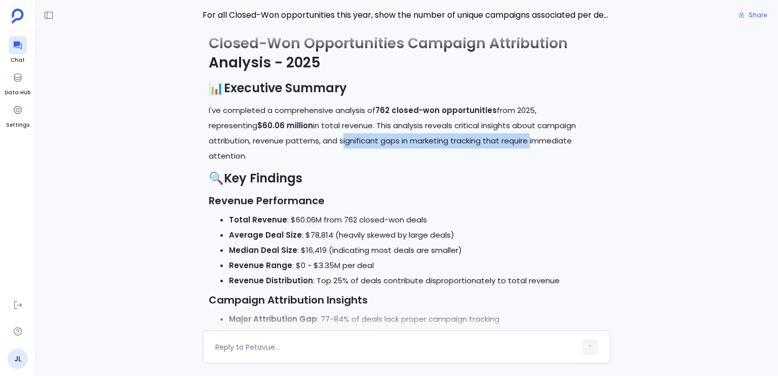
drag, startPoint x: 331, startPoint y: 178, endPoint x: 461, endPoint y: 168, distance: 130.6
click at [461, 164] on p "I've completed a comprehensive analysis of 762 closed-won opportunities from 20…" at bounding box center [407, 133] width 396 height 61
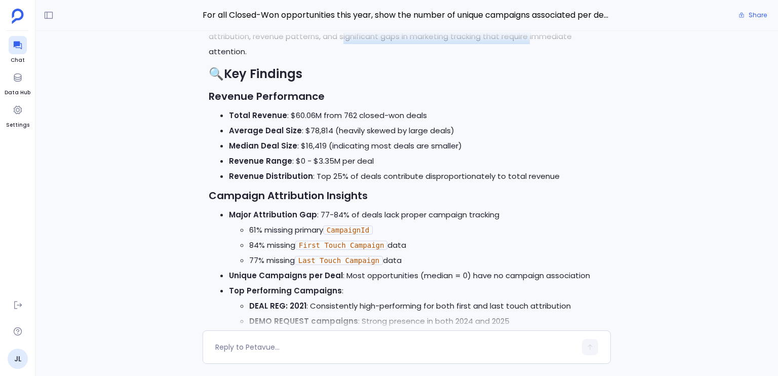
scroll to position [-869, 0]
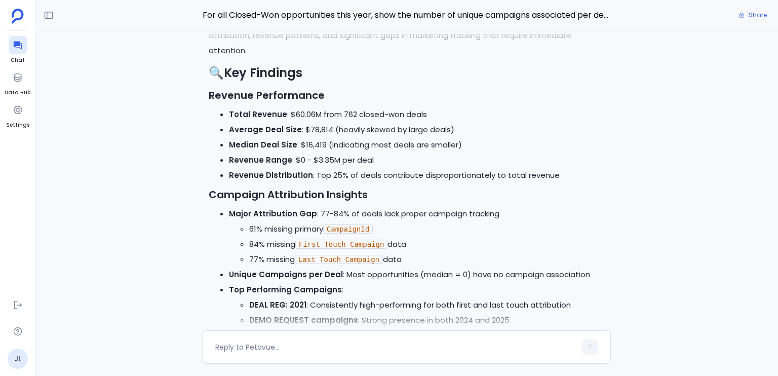
click at [282, 202] on strong "Campaign Attribution Insights" at bounding box center [288, 194] width 159 height 14
click at [292, 202] on strong "Campaign Attribution Insights" at bounding box center [288, 194] width 159 height 14
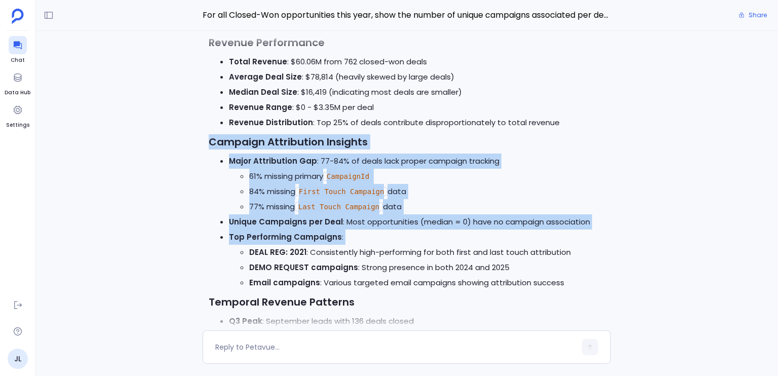
scroll to position [-816, 0]
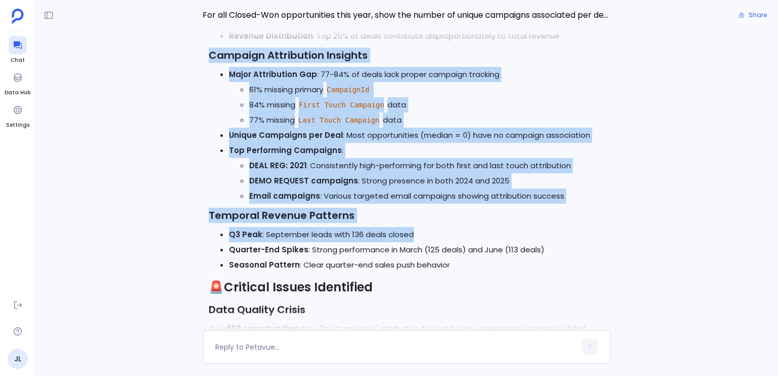
drag, startPoint x: 292, startPoint y: 214, endPoint x: 296, endPoint y: 247, distance: 33.6
click at [294, 170] on strong "DEAL REG: 2021" at bounding box center [277, 165] width 57 height 11
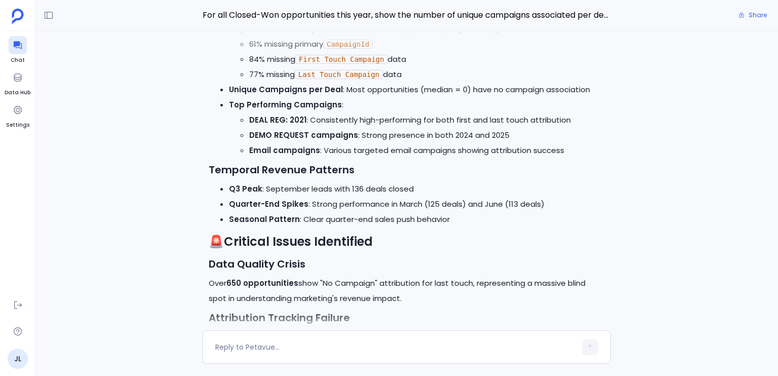
scroll to position [-683, 0]
click at [294, 176] on strong "Temporal Revenue Patterns" at bounding box center [282, 169] width 146 height 14
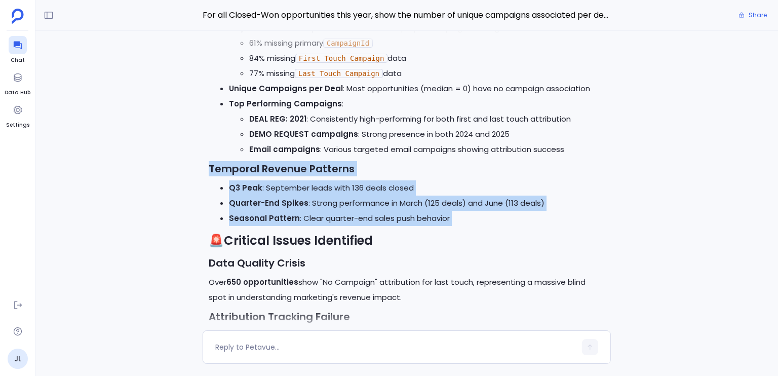
drag, startPoint x: 294, startPoint y: 179, endPoint x: 406, endPoint y: 236, distance: 125.5
click at [406, 236] on div "Closed-Won Opportunities Campaign Attribution Analysis - 2025 📊 Executive Summa…" at bounding box center [407, 358] width 396 height 1230
click at [406, 226] on li "Seasonal Pattern : Clear quarter-end sales push behavior" at bounding box center [417, 218] width 376 height 15
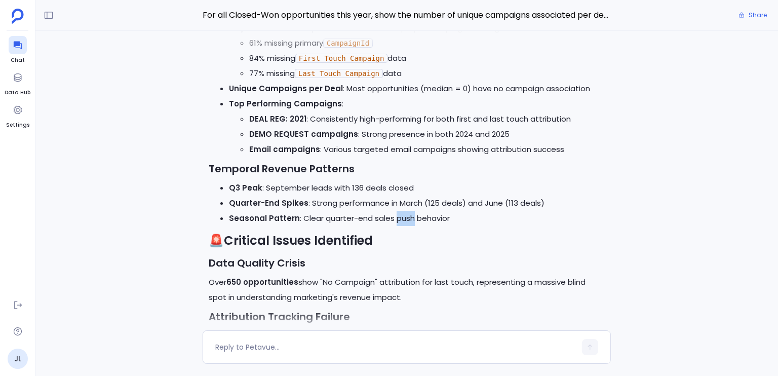
click at [406, 226] on li "Seasonal Pattern : Clear quarter-end sales push behavior" at bounding box center [417, 218] width 376 height 15
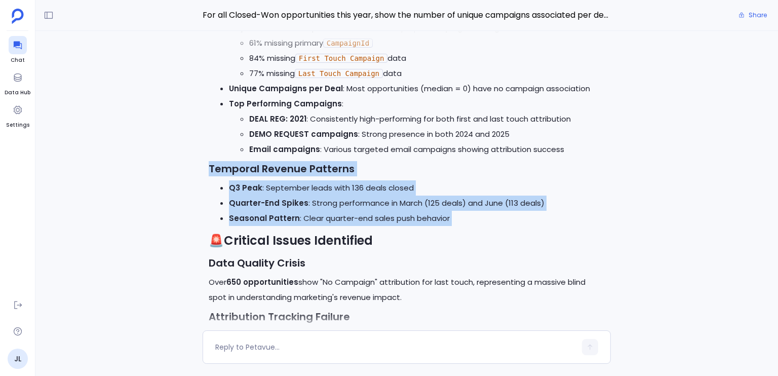
drag, startPoint x: 406, startPoint y: 236, endPoint x: 365, endPoint y: 187, distance: 63.6
click at [365, 187] on div "Closed-Won Opportunities Campaign Attribution Analysis - 2025 📊 Executive Summa…" at bounding box center [407, 358] width 396 height 1230
click at [364, 176] on h3 "Temporal Revenue Patterns" at bounding box center [407, 168] width 396 height 15
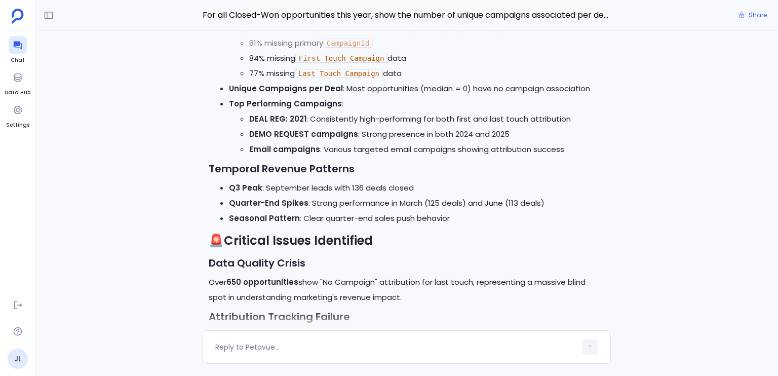
click at [364, 176] on h3 "Temporal Revenue Patterns" at bounding box center [407, 168] width 396 height 15
click at [365, 176] on h3 "Temporal Revenue Patterns" at bounding box center [407, 168] width 396 height 15
click at [361, 176] on h3 "Temporal Revenue Patterns" at bounding box center [407, 168] width 396 height 15
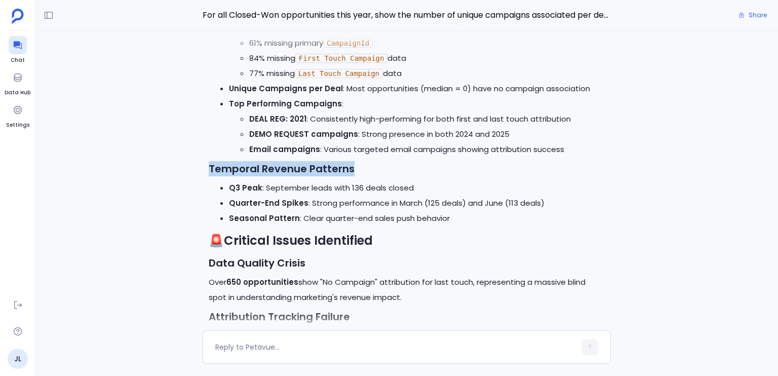
click at [361, 176] on h3 "Temporal Revenue Patterns" at bounding box center [407, 168] width 396 height 15
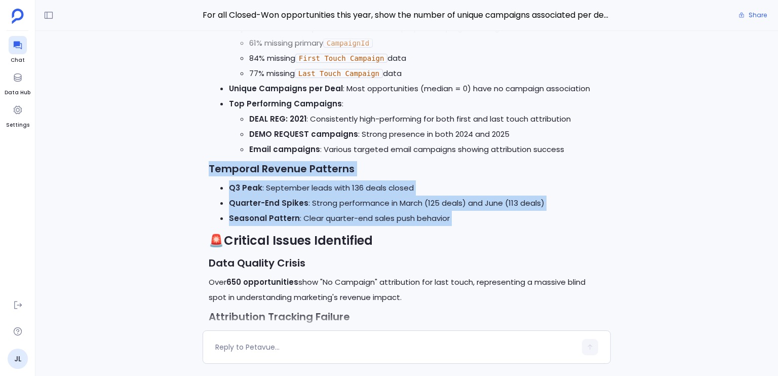
drag, startPoint x: 361, startPoint y: 186, endPoint x: 400, endPoint y: 229, distance: 57.7
click at [400, 229] on div "Closed-Won Opportunities Campaign Attribution Analysis - 2025 📊 Executive Summa…" at bounding box center [407, 358] width 396 height 1230
click at [400, 226] on li "Seasonal Pattern : Clear quarter-end sales push behavior" at bounding box center [417, 218] width 376 height 15
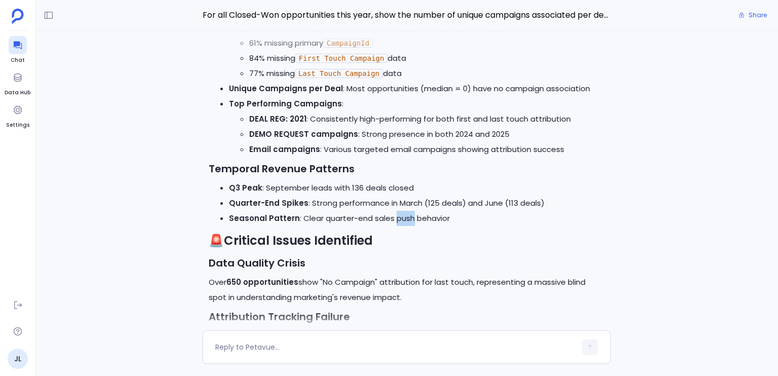
click at [400, 226] on li "Seasonal Pattern : Clear quarter-end sales push behavior" at bounding box center [417, 218] width 376 height 15
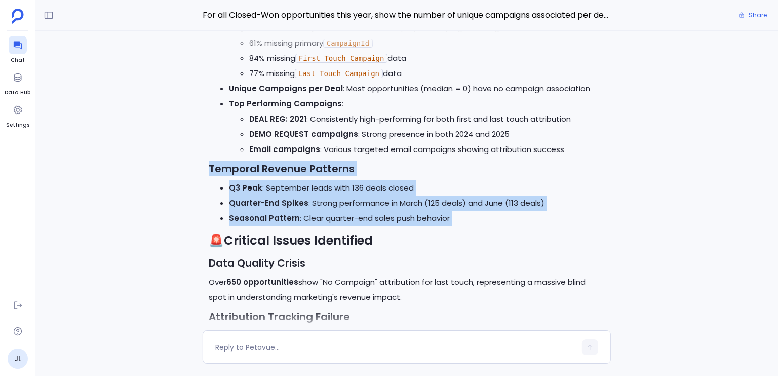
drag, startPoint x: 400, startPoint y: 229, endPoint x: 353, endPoint y: 182, distance: 65.5
click at [353, 182] on div "Closed-Won Opportunities Campaign Attribution Analysis - 2025 📊 Executive Summa…" at bounding box center [407, 358] width 396 height 1230
click at [353, 176] on h3 "Temporal Revenue Patterns" at bounding box center [407, 168] width 396 height 15
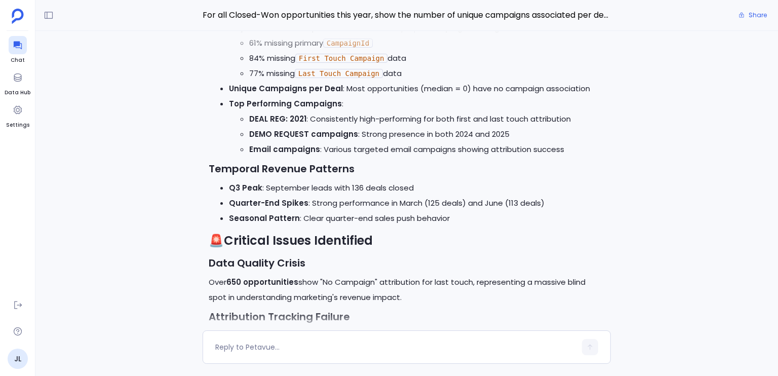
click at [353, 176] on h3 "Temporal Revenue Patterns" at bounding box center [407, 168] width 396 height 15
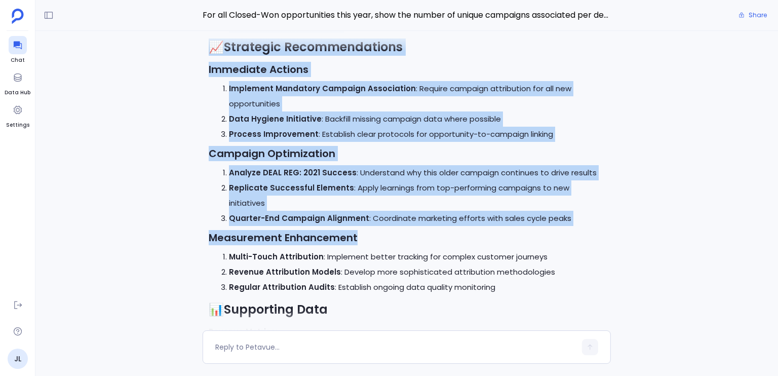
scroll to position [-310, 0]
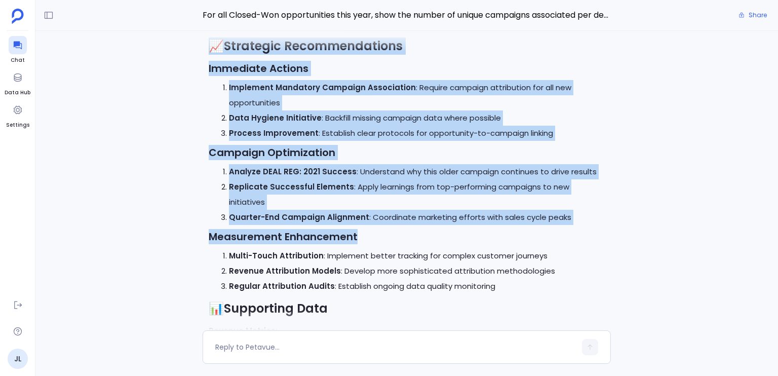
drag, startPoint x: 353, startPoint y: 182, endPoint x: 399, endPoint y: 242, distance: 75.2
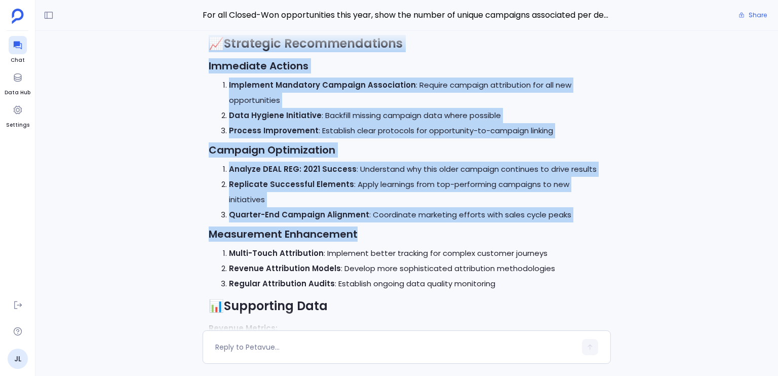
click at [262, 238] on strong "Measurement Enhancement" at bounding box center [283, 234] width 149 height 14
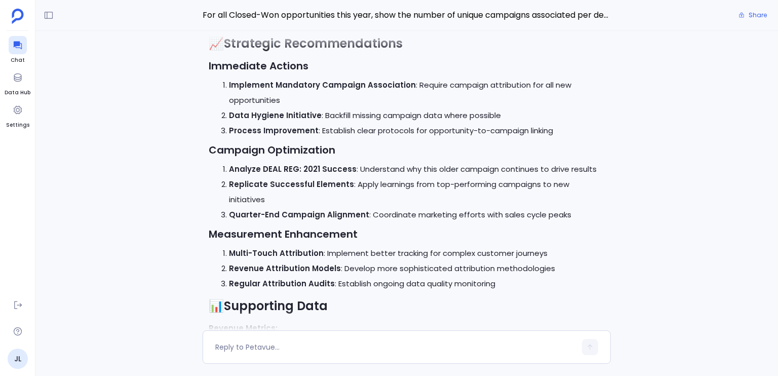
click at [262, 238] on strong "Measurement Enhancement" at bounding box center [283, 234] width 149 height 14
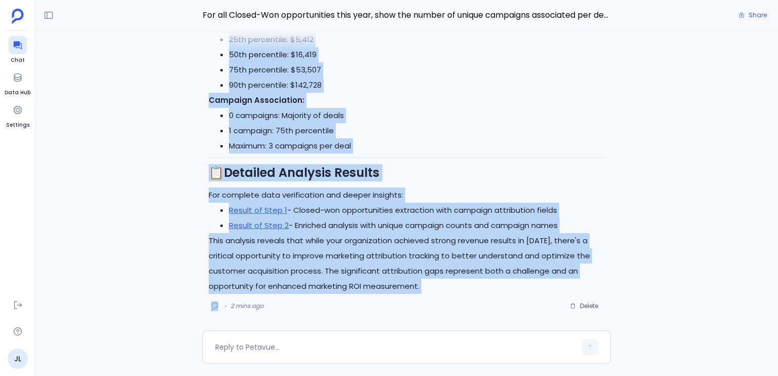
scroll to position [0, 0]
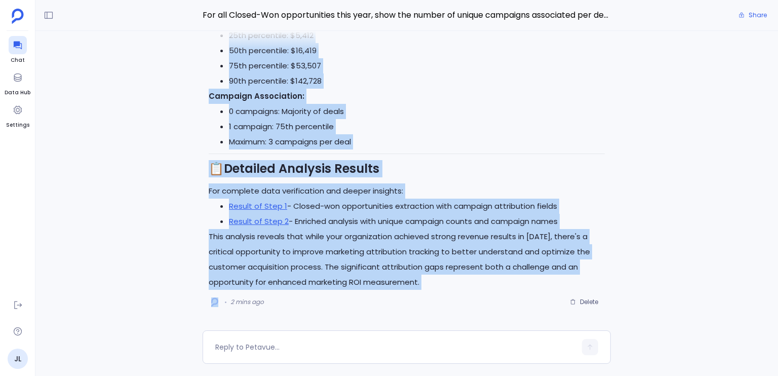
drag, startPoint x: 262, startPoint y: 238, endPoint x: 385, endPoint y: 265, distance: 125.9
click at [340, 249] on p "This analysis reveals that while your organization achieved strong revenue resu…" at bounding box center [407, 259] width 396 height 61
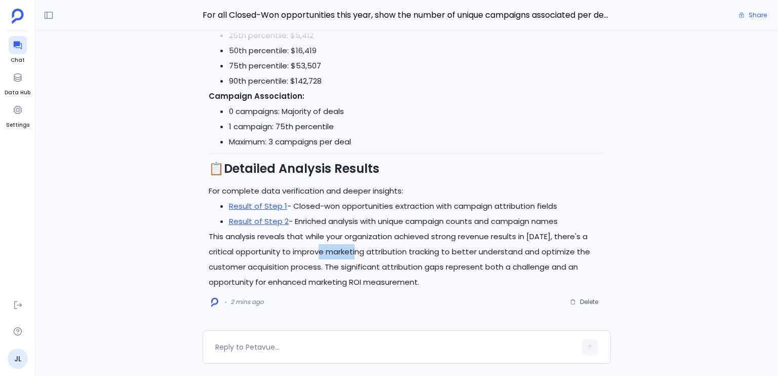
click at [340, 249] on p "This analysis reveals that while your organization achieved strong revenue resu…" at bounding box center [407, 259] width 396 height 61
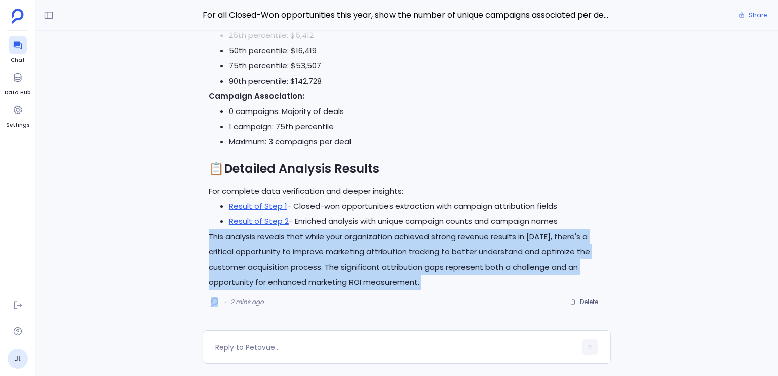
click at [340, 249] on p "This analysis reveals that while your organization achieved strong revenue resu…" at bounding box center [407, 259] width 396 height 61
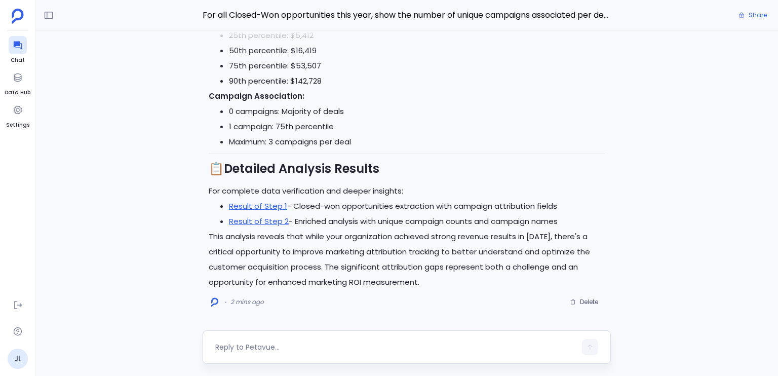
click at [270, 341] on div at bounding box center [395, 347] width 361 height 16
click at [47, 18] on icon at bounding box center [49, 15] width 10 height 10
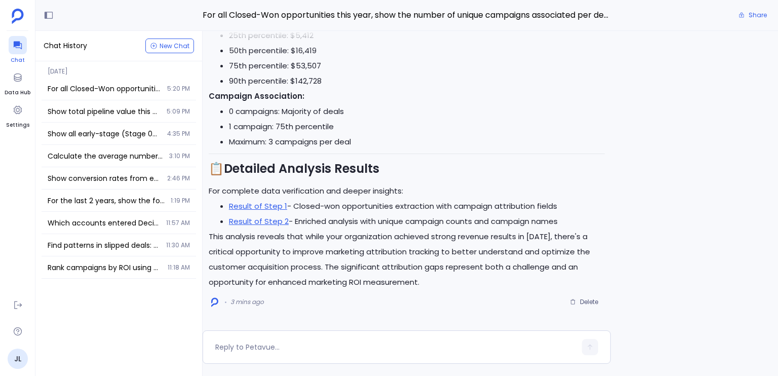
click at [12, 50] on div at bounding box center [18, 45] width 18 height 18
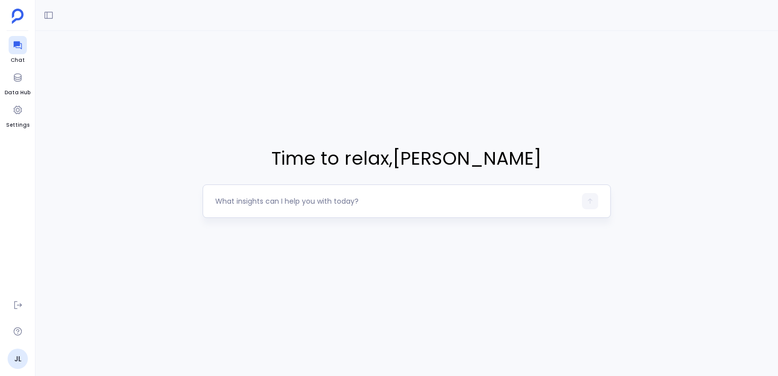
click at [261, 204] on textarea at bounding box center [395, 201] width 361 height 10
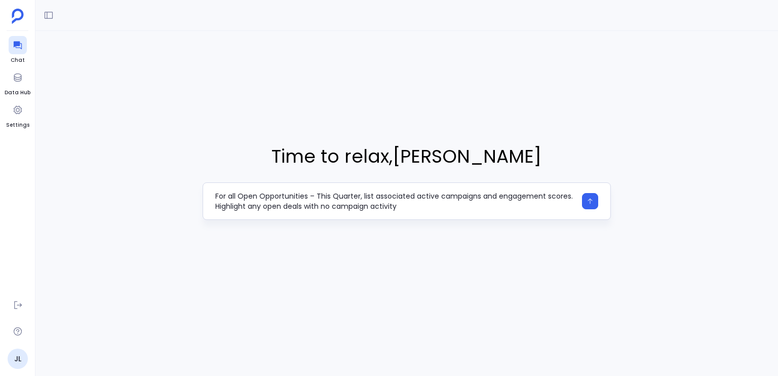
drag, startPoint x: 319, startPoint y: 193, endPoint x: 309, endPoint y: 193, distance: 9.6
click at [309, 193] on textarea "For all Open Opportunities – This Quarter, list associated active campaigns and…" at bounding box center [395, 201] width 361 height 20
click at [364, 196] on textarea "For all Open Opportunities this Quarter, list associated active campaigns and e…" at bounding box center [395, 201] width 361 height 20
drag, startPoint x: 364, startPoint y: 196, endPoint x: 463, endPoint y: 203, distance: 99.4
click at [463, 203] on textarea "For all Open Opportunities this Quarter, list associated active campaigns and e…" at bounding box center [395, 201] width 361 height 20
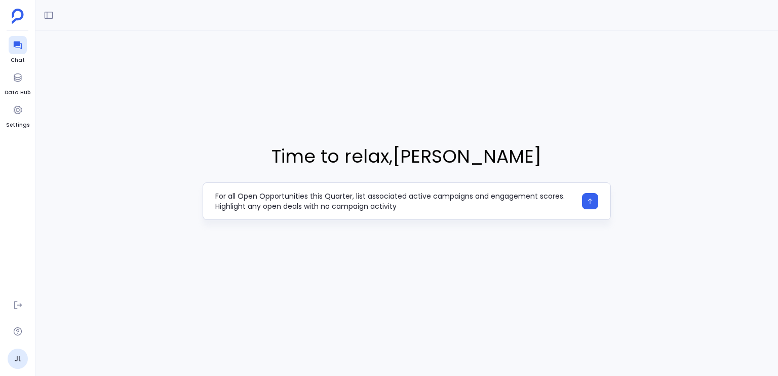
click at [463, 203] on textarea "For all Open Opportunities this Quarter, list associated active campaigns and e…" at bounding box center [395, 201] width 361 height 20
type textarea "For all Open Opportunities this Quarter, list associated active campaigns and e…"
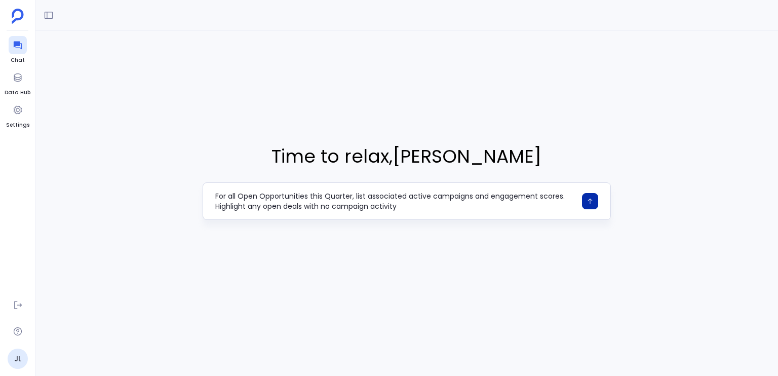
click at [589, 202] on icon "button" at bounding box center [589, 200] width 7 height 7
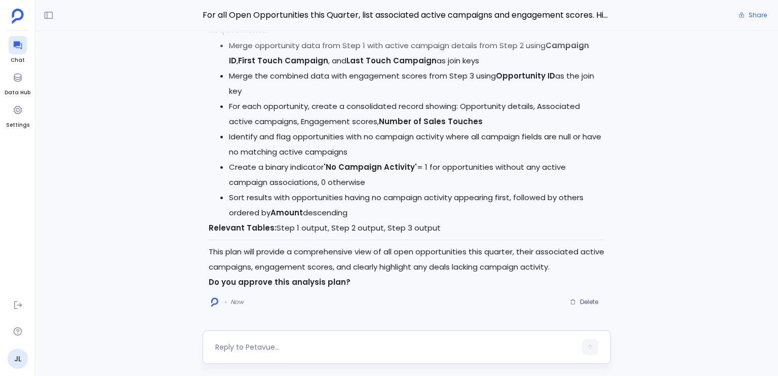
click at [233, 350] on textarea at bounding box center [395, 347] width 361 height 10
type textarea "yes"
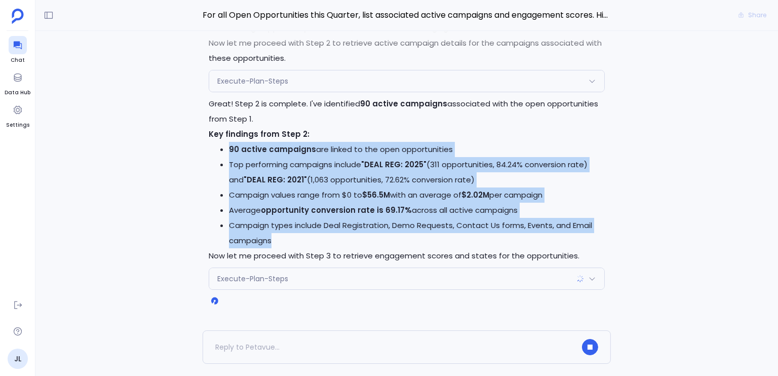
drag, startPoint x: 592, startPoint y: 237, endPoint x: 593, endPoint y: 136, distance: 101.3
click at [593, 136] on div "Great! Step 2 is complete. I've identified 90 active campaigns associated with …" at bounding box center [407, 179] width 396 height 167
click at [575, 170] on li "Top performing campaigns include "DEAL REG: 2025" (311 opportunities, 84.24% co…" at bounding box center [417, 172] width 376 height 30
drag, startPoint x: 645, startPoint y: 247, endPoint x: 646, endPoint y: 140, distance: 106.8
click at [646, 140] on div "Perfect! I'll now execute the approved analysis plan step by step. Let me start…" at bounding box center [406, 180] width 742 height 299
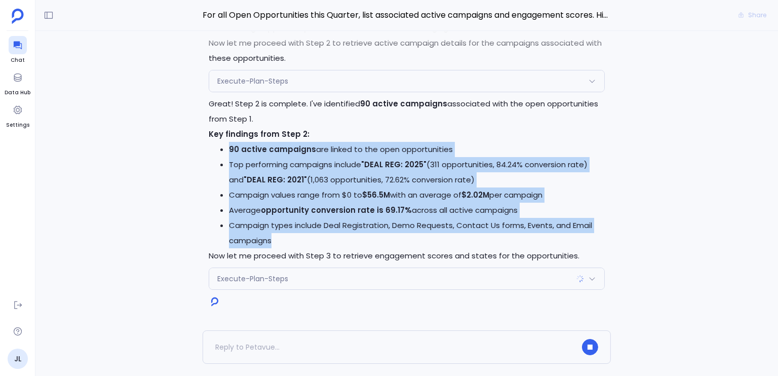
click at [646, 140] on div "Perfect! I'll now execute the approved analysis plan step by step. Let me start…" at bounding box center [406, 180] width 742 height 299
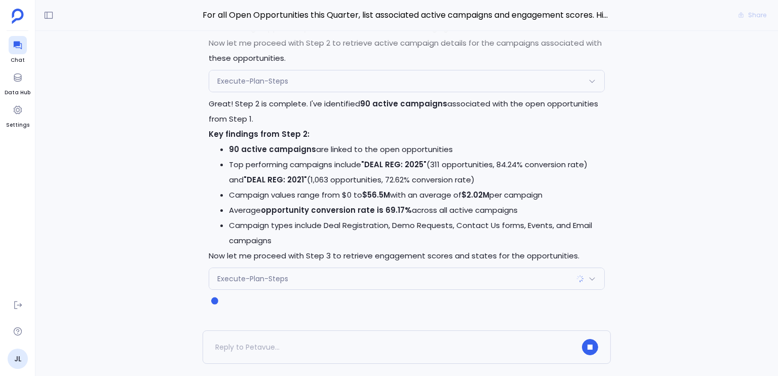
click at [646, 140] on div "Perfect! I'll now execute the approved analysis plan step by step. Let me start…" at bounding box center [406, 180] width 742 height 299
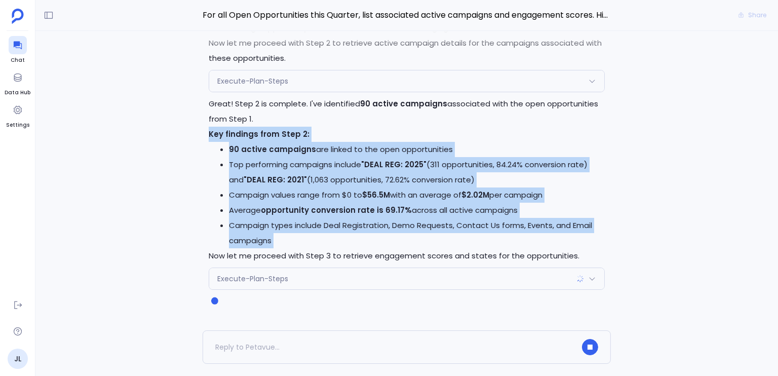
drag, startPoint x: 646, startPoint y: 140, endPoint x: 648, endPoint y: 241, distance: 100.3
click at [648, 241] on div "Perfect! I'll now execute the approved analysis plan step by step. Let me start…" at bounding box center [406, 180] width 742 height 299
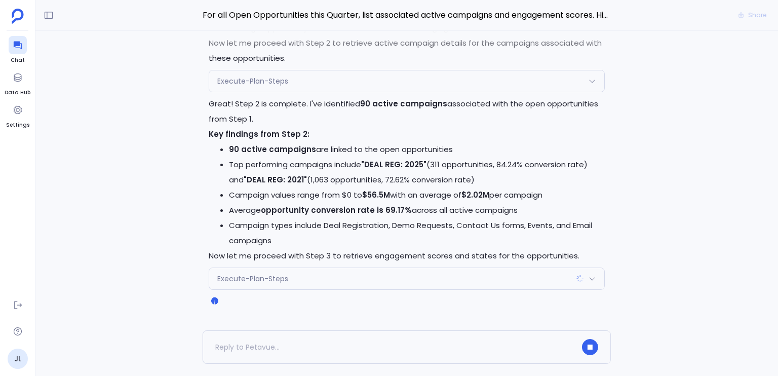
click at [648, 241] on div "Perfect! I'll now execute the approved analysis plan step by step. Let me start…" at bounding box center [406, 180] width 742 height 299
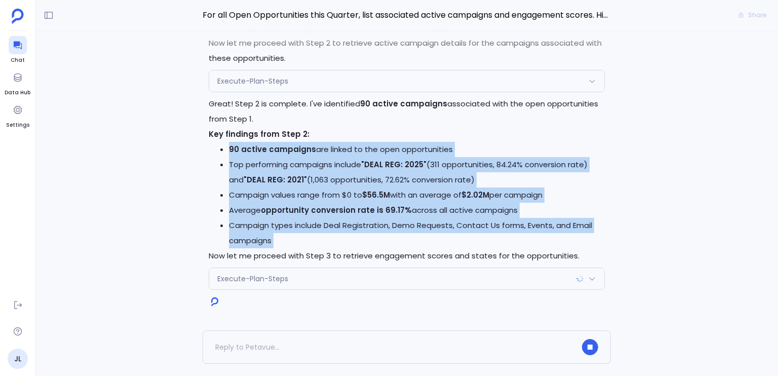
drag, startPoint x: 648, startPoint y: 241, endPoint x: 636, endPoint y: 156, distance: 85.4
click at [636, 156] on div "Perfect! I'll now execute the approved analysis plan step by step. Let me start…" at bounding box center [406, 180] width 742 height 299
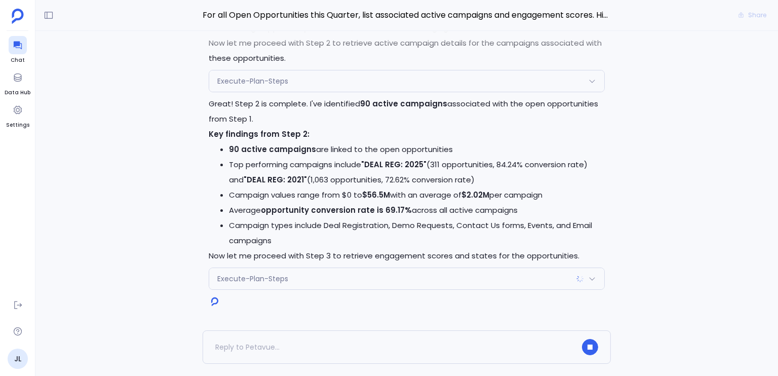
click at [636, 156] on div "Perfect! I'll now execute the approved analysis plan step by step. Let me start…" at bounding box center [406, 180] width 742 height 299
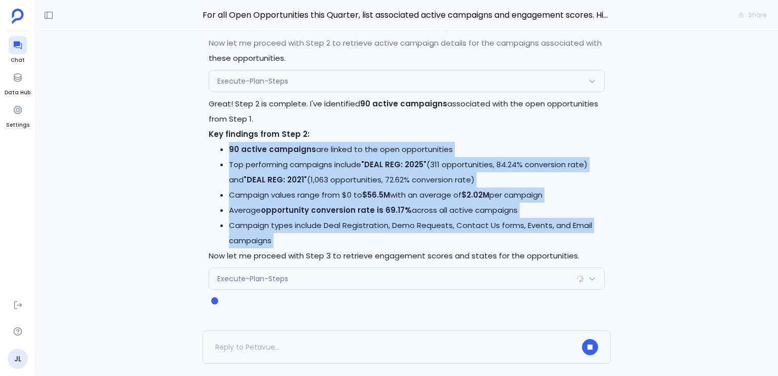
drag, startPoint x: 636, startPoint y: 156, endPoint x: 632, endPoint y: 244, distance: 87.7
click at [632, 244] on div "Perfect! I'll now execute the approved analysis plan step by step. Let me start…" at bounding box center [406, 180] width 742 height 299
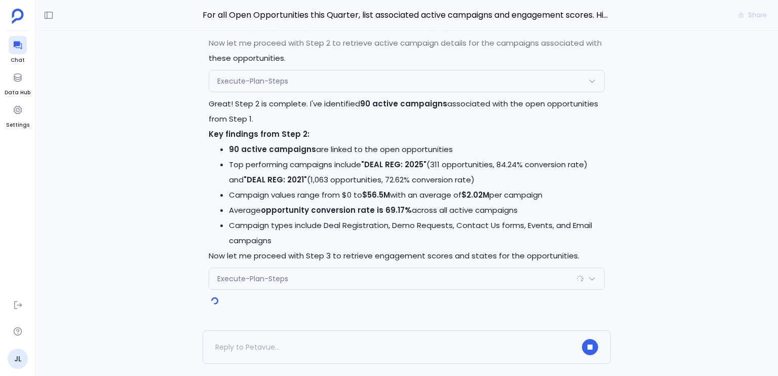
click at [632, 244] on div "Perfect! I'll now execute the approved analysis plan step by step. Let me start…" at bounding box center [406, 180] width 742 height 299
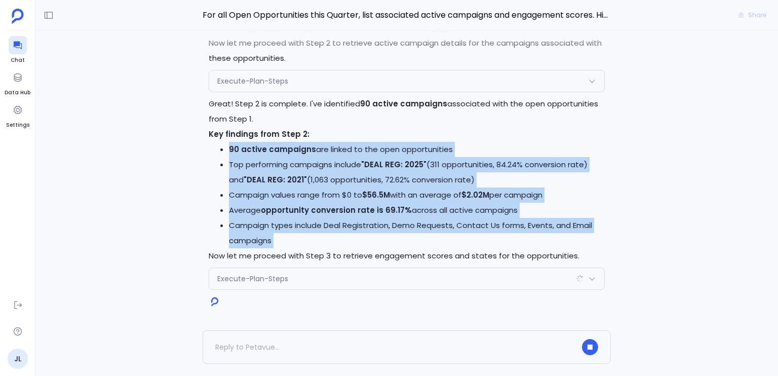
drag, startPoint x: 632, startPoint y: 244, endPoint x: 630, endPoint y: 155, distance: 88.1
click at [630, 155] on div "Perfect! I'll now execute the approved analysis plan step by step. Let me start…" at bounding box center [406, 180] width 742 height 299
click at [630, 156] on div "Perfect! I'll now execute the approved analysis plan step by step. Let me start…" at bounding box center [406, 180] width 742 height 299
drag, startPoint x: 630, startPoint y: 156, endPoint x: 627, endPoint y: 232, distance: 76.5
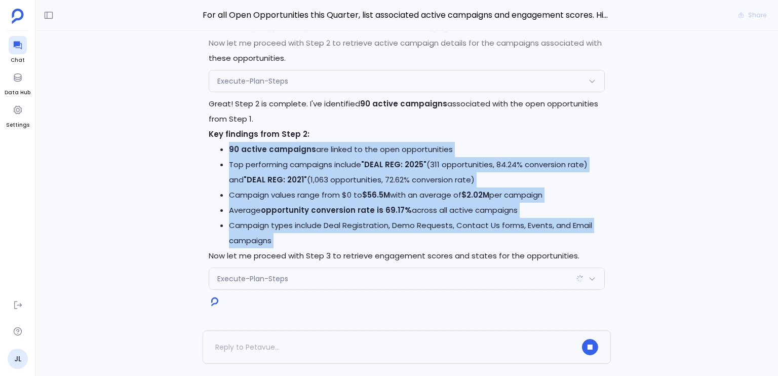
click at [627, 232] on div "Perfect! I'll now execute the approved analysis plan step by step. Let me start…" at bounding box center [406, 180] width 742 height 299
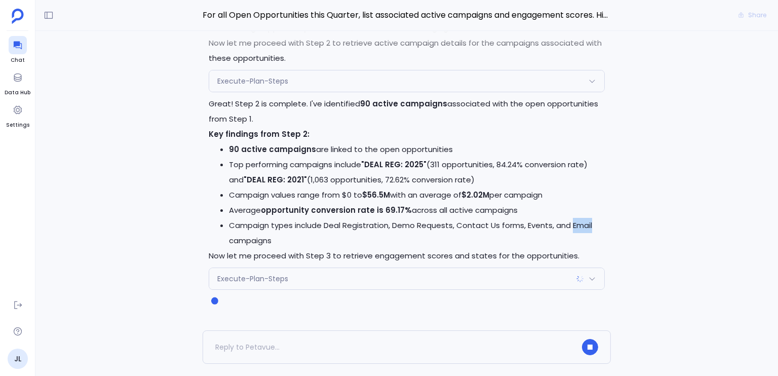
click at [627, 232] on div "Perfect! I'll now execute the approved analysis plan step by step. Let me start…" at bounding box center [406, 180] width 742 height 299
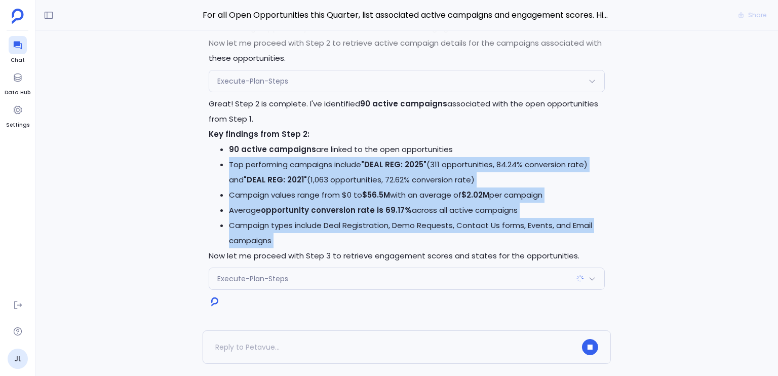
drag, startPoint x: 627, startPoint y: 232, endPoint x: 619, endPoint y: 168, distance: 65.3
click at [619, 168] on div "Perfect! I'll now execute the approved analysis plan step by step. Let me start…" at bounding box center [406, 180] width 742 height 299
click at [619, 167] on div "Perfect! I'll now execute the approved analysis plan step by step. Let me start…" at bounding box center [406, 180] width 742 height 299
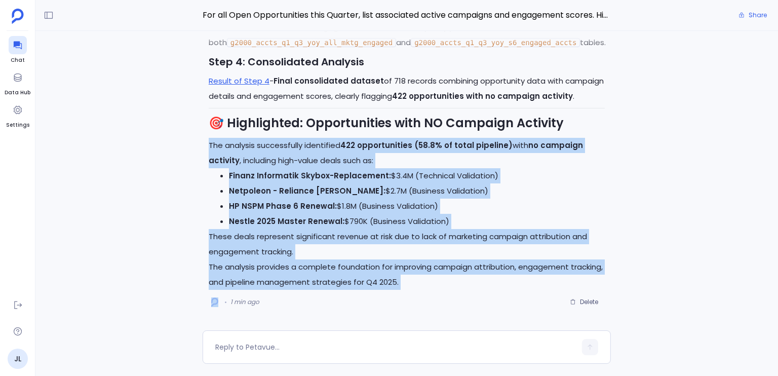
click at [232, 213] on li "HP NSPM Phase 6 Renewal: $1.8M (Business Validation)" at bounding box center [417, 205] width 376 height 15
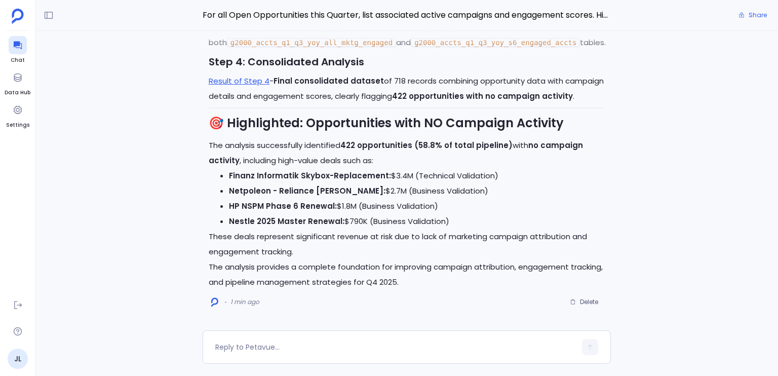
click at [266, 224] on strong "Nestle 2025 Master Renewal:" at bounding box center [286, 221] width 115 height 11
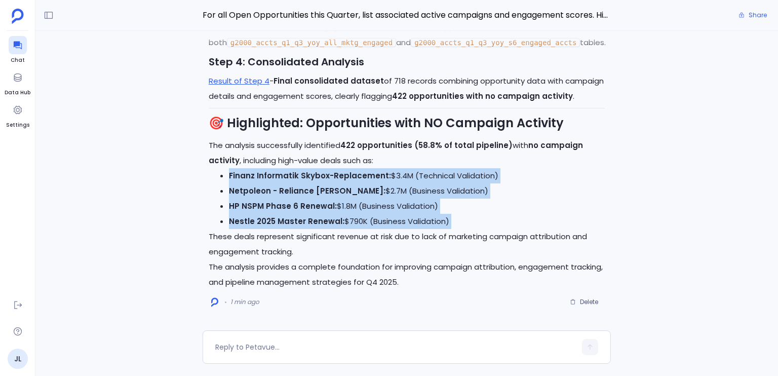
drag, startPoint x: 266, startPoint y: 224, endPoint x: 286, endPoint y: 170, distance: 57.5
click at [286, 169] on ul "Finanz Informatik Skybox-Replacement: $3.4M (Technical Validation) Netpoleon - …" at bounding box center [407, 198] width 396 height 61
click at [286, 170] on strong "Finanz Informatik Skybox-Replacement:" at bounding box center [310, 175] width 162 height 11
